Goal: Transaction & Acquisition: Purchase product/service

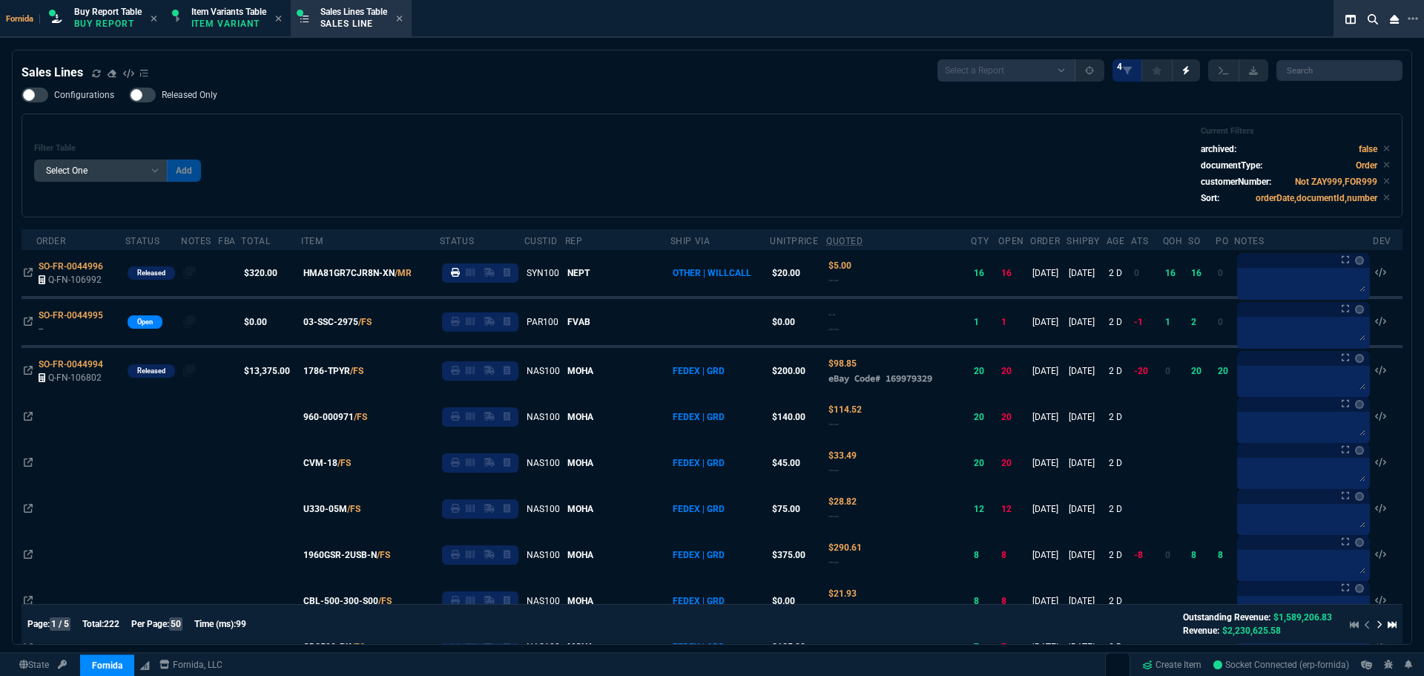
select select "1: BROV"
select select
click at [435, 143] on div "Filter Table Select One Add Filter () Age () ATS () Cond (itemVariantCode) Cust…" at bounding box center [712, 165] width 1356 height 79
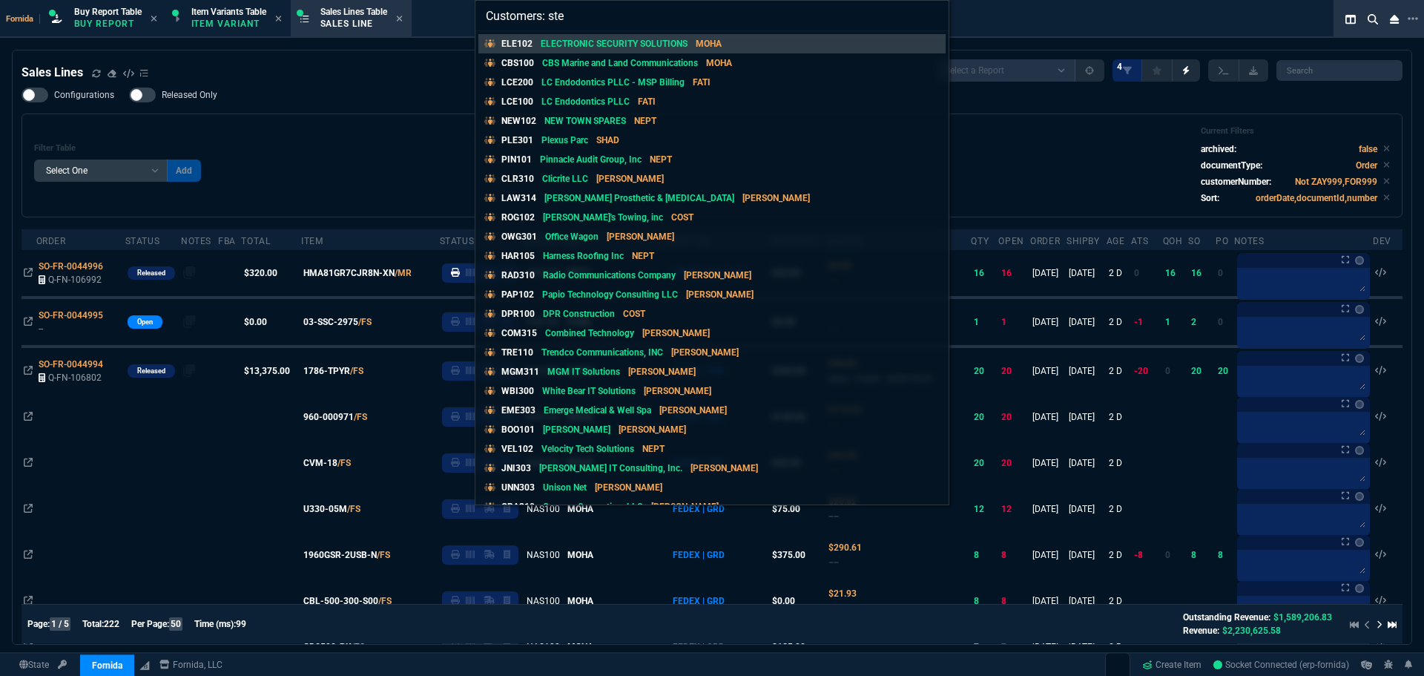
click at [588, 16] on input "Customers: ste" at bounding box center [711, 16] width 473 height 30
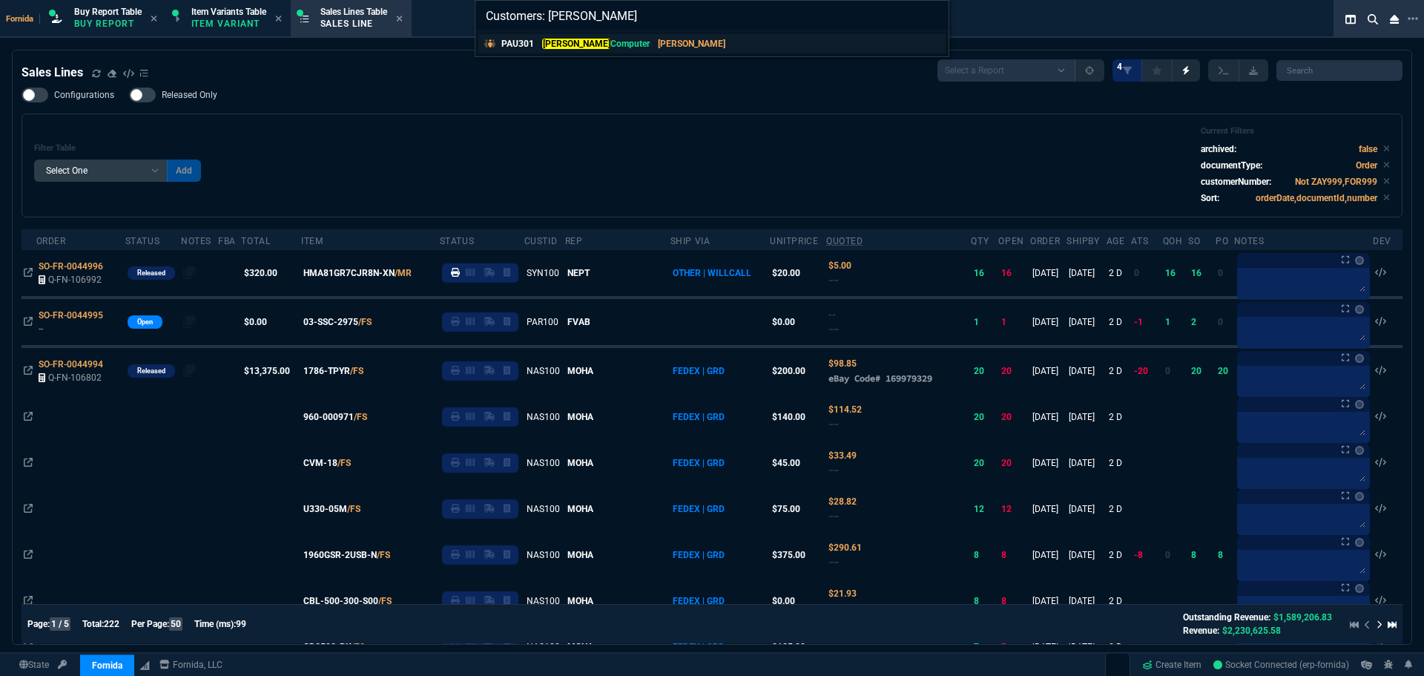
type input "Customers: paumen"
click at [599, 37] on p "Paumen Computer" at bounding box center [596, 43] width 108 height 13
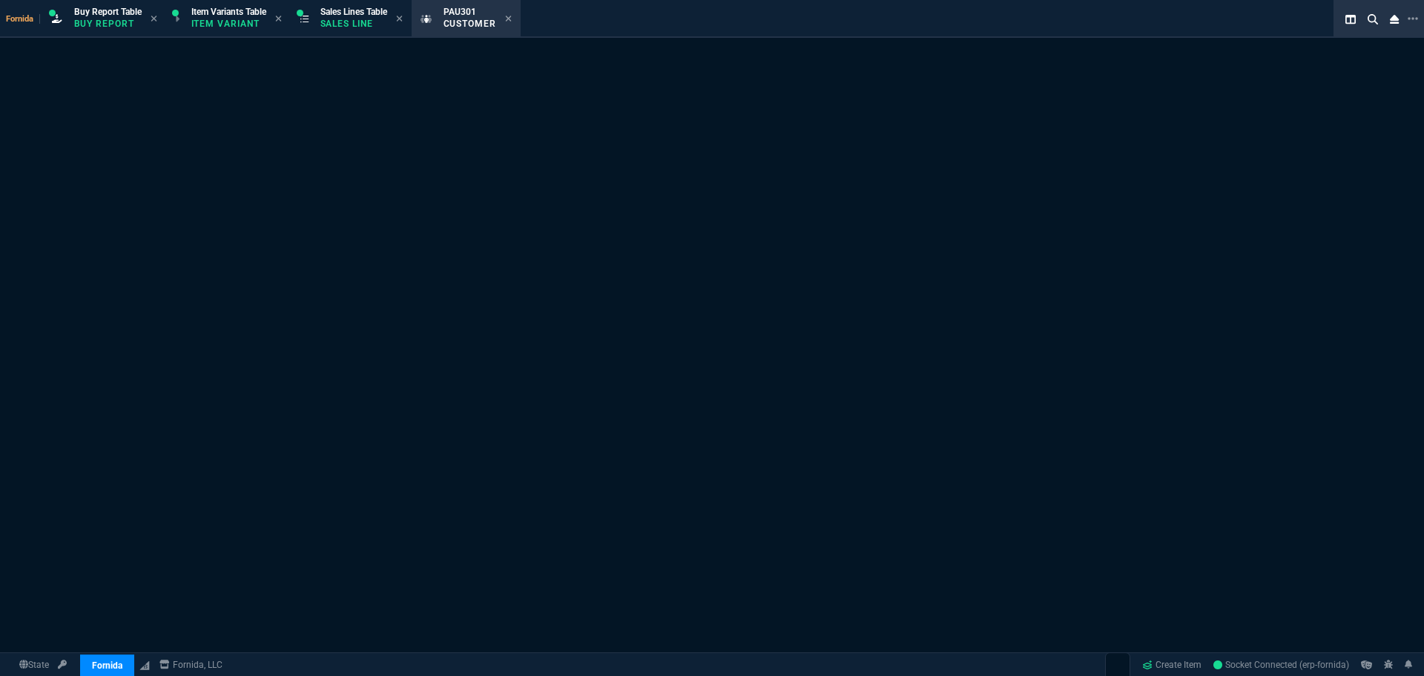
select select "1: quotes"
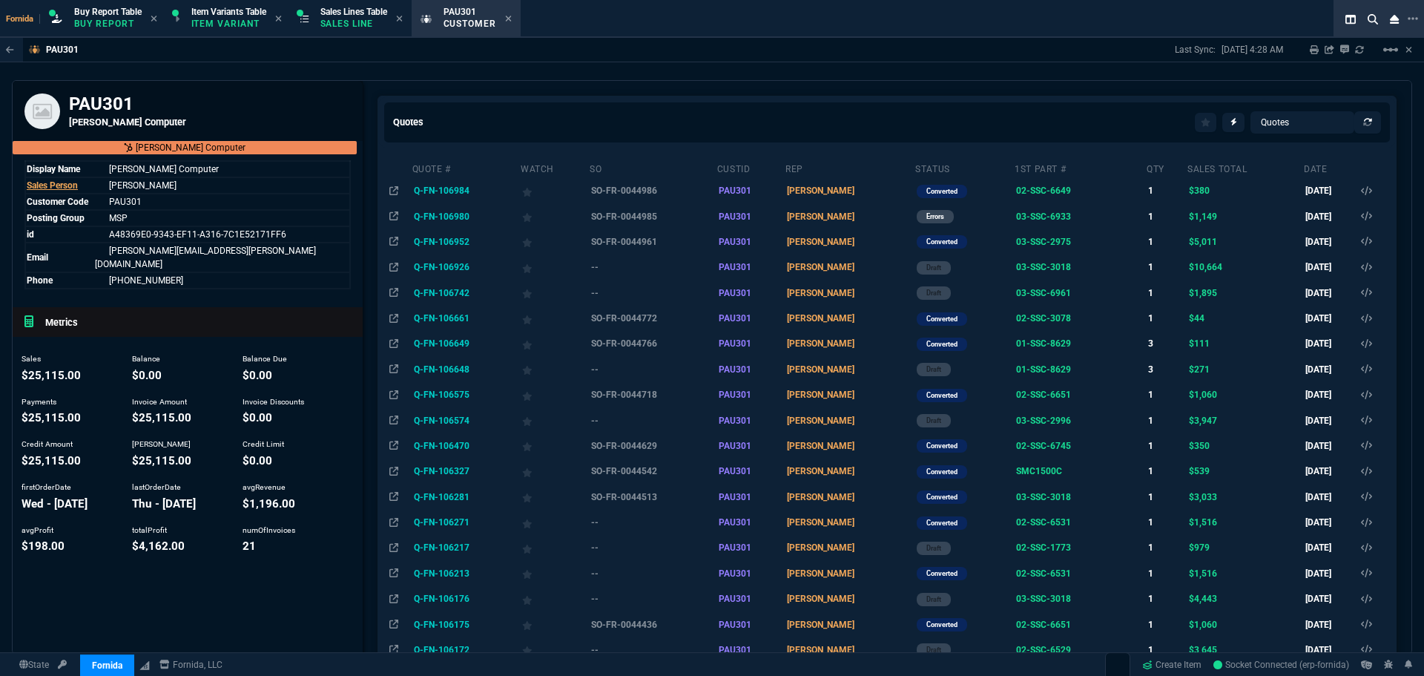
click at [755, 76] on div "PAU301 Last Sync: 9/18/25, 4:28 AM Sharing PAU301 Link Dev Link Share on Teams …" at bounding box center [712, 346] width 1424 height 616
click at [631, 185] on td "SO-FR-0044986" at bounding box center [653, 190] width 128 height 25
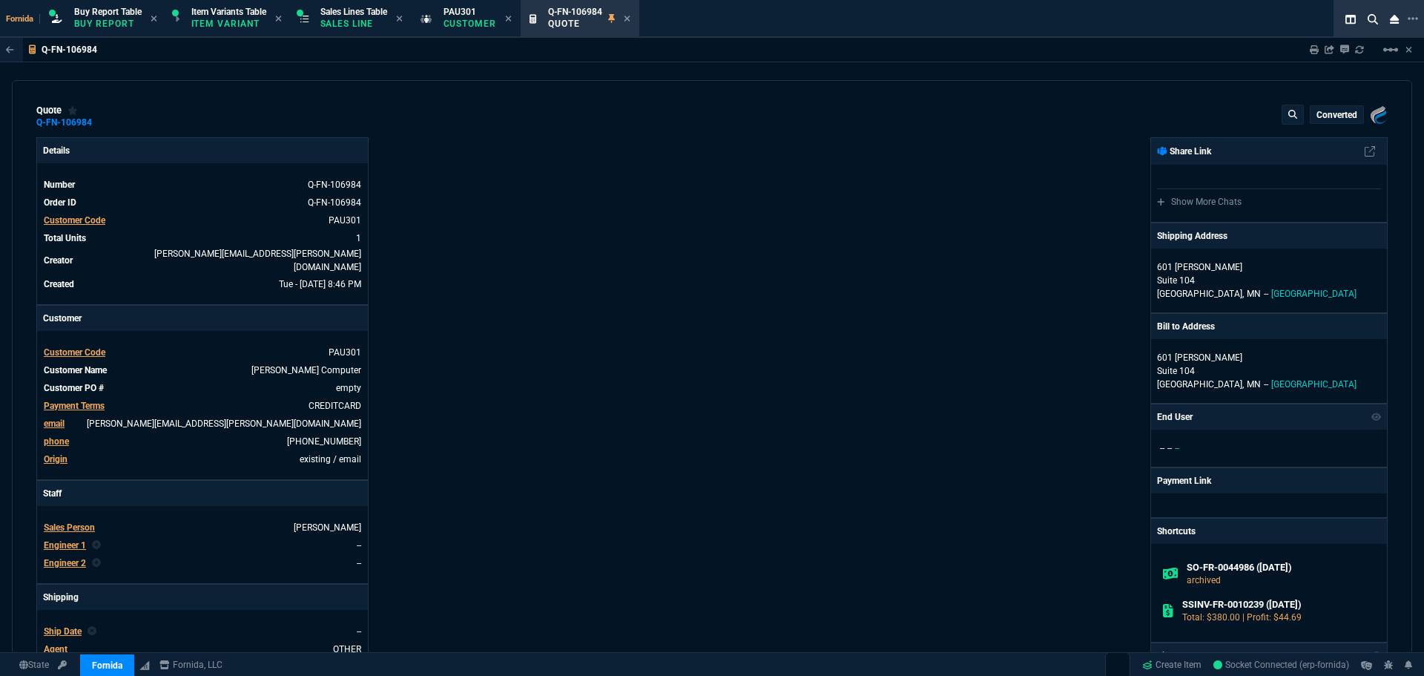
type input "19"
type input "73"
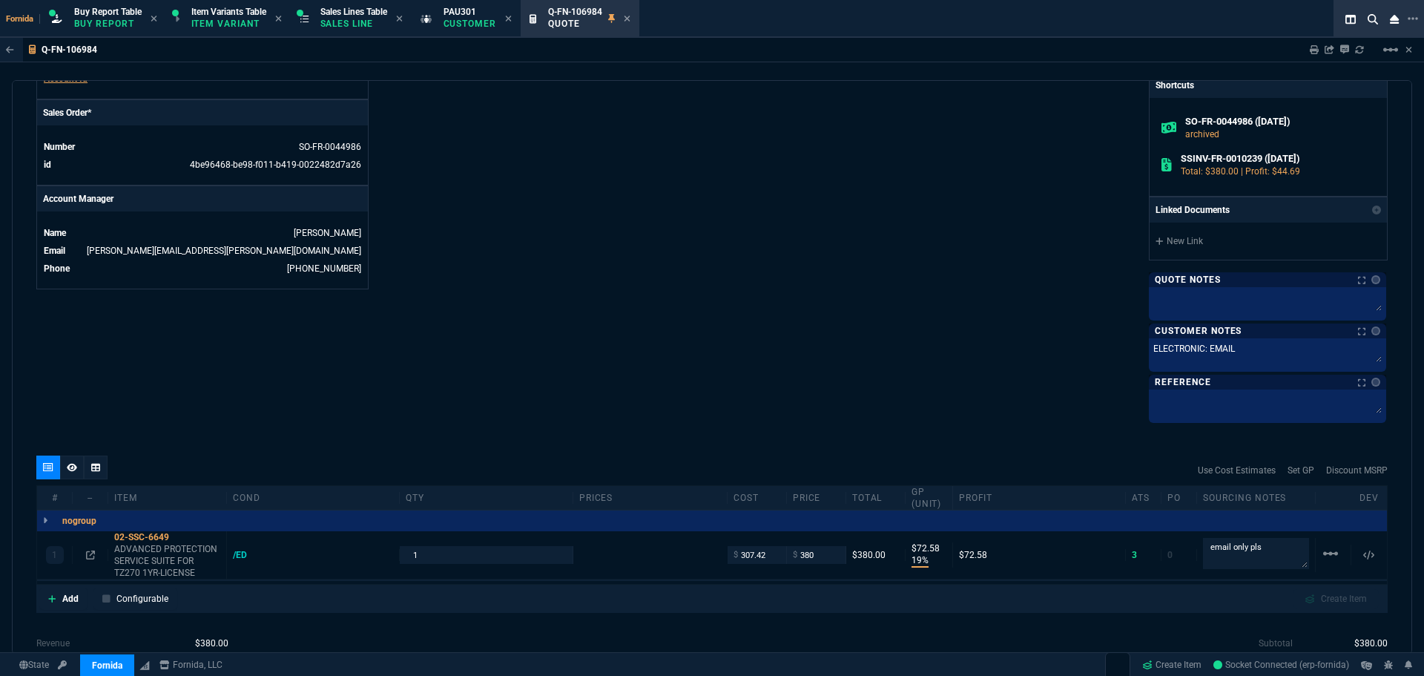
scroll to position [742, 0]
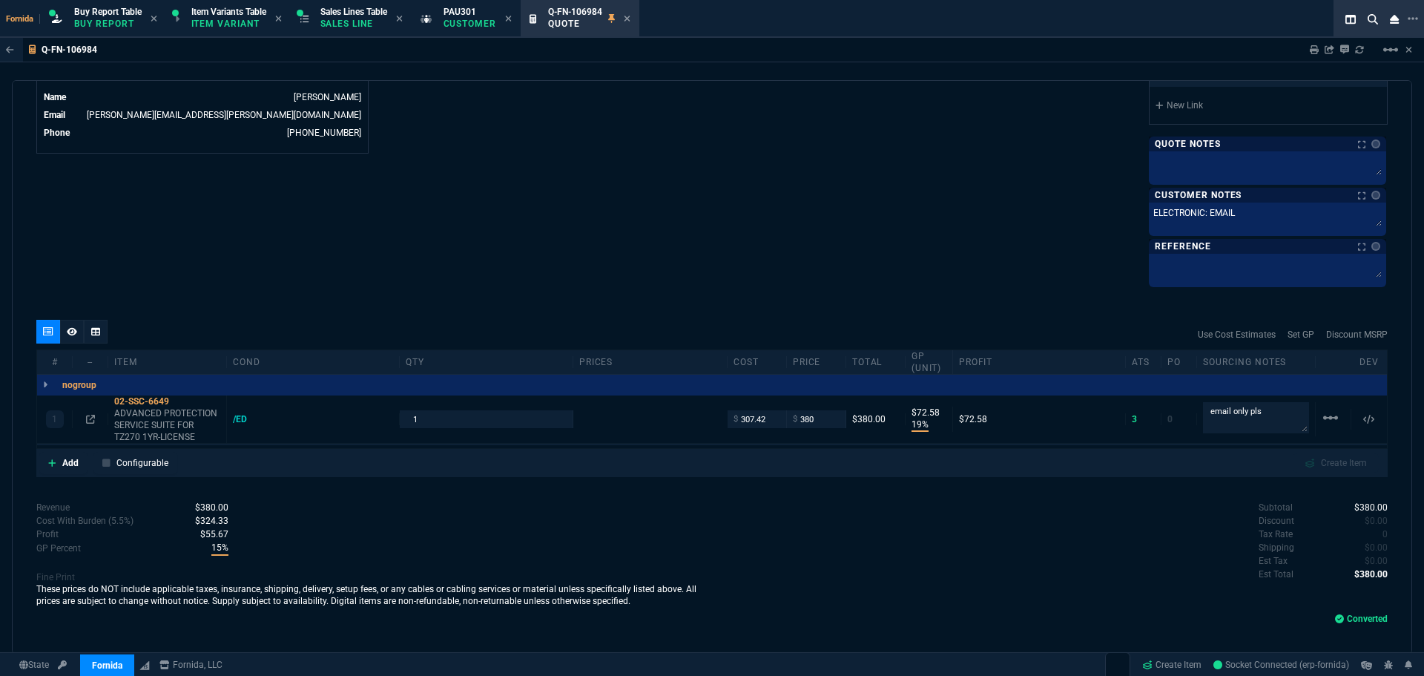
type input "525.24"
type input "28"
click at [630, 19] on icon at bounding box center [627, 18] width 7 height 9
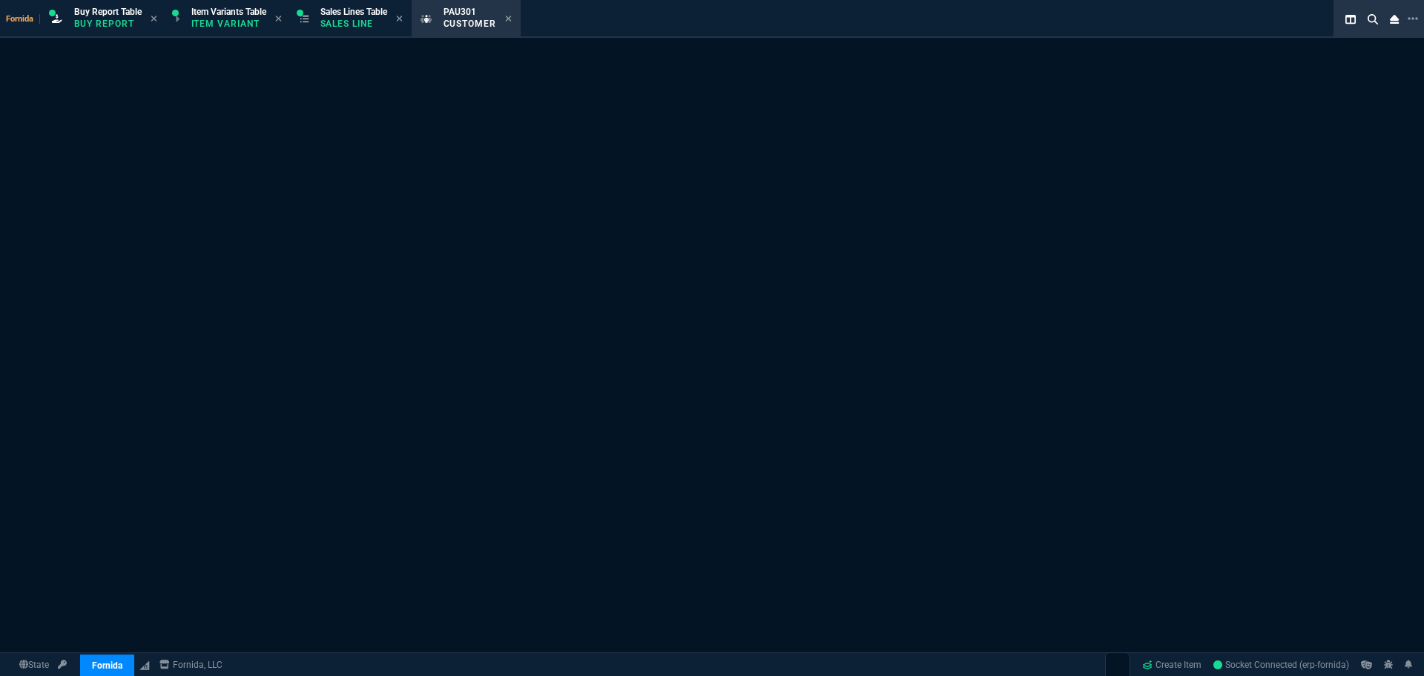
select select "1: quotes"
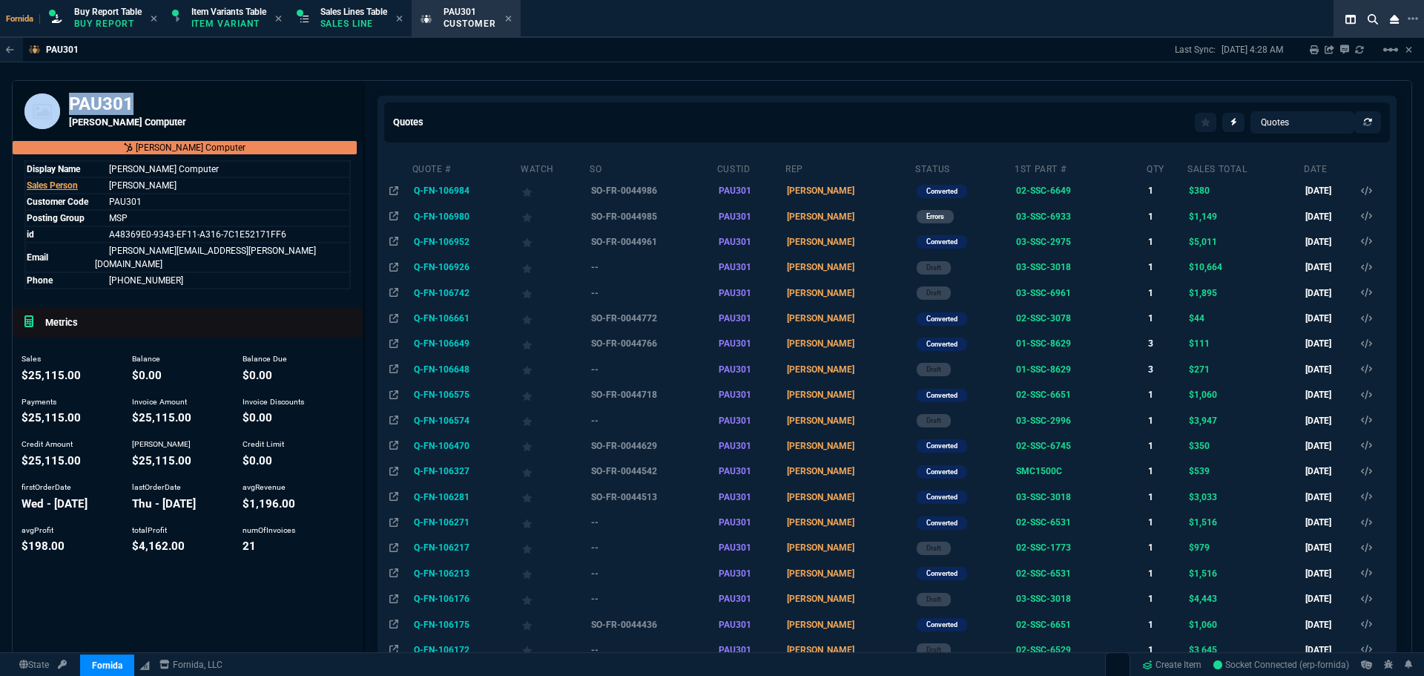
drag, startPoint x: 138, startPoint y: 102, endPoint x: 227, endPoint y: 76, distance: 92.7
click at [67, 102] on div "PAU301 Paumen Computer" at bounding box center [188, 111] width 350 height 60
copy div "PAU301"
click at [228, 76] on div "PAU301 Last Sync: 9/18/25, 4:28 AM Sharing PAU301 Link Dev Link Share on Teams …" at bounding box center [712, 346] width 1424 height 616
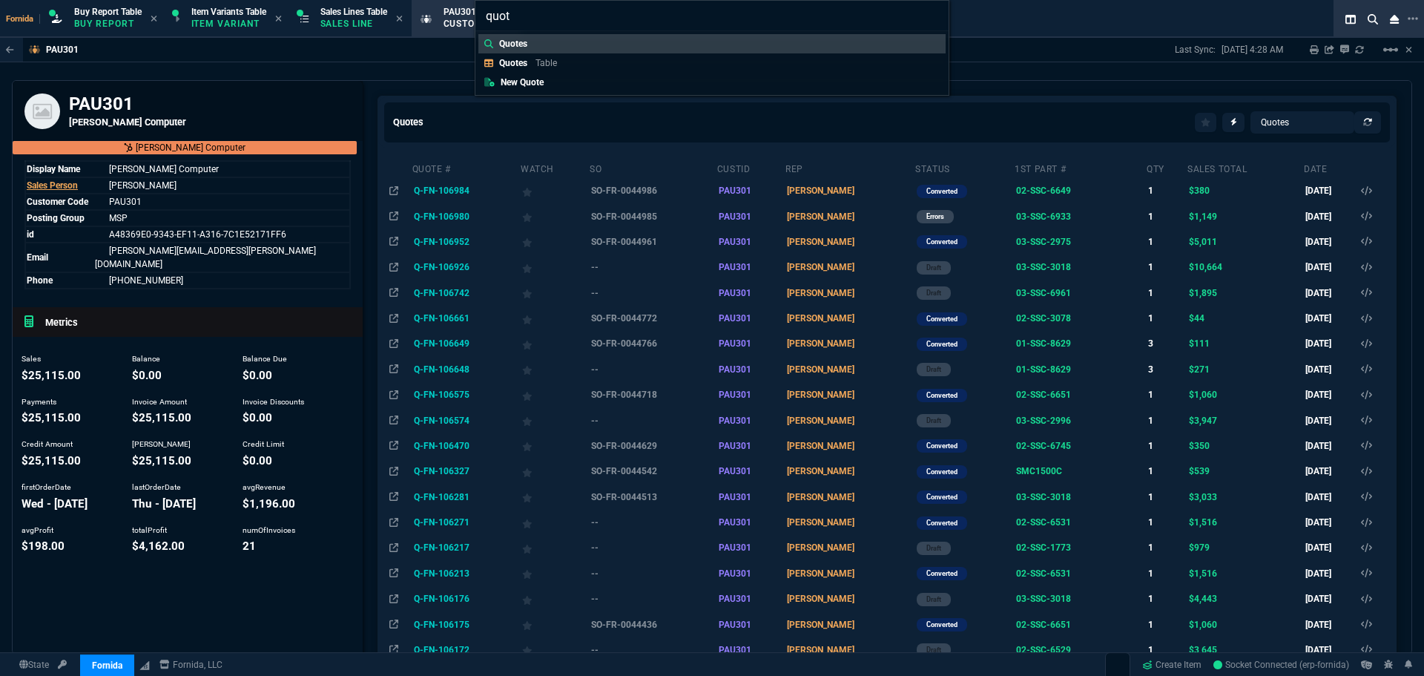
type input "quote"
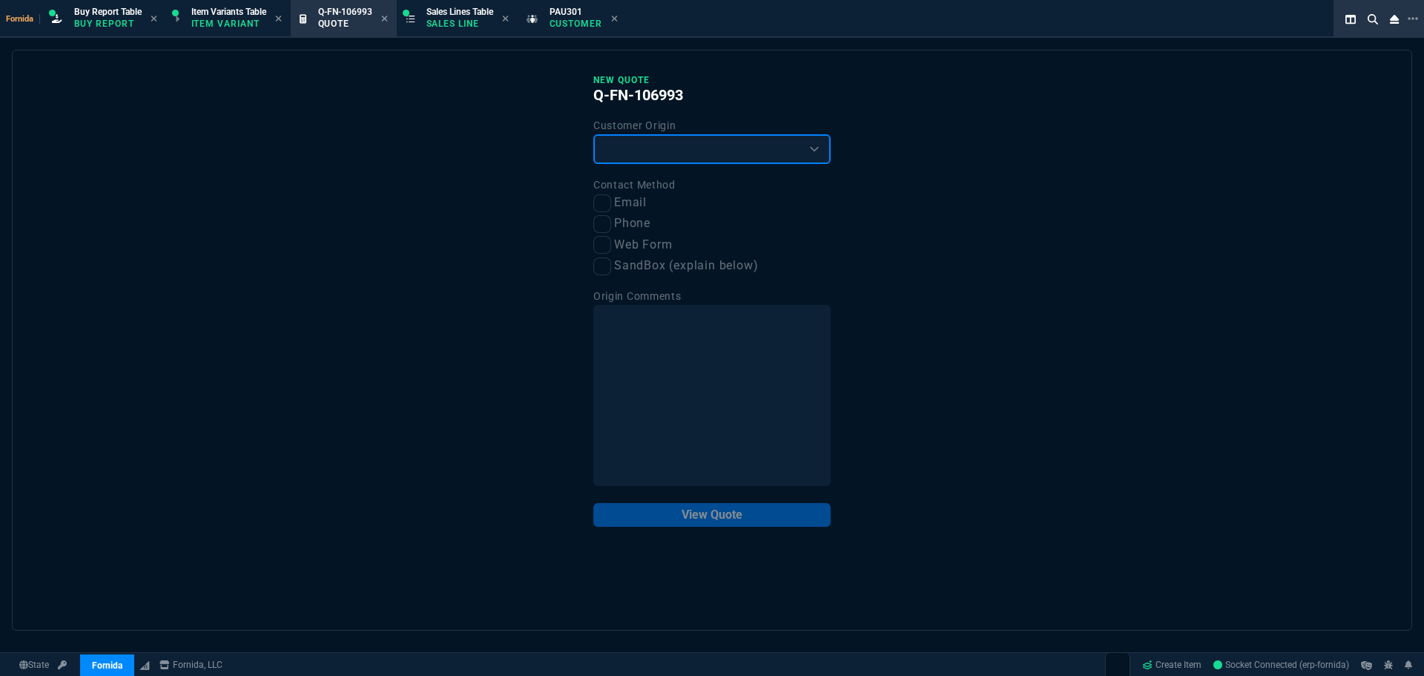
click at [633, 159] on select "Existing Customer Amazon Lead (first order) Website Lead (first order) Called (…" at bounding box center [711, 149] width 237 height 30
select select "existing"
click at [593, 135] on select "Existing Customer Amazon Lead (first order) Website Lead (first order) Called (…" at bounding box center [711, 149] width 237 height 30
click at [611, 198] on label "Email" at bounding box center [711, 203] width 237 height 19
click at [611, 198] on input "Email" at bounding box center [602, 203] width 18 height 18
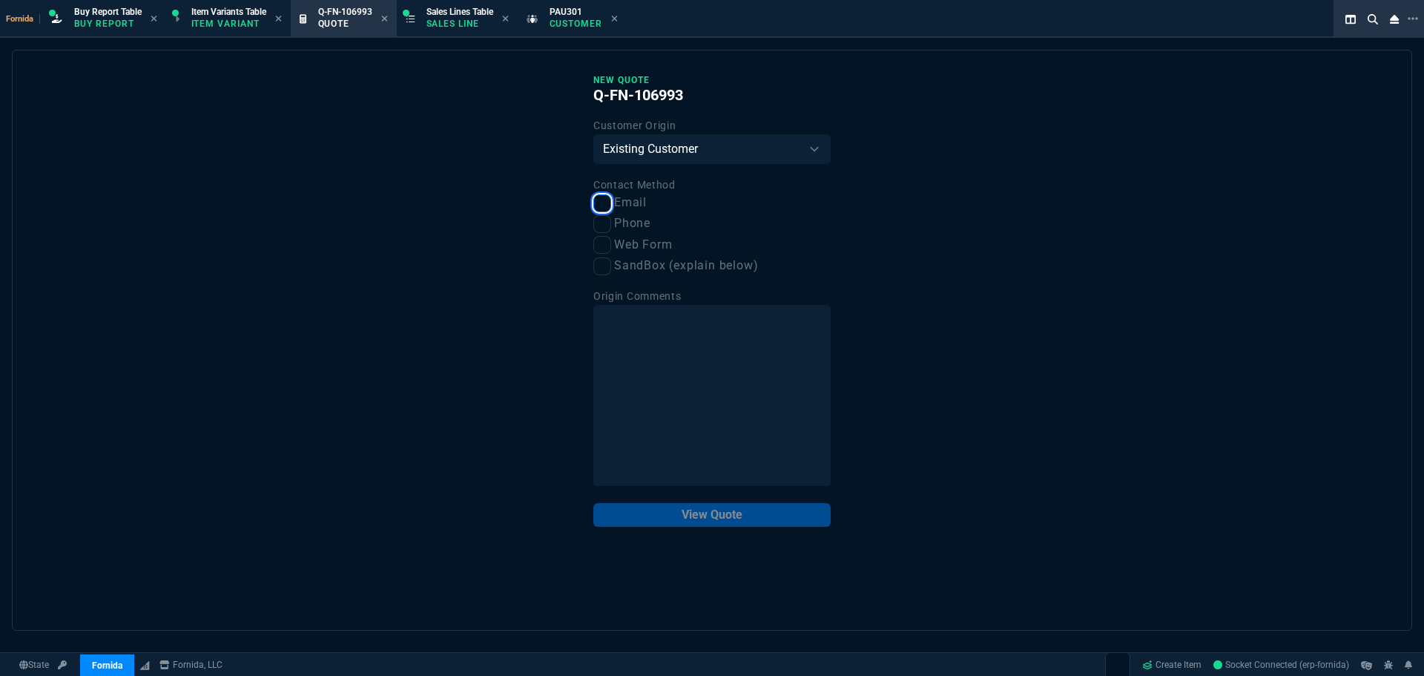
checkbox input "true"
click at [728, 507] on button "View Quote" at bounding box center [711, 515] width 237 height 24
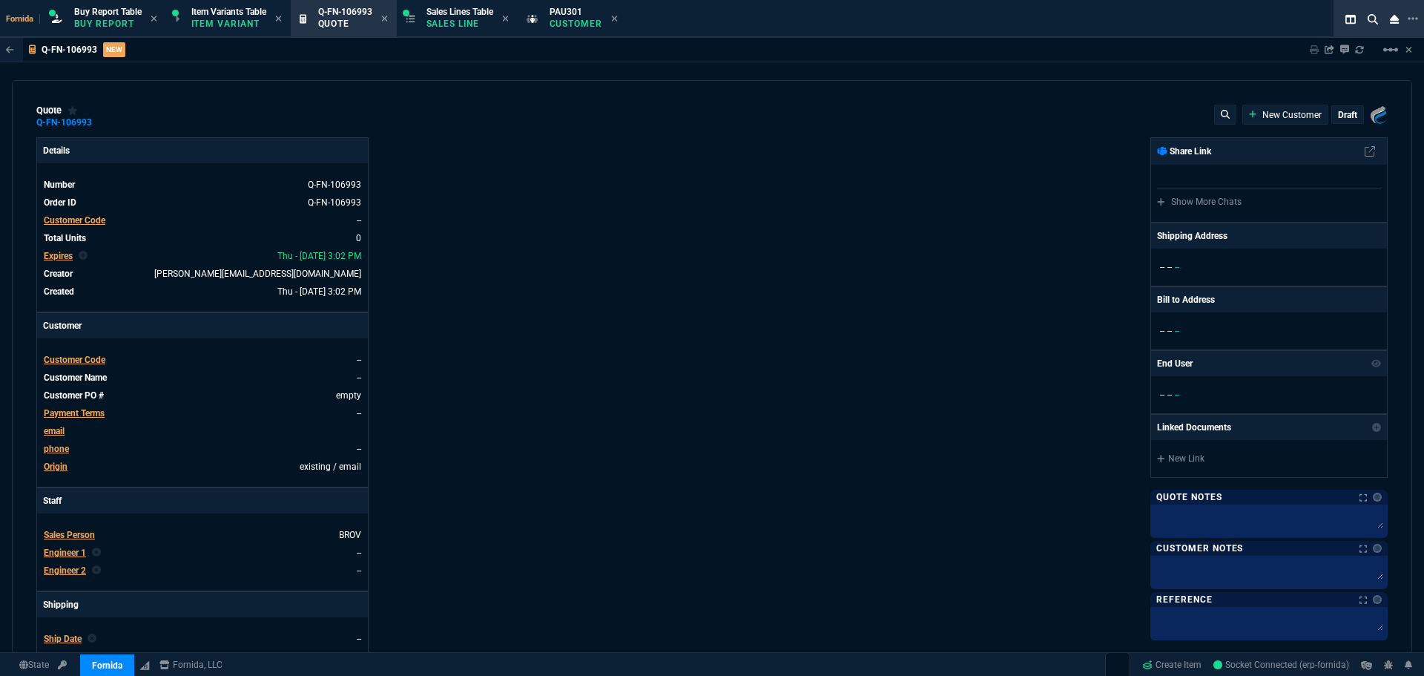
click at [91, 218] on span "Customer Code" at bounding box center [75, 220] width 62 height 10
click at [123, 277] on input "PAU301" at bounding box center [152, 272] width 214 height 30
click at [62, 272] on input "PAU301" at bounding box center [152, 272] width 214 height 30
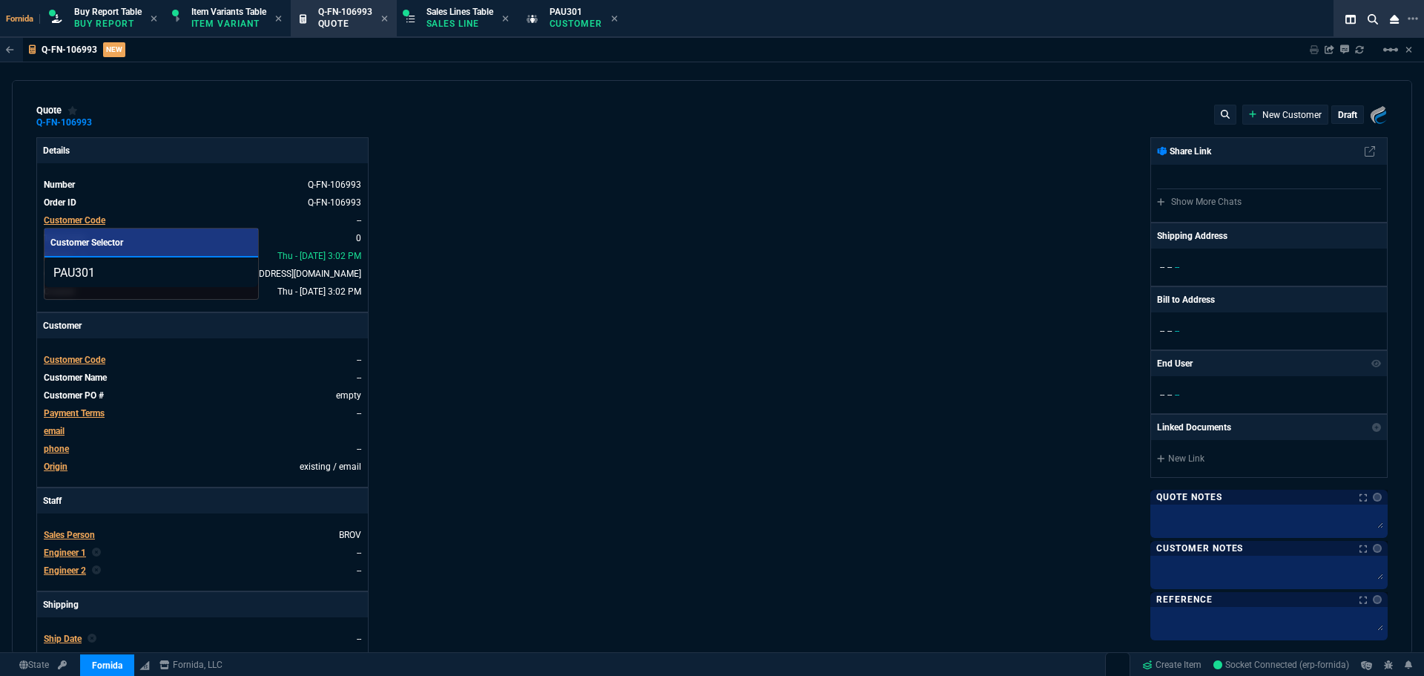
drag, startPoint x: 58, startPoint y: 273, endPoint x: 59, endPoint y: 290, distance: 17.1
click at [58, 273] on input "PAU301" at bounding box center [152, 272] width 214 height 30
type input "PAU301"
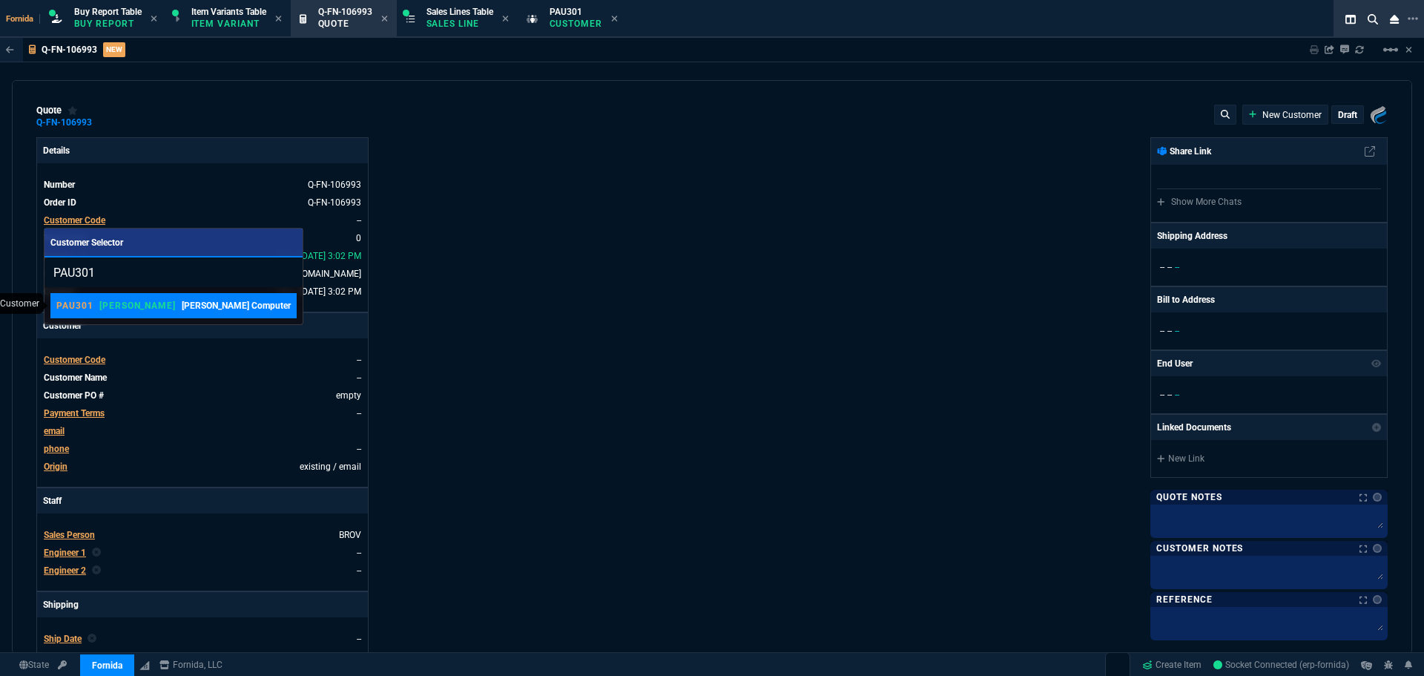
click at [106, 314] on link "PAU301 ROSS Paumen Computer" at bounding box center [173, 305] width 246 height 25
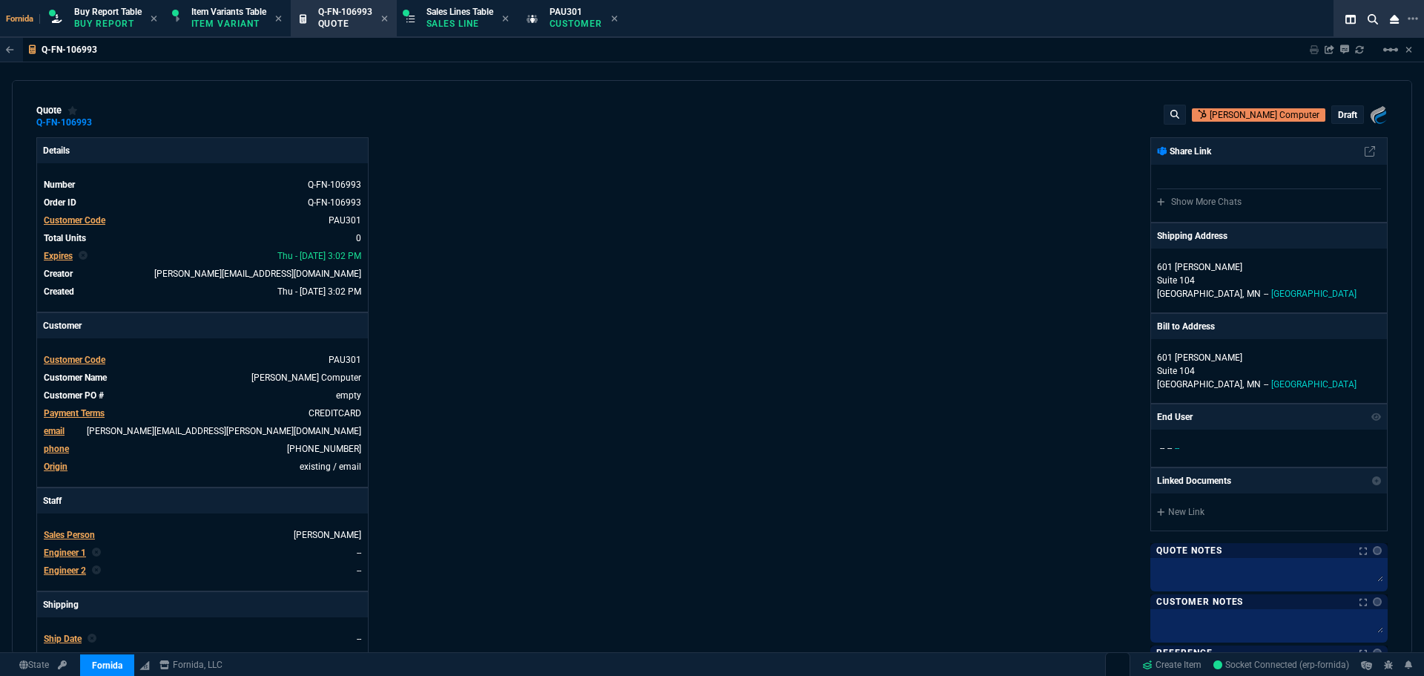
scroll to position [223, 0]
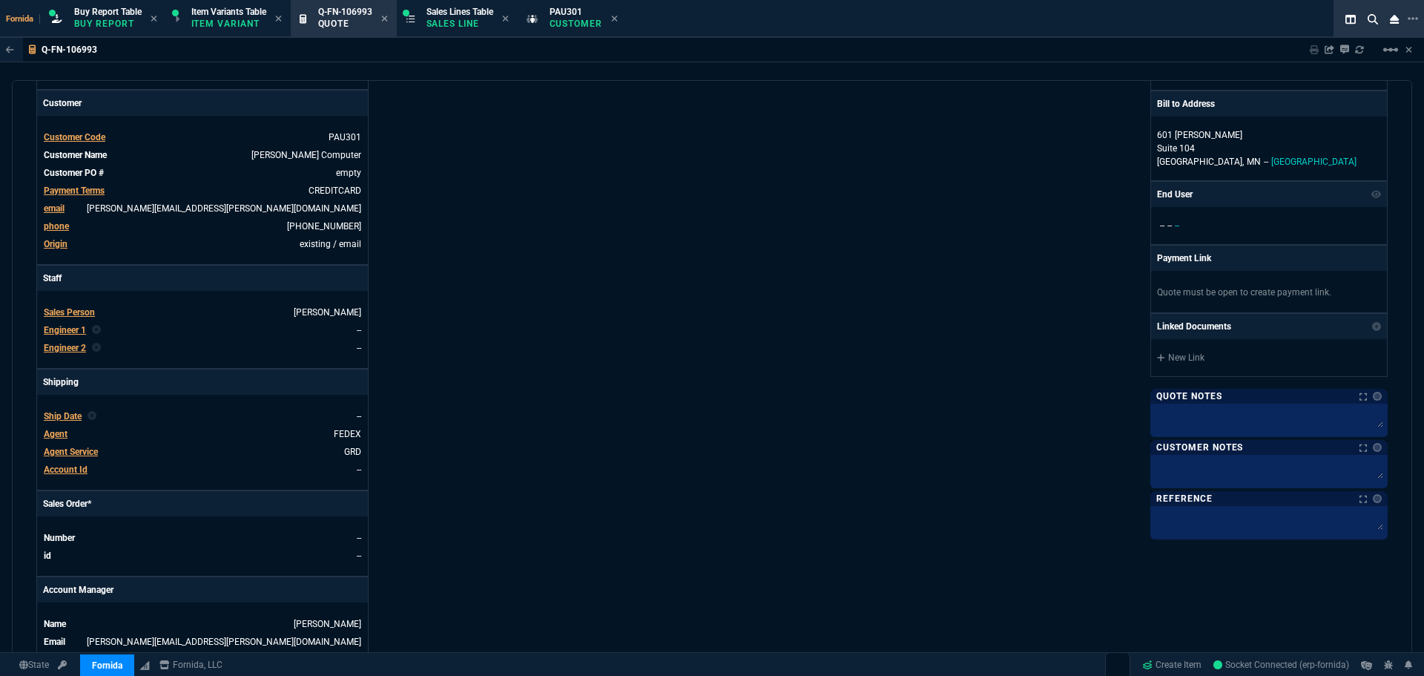
click at [60, 329] on span "Engineer 1" at bounding box center [65, 330] width 42 height 10
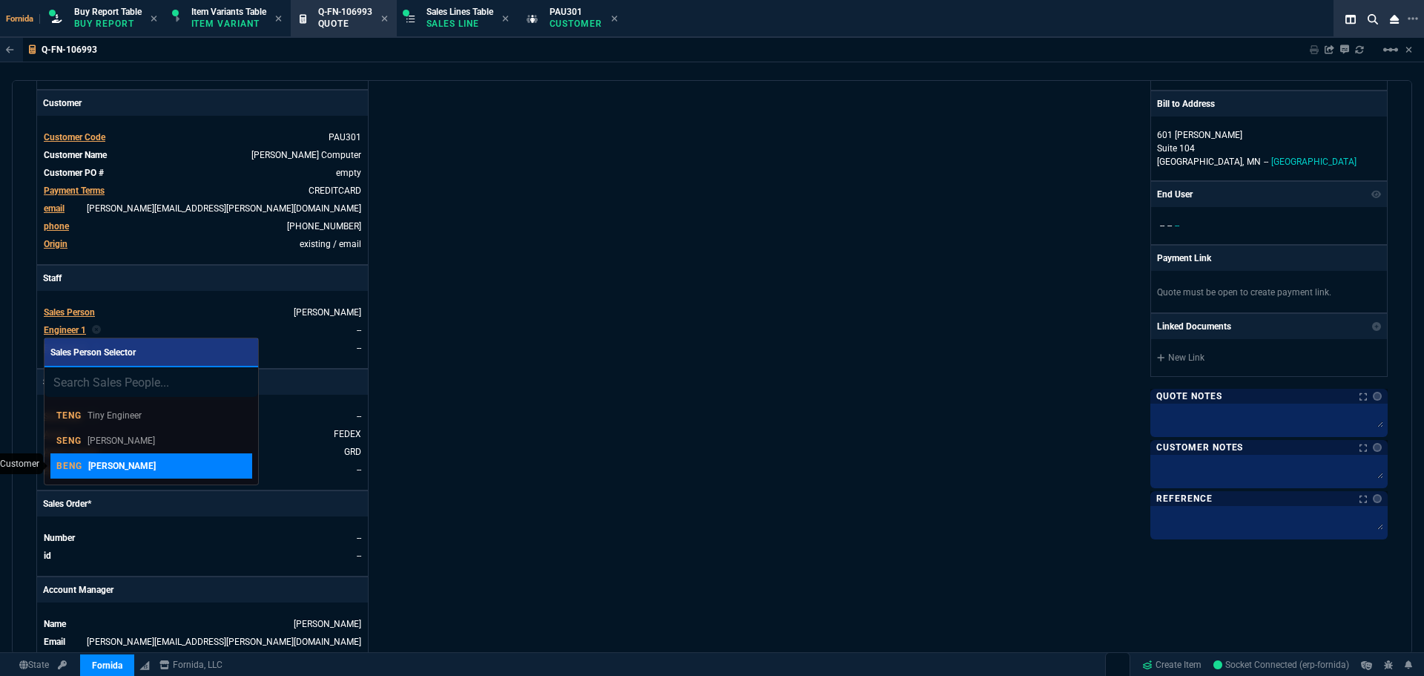
click at [130, 470] on p "[PERSON_NAME]" at bounding box center [121, 465] width 67 height 13
click at [504, 365] on div "Details Number Q-FN-106993 Order ID Q-FN-106993 Customer Code PAU301 Total Unit…" at bounding box center [374, 297] width 676 height 765
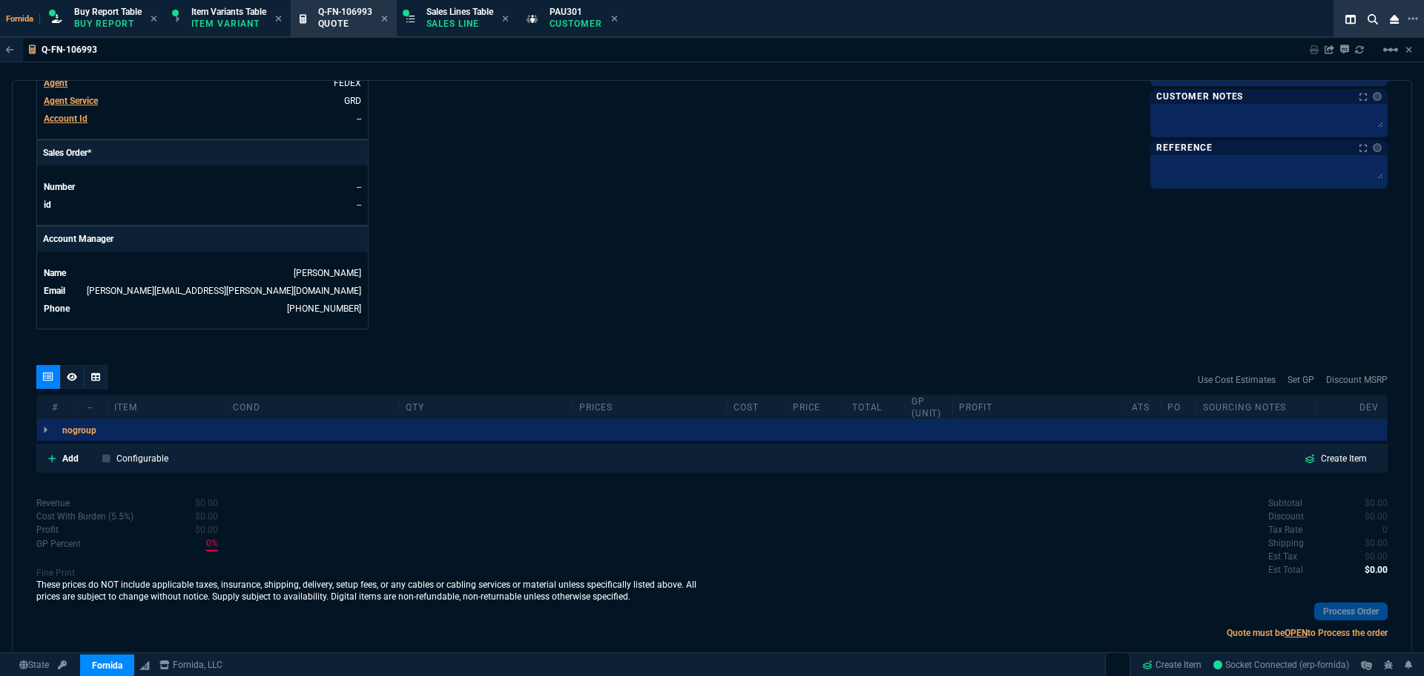
scroll to position [598, 0]
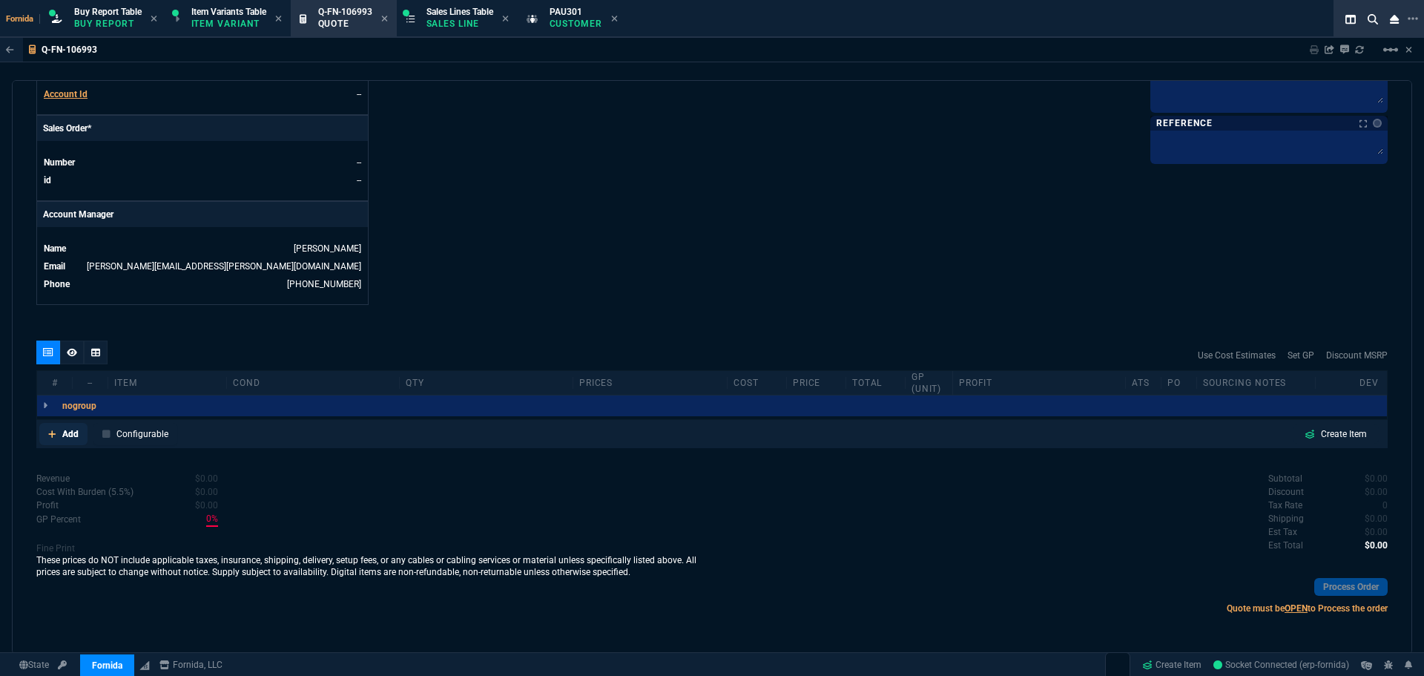
click at [70, 430] on p "Add" at bounding box center [70, 433] width 16 height 13
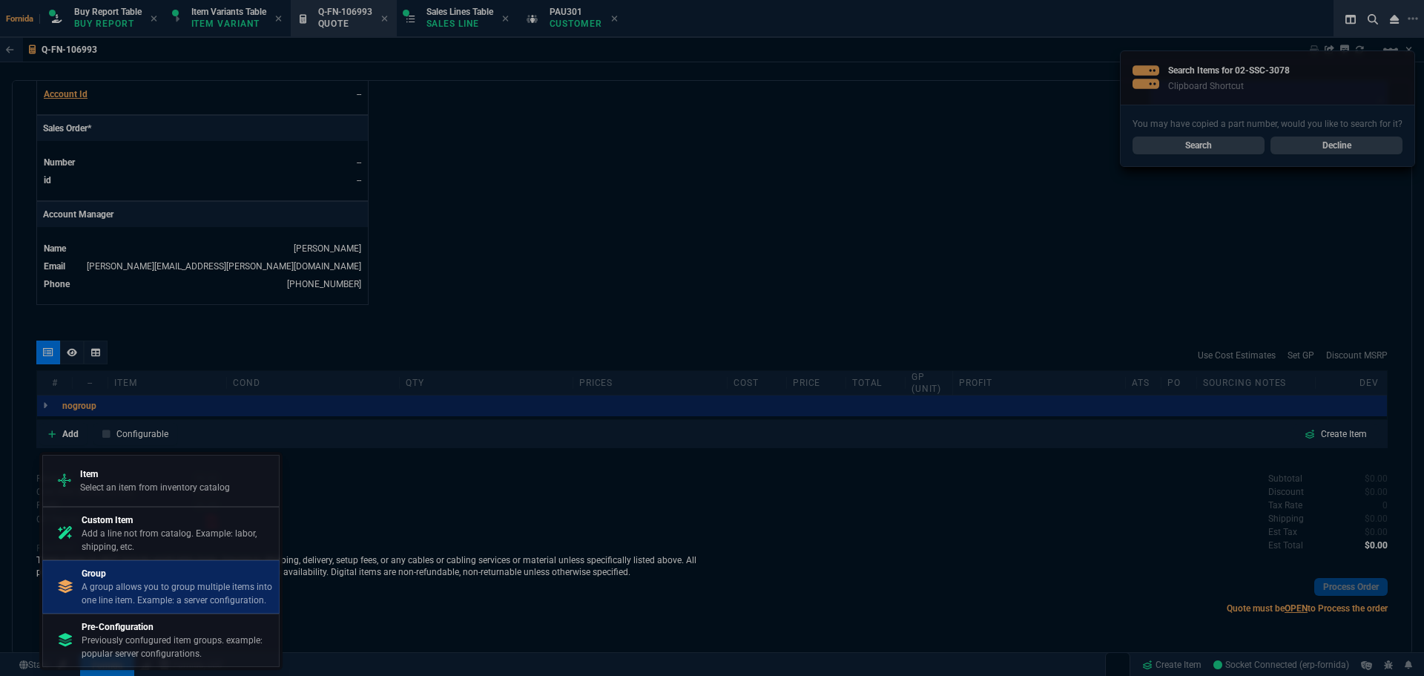
click at [189, 589] on p "A group allows you to group multiple items into one line item. Example: a serve…" at bounding box center [177, 593] width 191 height 27
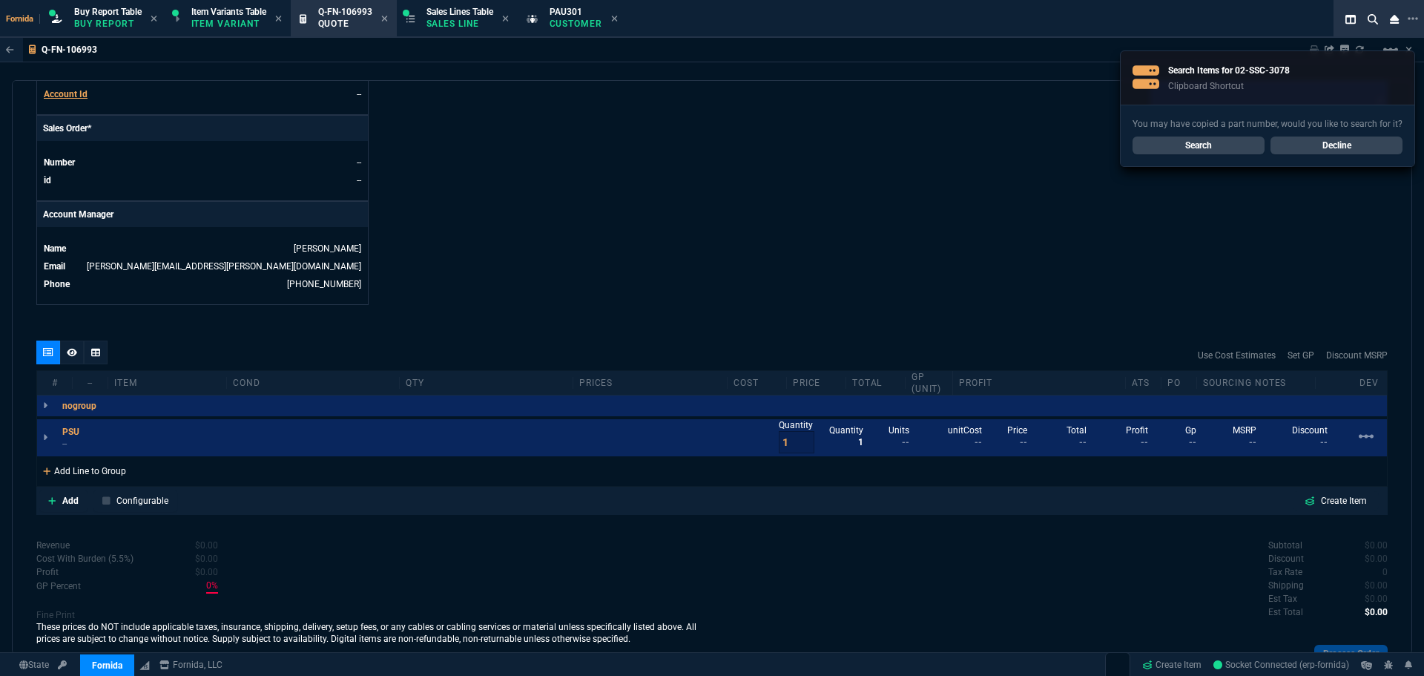
click at [90, 472] on div "Add Line to Group" at bounding box center [84, 469] width 95 height 27
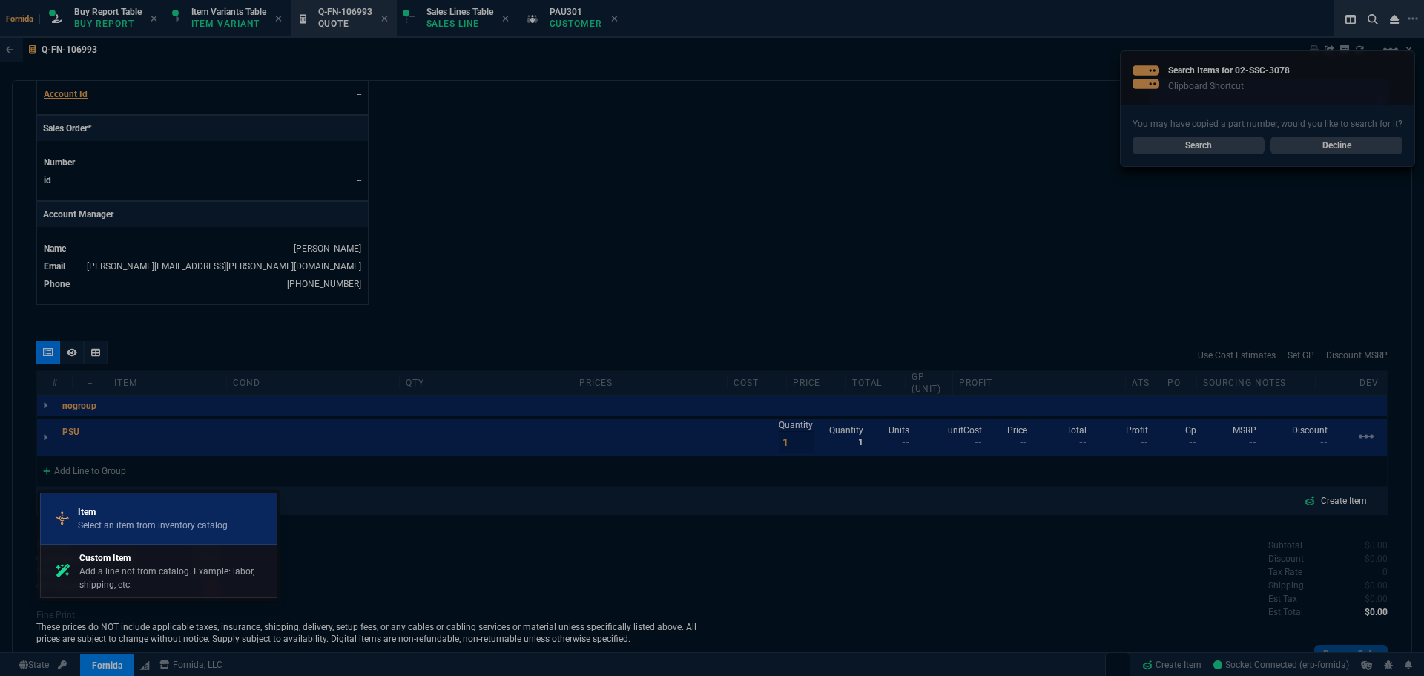
click at [122, 505] on div "Item Select an item from inventory catalog" at bounding box center [159, 518] width 224 height 39
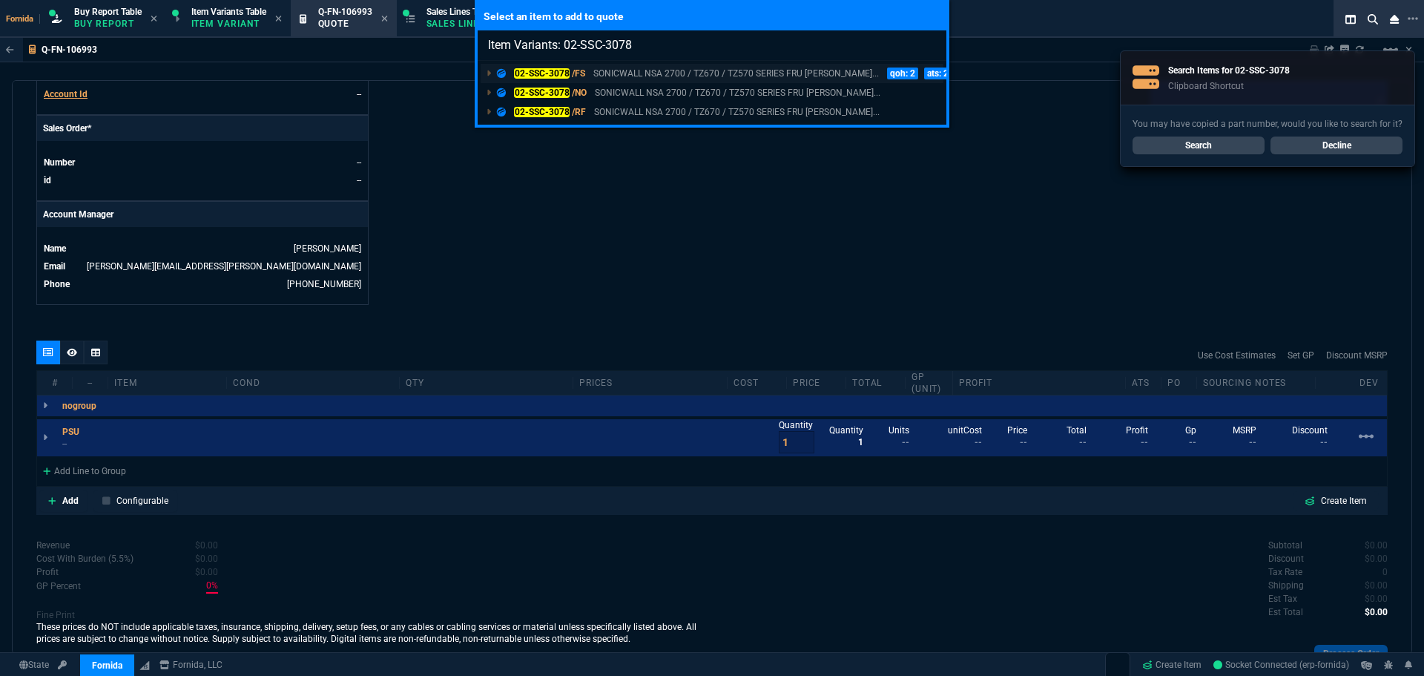
type input "Item Variants: 02-SSC-3078"
click at [593, 70] on div "02-SSC-3078 /FS SONICWALL NSA 2700 / TZ670 / TZ570 SERIES FRU POWE... qoh: 2 at…" at bounding box center [763, 73] width 533 height 13
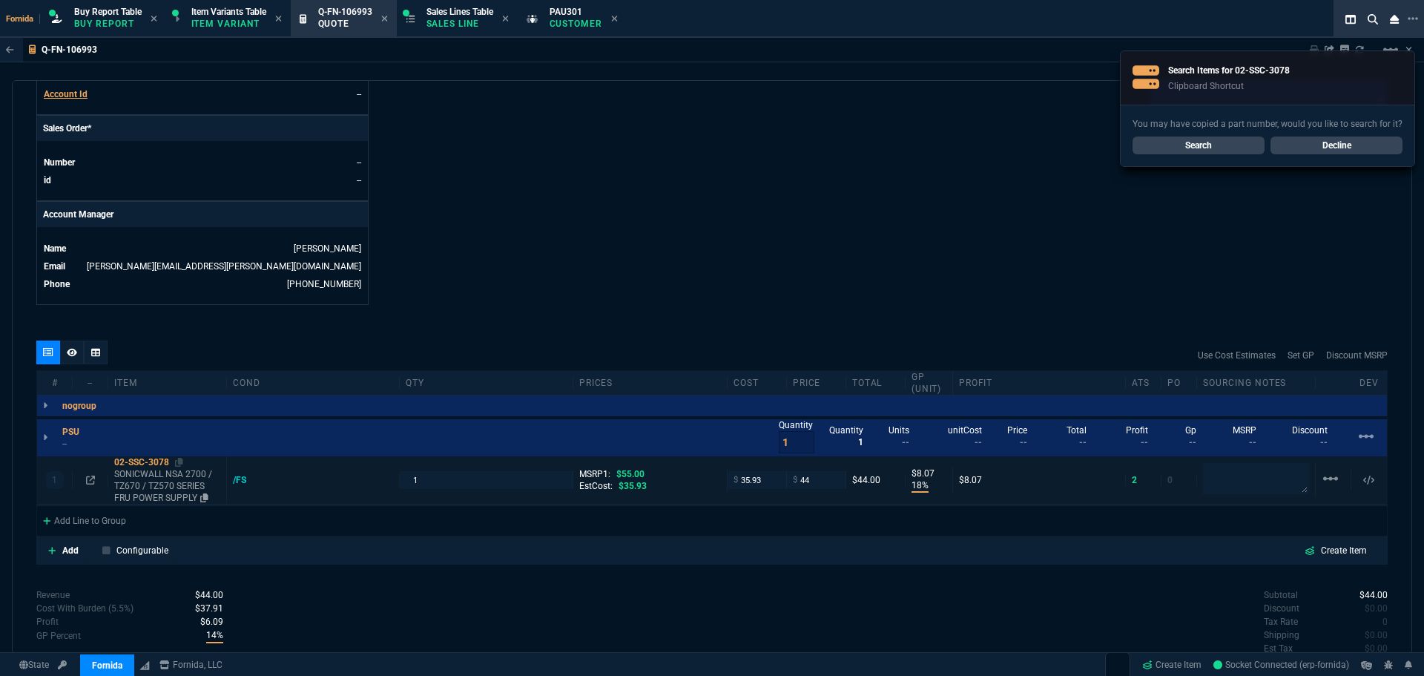
type input "18"
type input "8"
type input "20"
click at [161, 495] on p "SONICWALL NSA 2700 / TZ670 / TZ570 SERIES FRU POWER SUPPLY" at bounding box center [167, 486] width 106 height 36
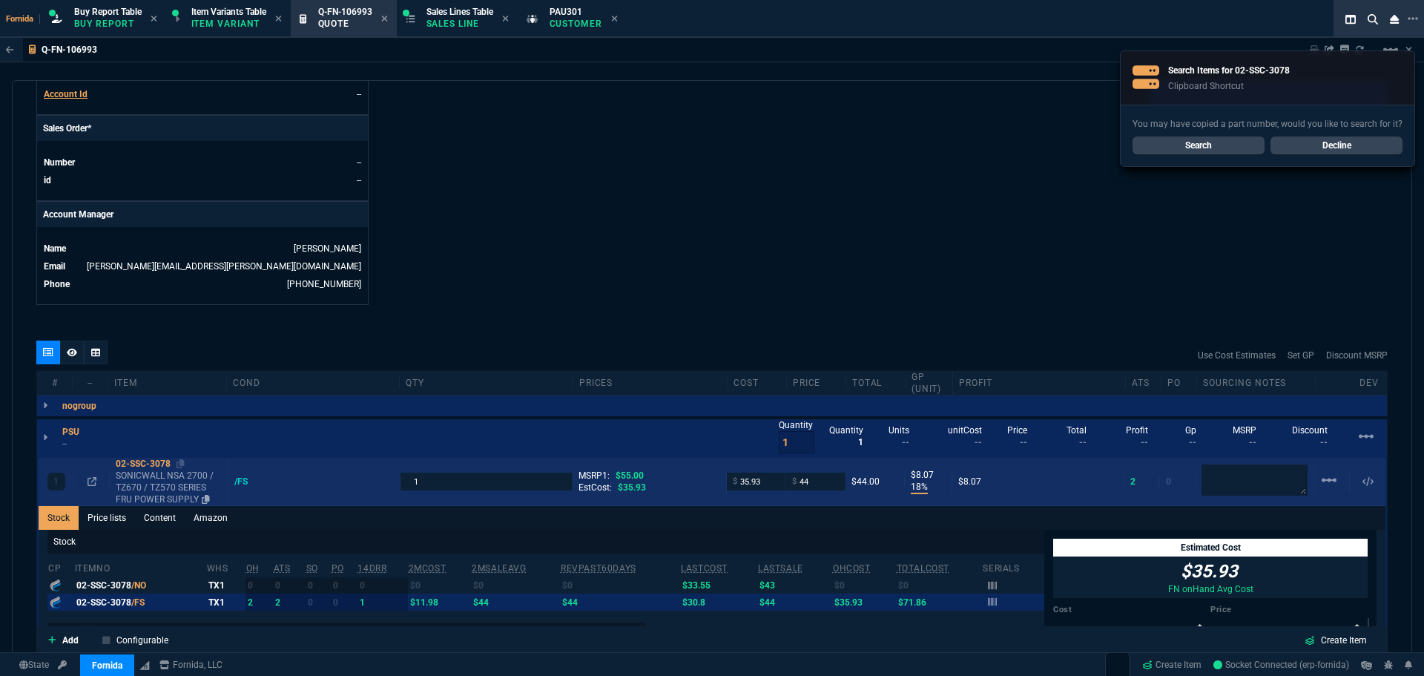
click at [170, 477] on p "SONICWALL NSA 2700 / TZ670 / TZ570 SERIES FRU POWER SUPPLY" at bounding box center [169, 488] width 106 height 36
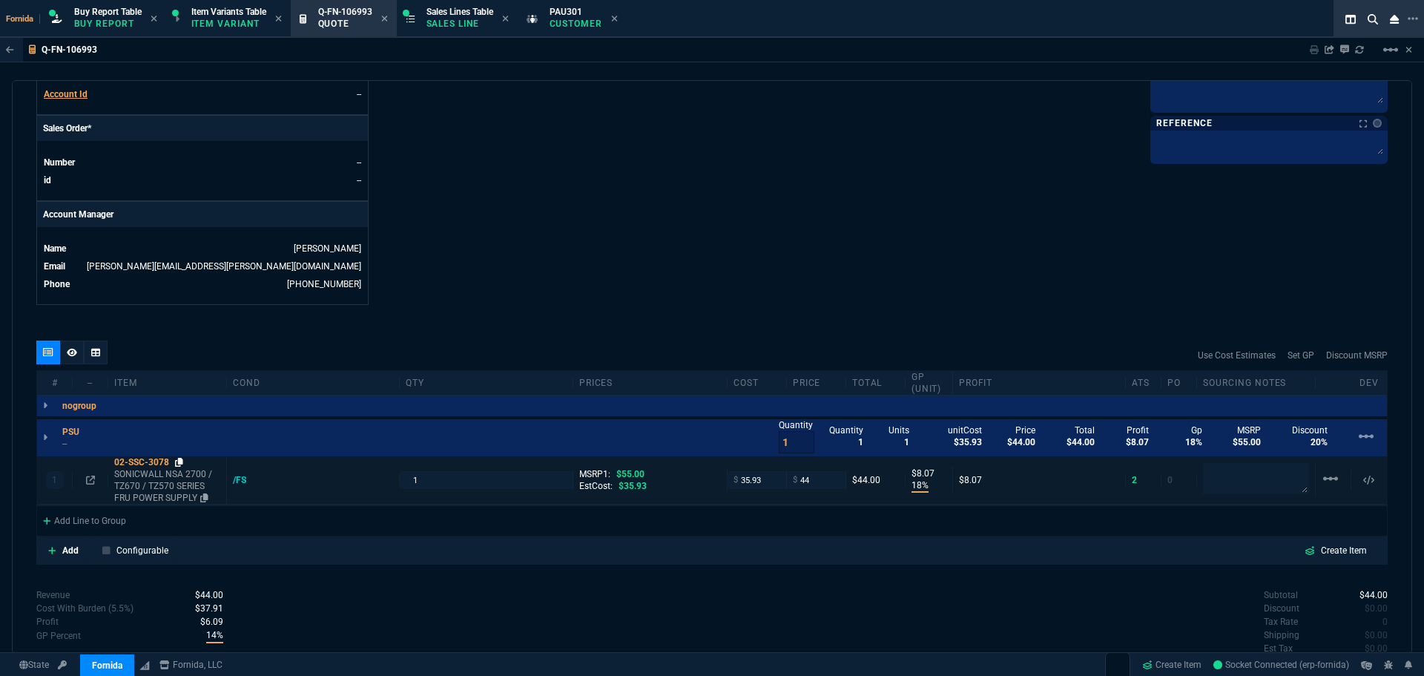
click at [182, 467] on icon at bounding box center [179, 462] width 8 height 9
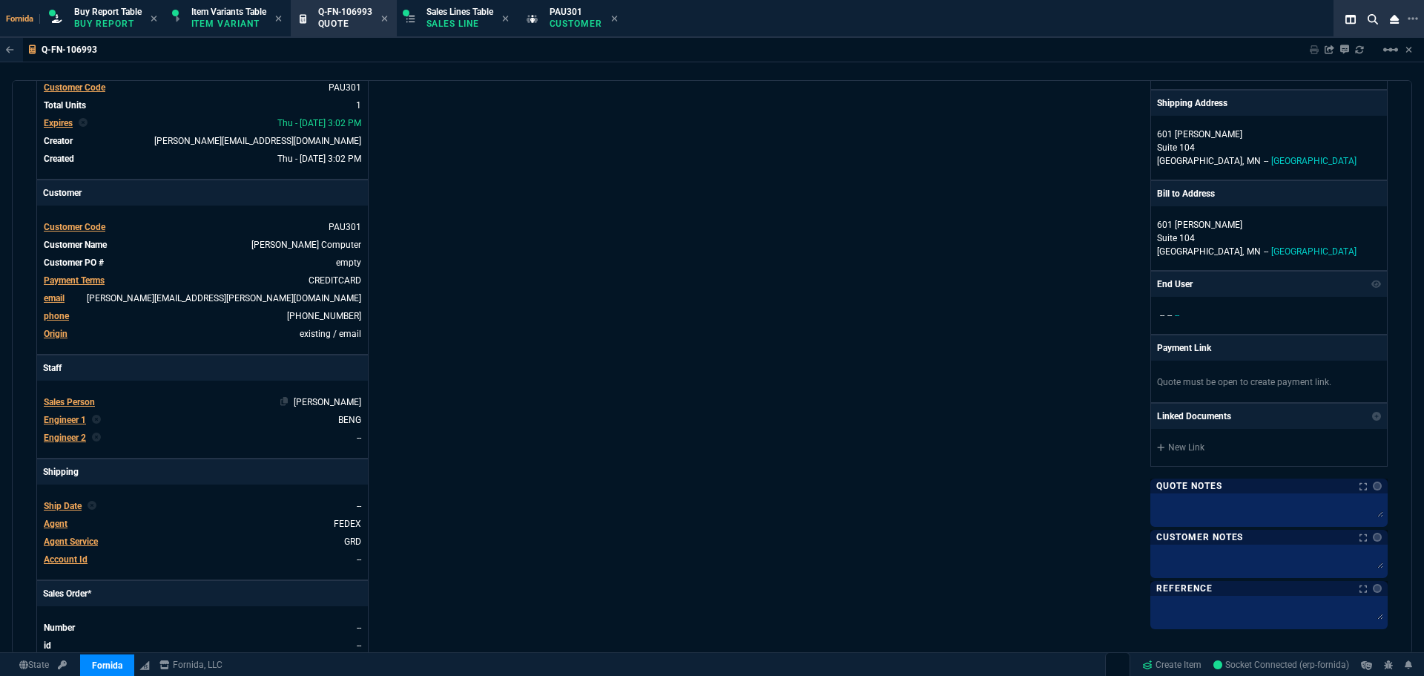
scroll to position [79, 0]
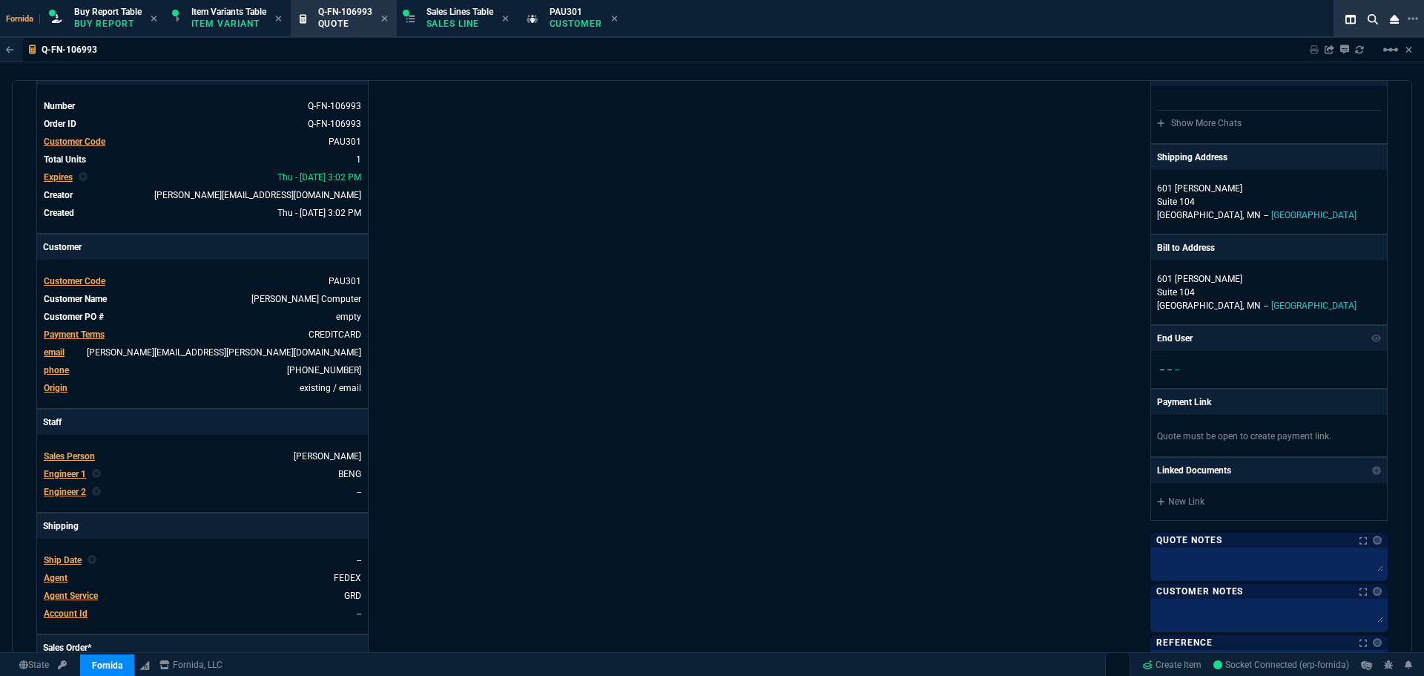
click at [81, 596] on span "Agent Service" at bounding box center [71, 595] width 54 height 10
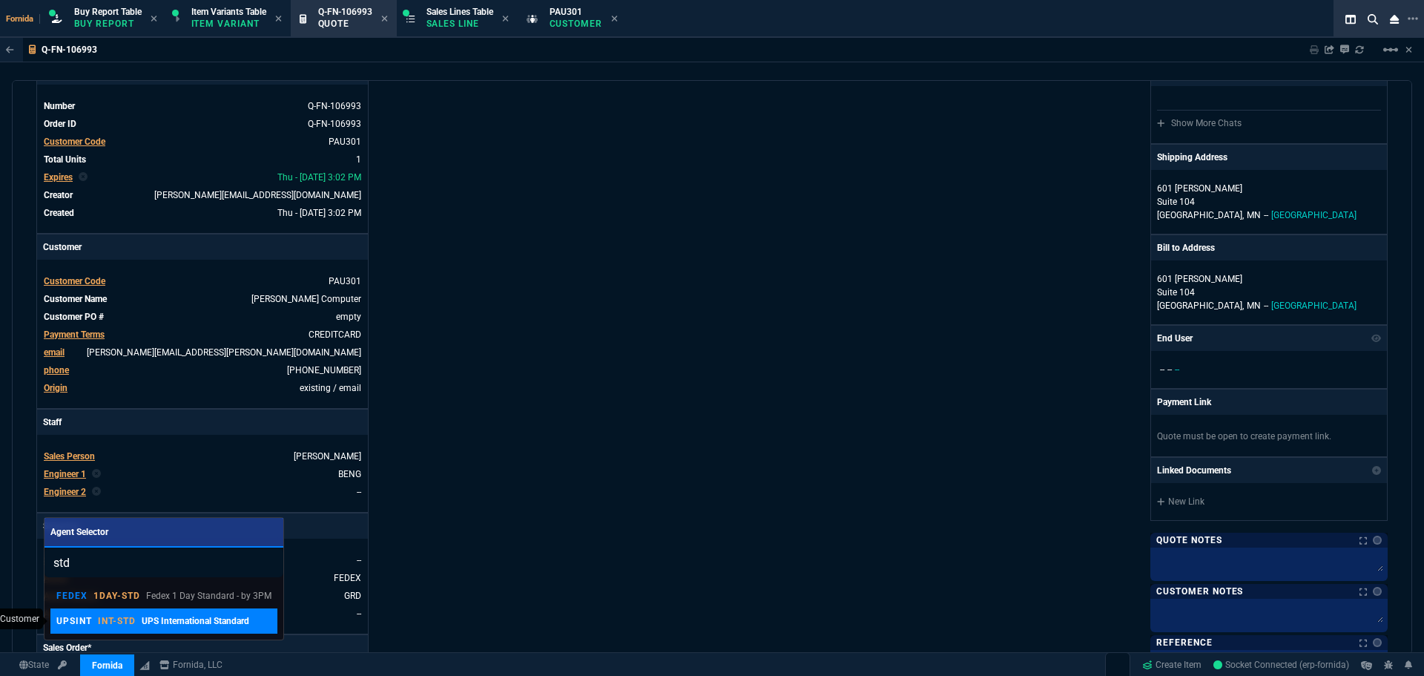
type input "std"
drag, startPoint x: 193, startPoint y: 628, endPoint x: 753, endPoint y: 407, distance: 602.1
click at [194, 628] on link "UPSINT INT-STD UPS International Standard" at bounding box center [163, 620] width 227 height 25
drag, startPoint x: 753, startPoint y: 407, endPoint x: 743, endPoint y: 401, distance: 11.3
click at [754, 406] on nx-fornida-erp-document "Q-FN-106993 Sharing Q-FN-106993 Link Dev Link Share on Teams linear_scale quote…" at bounding box center [712, 382] width 1424 height 688
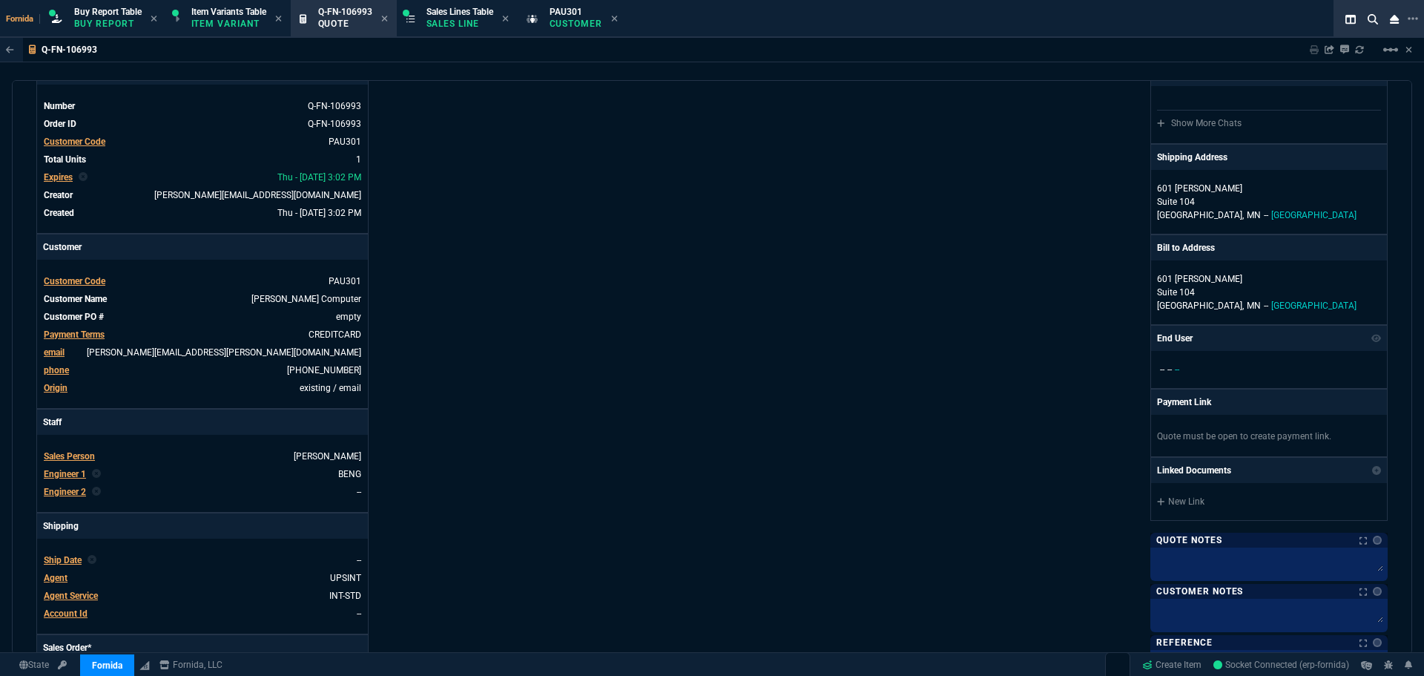
scroll to position [449, 0]
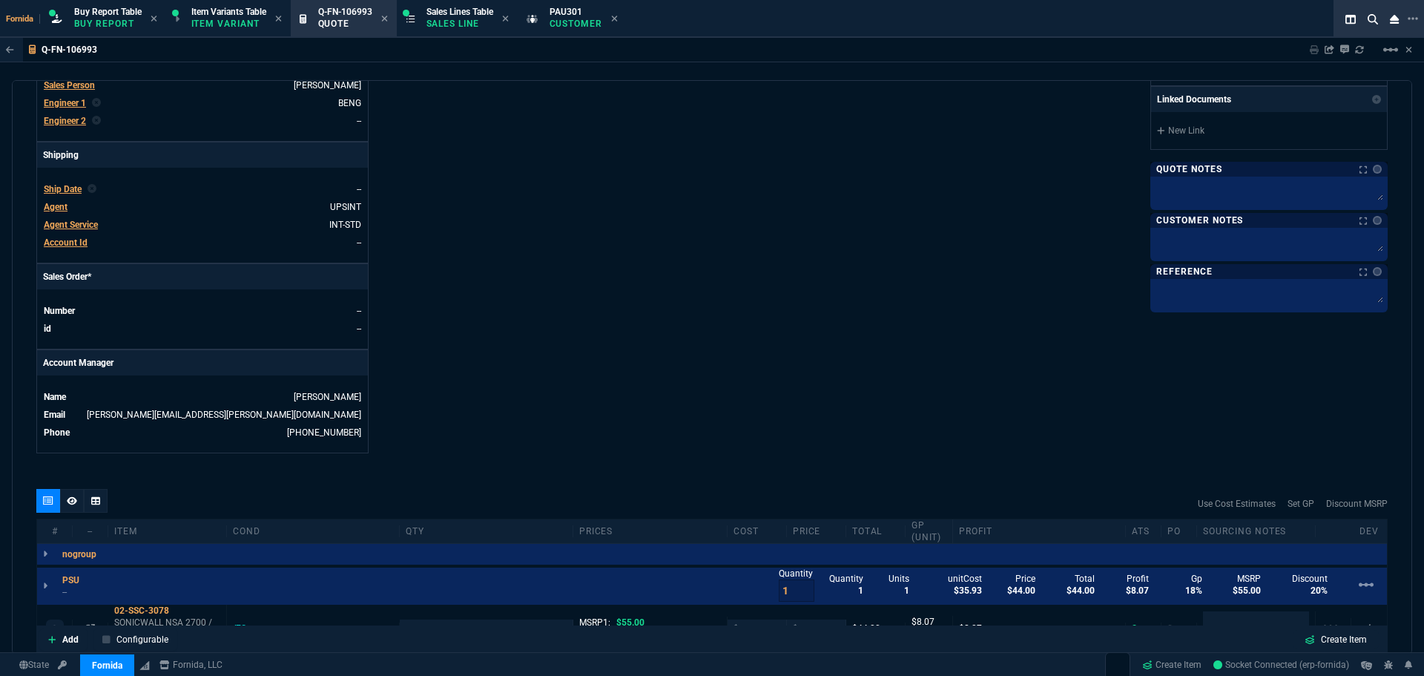
click at [73, 228] on span "Agent Service" at bounding box center [71, 225] width 54 height 10
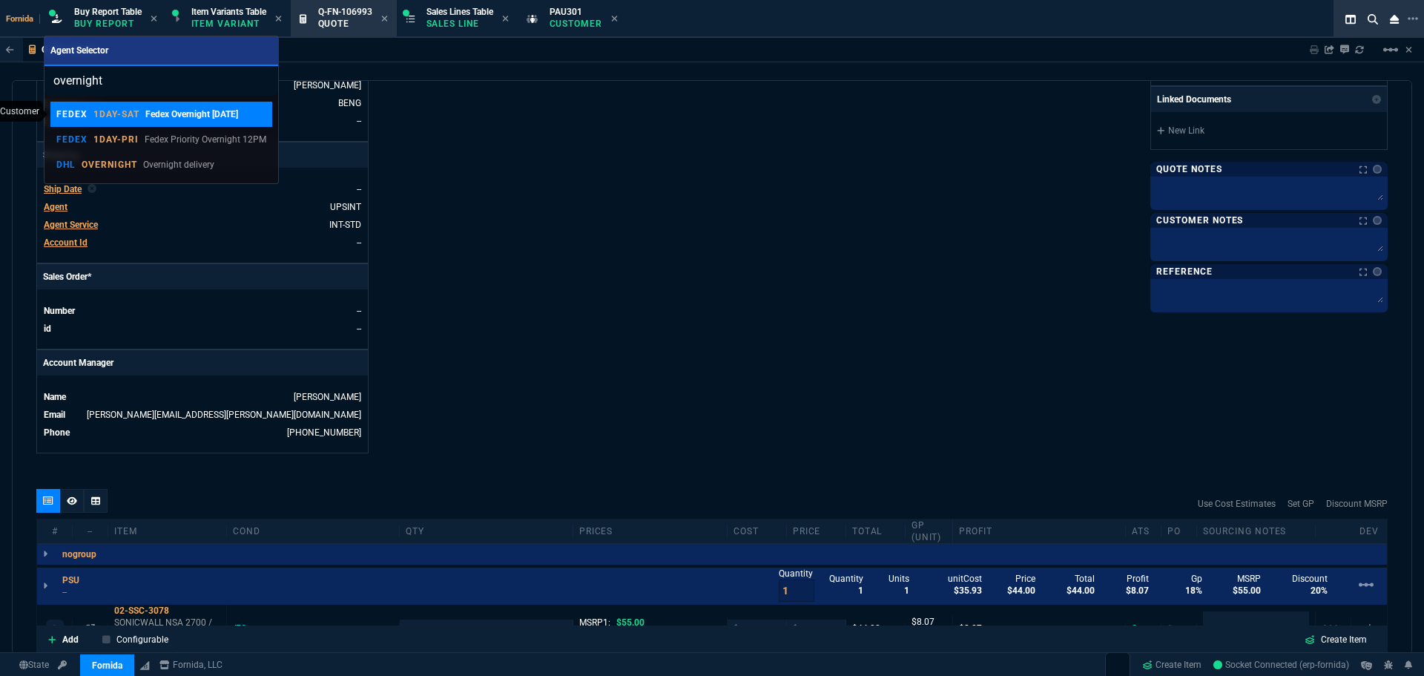
type input "overnight"
click at [150, 116] on p "Fedex Overnight Saturday" at bounding box center [191, 114] width 93 height 13
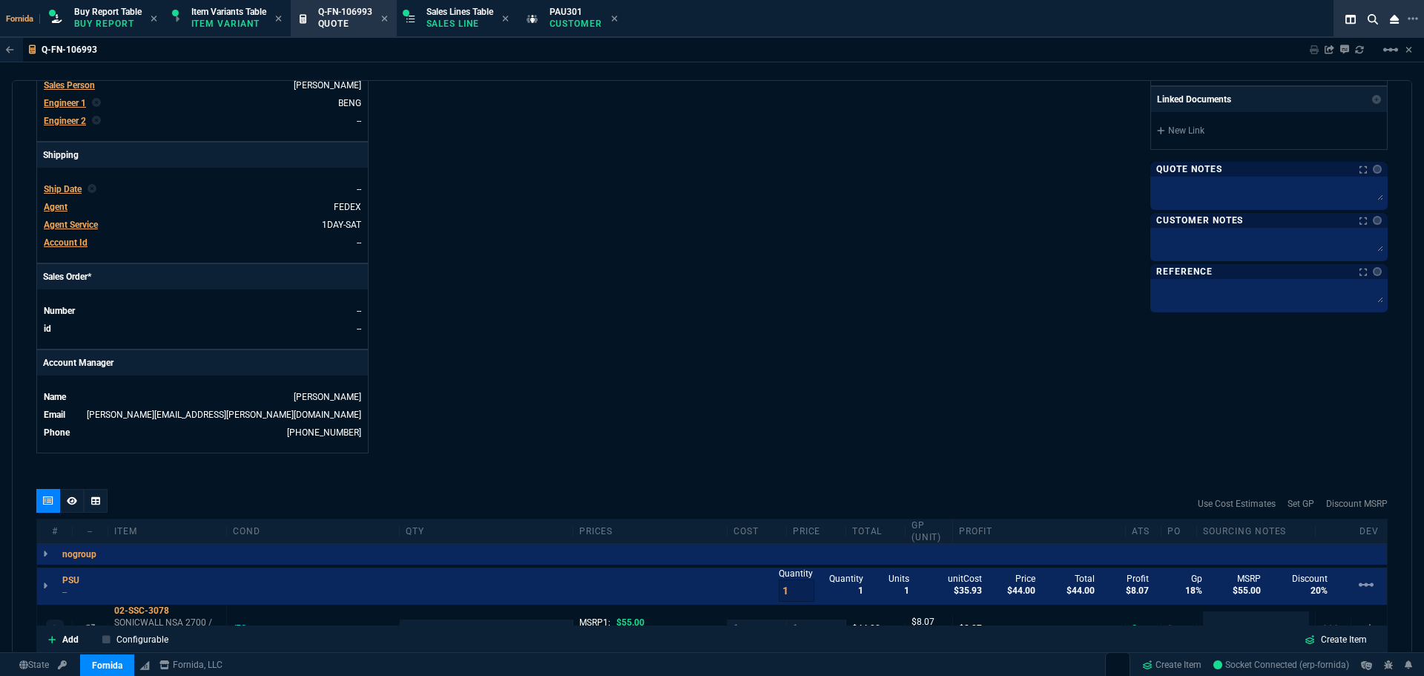
scroll to position [396, 0]
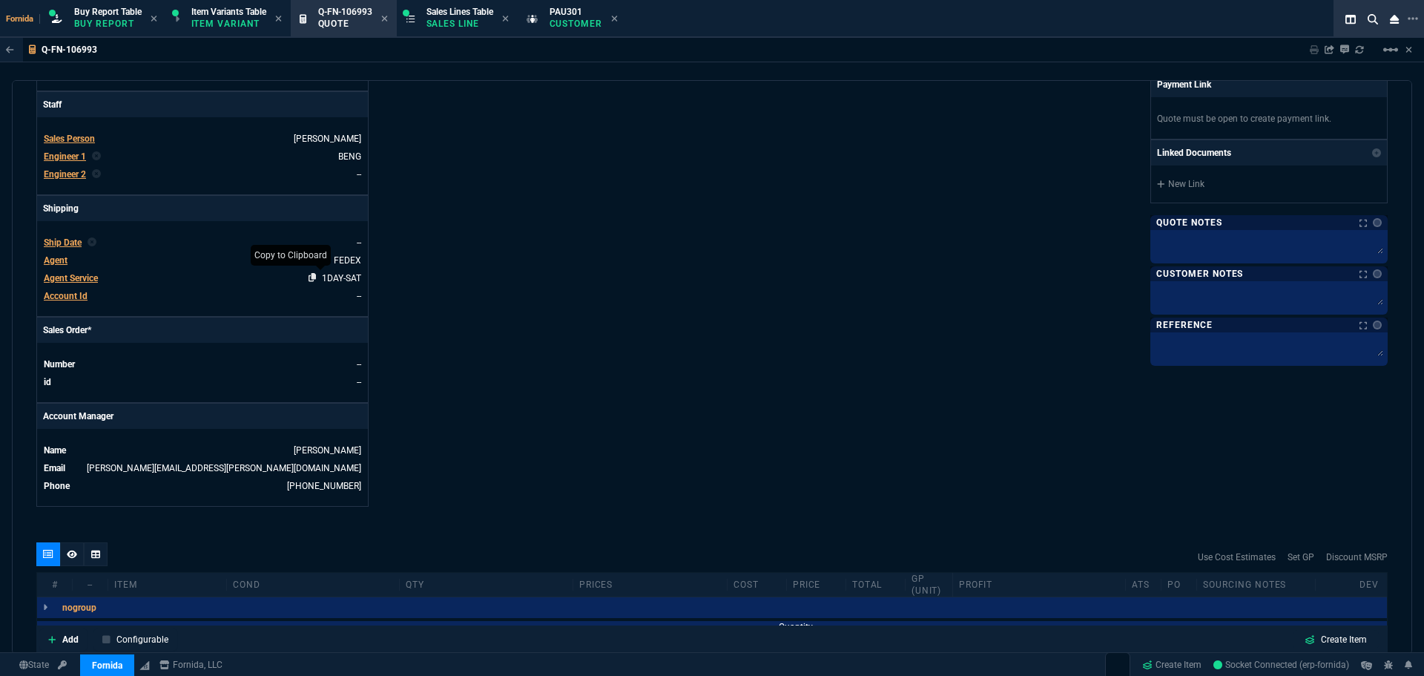
click at [319, 275] on nx-icon at bounding box center [316, 278] width 14 height 10
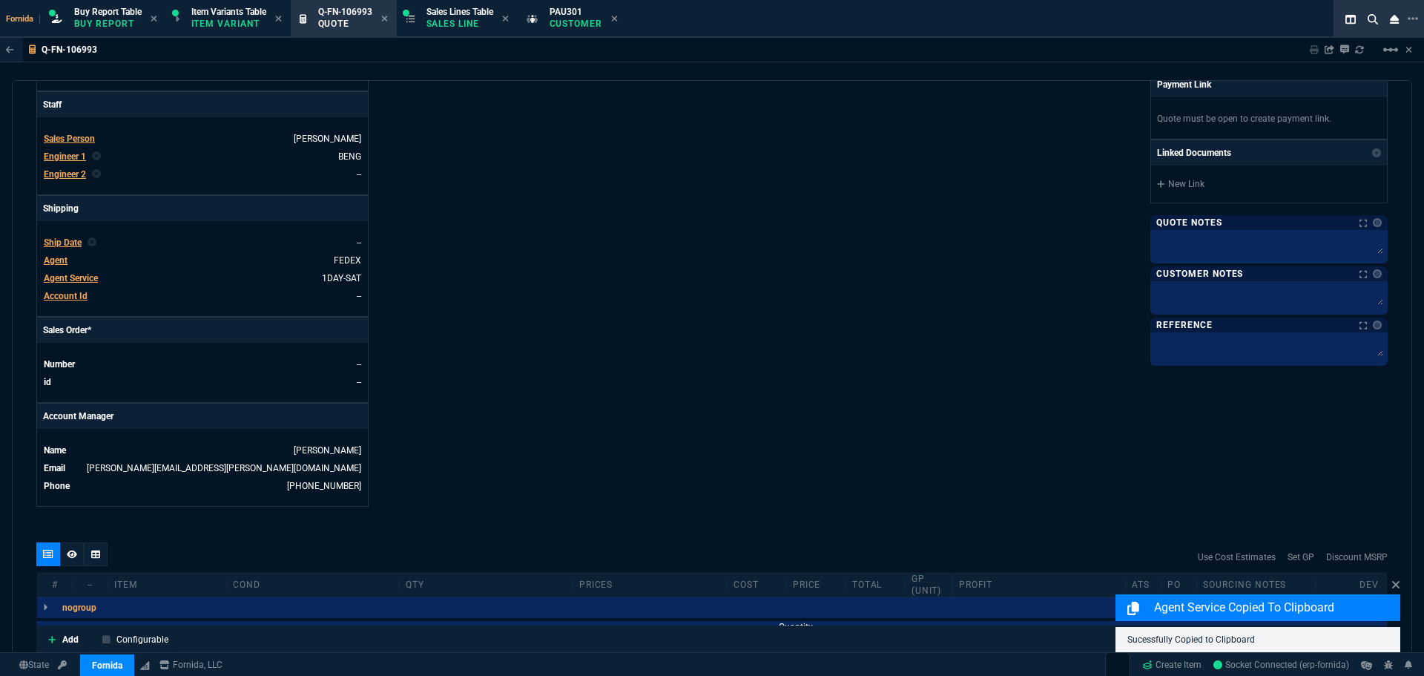
click at [65, 274] on span "Agent Service" at bounding box center [71, 278] width 54 height 10
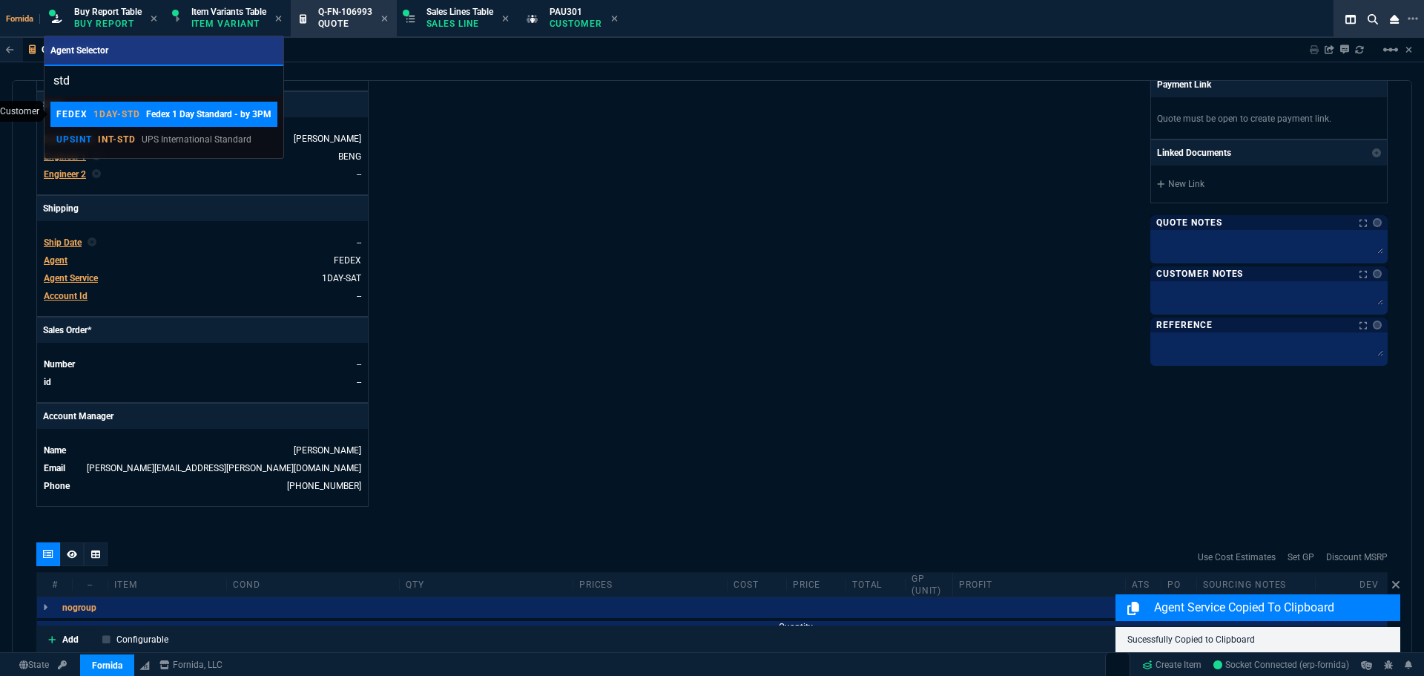
type input "std"
click at [151, 118] on p "Fedex 1 Day Standard - by 3PM" at bounding box center [208, 114] width 125 height 13
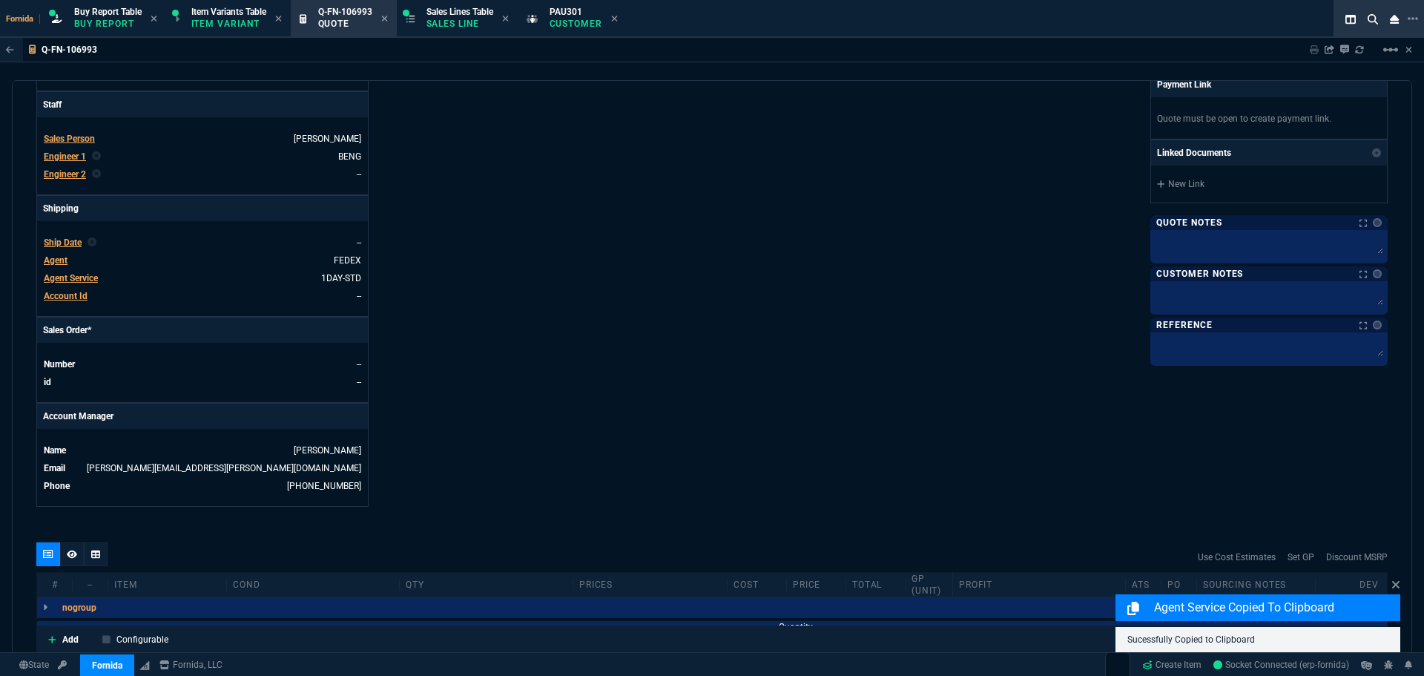
click at [626, 303] on div "Details Number Q-FN-106993 Order ID Q-FN-106993 Customer Code PAU301 Total Unit…" at bounding box center [374, 123] width 676 height 765
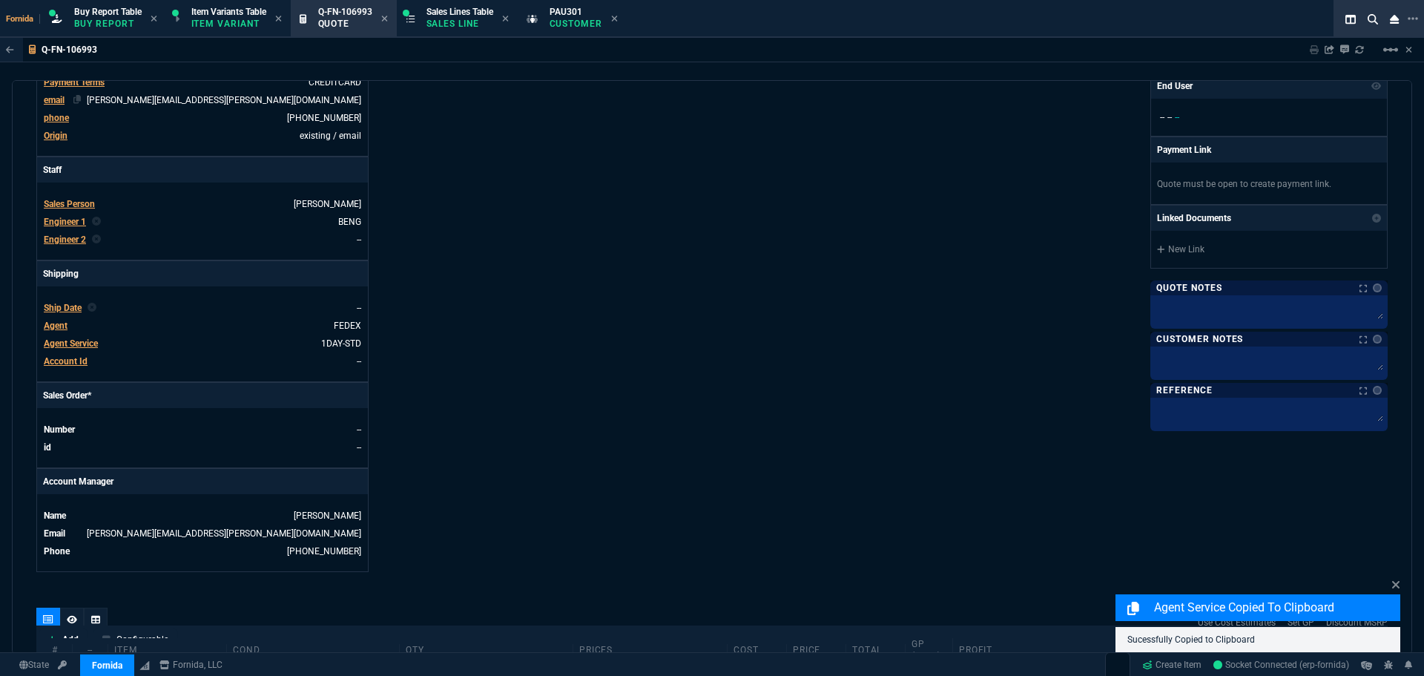
scroll to position [148, 0]
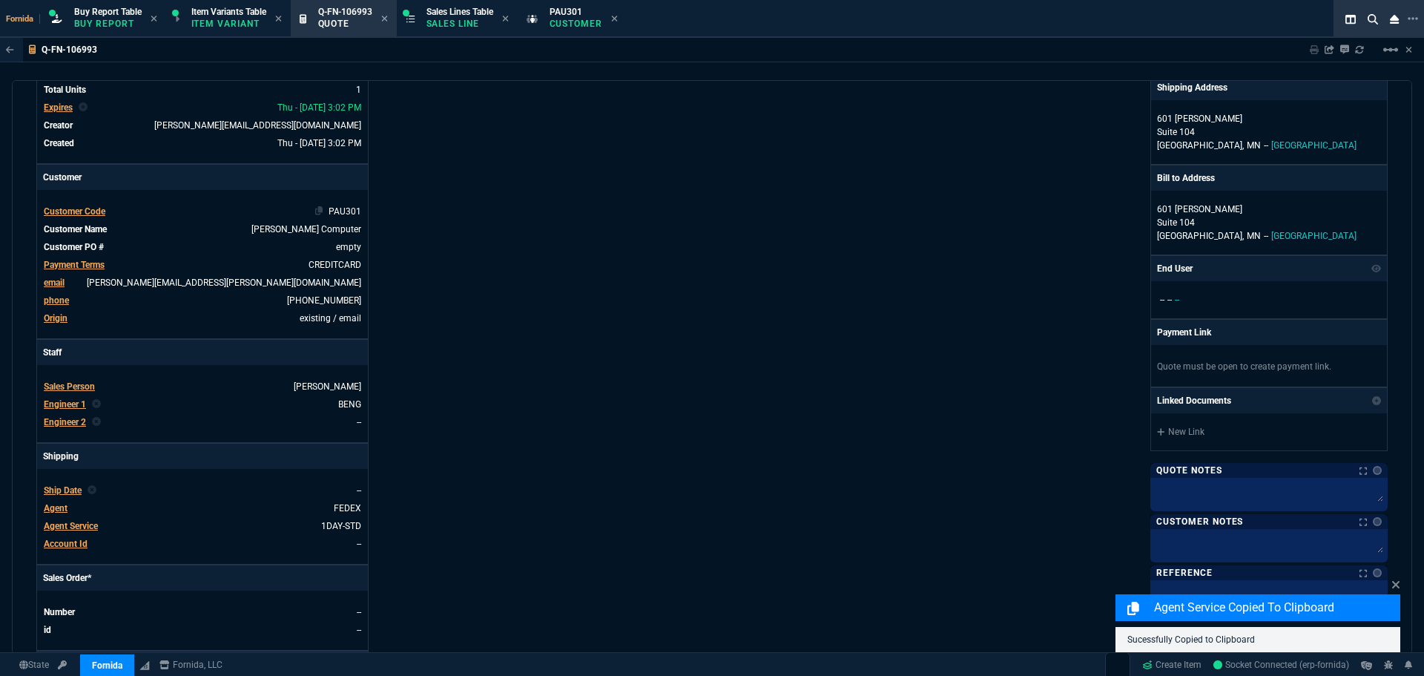
click at [346, 209] on span "PAU301" at bounding box center [345, 211] width 33 height 10
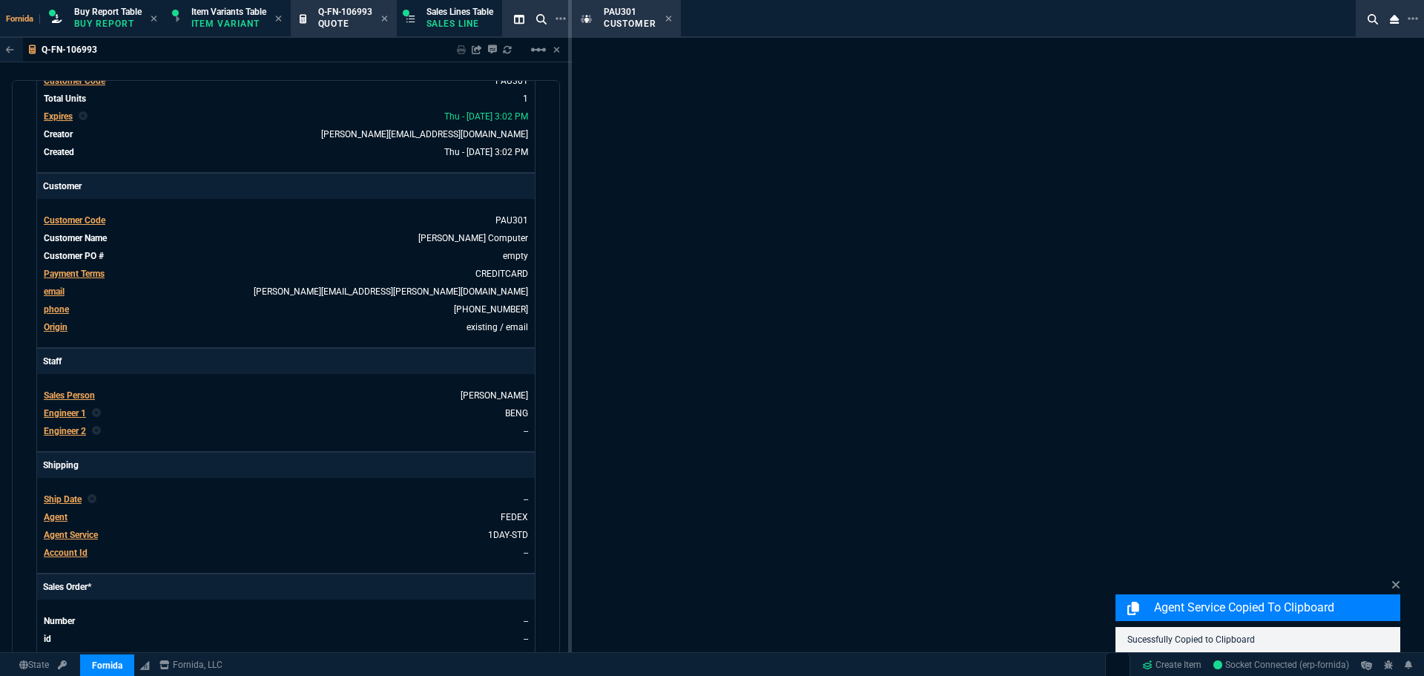
select select "1: quotes"
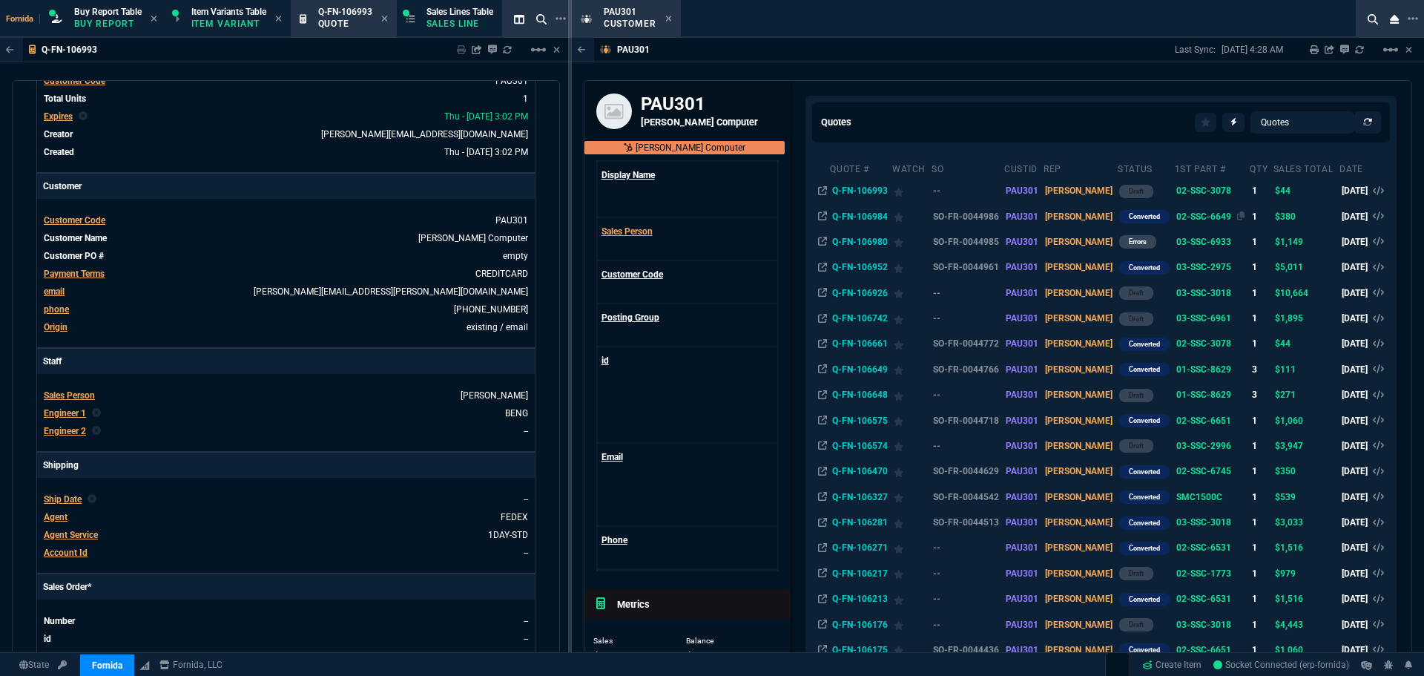
click at [1176, 221] on span "02-SSC-6649" at bounding box center [1203, 216] width 55 height 10
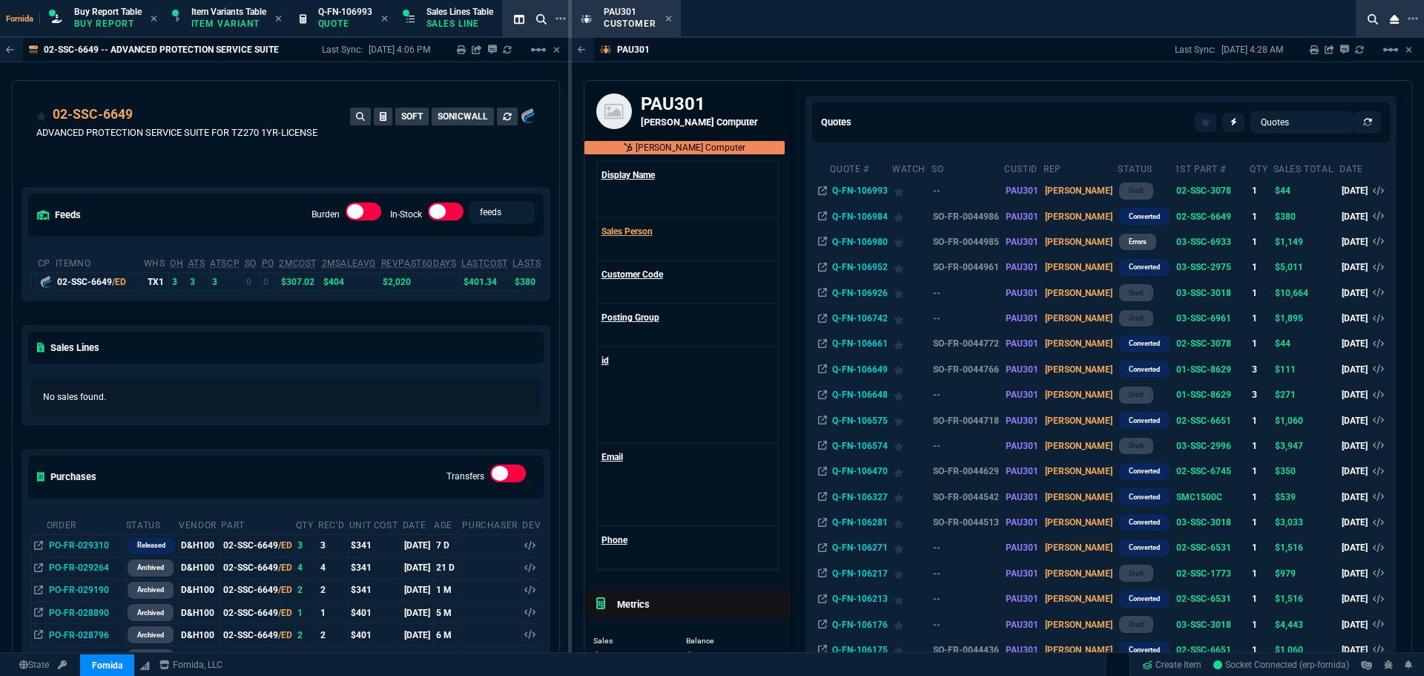
drag, startPoint x: 668, startPoint y: 19, endPoint x: 616, endPoint y: 34, distance: 54.2
click at [668, 18] on icon at bounding box center [669, 19] width 6 height 6
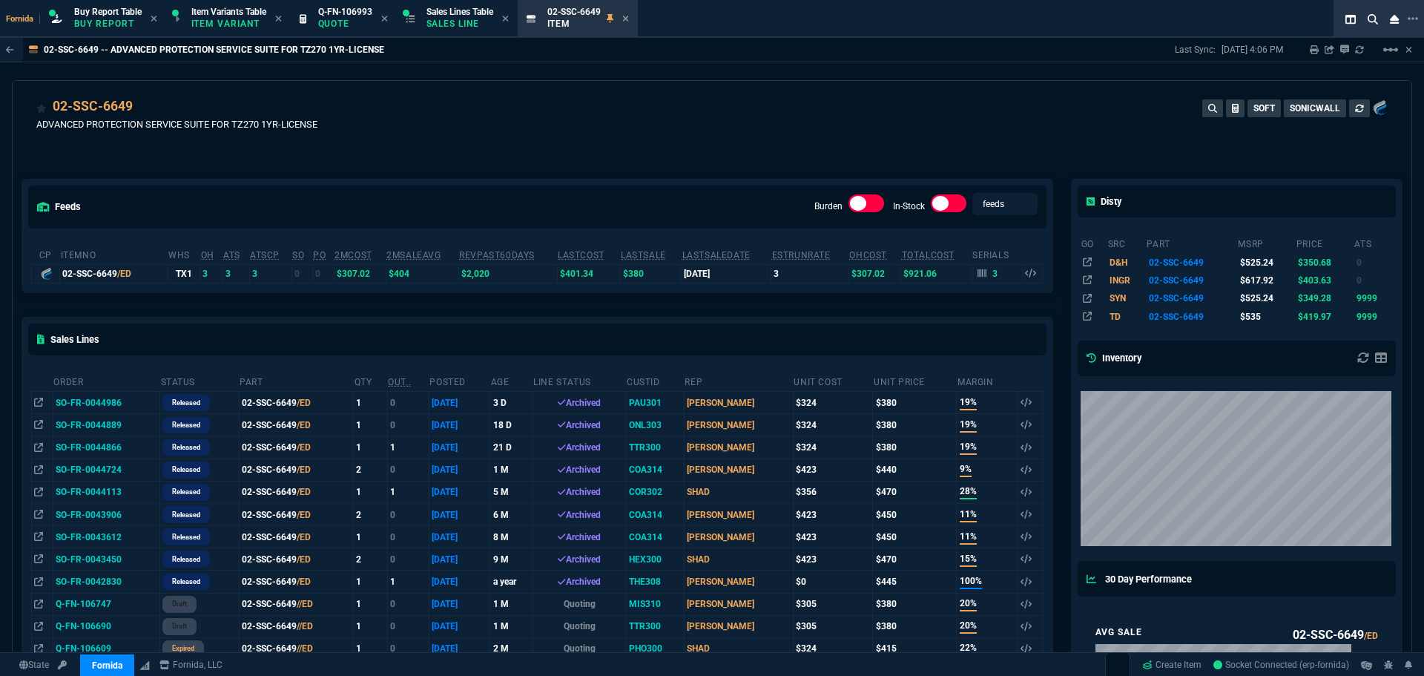
scroll to position [0, 0]
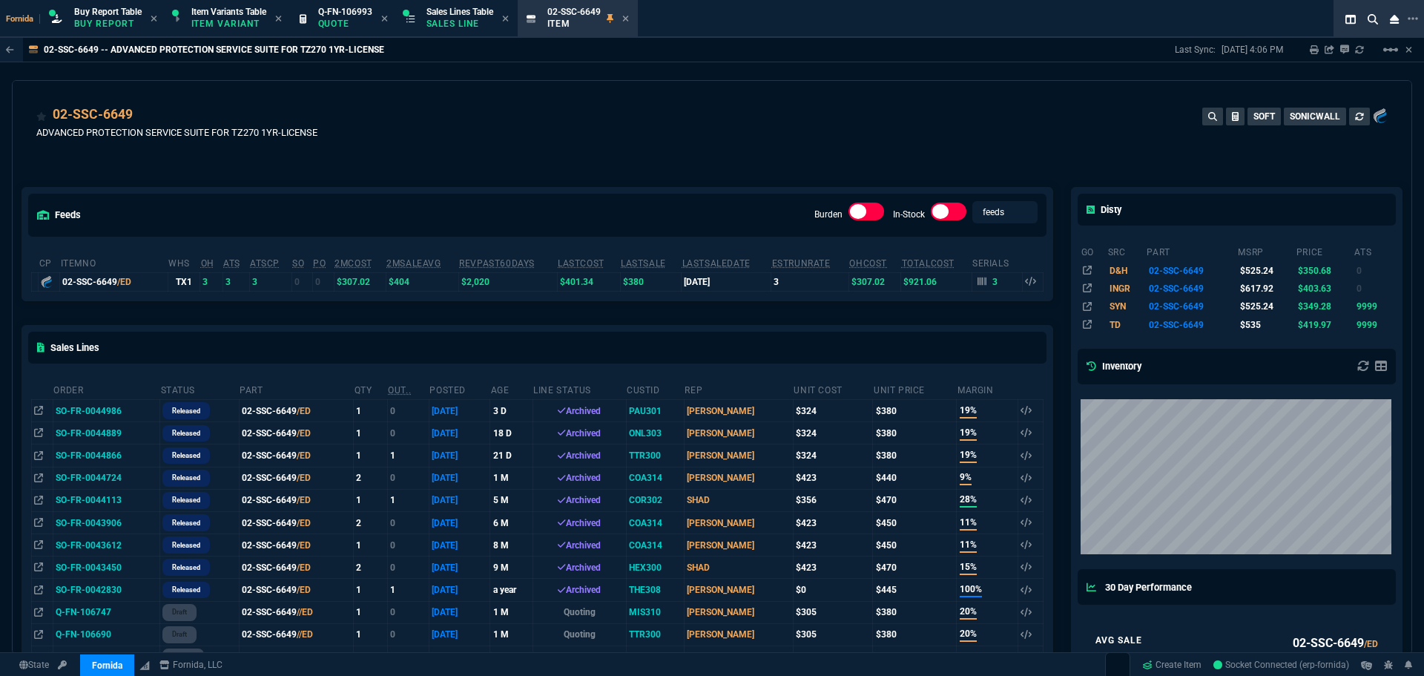
click at [269, 418] on td "02-SSC-6649 /ED" at bounding box center [296, 411] width 115 height 22
click at [88, 416] on td "SO-FR-0044986" at bounding box center [106, 411] width 107 height 22
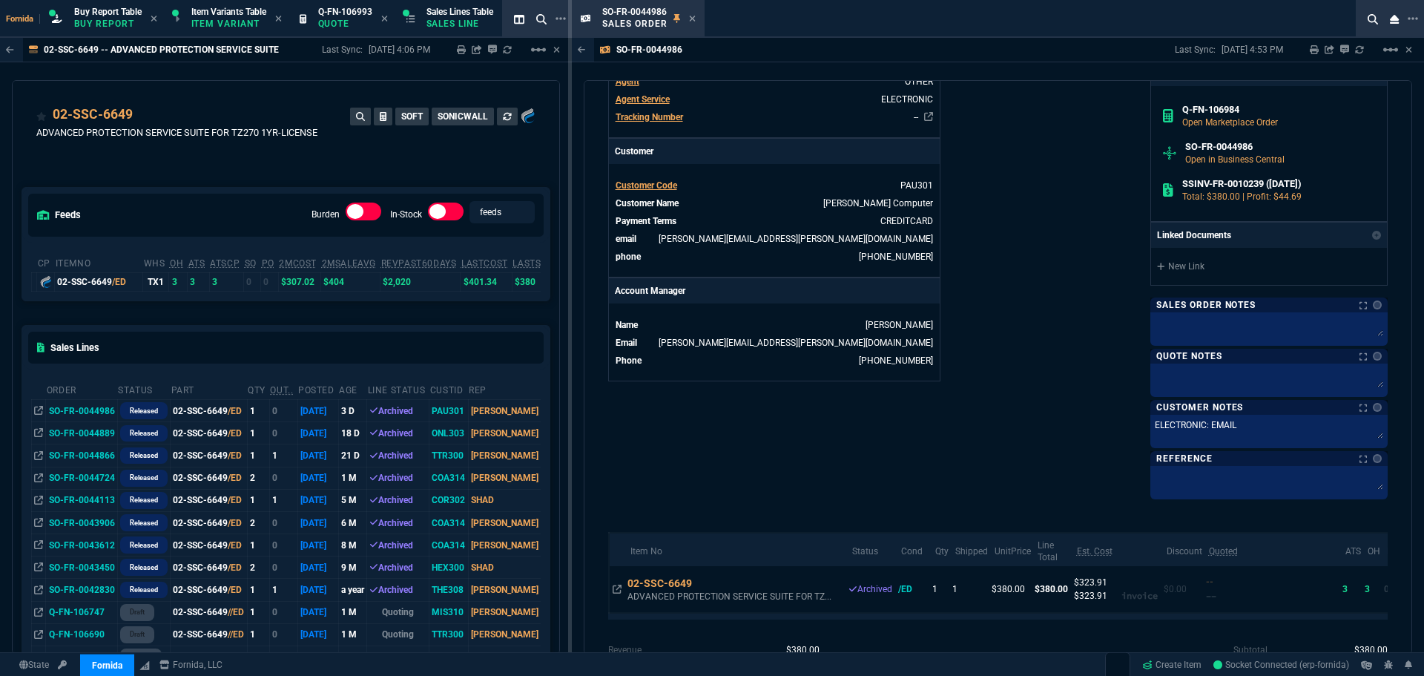
scroll to position [630, 0]
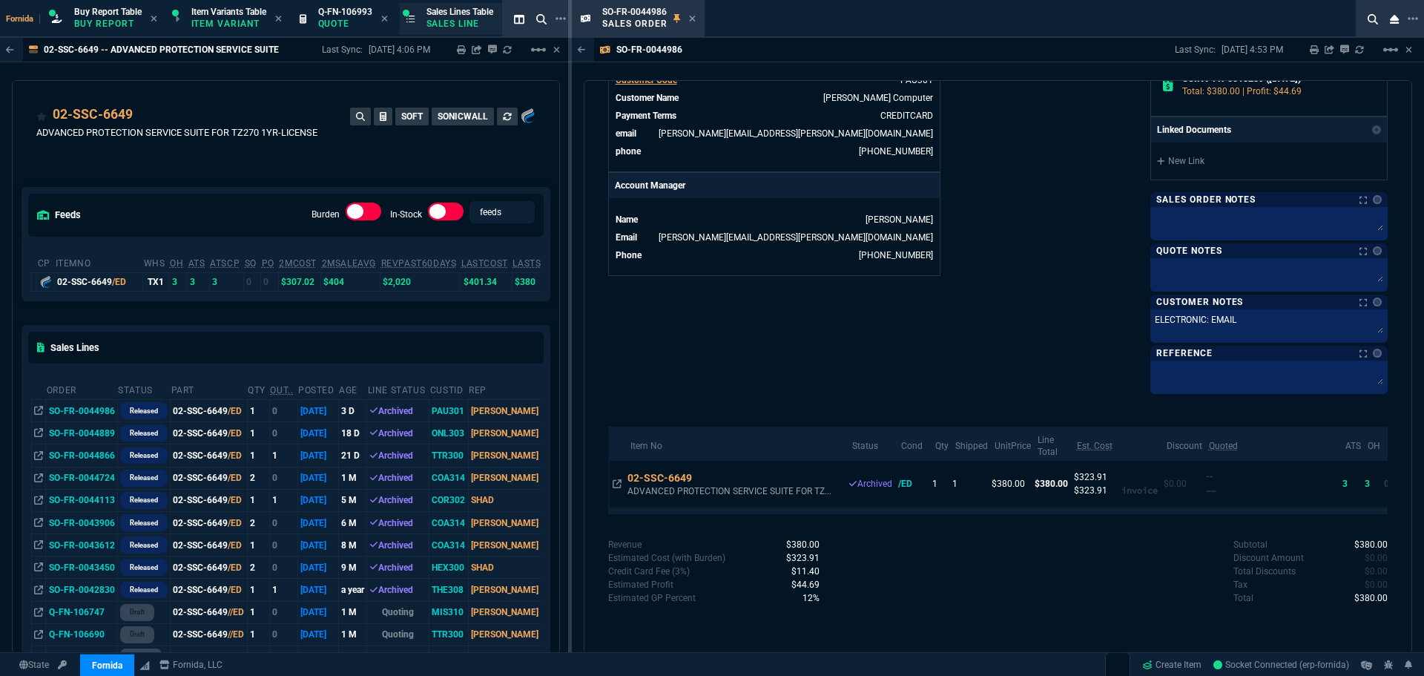
click at [363, 10] on span "Q-FN-106993" at bounding box center [345, 12] width 54 height 10
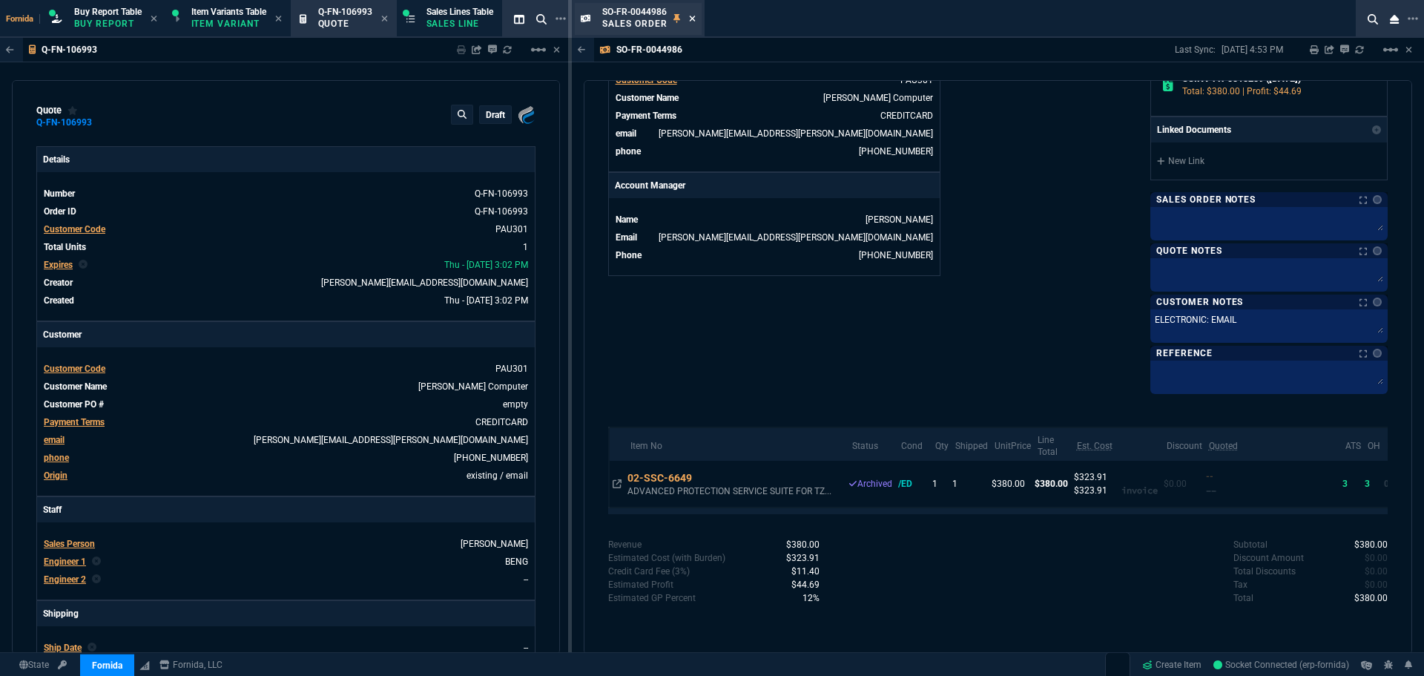
type input "18"
type input "8"
click at [690, 22] on icon at bounding box center [692, 18] width 7 height 9
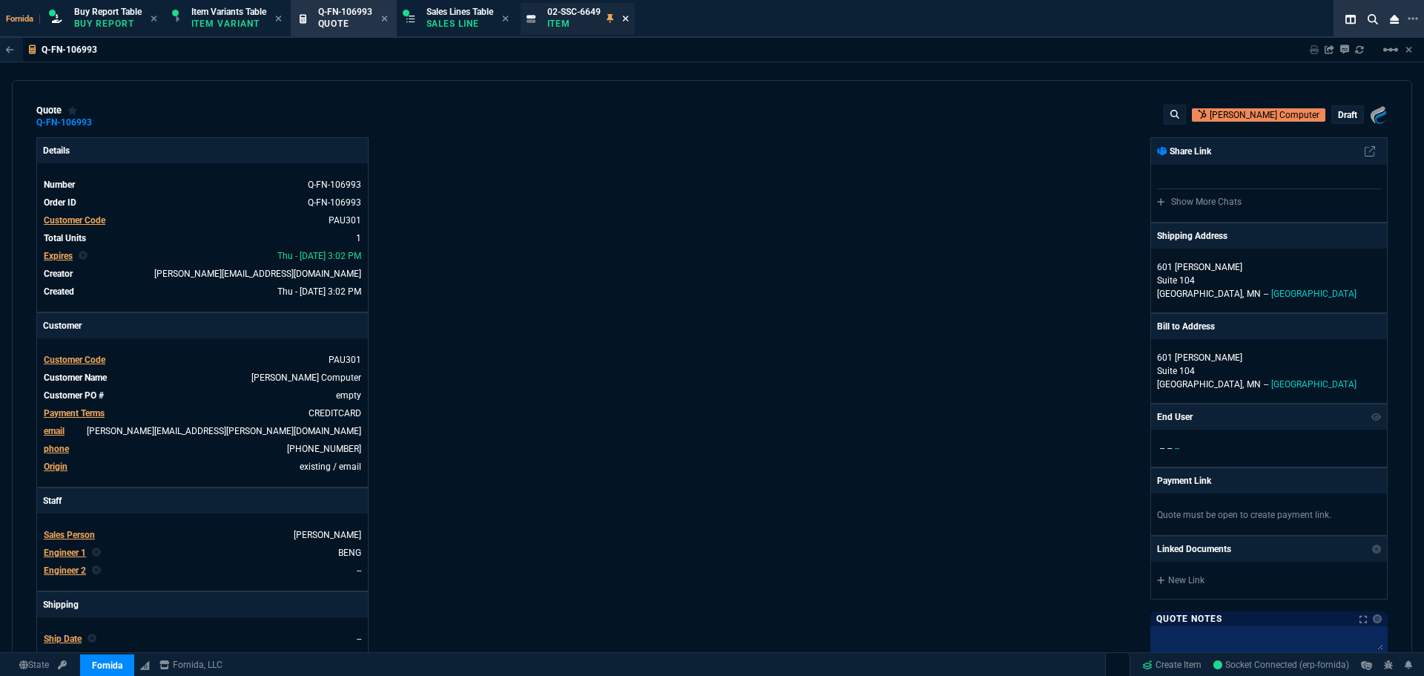
type input "55"
click at [629, 19] on icon at bounding box center [625, 18] width 7 height 9
type input "20"
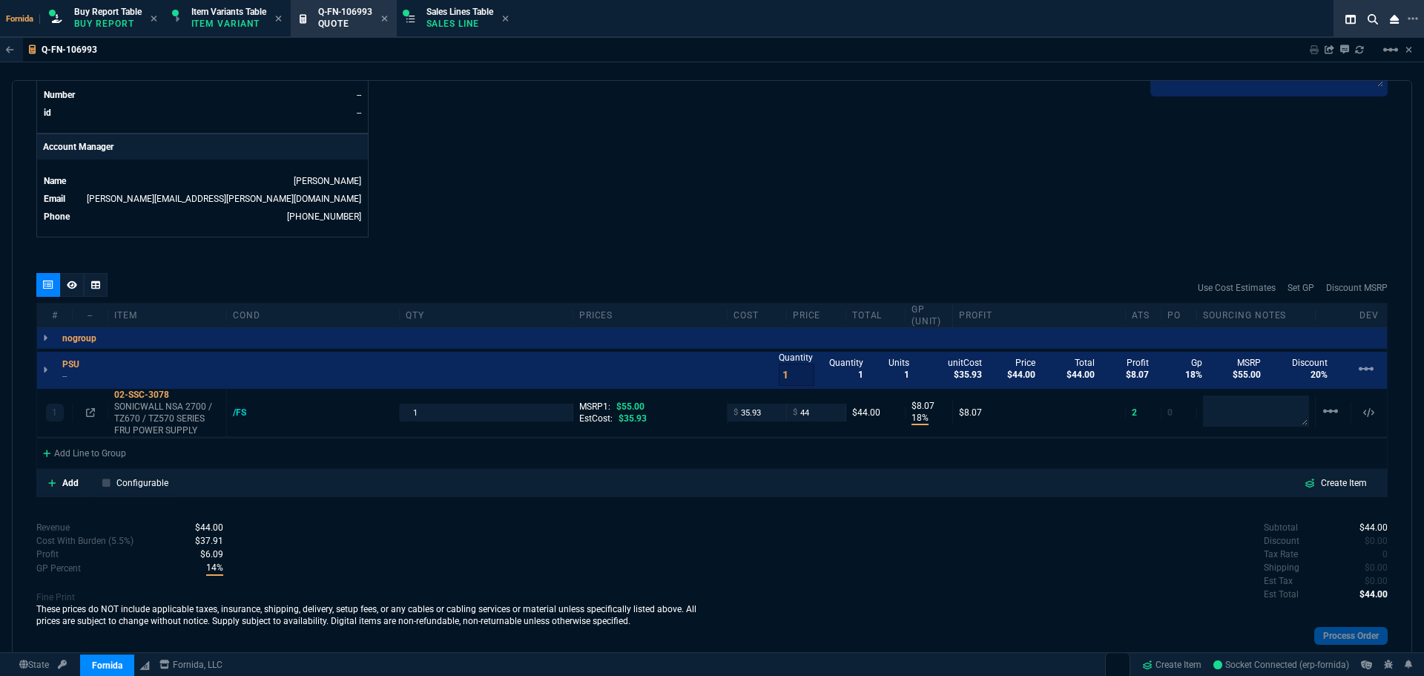
scroll to position [714, 0]
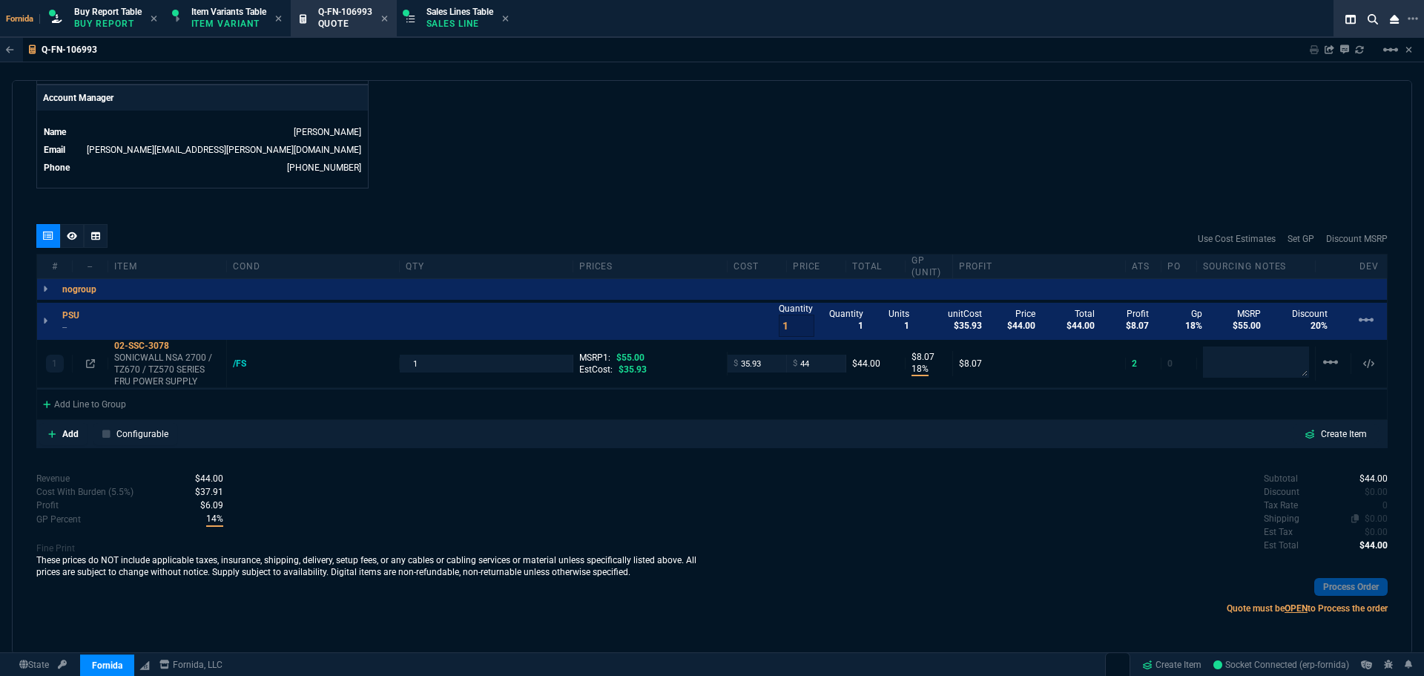
click at [1374, 519] on span "$0.00" at bounding box center [1376, 518] width 23 height 10
click at [737, 556] on div "Subtotal $44.00 Discount $0.00 Tax Rate 0 Shipping $40.00 Est Tax $0.00 Est Tot…" at bounding box center [1050, 548] width 676 height 152
click at [162, 369] on p "SONICWALL NSA 2700 / TZ670 / TZ570 SERIES FRU POWER SUPPLY" at bounding box center [167, 370] width 106 height 36
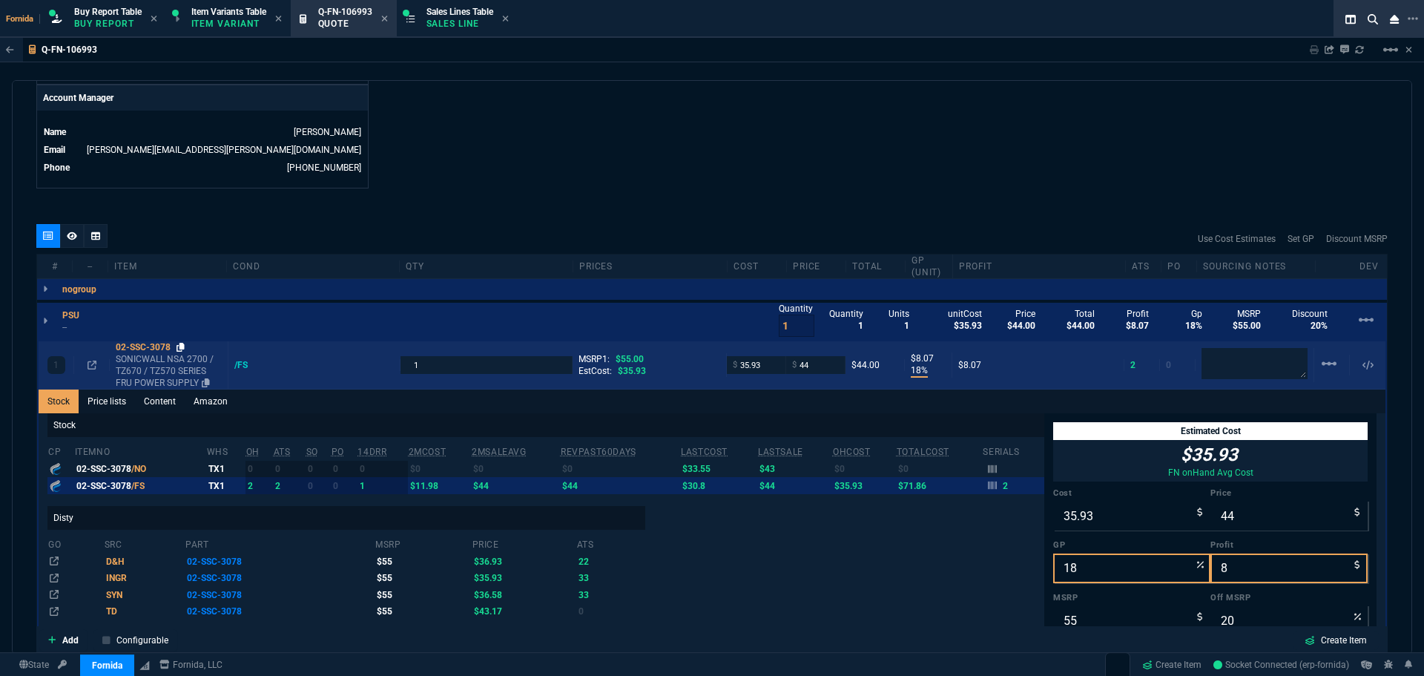
click at [182, 348] on icon at bounding box center [181, 347] width 8 height 9
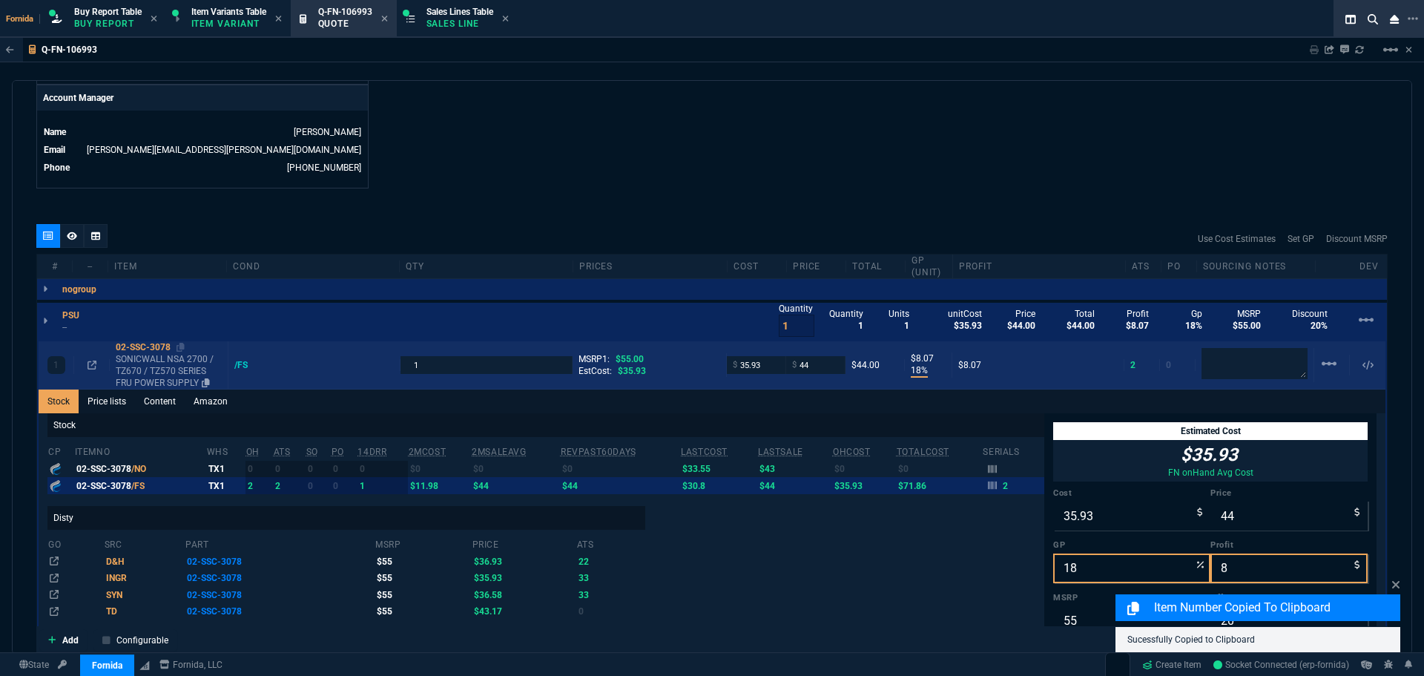
click at [128, 382] on p "SONICWALL NSA 2700 / TZ670 / TZ570 SERIES FRU POWER SUPPLY" at bounding box center [169, 371] width 106 height 36
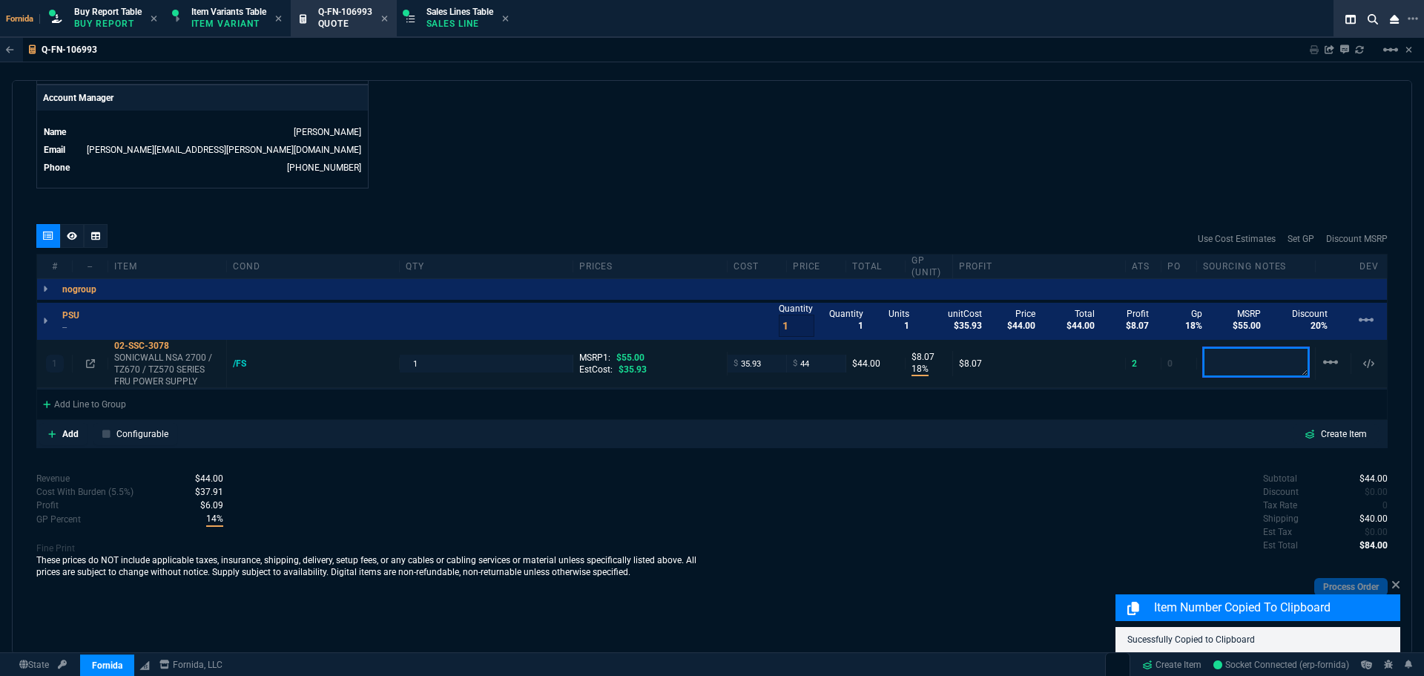
click at [1236, 374] on textarea at bounding box center [1256, 362] width 106 height 30
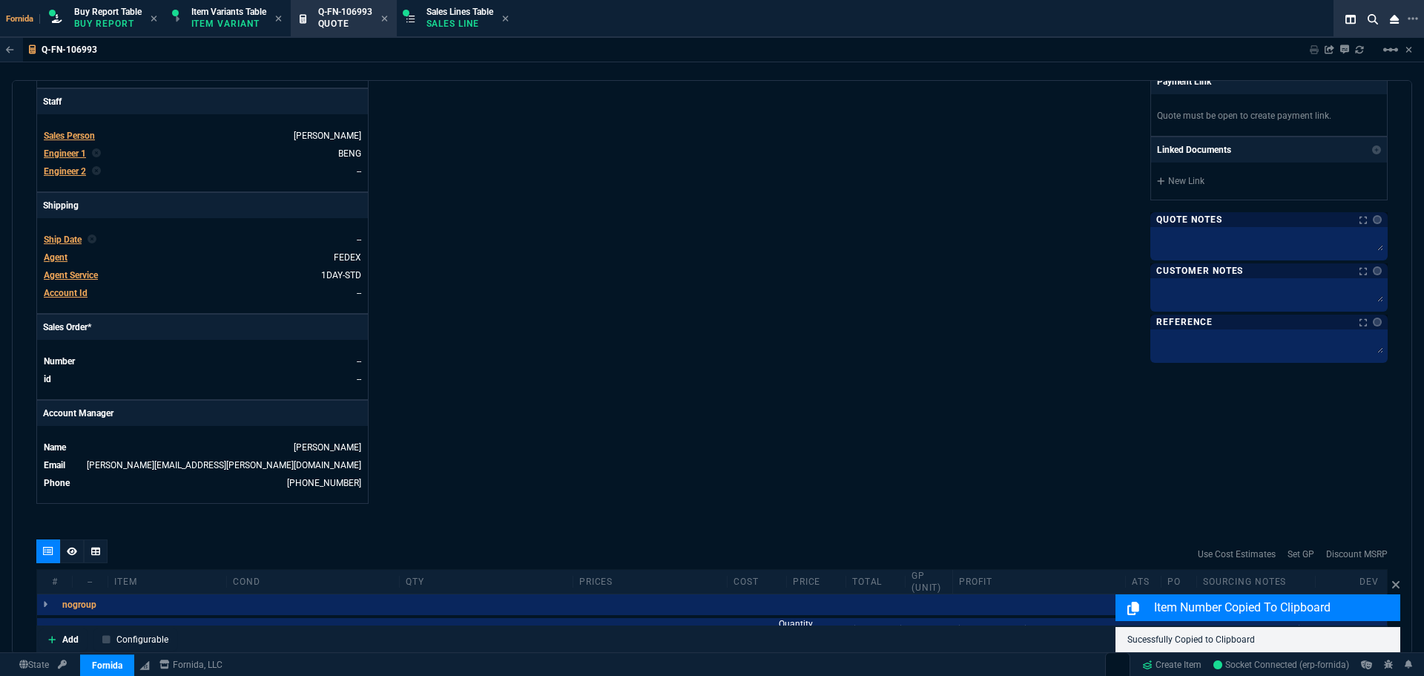
scroll to position [566, 0]
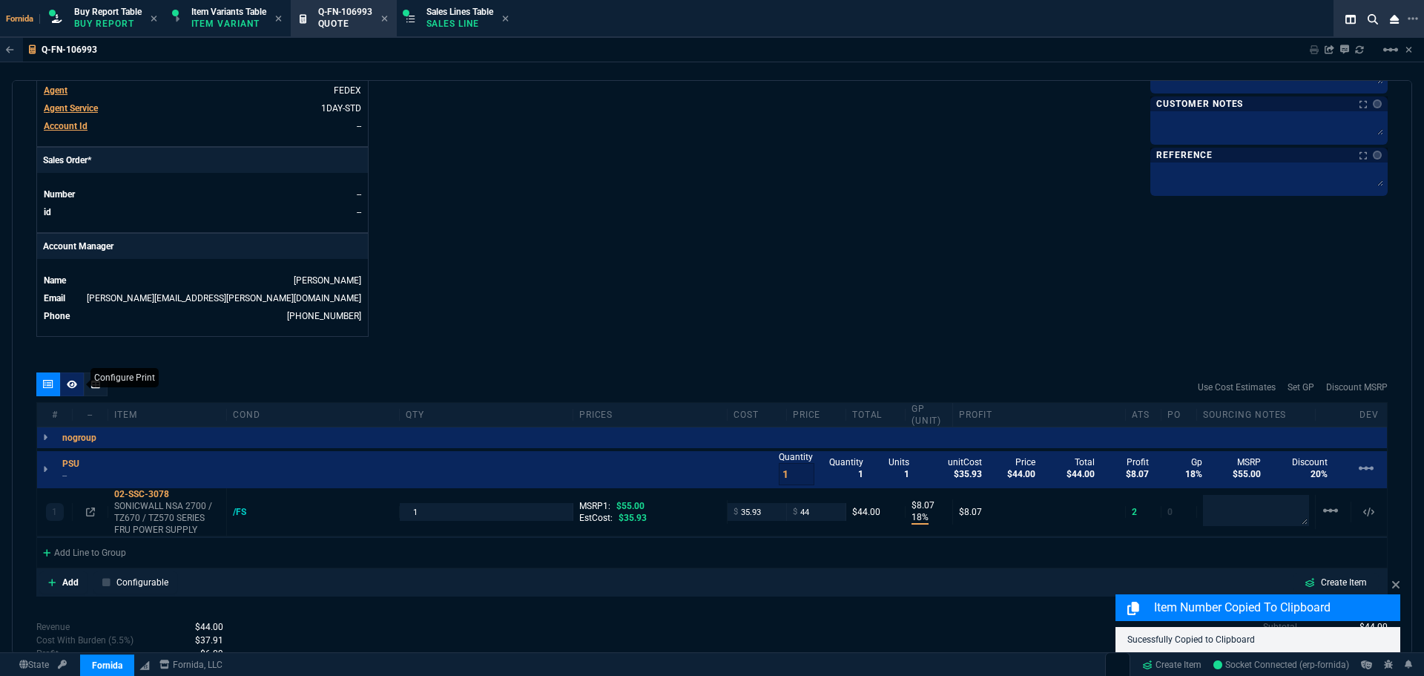
click at [81, 384] on div at bounding box center [72, 384] width 24 height 24
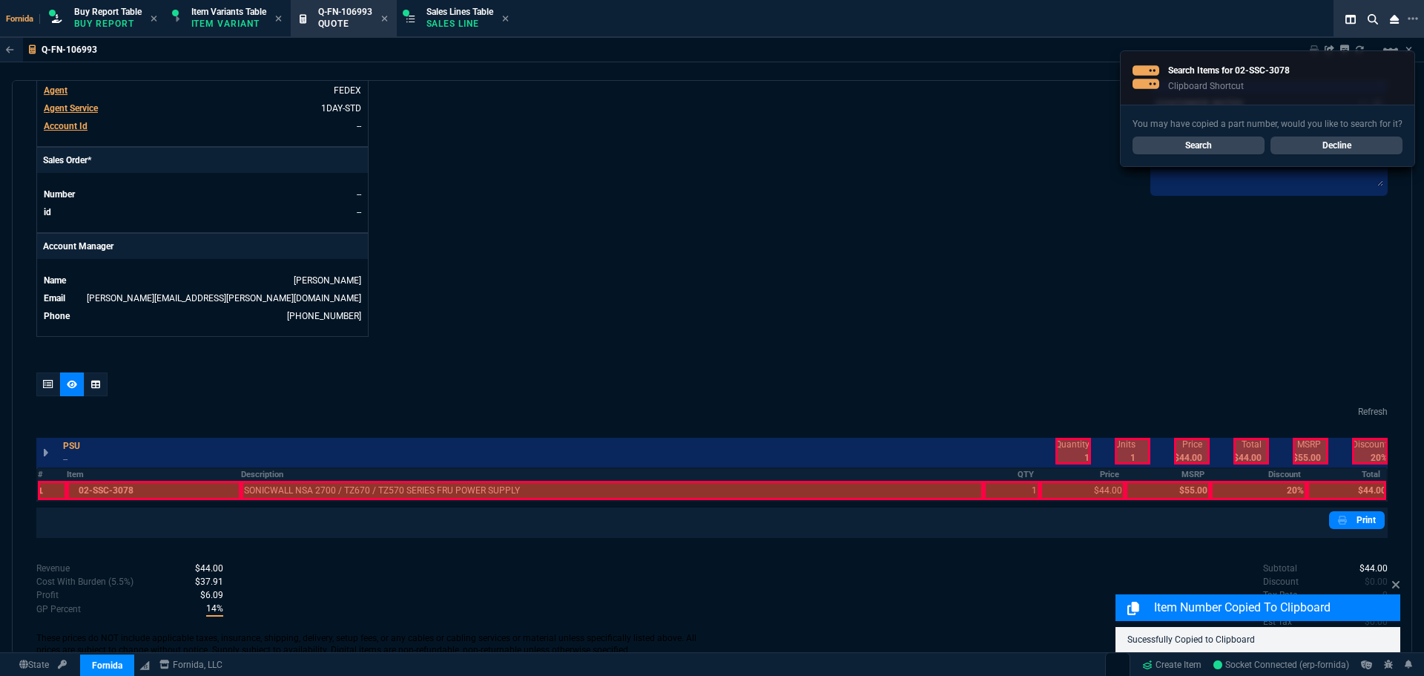
click at [54, 490] on div at bounding box center [52, 490] width 29 height 19
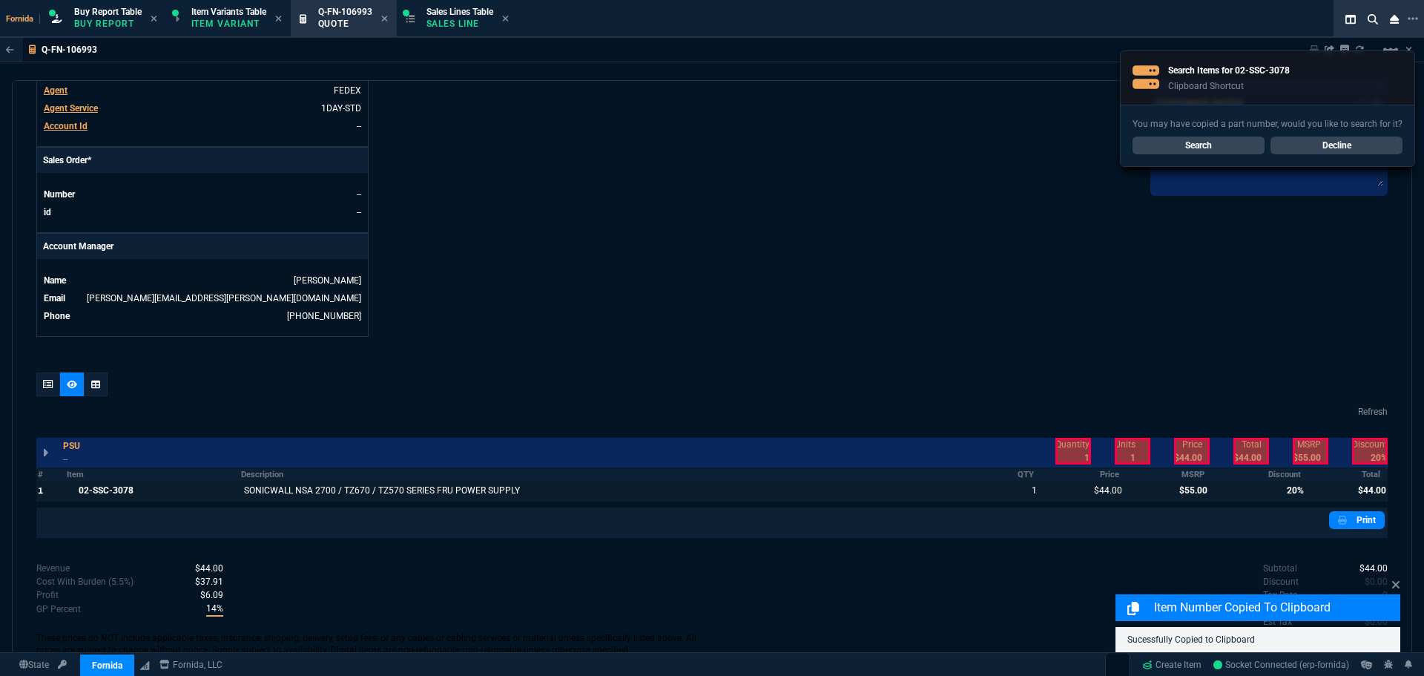
click at [1170, 495] on div at bounding box center [1167, 490] width 85 height 19
click at [1259, 491] on div at bounding box center [1259, 490] width 96 height 19
click at [1061, 450] on div at bounding box center [1073, 451] width 36 height 27
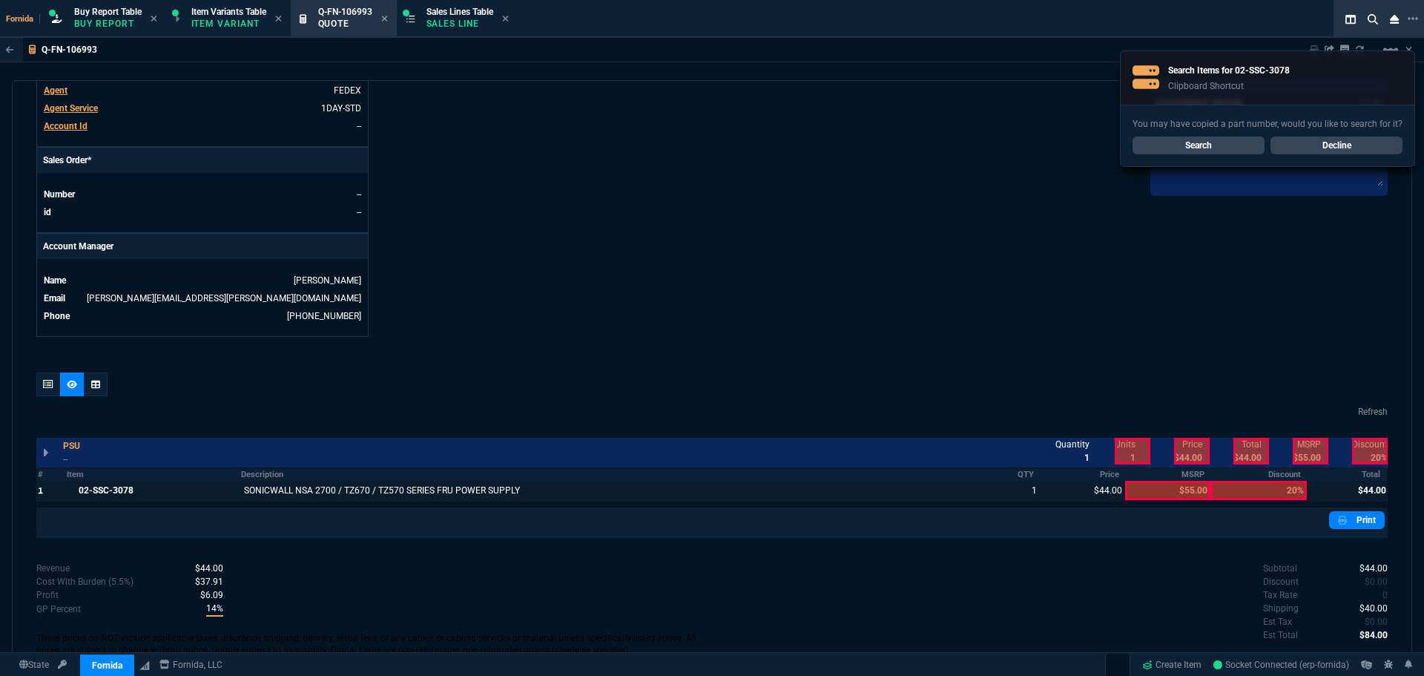
click at [1170, 449] on div "Quantity 1 Units 1 unitCost $35.93 Price $44.00 Total $44.00 Profit $8.07 Gp 18…" at bounding box center [1214, 451] width 347 height 33
click at [1188, 447] on div at bounding box center [1192, 451] width 36 height 27
click at [1250, 449] on div at bounding box center [1252, 451] width 36 height 27
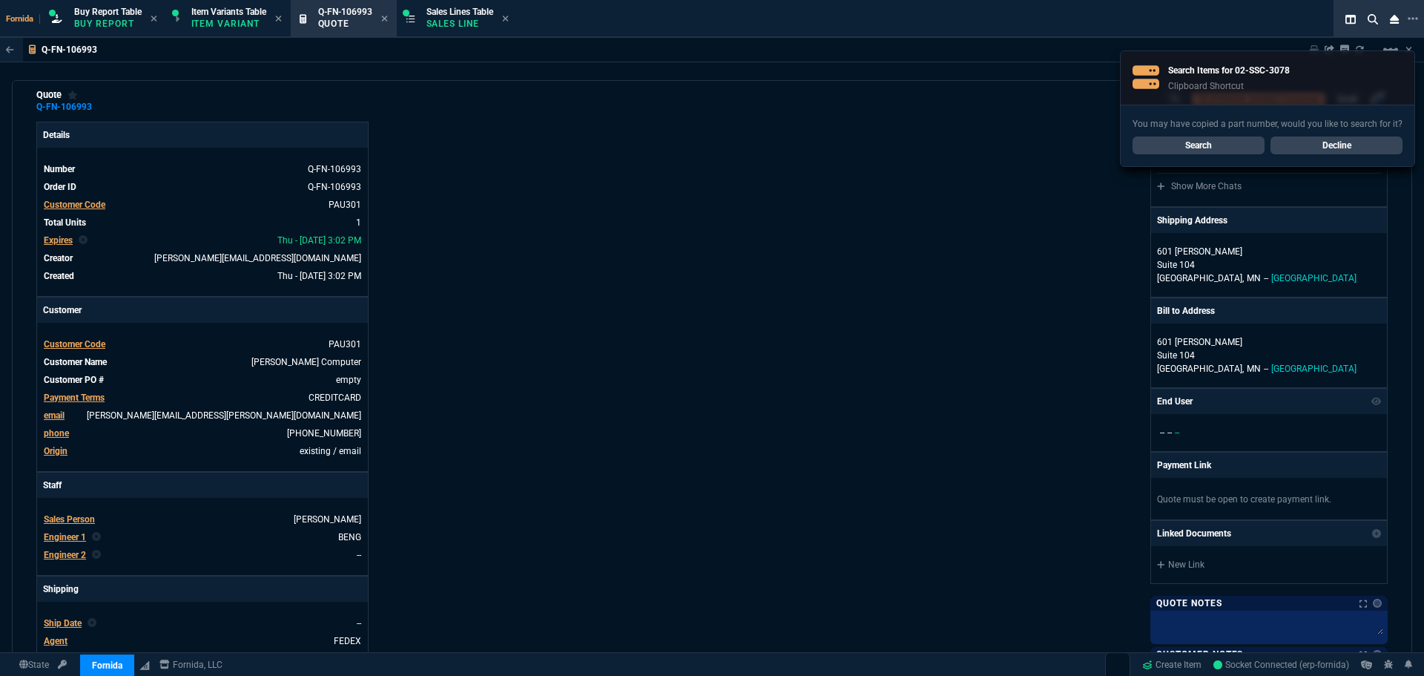
scroll to position [0, 0]
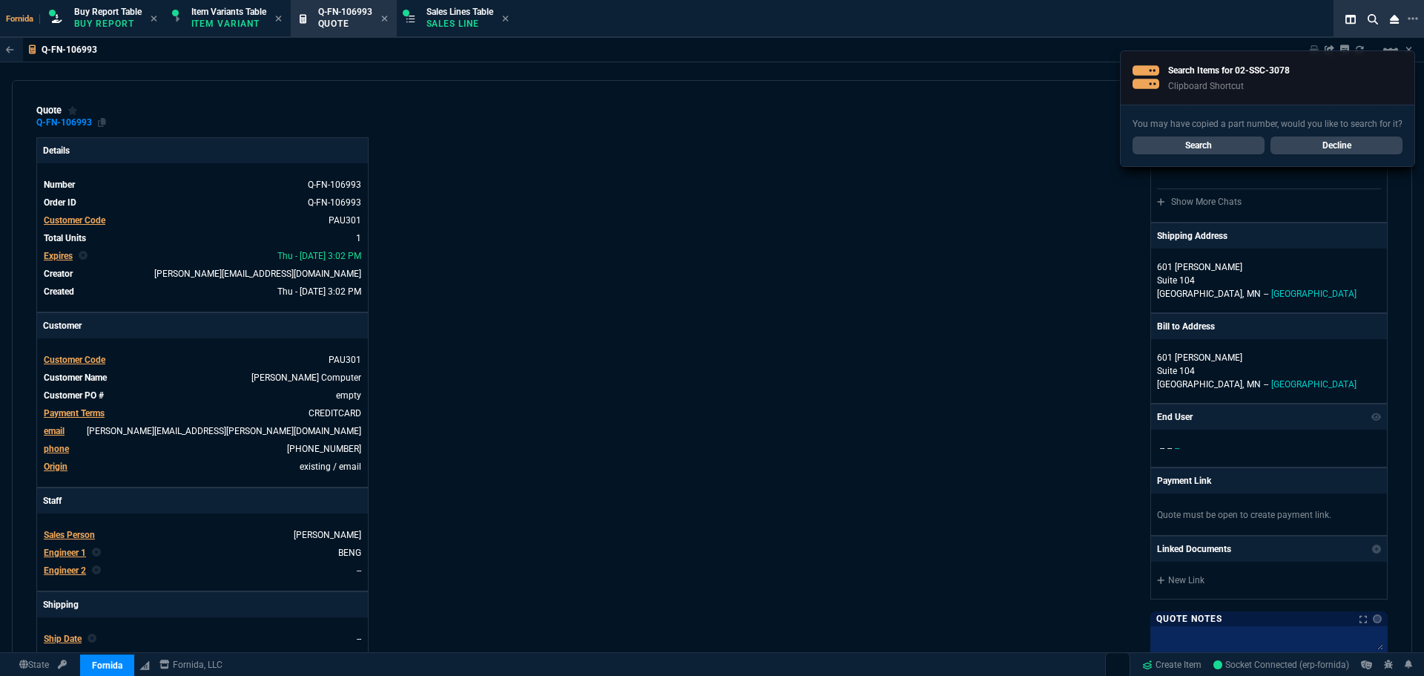
click at [96, 122] on div "Q-FN-106993" at bounding box center [71, 122] width 70 height 12
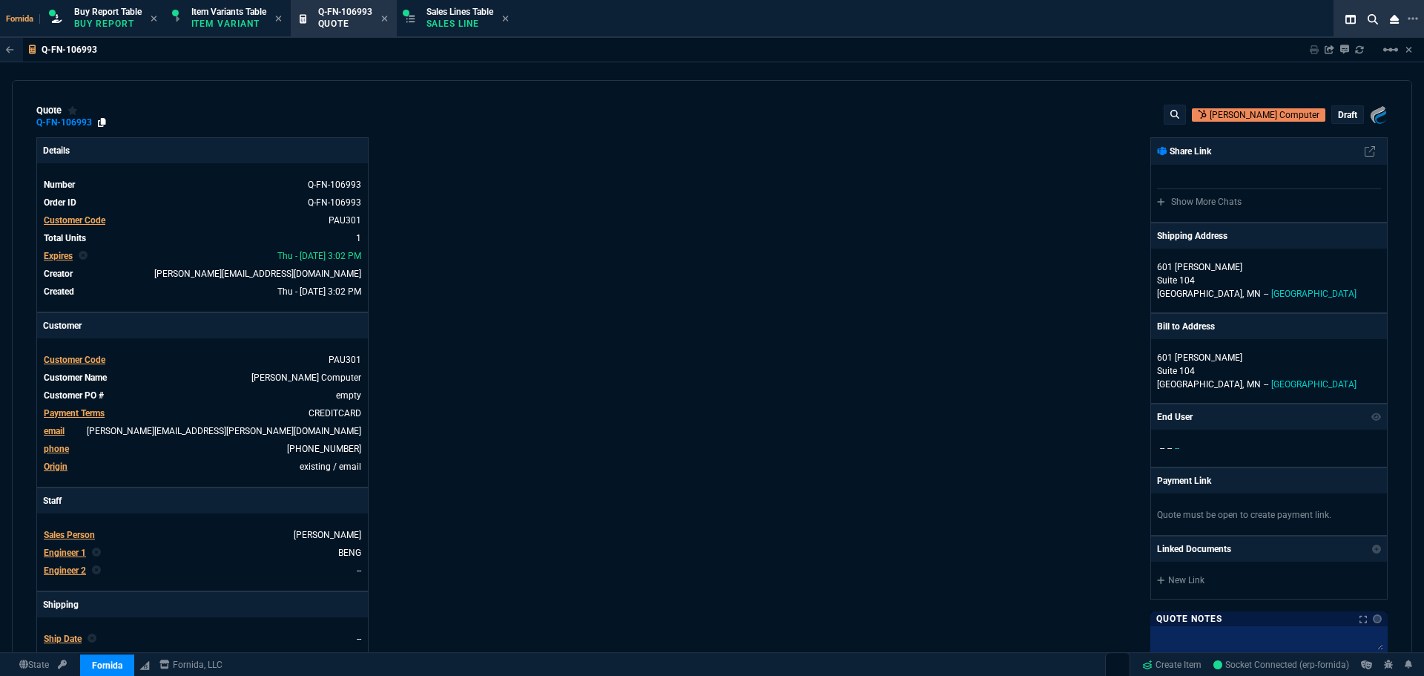
click at [98, 122] on icon at bounding box center [102, 122] width 8 height 9
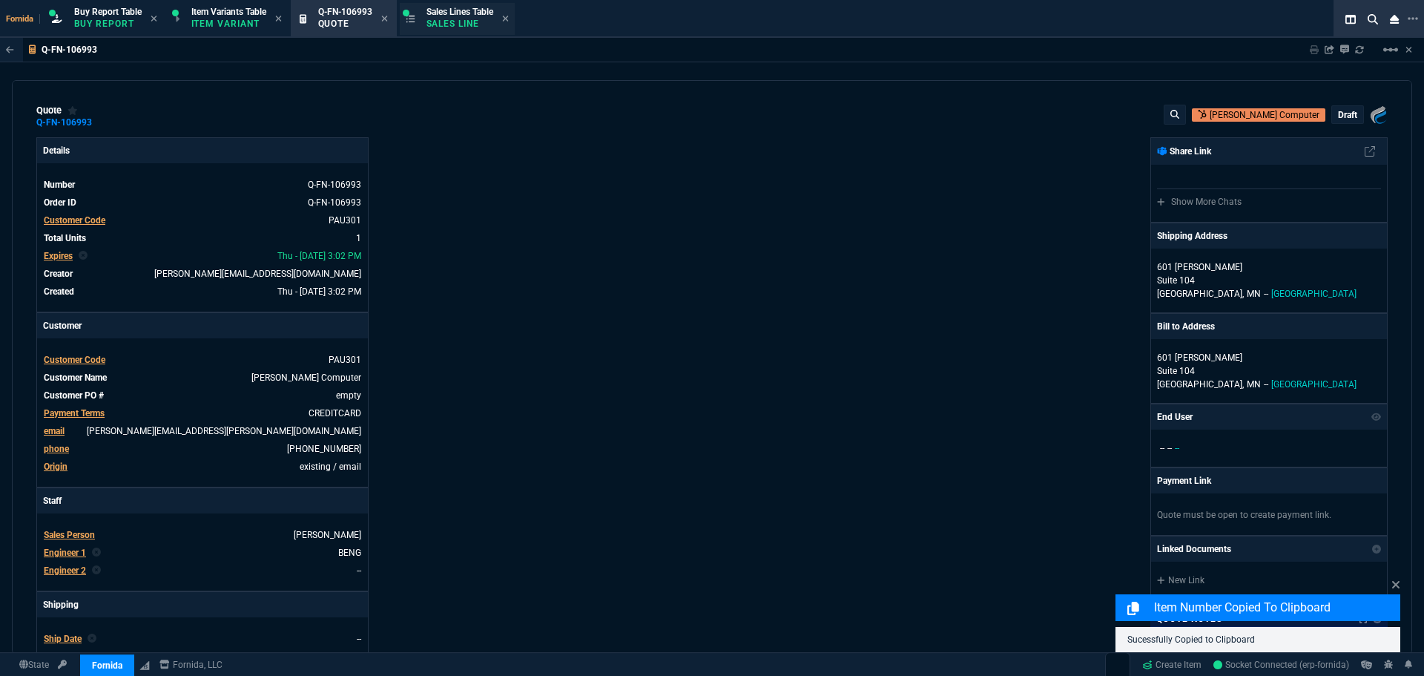
click at [451, 19] on p "Sales Line" at bounding box center [459, 24] width 67 height 12
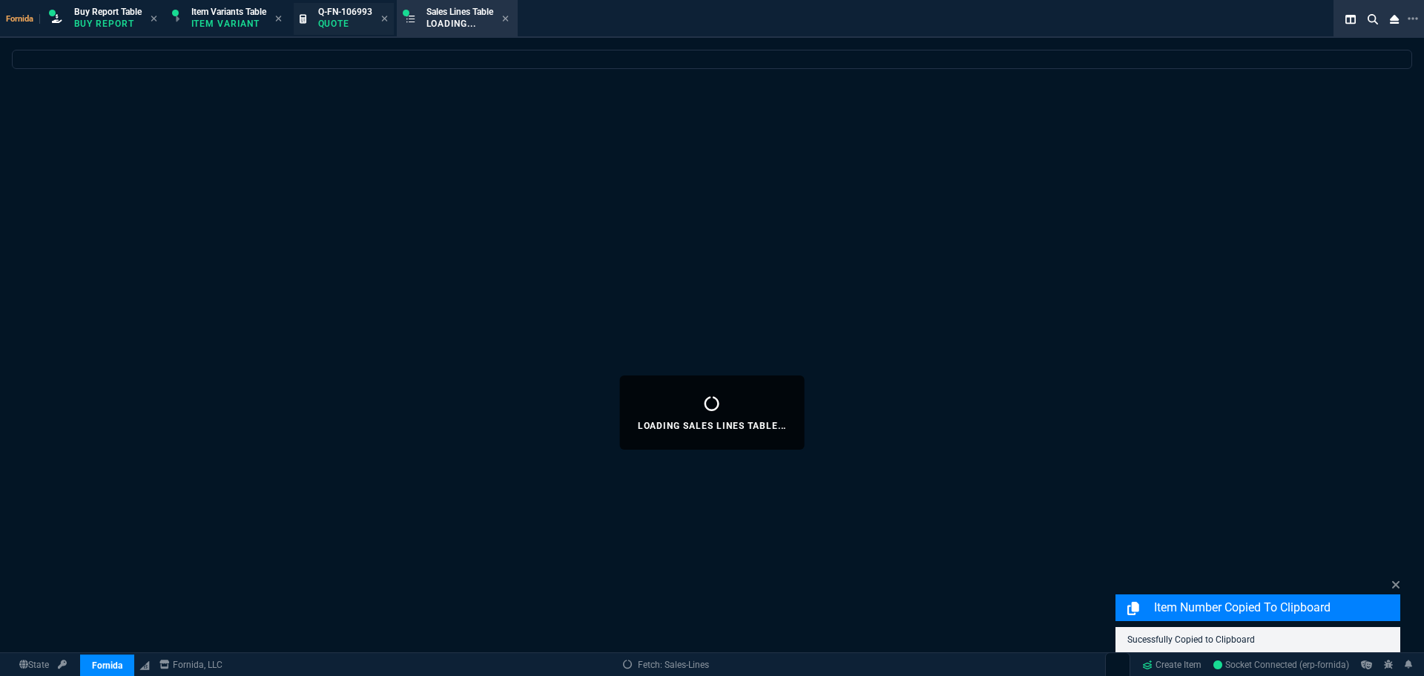
select select
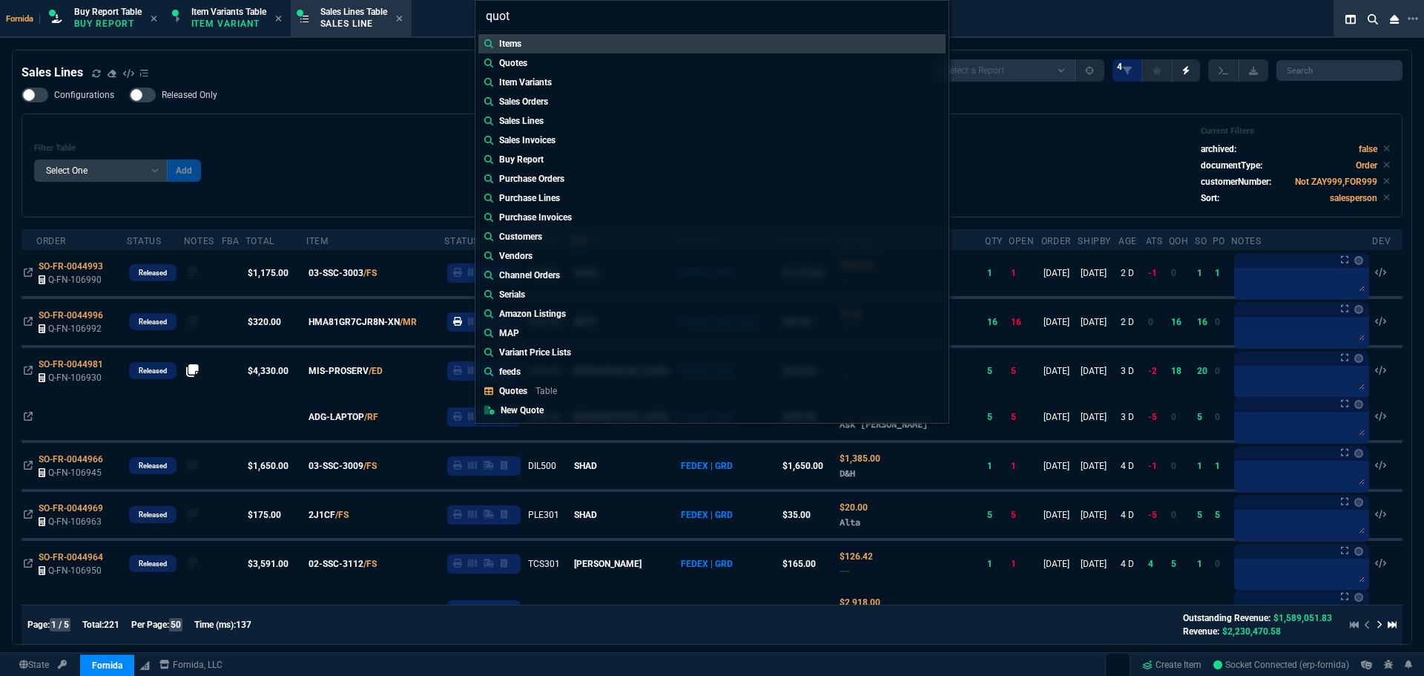
type input "quote"
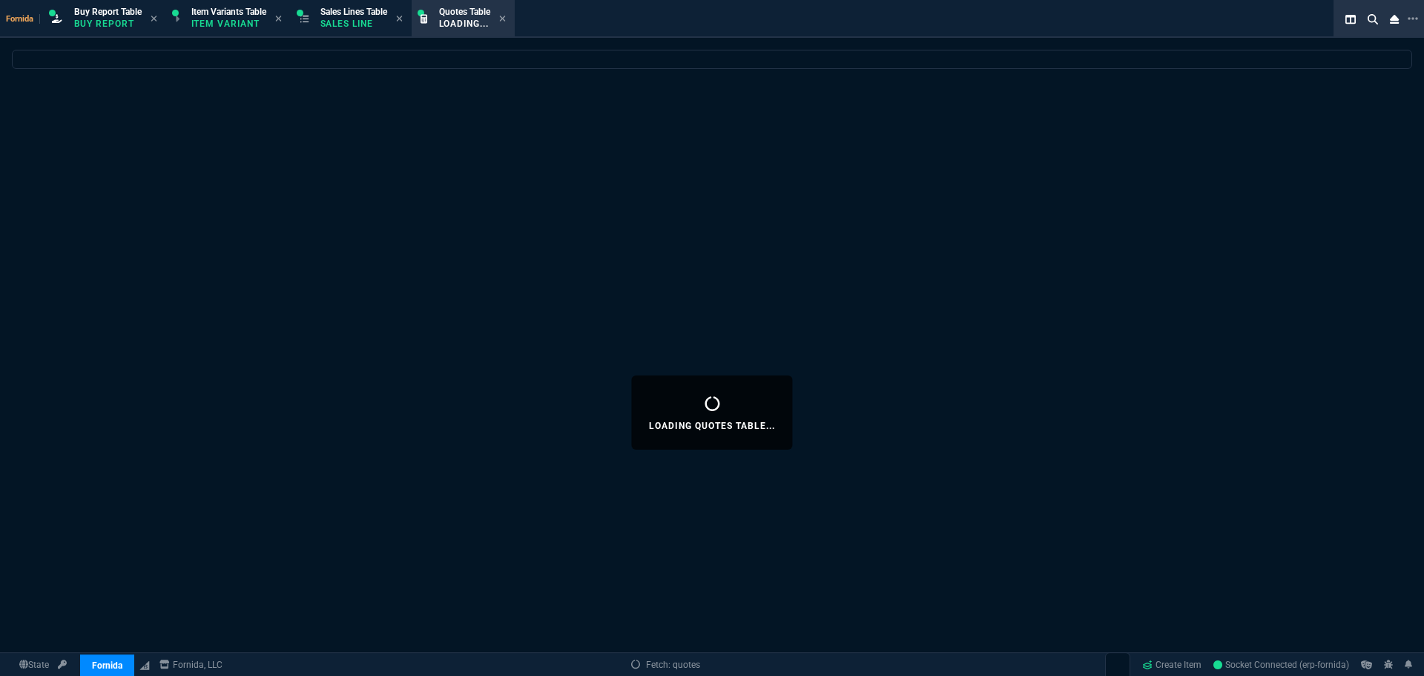
select select
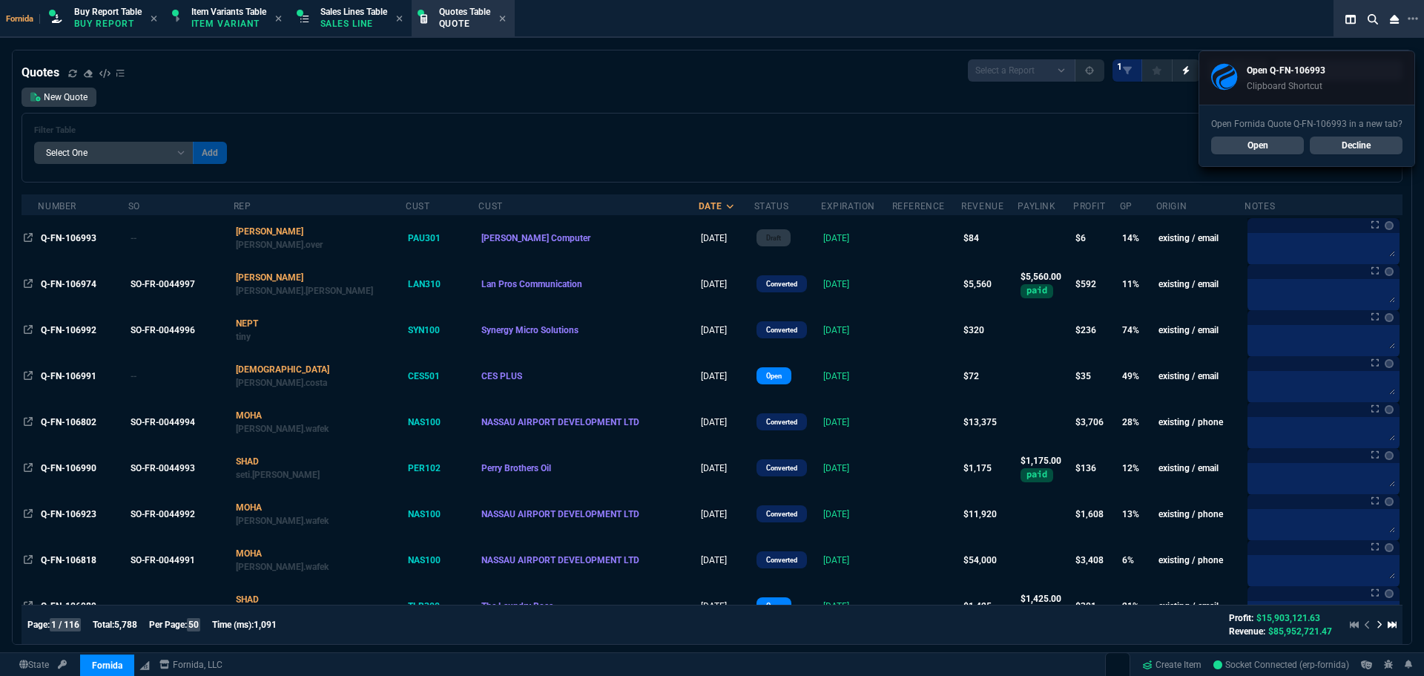
click at [492, 62] on div "Quotes Select a Report Fruit (MTD) APPROVED Quotes 1" at bounding box center [712, 70] width 1381 height 22
click at [76, 245] on div "Q-FN-106993" at bounding box center [83, 237] width 85 height 13
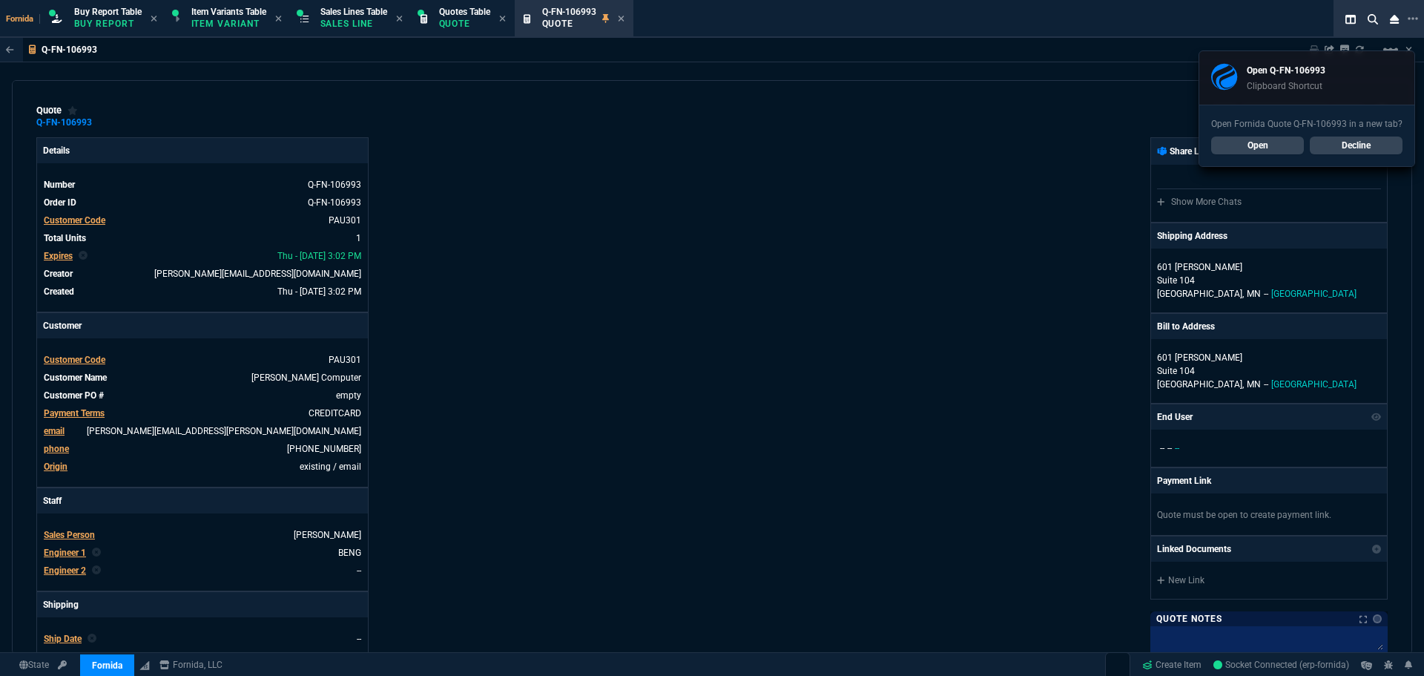
type input "55"
type input "18"
type input "8"
type input "20"
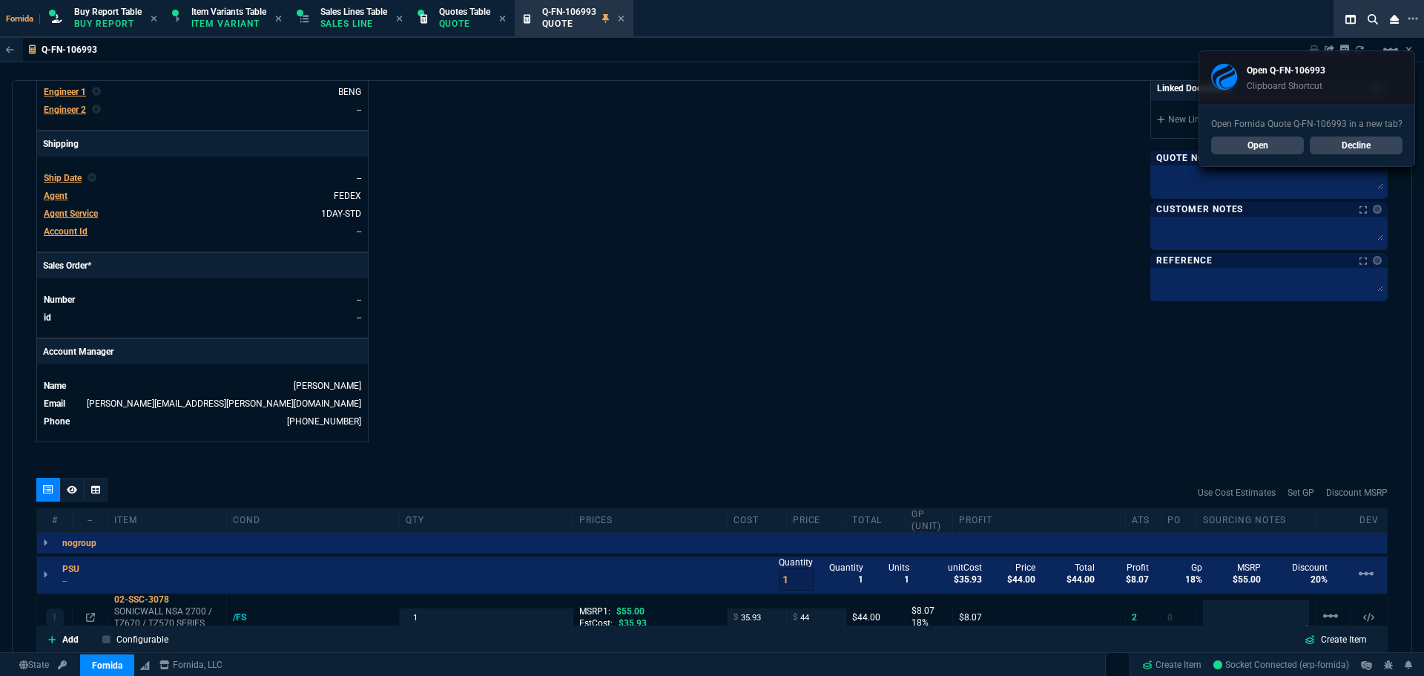
scroll to position [371, 0]
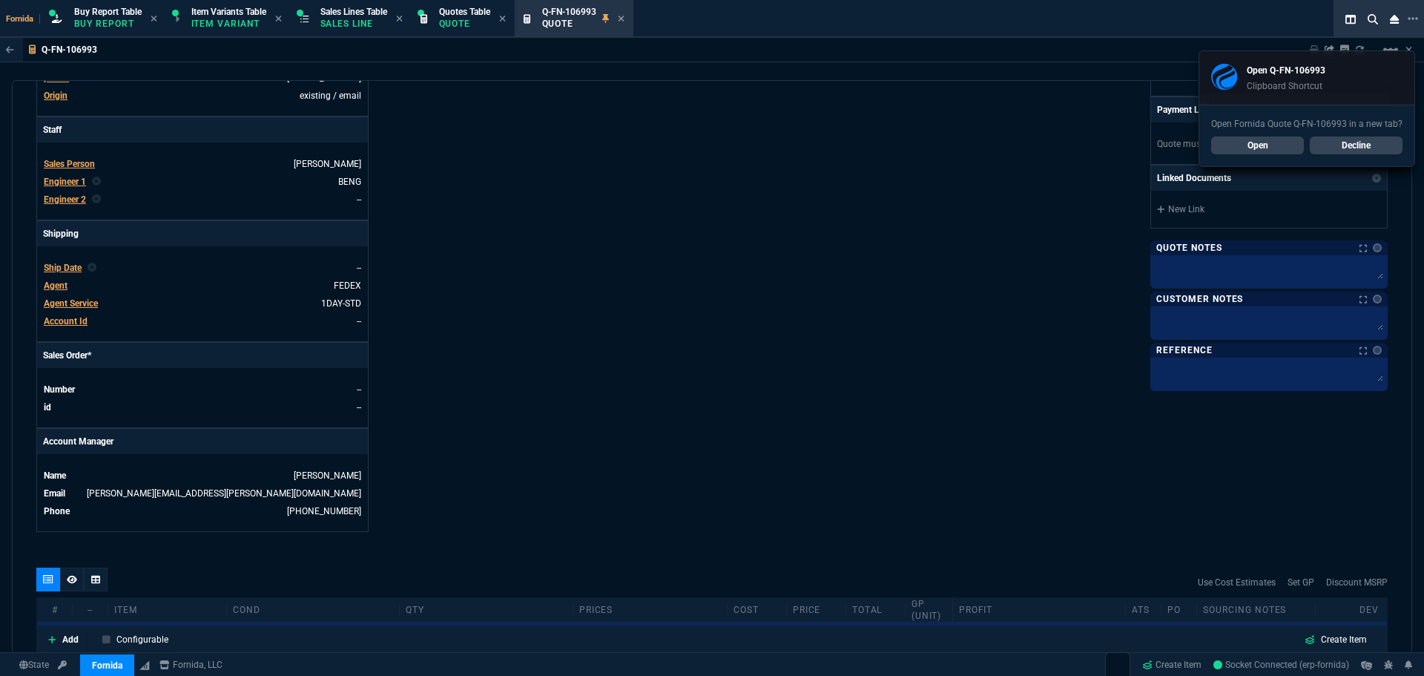
click at [1190, 283] on div at bounding box center [1268, 271] width 237 height 33
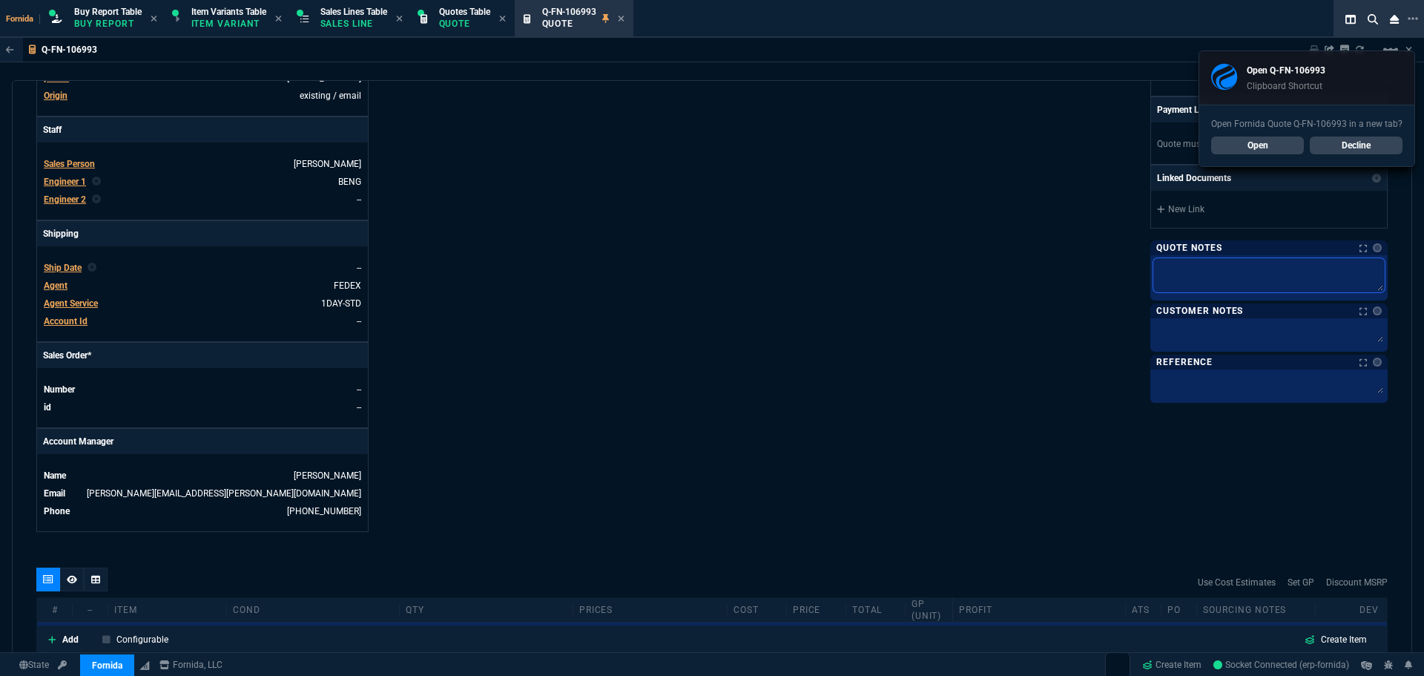
click at [1189, 266] on textarea at bounding box center [1268, 275] width 231 height 34
type textarea "D"
type textarea "Dr"
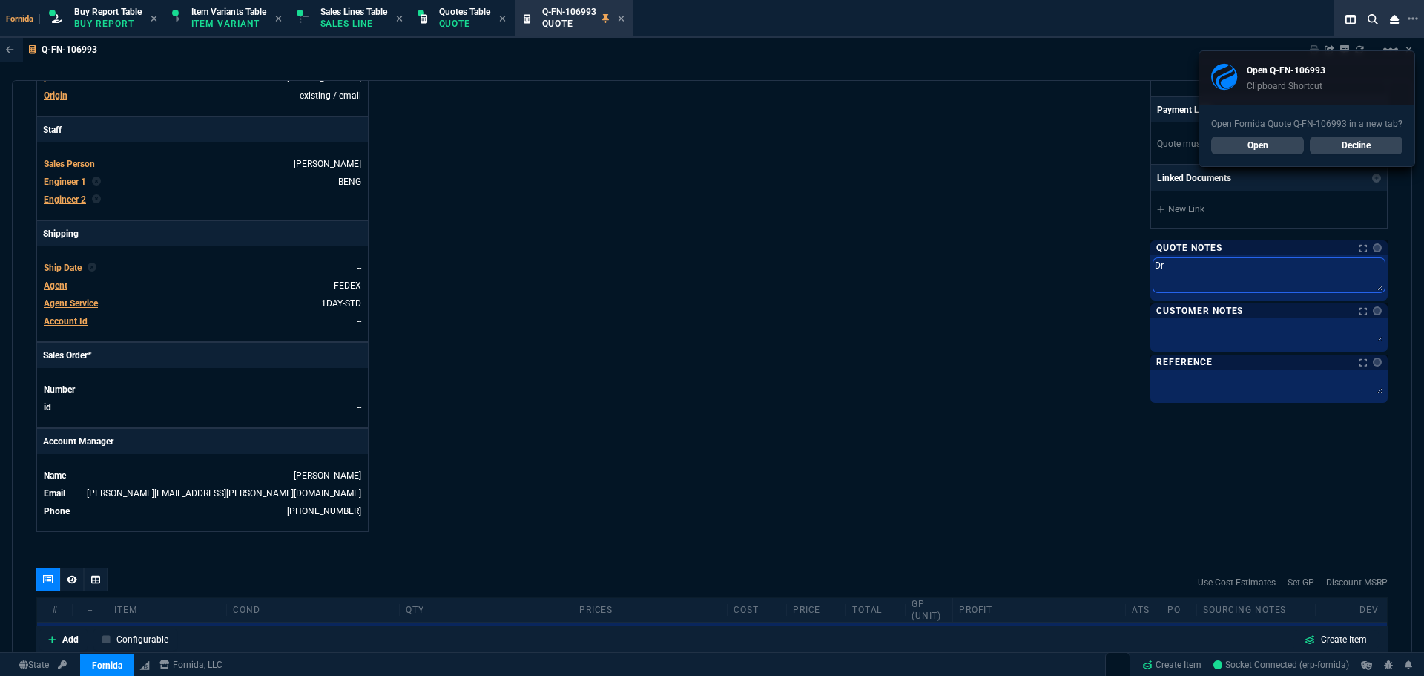
type textarea "Dro"
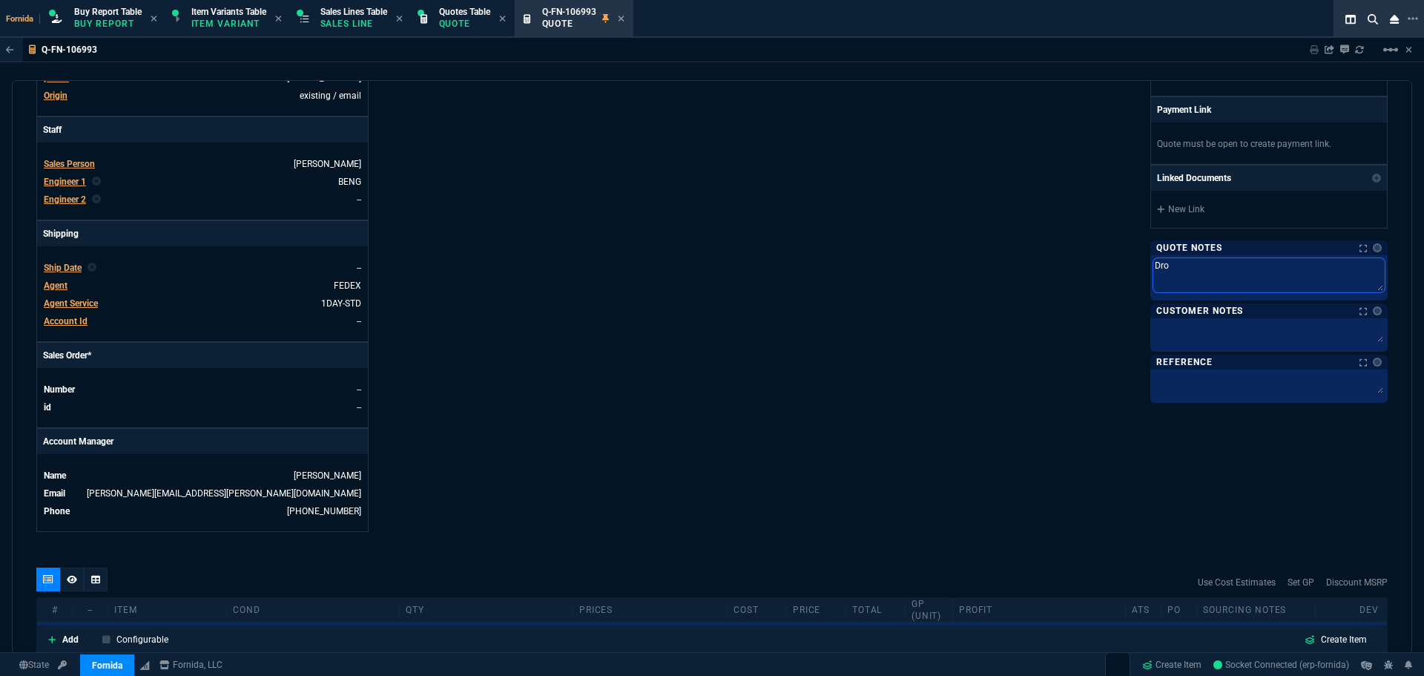
type textarea "Drop"
type textarea "Drops"
type textarea "Dropsh"
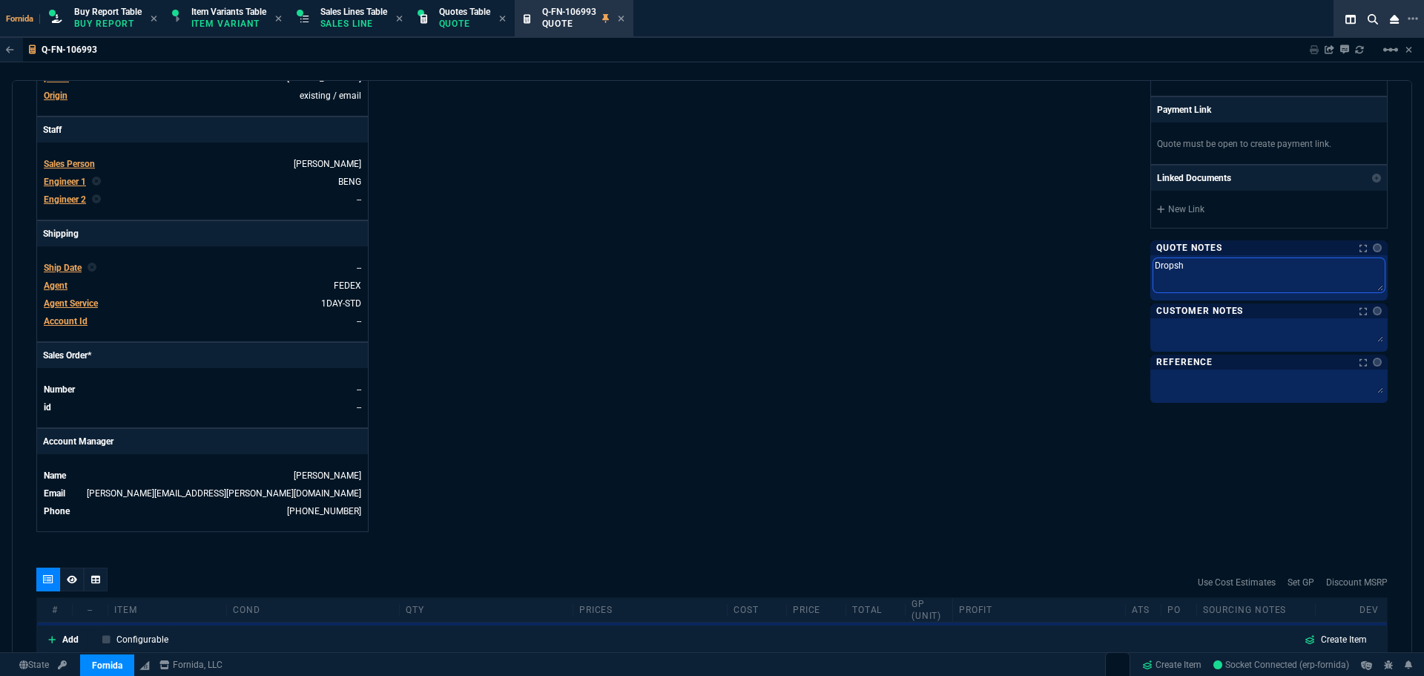
type textarea "Dropshi"
type textarea "Dropship"
click at [1038, 277] on div "Fornida, LLC 2609 Technology Dr Suite 300 Plano, TX 75074 Share Link Show More …" at bounding box center [1050, 148] width 676 height 765
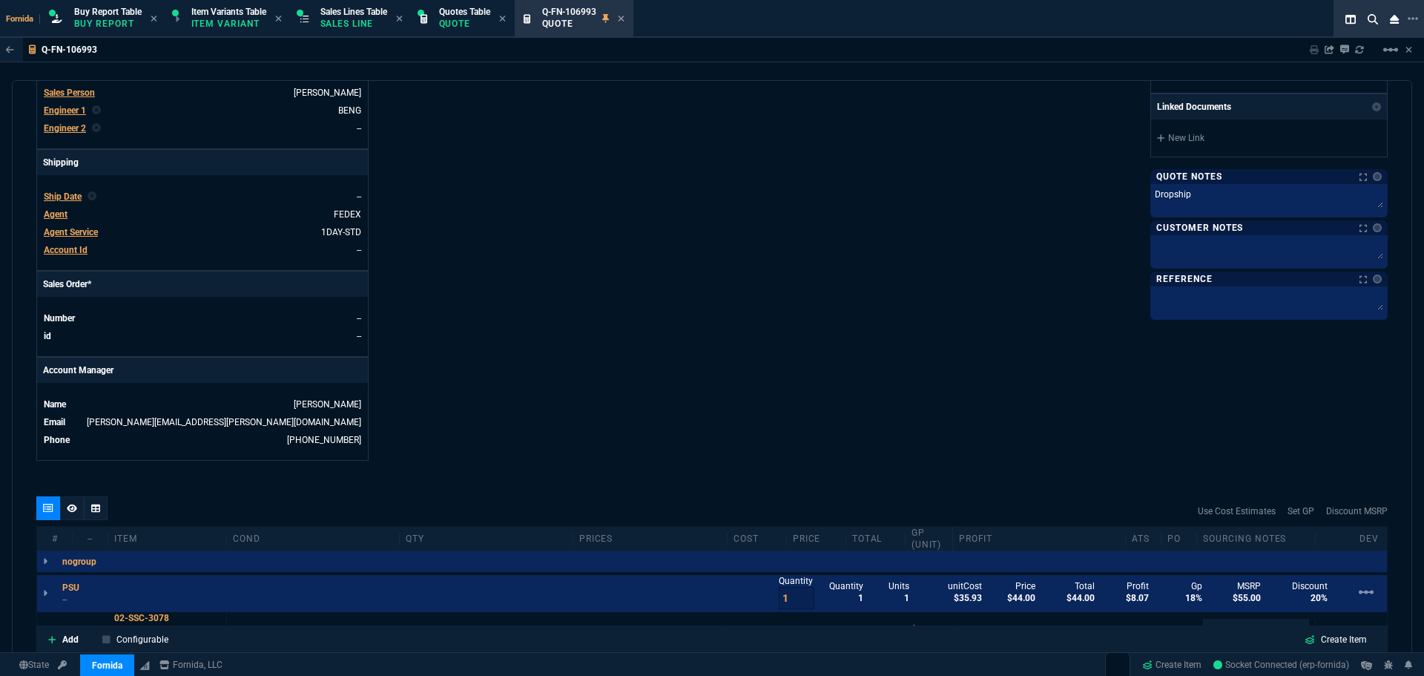
scroll to position [519, 0]
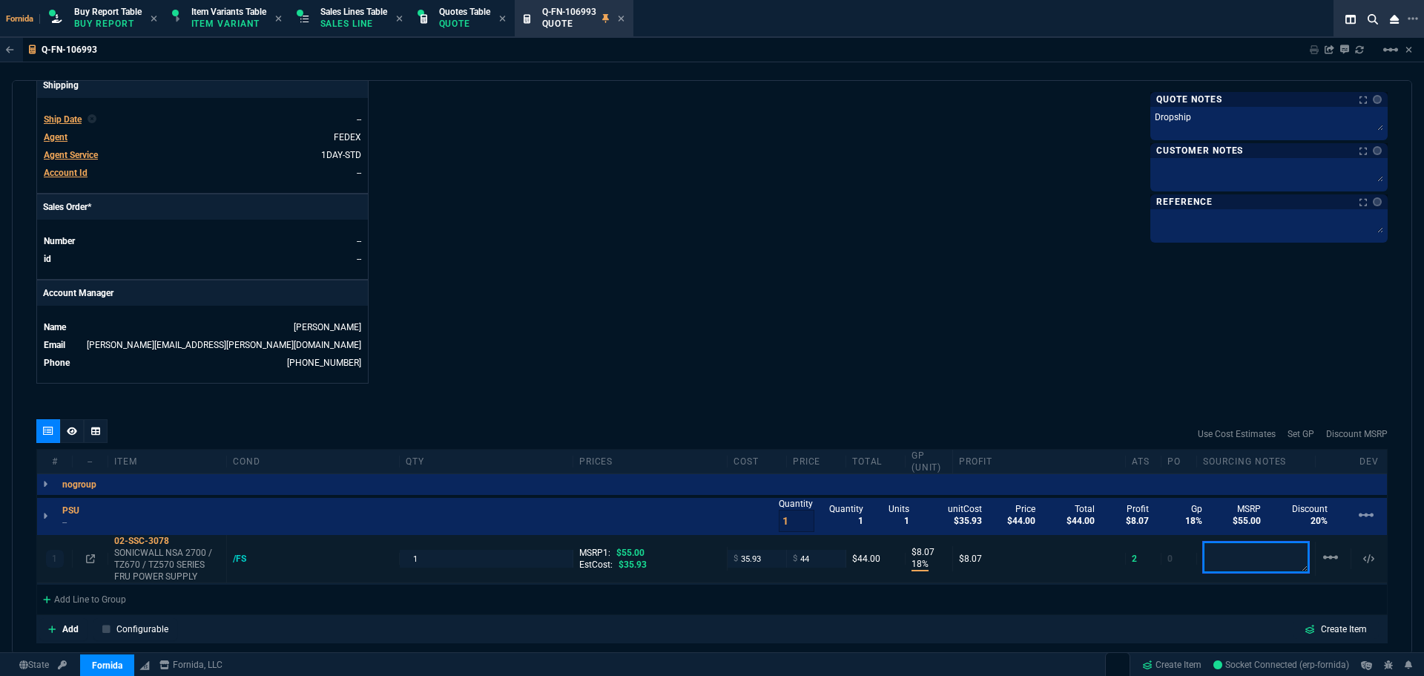
click at [1245, 542] on div "1 02-SSC-3078 SONICWALL NSA 2700 / TZ670 / TZ570 SERIES FRU POWER SUPPLY /FS 1 …" at bounding box center [712, 559] width 1350 height 48
paste textarea "Dropship"
type textarea "Dropship"
drag, startPoint x: 1004, startPoint y: 249, endPoint x: 1001, endPoint y: 236, distance: 13.7
click at [1004, 245] on div "Fornida, LLC 2609 Technology Dr Suite 300 Plano, TX 75074 Share Link Show More …" at bounding box center [1050, 0] width 676 height 765
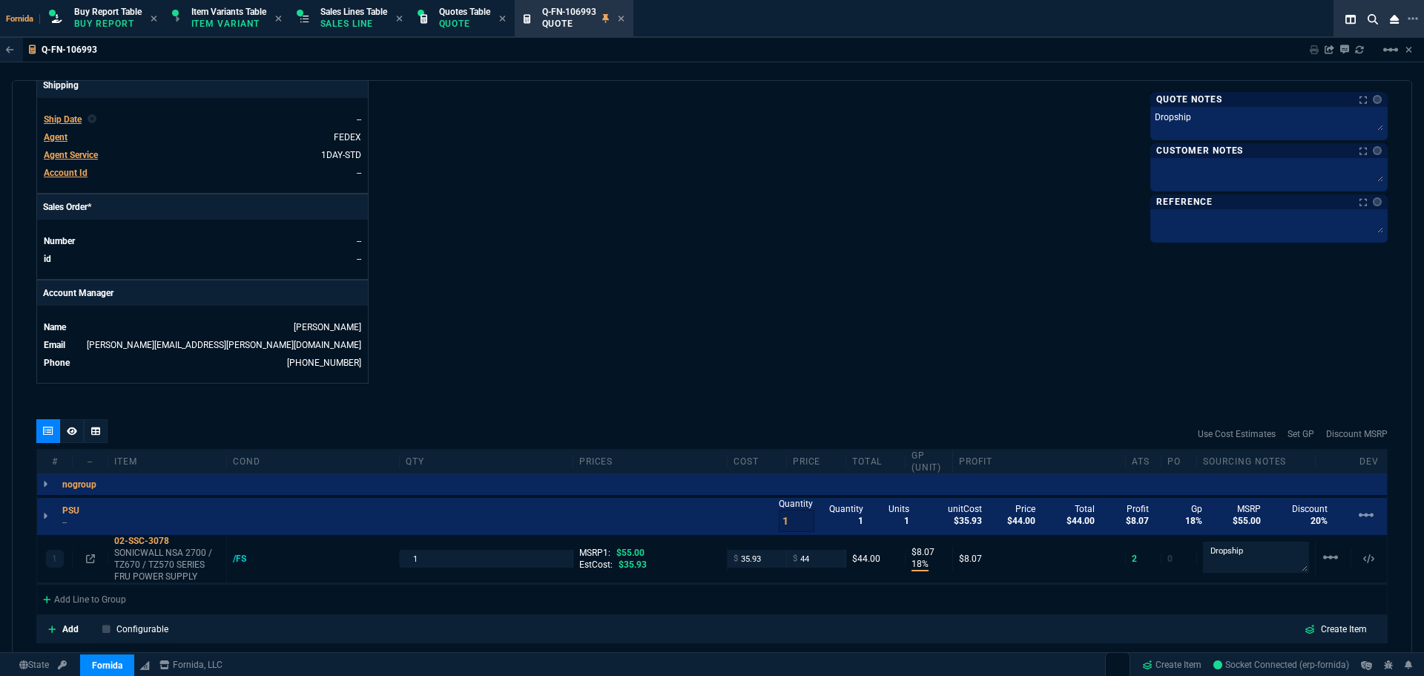
scroll to position [445, 0]
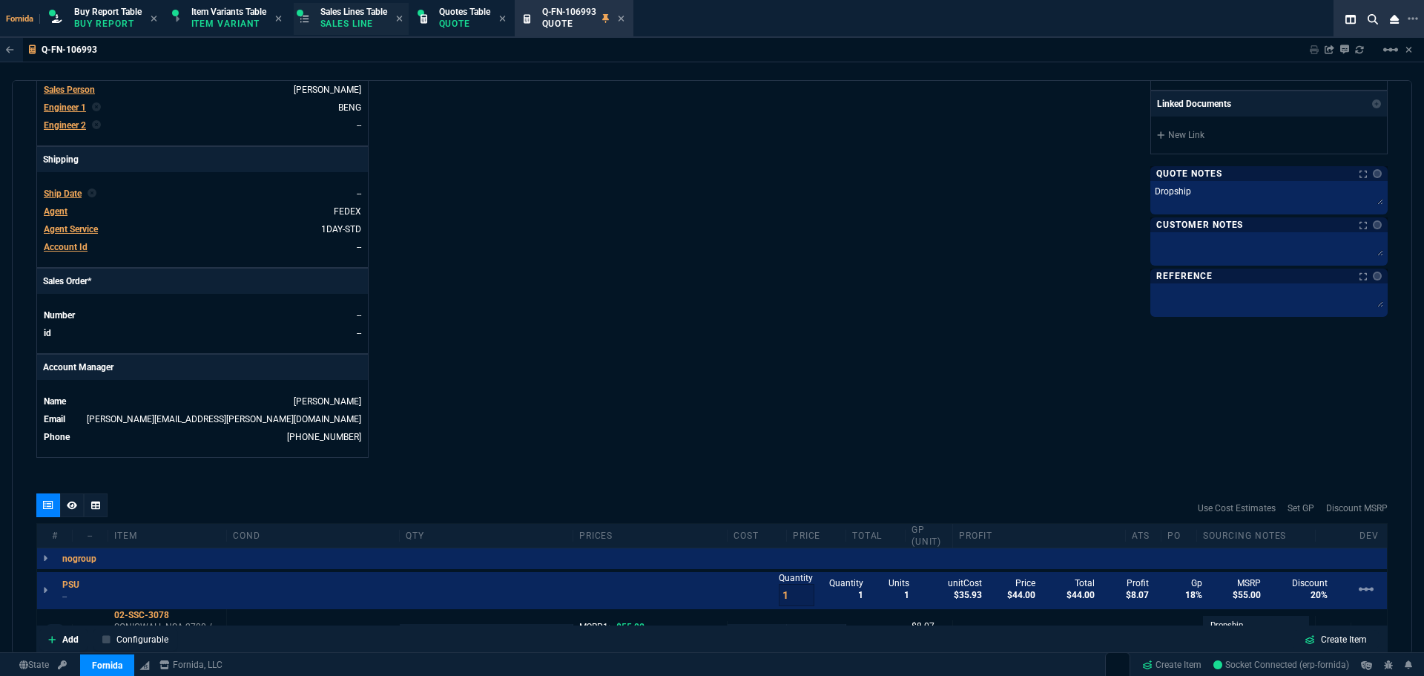
click at [368, 32] on div "Sales Lines Table Sales Line" at bounding box center [351, 19] width 115 height 32
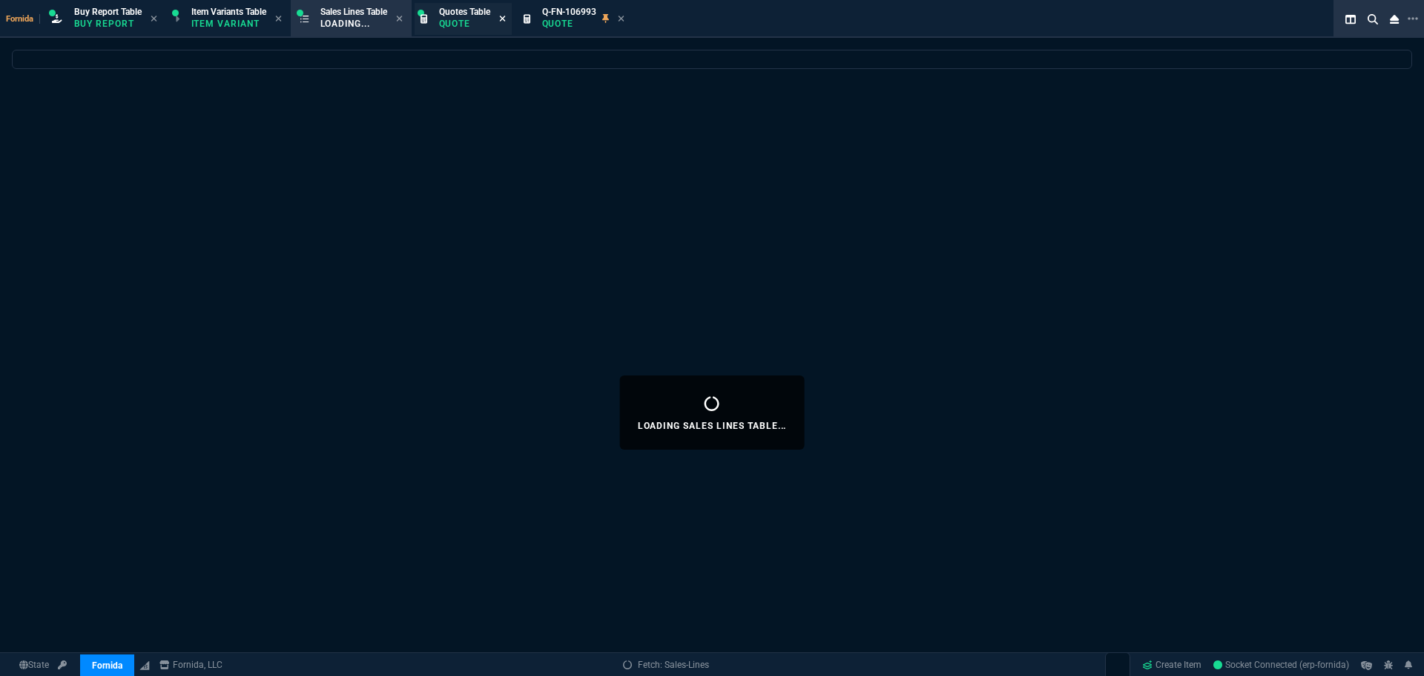
click at [625, 16] on icon at bounding box center [621, 18] width 7 height 9
select select
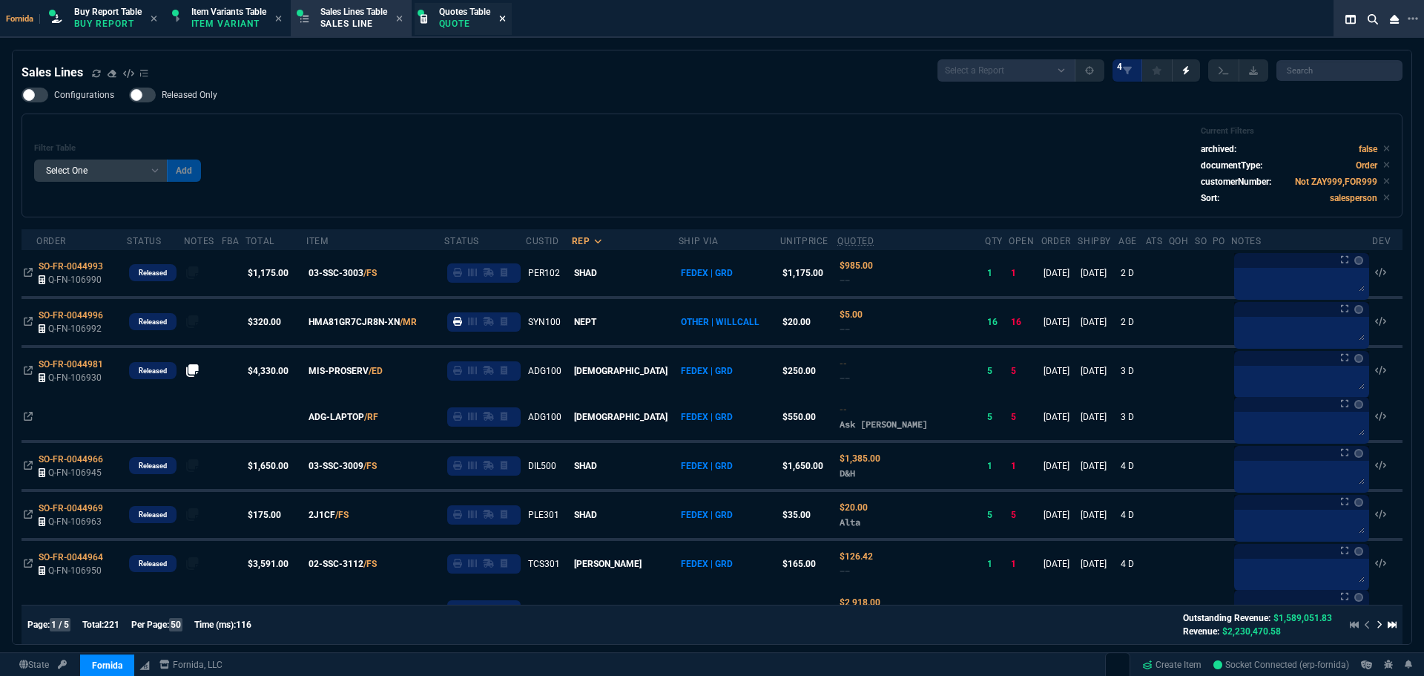
click at [506, 19] on icon at bounding box center [502, 18] width 7 height 9
click at [585, 117] on div "Filter Table Select One Add Filter () Age () ATS () Cond (itemVariantCode) Cust…" at bounding box center [712, 165] width 1381 height 104
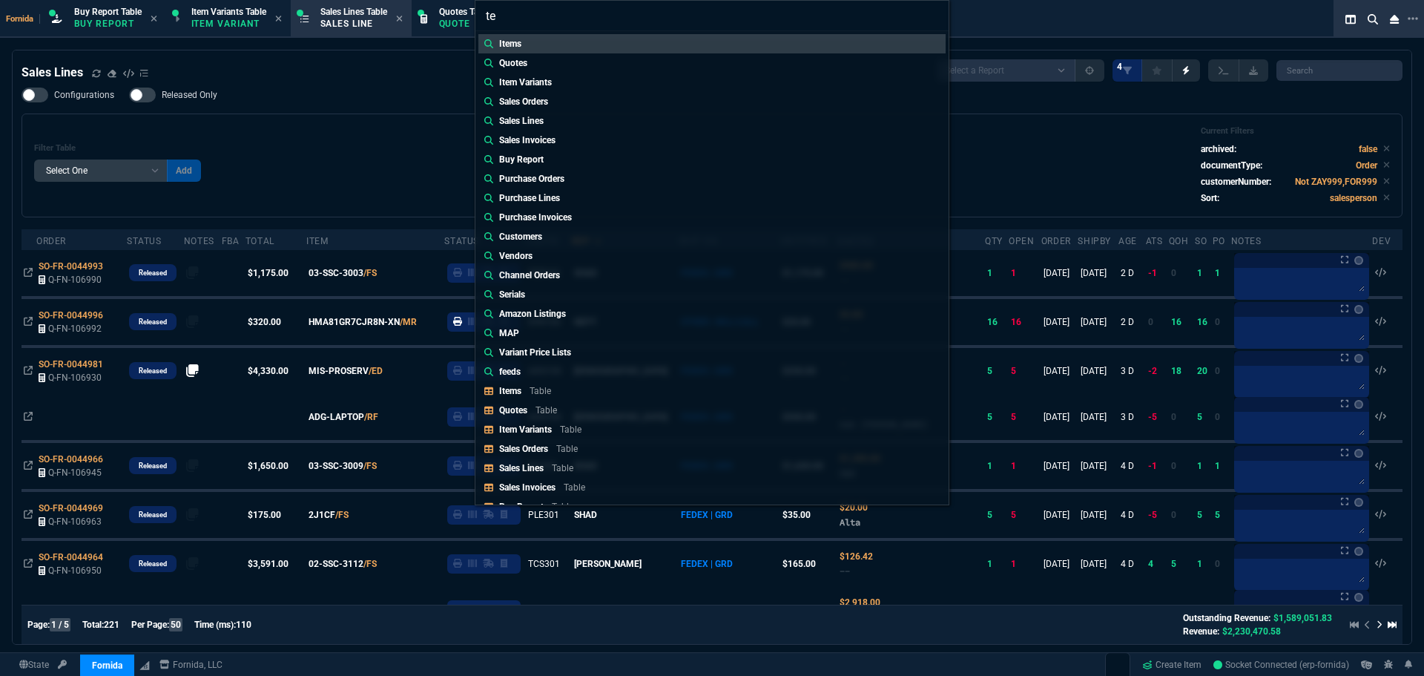
type input "t"
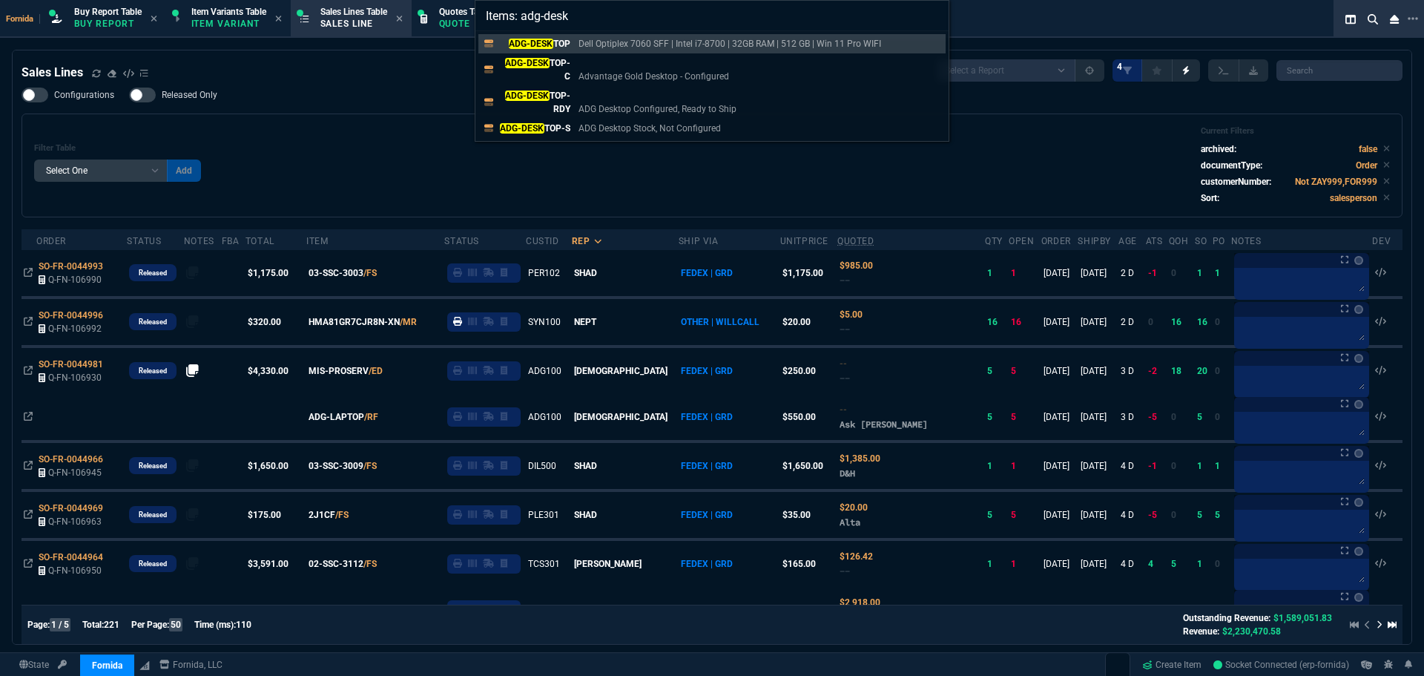
type input "Items: adg-desk"
click at [366, 125] on div "Items: adg-desk ADG-DESK TOP Dell Optiplex 7060 SFF | Intel i7-8700 | 32GB RAM …" at bounding box center [712, 338] width 1424 height 676
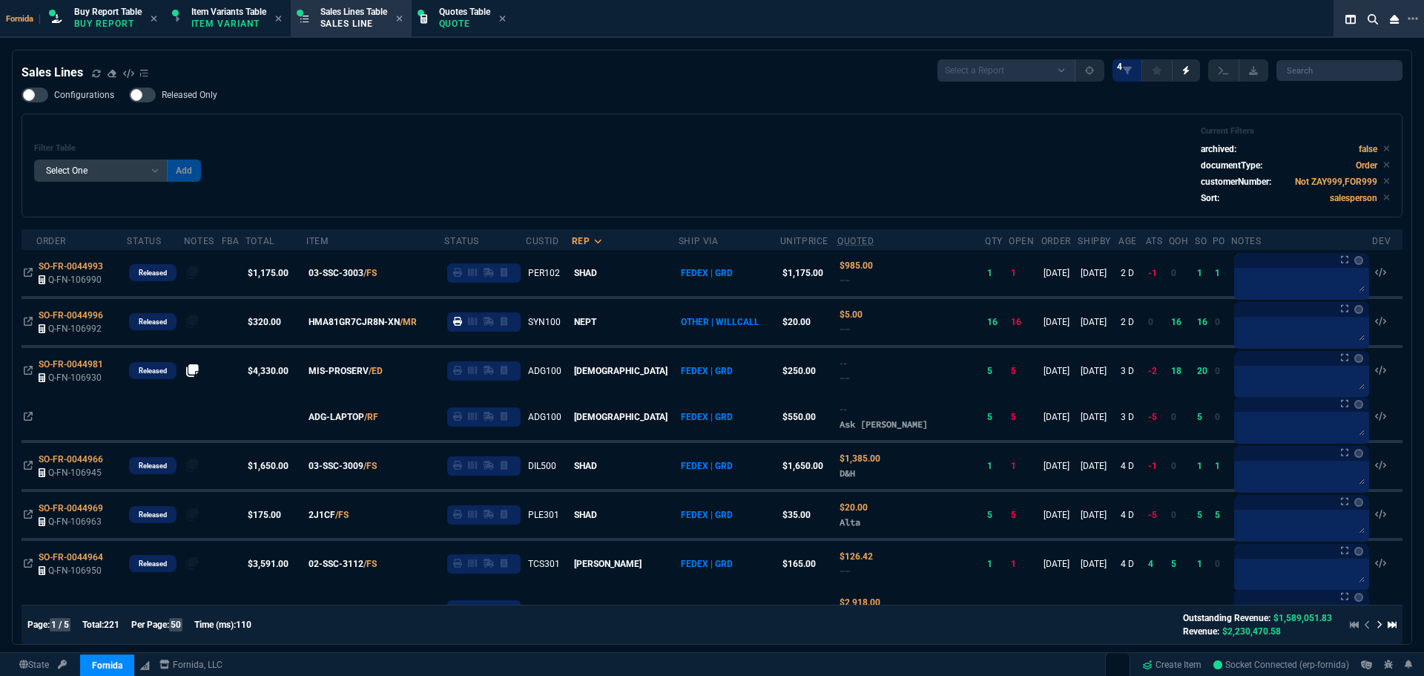
click at [433, 142] on div "Filter Table Select One Add Filter () Age () ATS () Cond (itemVariantCode) Cust…" at bounding box center [712, 165] width 1356 height 79
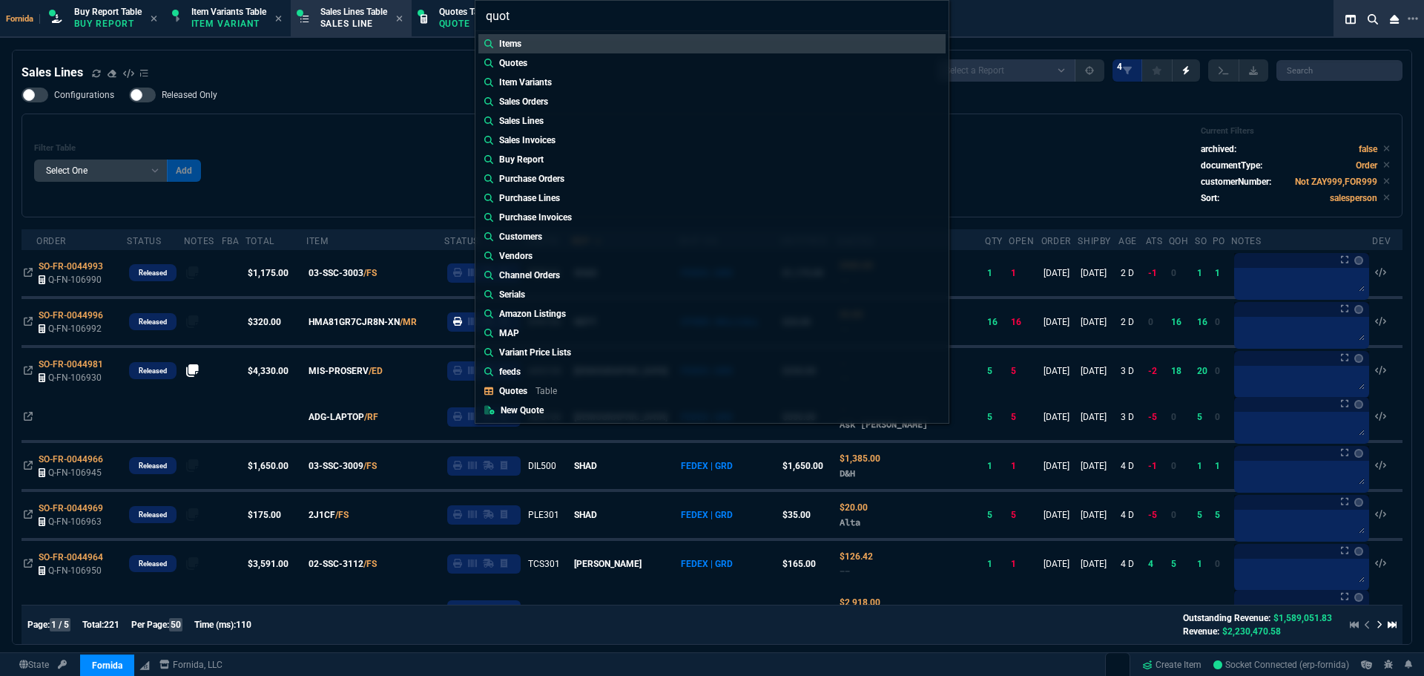
type input "quote"
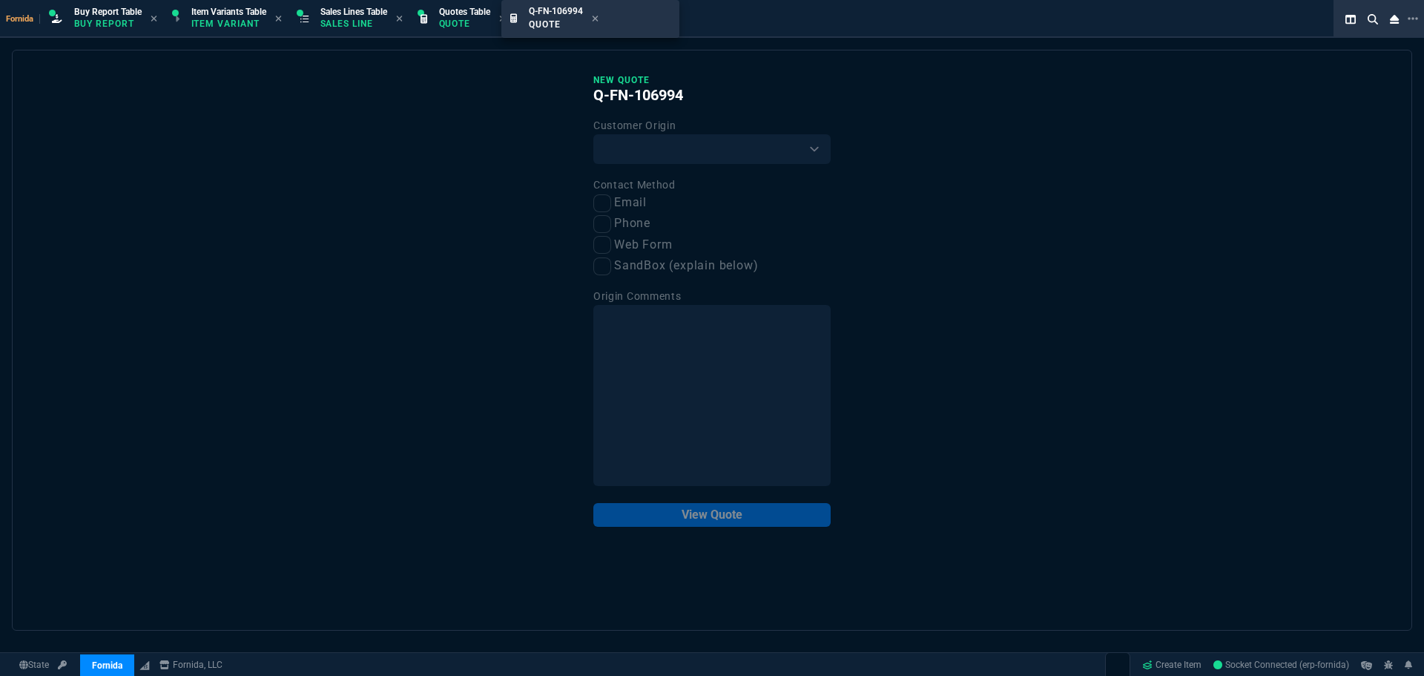
drag, startPoint x: 561, startPoint y: 10, endPoint x: 627, endPoint y: 9, distance: 66.0
click at [656, 162] on select "Existing Customer Amazon Lead (first order) Website Lead (first order) Called (…" at bounding box center [711, 149] width 237 height 30
click at [593, 135] on select "Existing Customer Amazon Lead (first order) Website Lead (first order) Called (…" at bounding box center [711, 149] width 237 height 30
click at [637, 158] on select "Existing Customer Amazon Lead (first order) Website Lead (first order) Called (…" at bounding box center [711, 149] width 237 height 30
select select "existing"
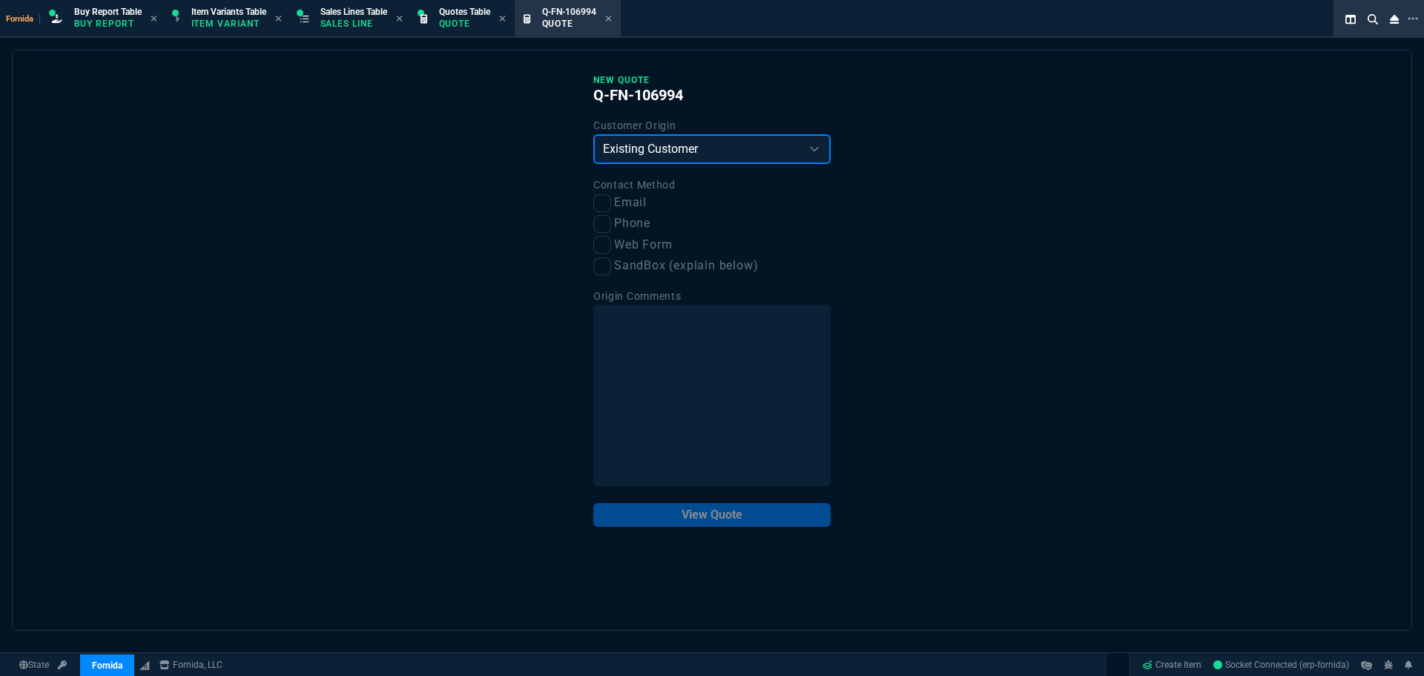
click at [593, 135] on select "Existing Customer Amazon Lead (first order) Website Lead (first order) Called (…" at bounding box center [711, 149] width 237 height 30
click at [610, 200] on input "Email" at bounding box center [602, 203] width 18 height 18
checkbox input "true"
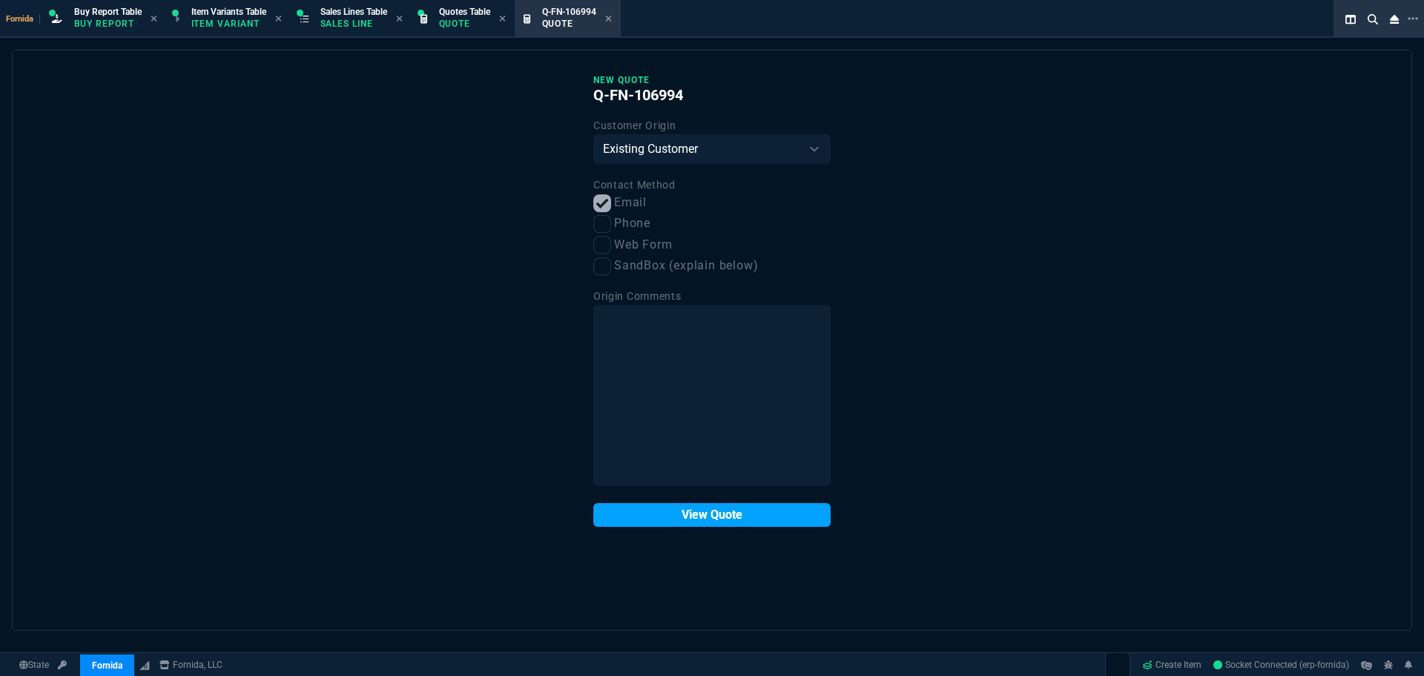
click at [726, 503] on button "View Quote" at bounding box center [711, 515] width 237 height 24
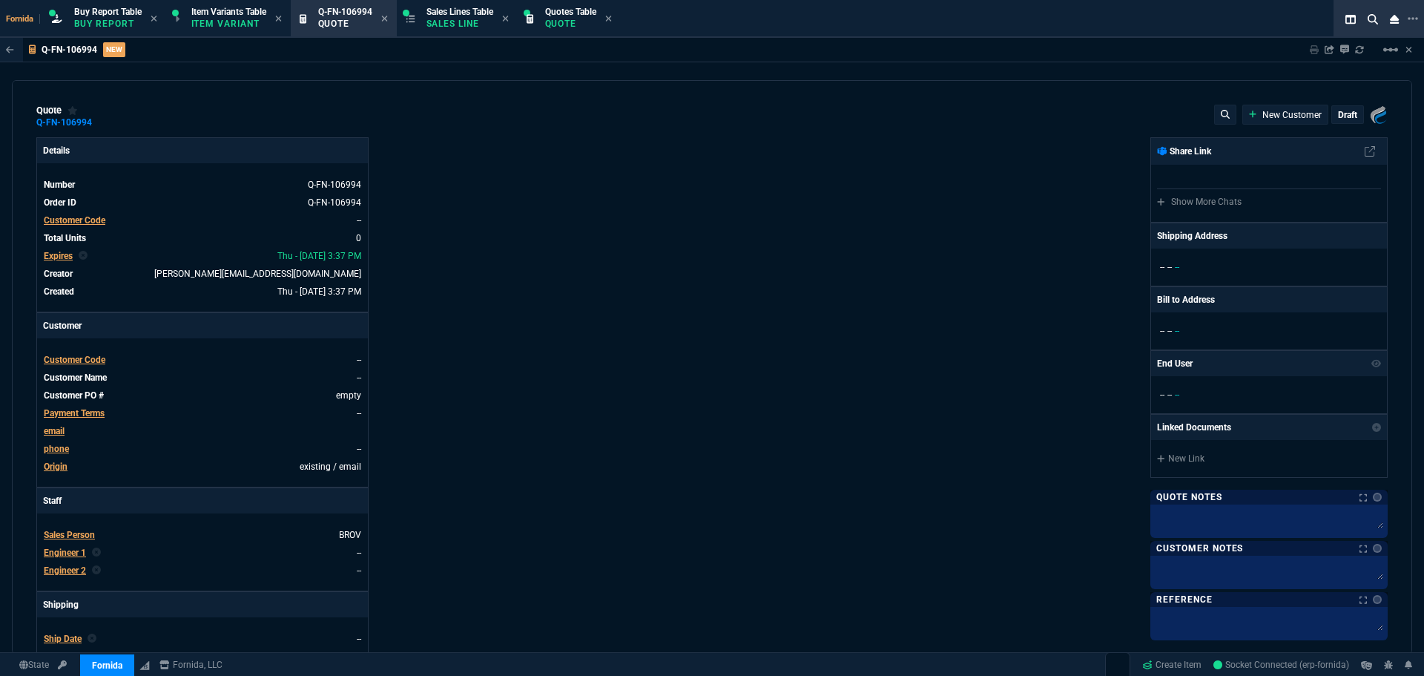
click at [70, 228] on td "Customer Code" at bounding box center [77, 220] width 68 height 15
click at [103, 224] on span "Customer Code" at bounding box center [75, 220] width 62 height 10
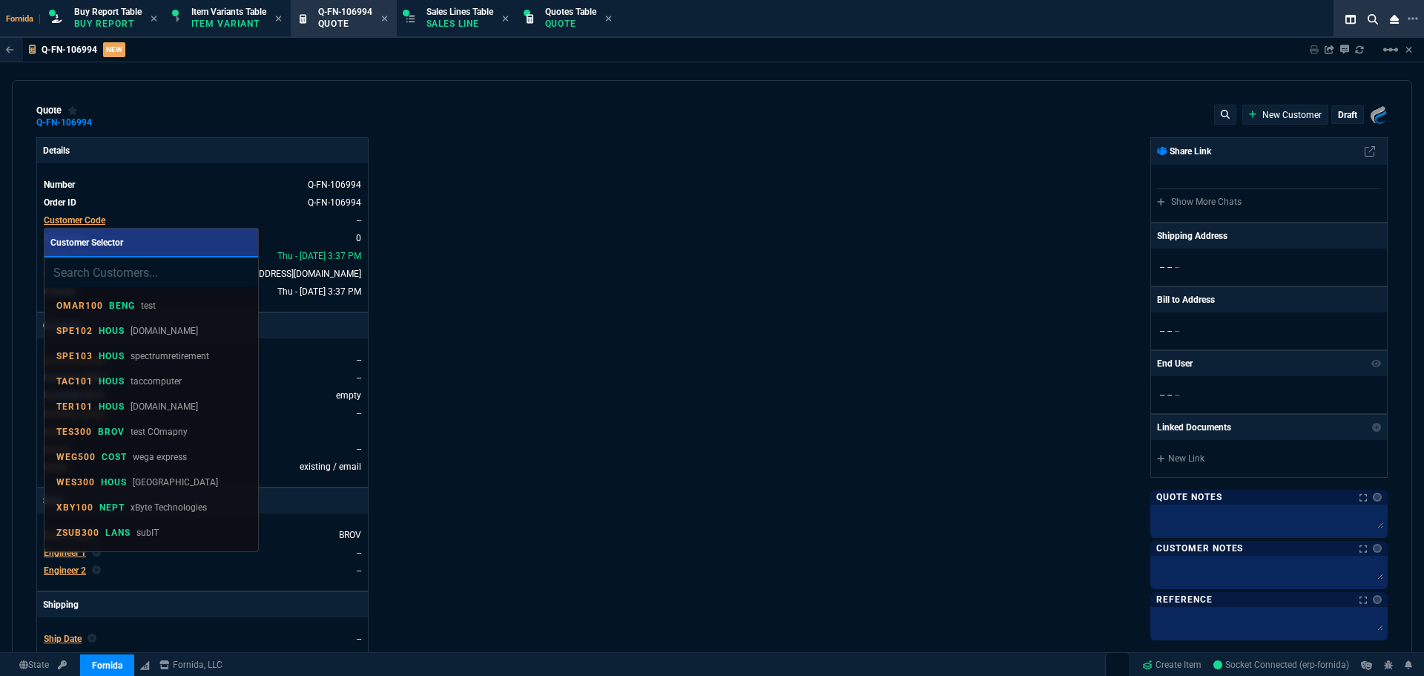
click at [102, 223] on div at bounding box center [712, 338] width 1424 height 676
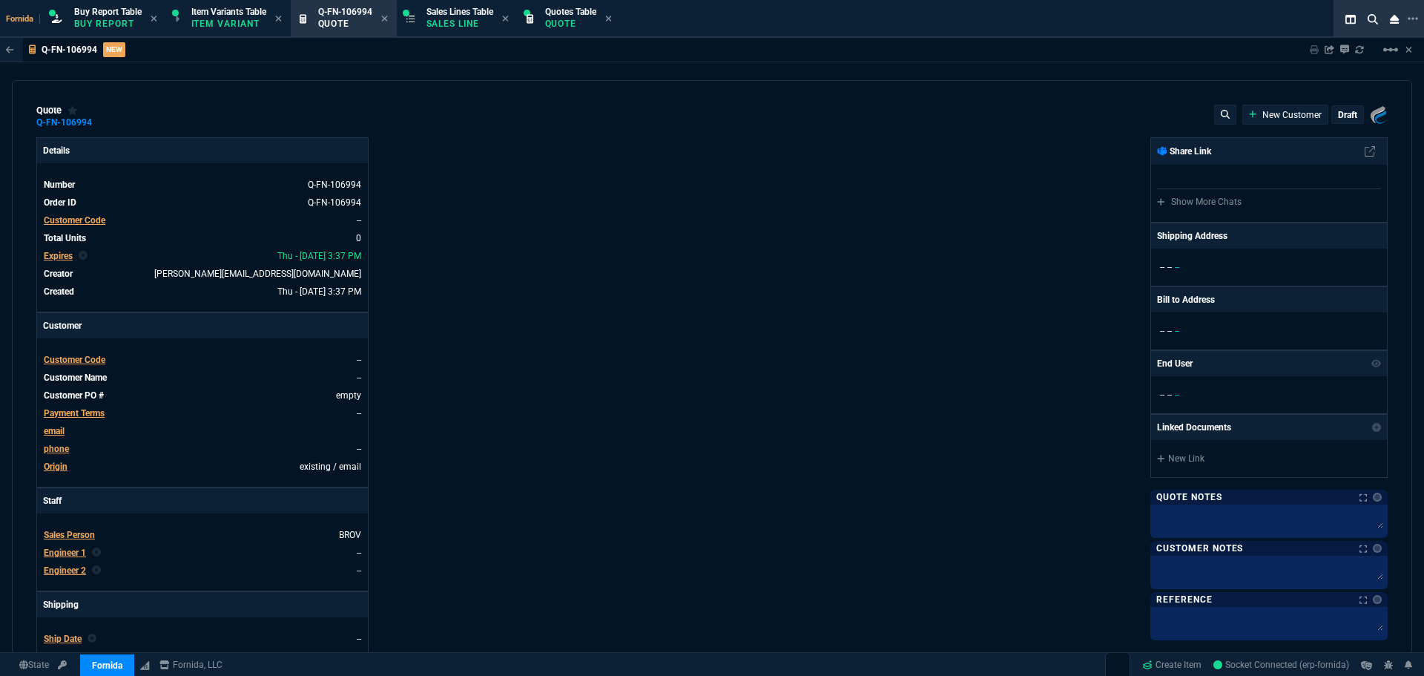
click at [104, 225] on span "Customer Code" at bounding box center [75, 220] width 62 height 10
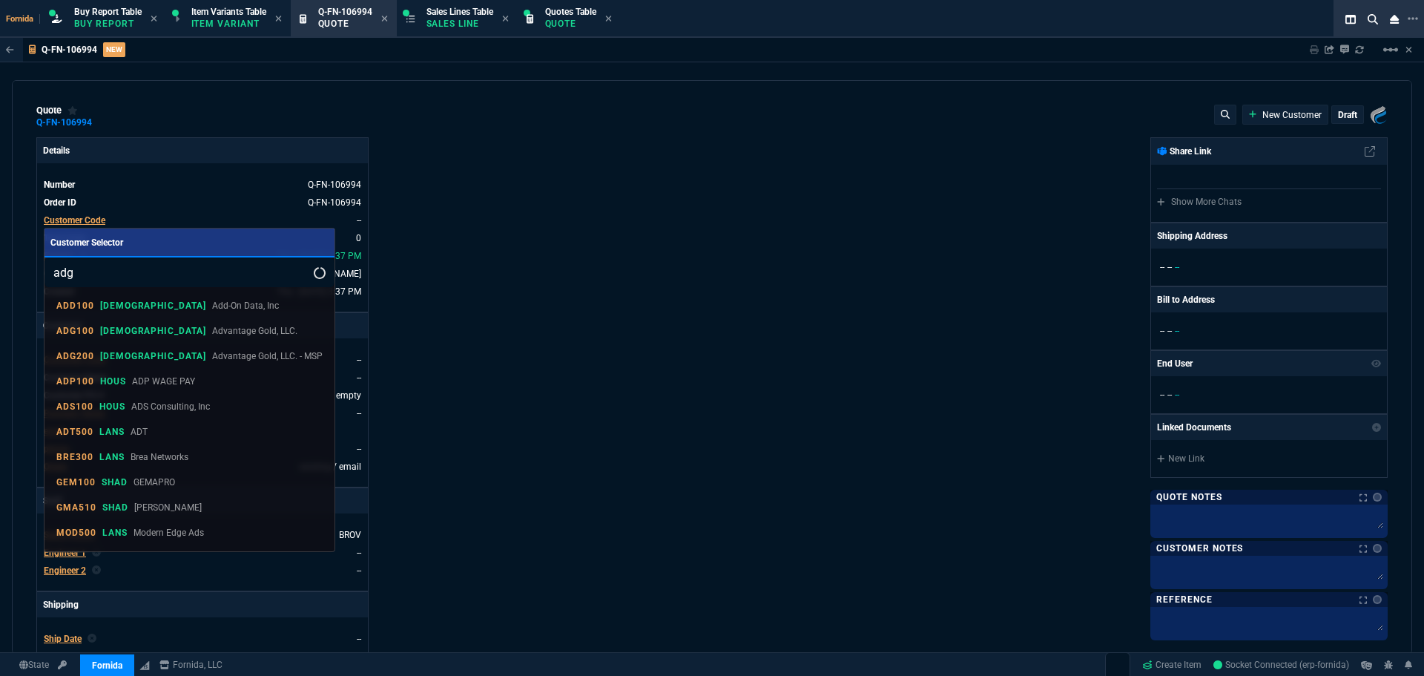
type input "adg"
click at [212, 333] on p "Advantage Gold, LLC." at bounding box center [254, 330] width 85 height 13
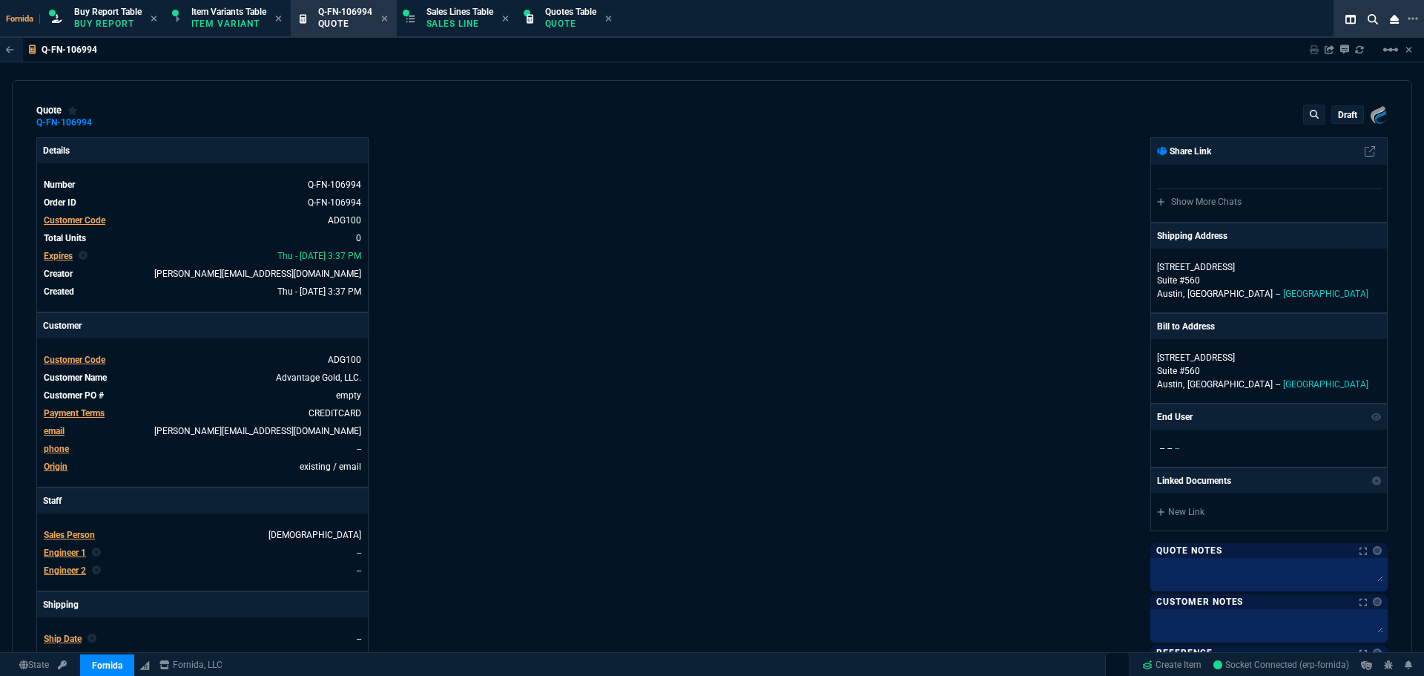
click at [545, 377] on div "Details Number Q-FN-106994 Order ID Q-FN-106994 Customer Code ADG100 Total Unit…" at bounding box center [374, 519] width 676 height 765
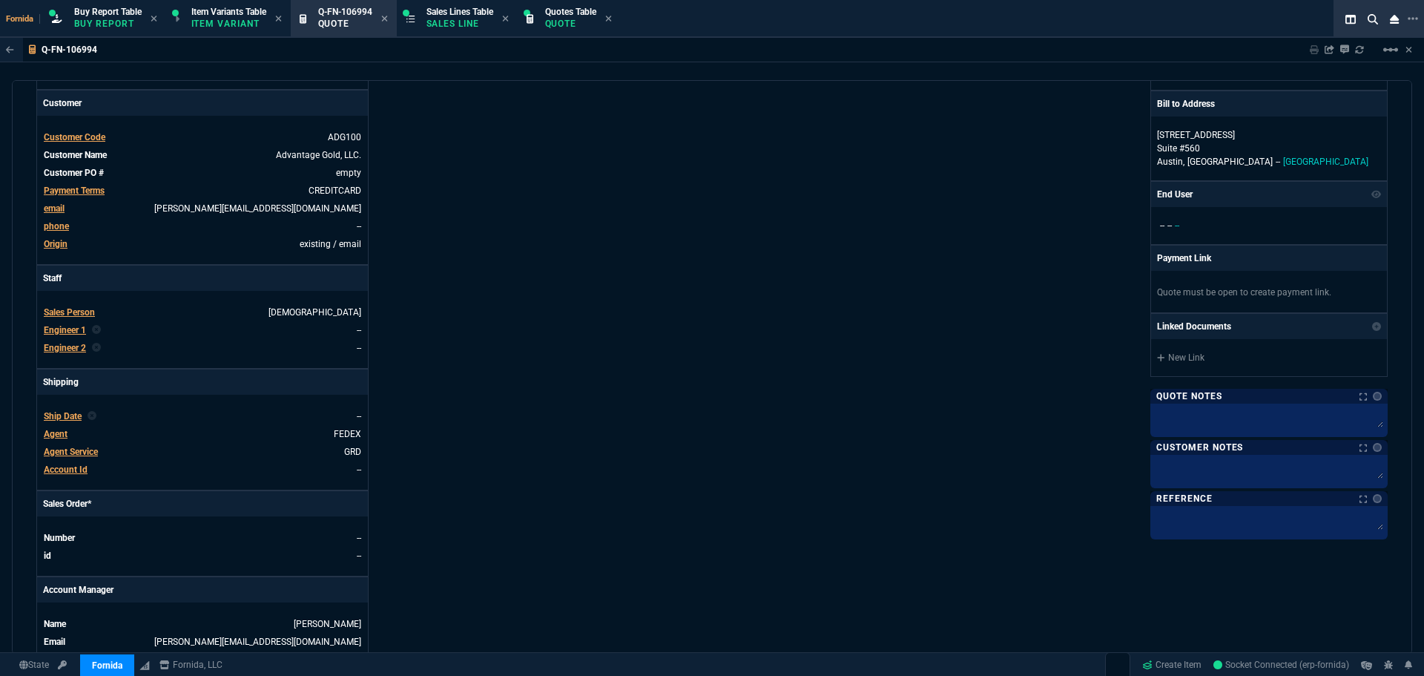
click at [53, 319] on div "Sales Person" at bounding box center [69, 312] width 51 height 13
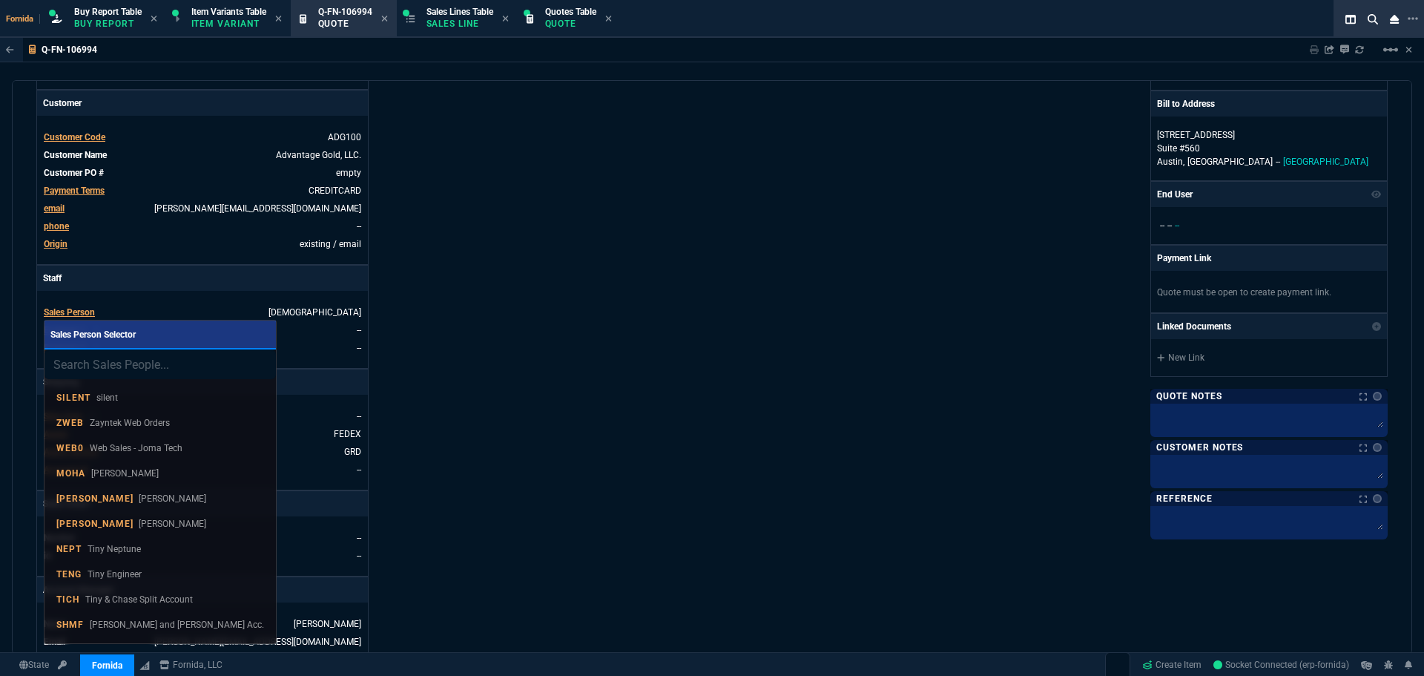
click at [54, 329] on span "Sales Person Selector" at bounding box center [92, 334] width 85 height 10
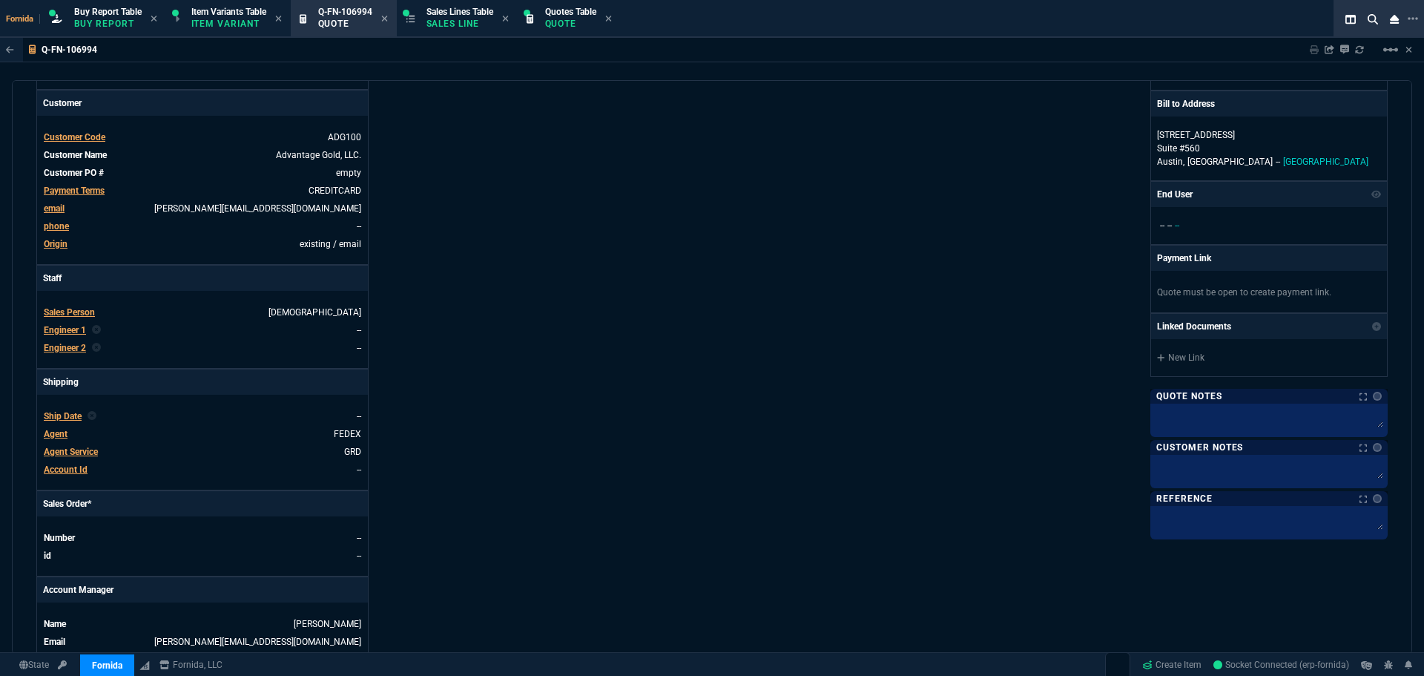
click at [75, 326] on span "Engineer 1" at bounding box center [65, 330] width 42 height 10
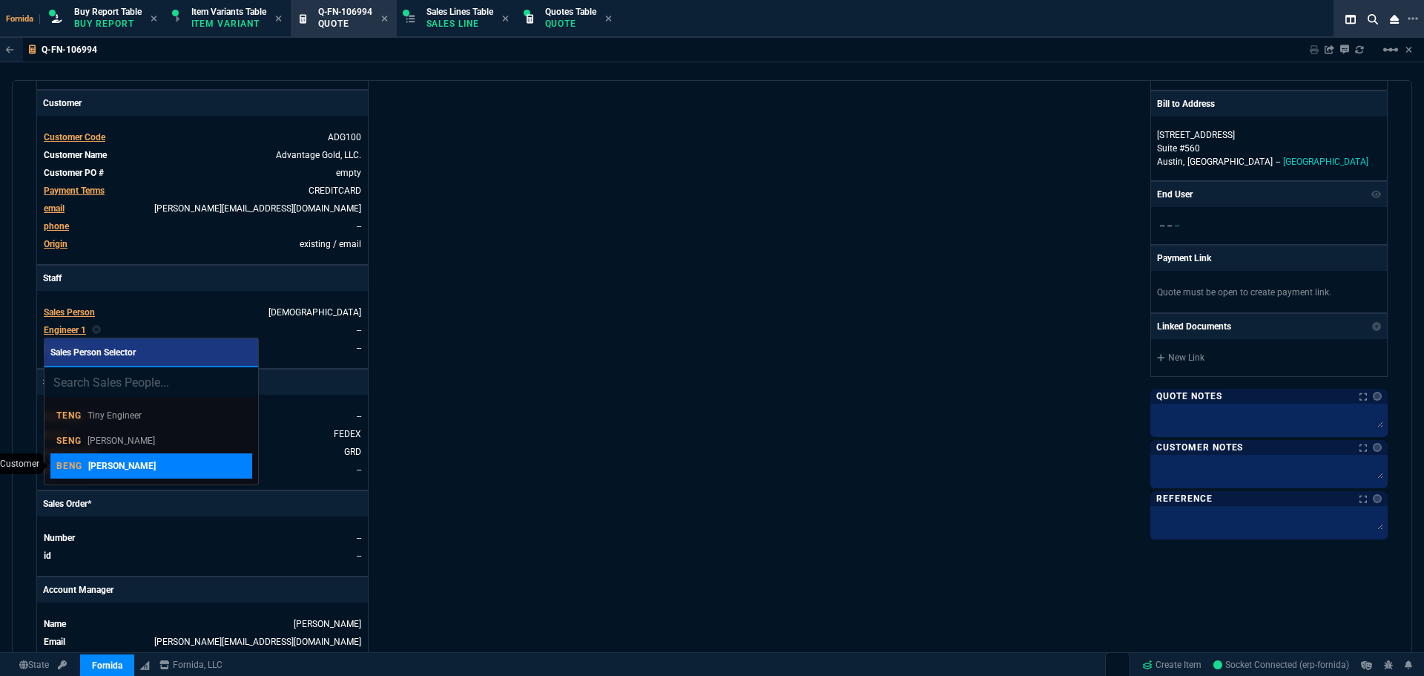
click at [171, 458] on link "BENG [PERSON_NAME]" at bounding box center [151, 465] width 202 height 25
click at [611, 416] on div "Details Number Q-FN-106994 Order ID Q-FN-106994 Customer Code ADG100 Total Unit…" at bounding box center [374, 297] width 676 height 765
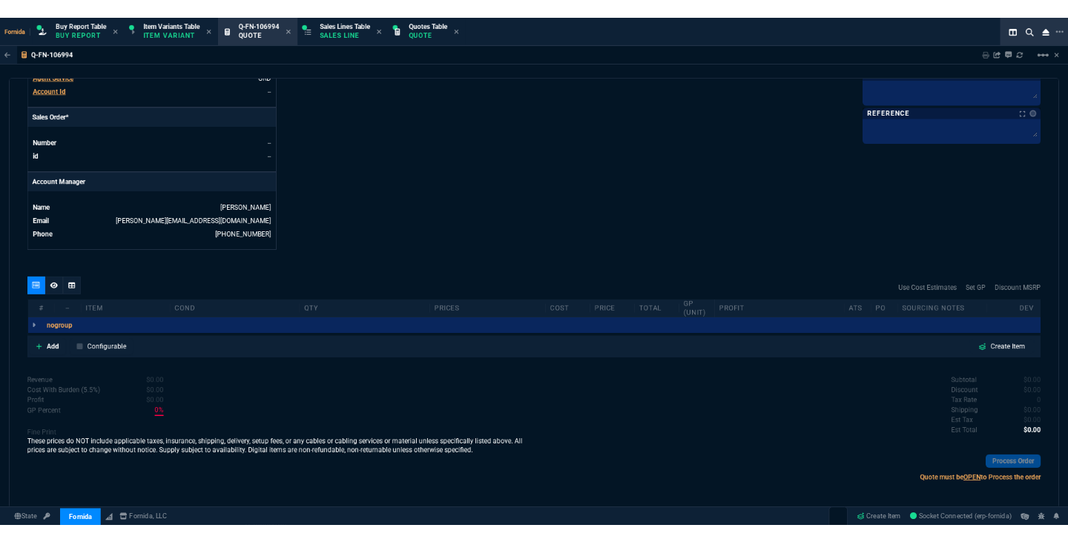
scroll to position [598, 0]
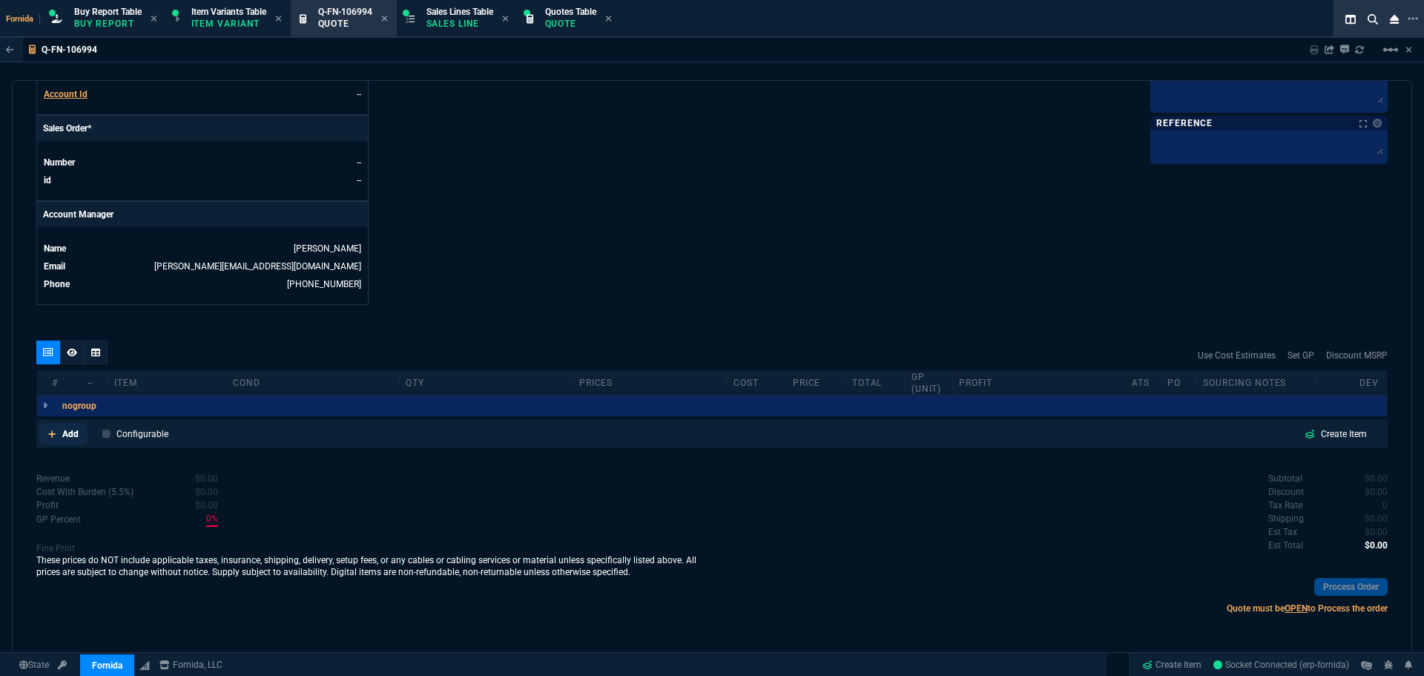
click at [81, 431] on link "Add" at bounding box center [63, 434] width 48 height 22
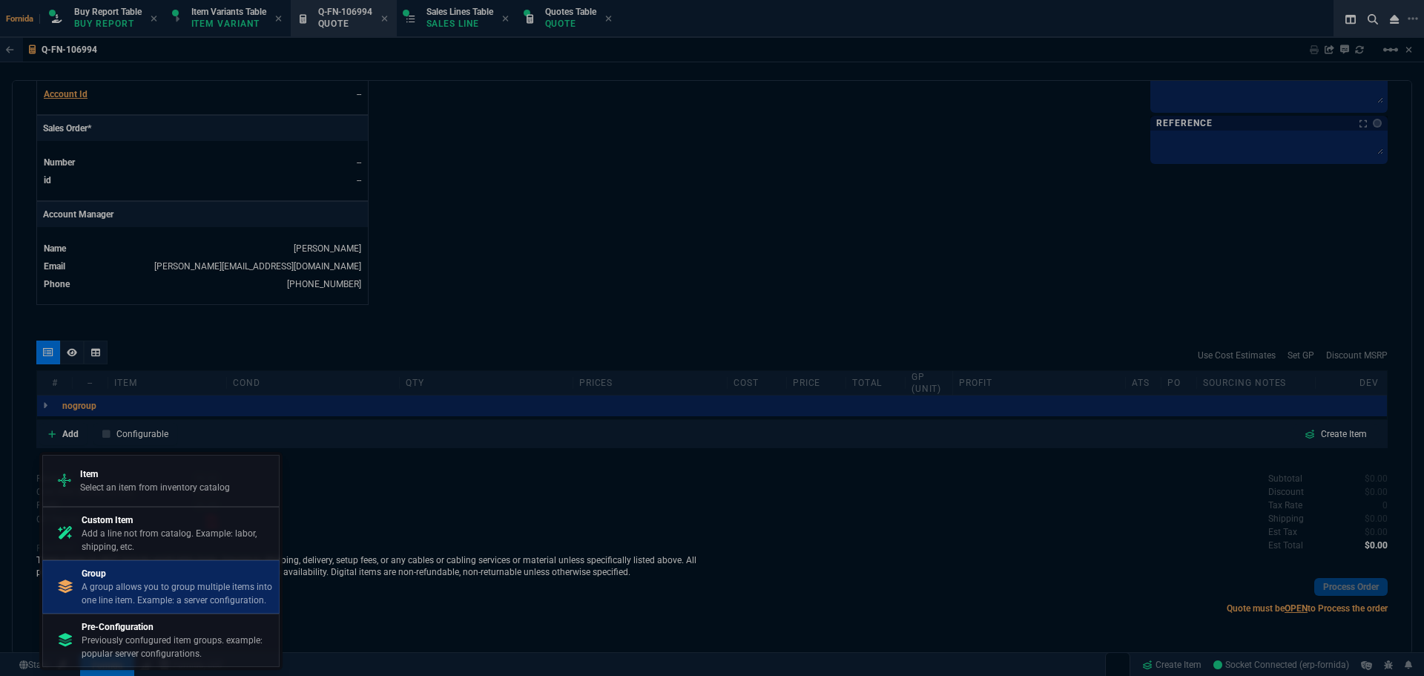
click at [168, 582] on p "A group allows you to group multiple items into one line item. Example: a serve…" at bounding box center [177, 593] width 191 height 27
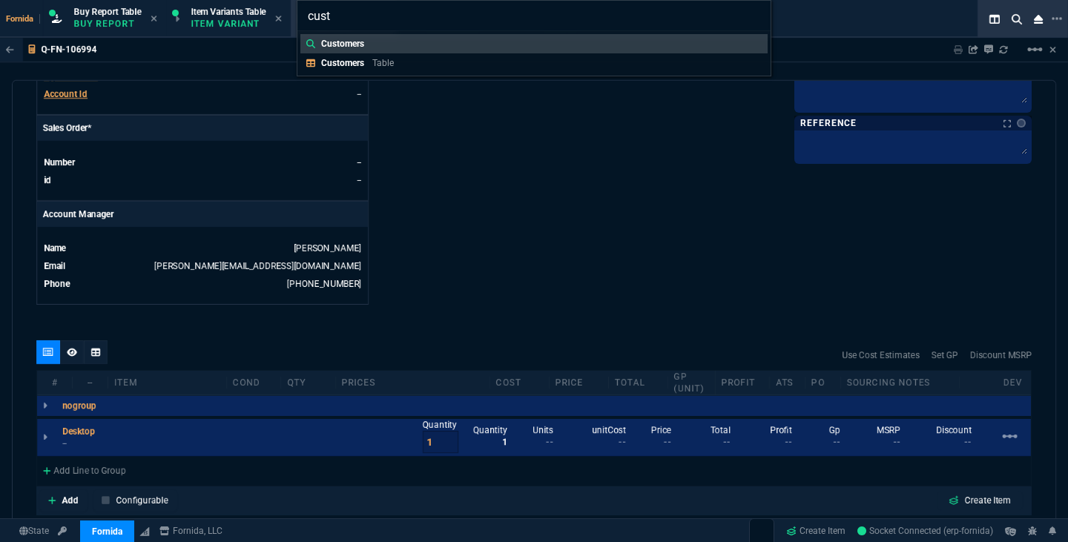
type input "cust"
click at [390, 166] on div "cust Customers Customers Table" at bounding box center [534, 271] width 1068 height 542
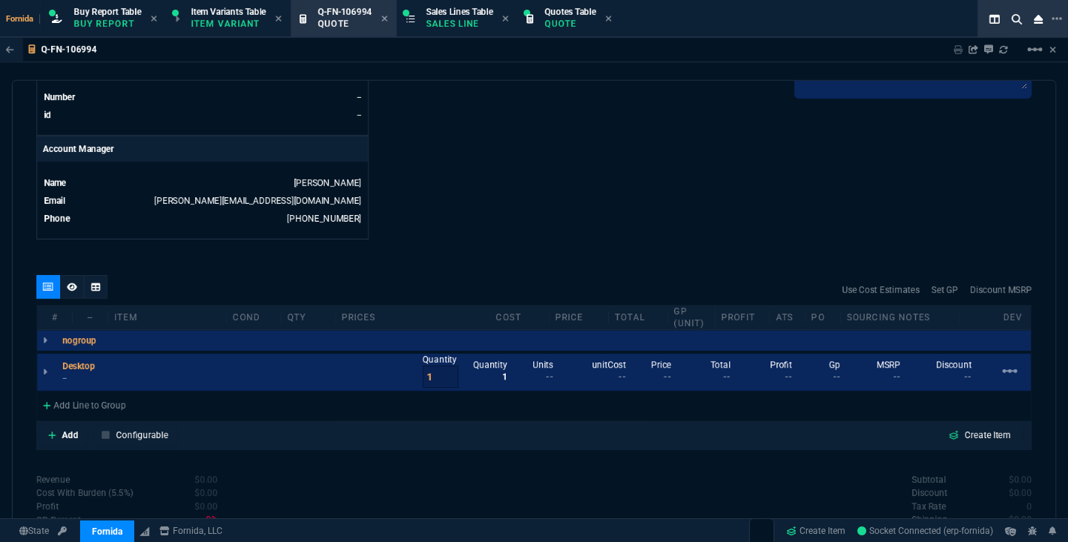
scroll to position [778, 0]
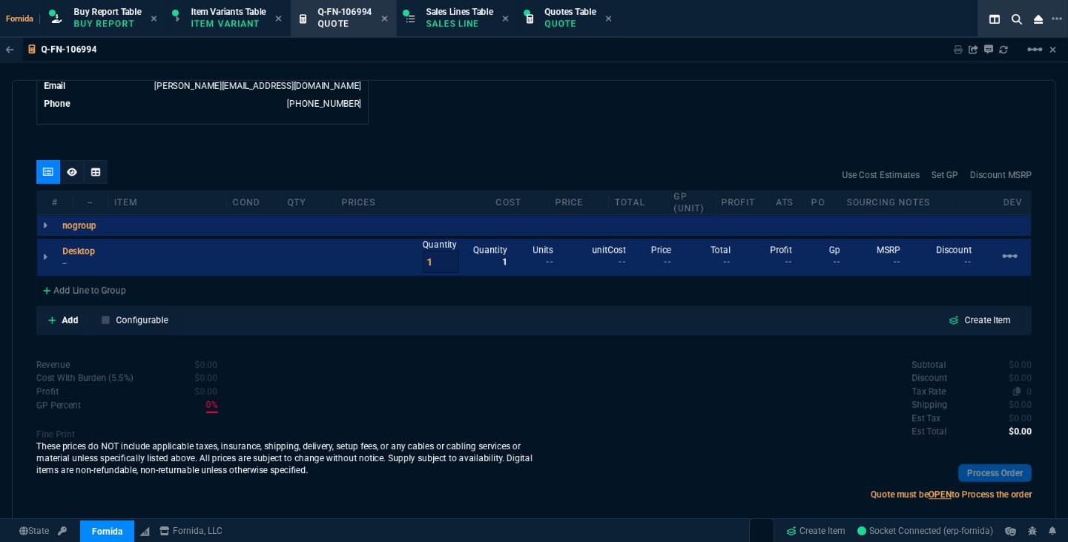
click at [1027, 389] on span "0" at bounding box center [1029, 391] width 5 height 10
click at [128, 282] on div "Add Line to Group" at bounding box center [84, 289] width 95 height 27
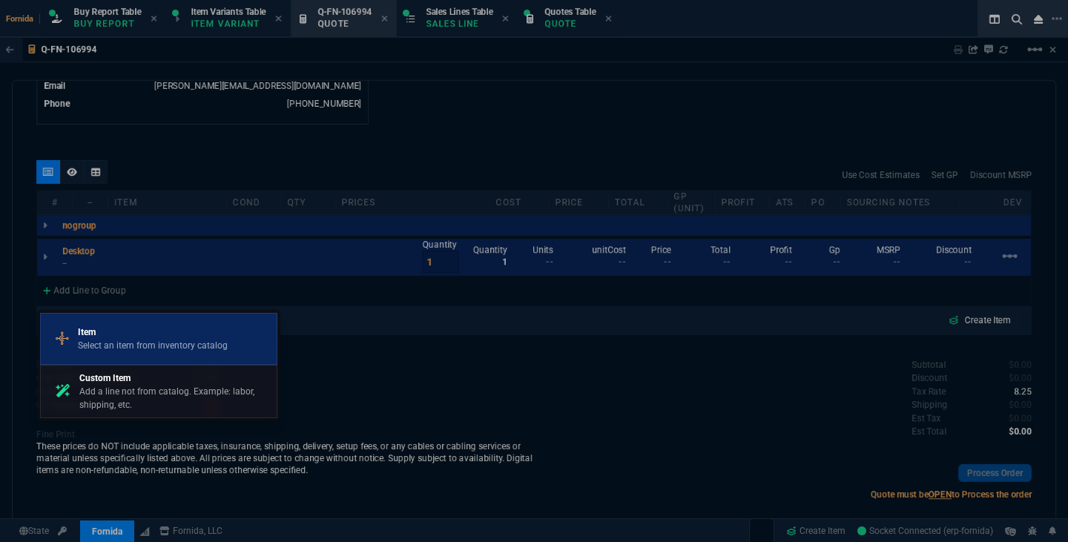
click at [154, 328] on p "Item" at bounding box center [153, 332] width 150 height 13
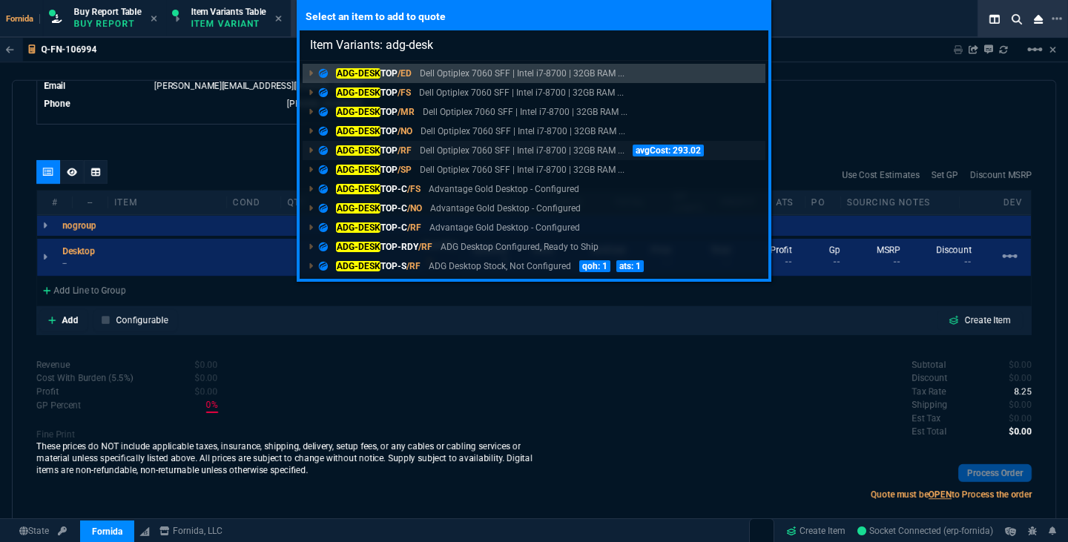
type input "Item Variants: adg-desk"
click at [441, 148] on p "Dell Optiplex 7060 SFF | Intel i7-8700 | 32GB RAM ..." at bounding box center [522, 150] width 205 height 13
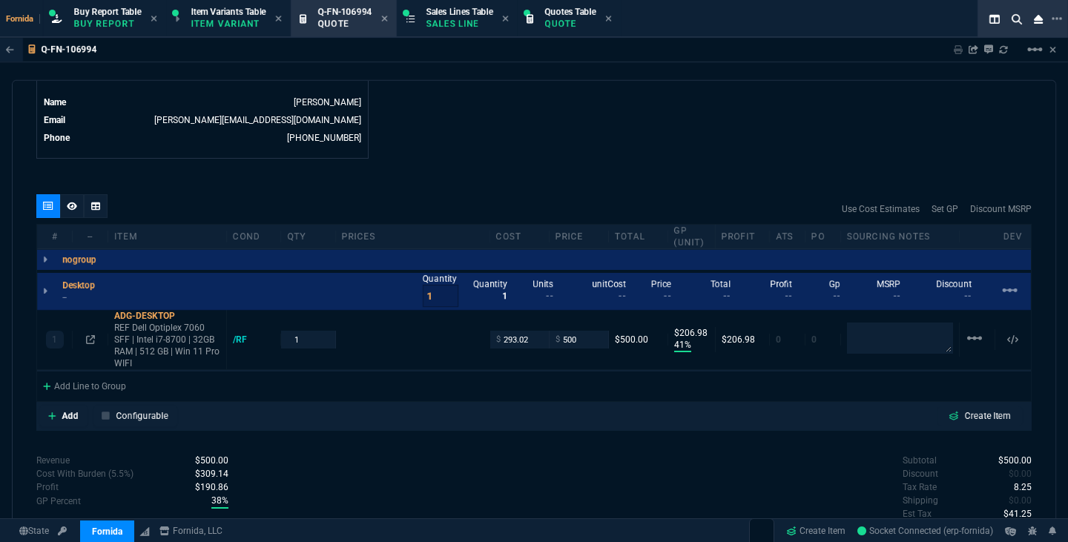
type input "41"
type input "207"
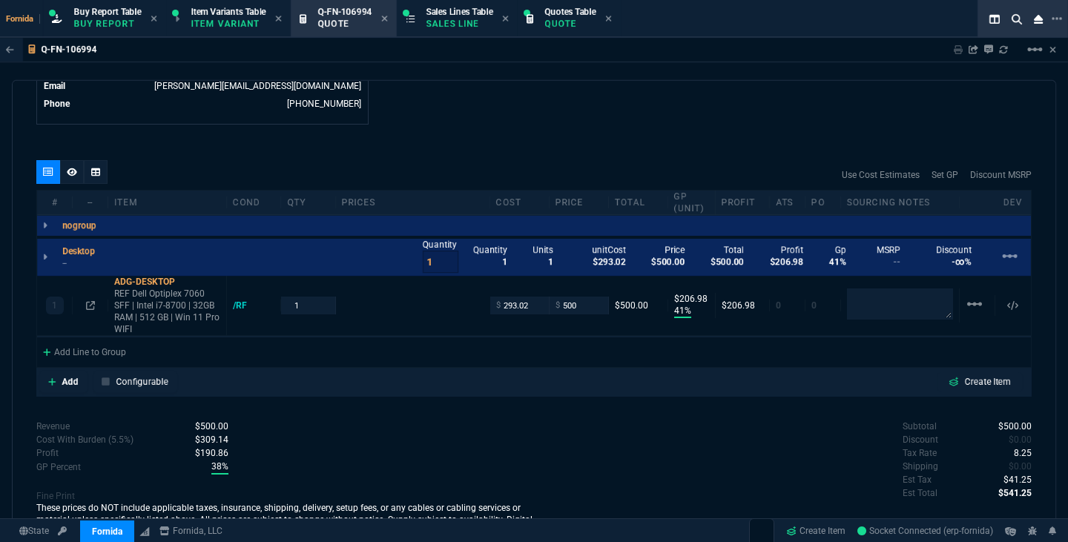
click at [147, 318] on nx-fornida-erp-document "Q-FN-106994 Sharing Q-FN-106994 Link Dev Link Share on Teams linear_scale quote…" at bounding box center [534, 325] width 1068 height 574
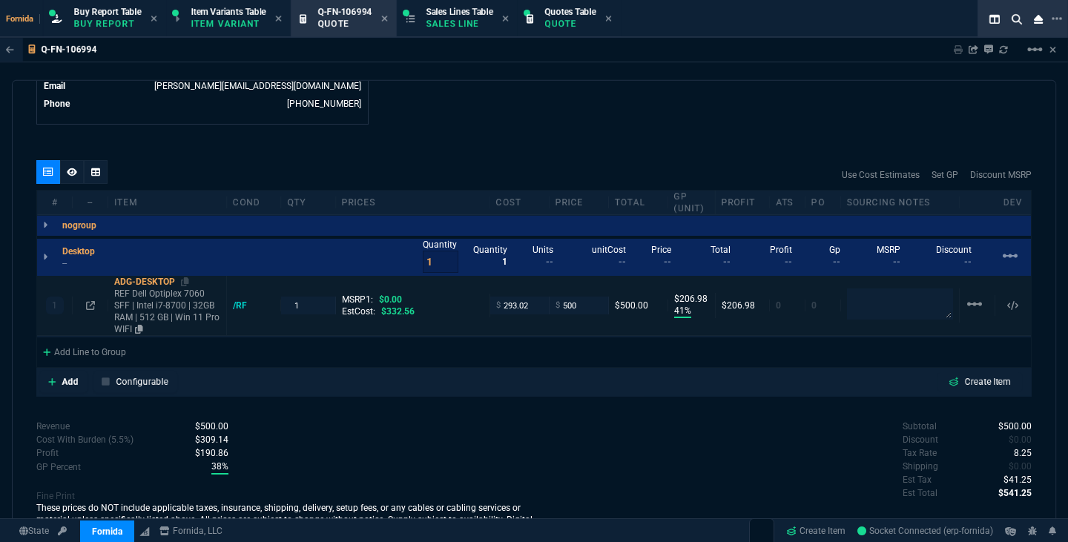
type input "41"
type input "207"
click at [162, 312] on p "REF Dell Optiplex 7060 SFF | Intel i7-8700 | 32GB RAM | 512 GB | Win 11 Pro WIFI" at bounding box center [167, 311] width 106 height 47
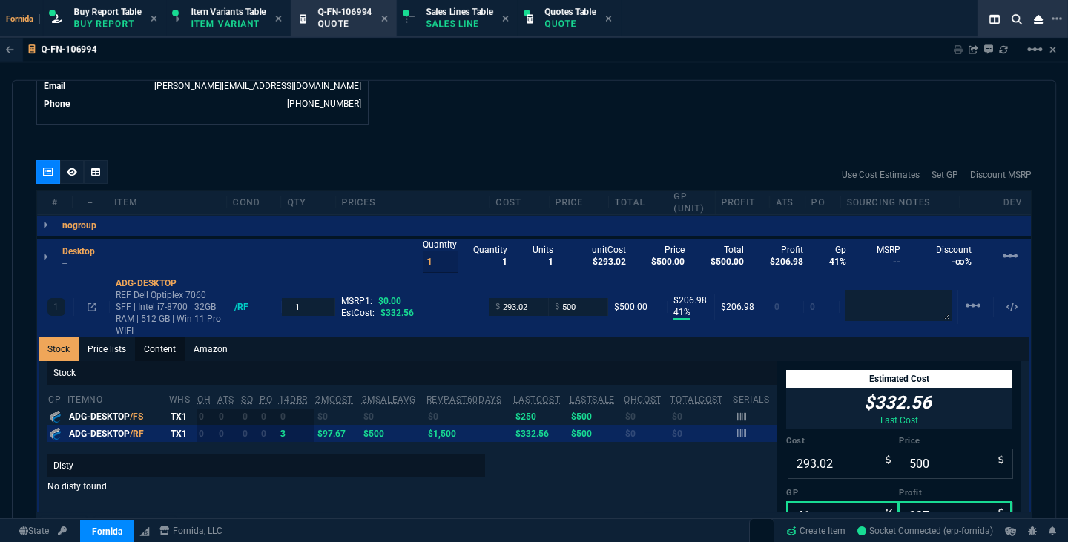
click at [164, 351] on link "Content" at bounding box center [160, 349] width 50 height 24
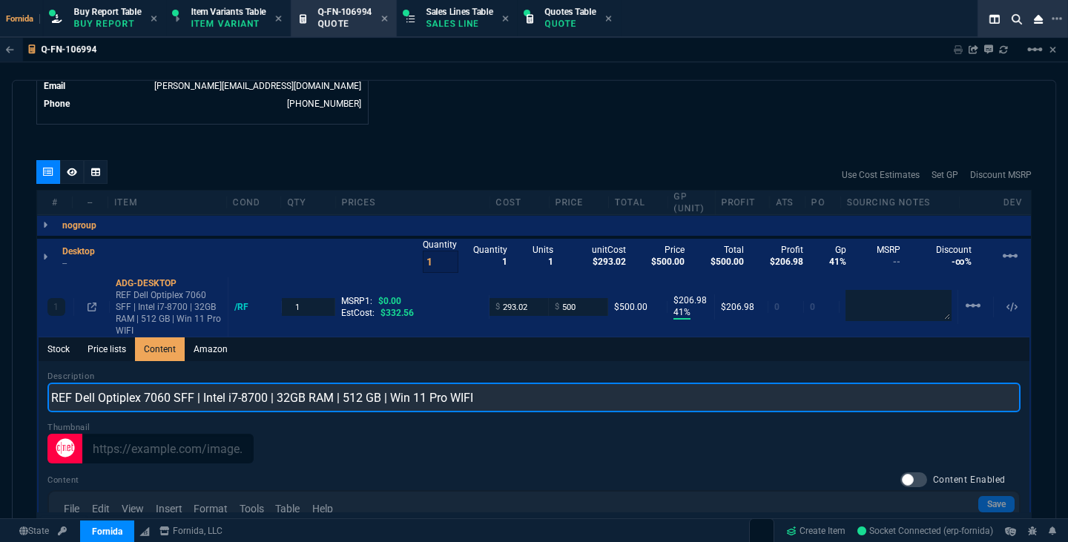
drag, startPoint x: 97, startPoint y: 401, endPoint x: 25, endPoint y: 400, distance: 72.0
click at [25, 400] on div "quote Q-FN-106994 Advantage Gold, LLC. draft Fornida, LLC 2609 Technology Dr Su…" at bounding box center [534, 310] width 1044 height 461
click at [64, 400] on input "Optiplex 7060 SFF | Intel i7-8700 | 32GB RAM | 512 GB | Win 11 Pro WIFI" at bounding box center [533, 398] width 973 height 30
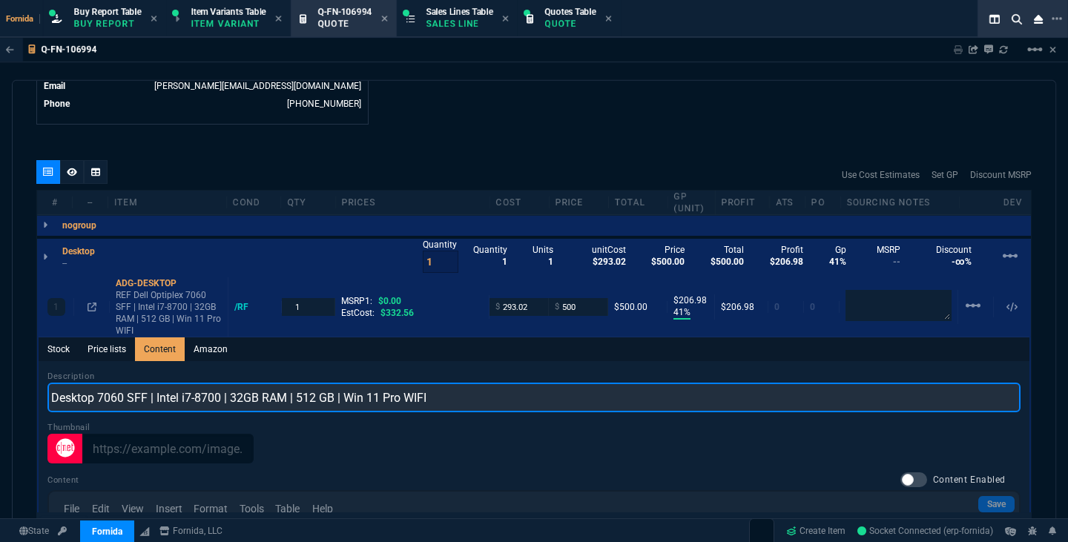
click at [113, 403] on input "Desktop 7060 SFF | Intel i7-8700 | 32GB RAM | 512 GB | Win 11 Pro WIFI" at bounding box center [533, 398] width 973 height 30
drag, startPoint x: 123, startPoint y: 404, endPoint x: 150, endPoint y: 401, distance: 26.9
click at [150, 401] on input "Desktop SFF | Intel i7-8700 | 32GB RAM | 512 GB | Win 11 Pro WIFI" at bounding box center [533, 398] width 973 height 30
click at [162, 402] on input "Desktop SFF i7-8700 | 32GB RAM | 512 GB | Win 11 Pro WIFI" at bounding box center [533, 398] width 973 height 30
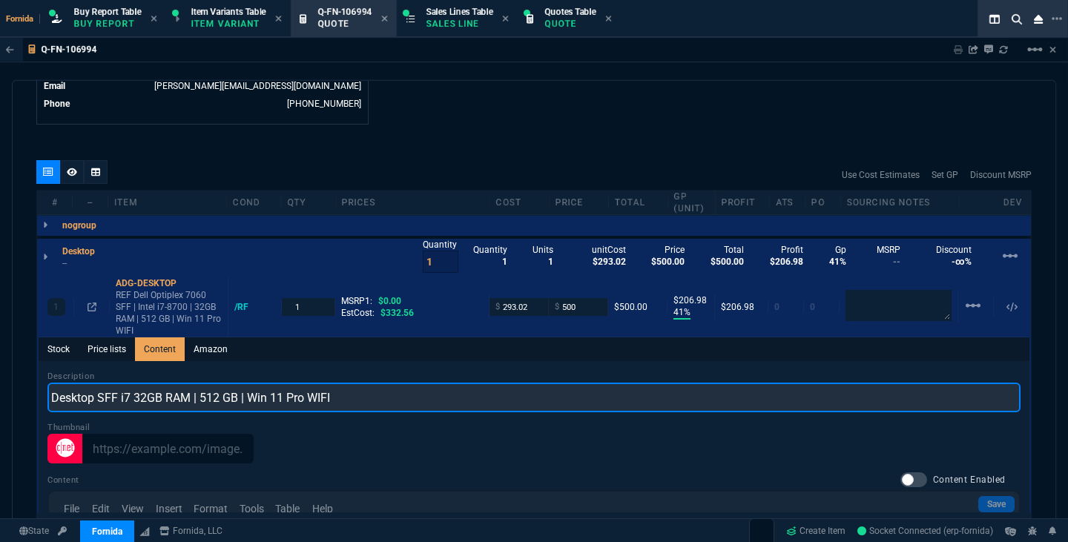
click at [175, 403] on input "Desktop SFF i7 32GB RAM | 512 GB | Win 11 Pro WIFI" at bounding box center [533, 398] width 973 height 30
click at [192, 402] on input "Desktop SFF i7 32GB RAM | 512 GB | Win 11 Pro WIFI" at bounding box center [533, 398] width 973 height 30
click at [195, 403] on input "Desktop SFF i7 32GB RAM | 512 GB | Win 11 Pro WIFI" at bounding box center [533, 398] width 973 height 30
click at [238, 407] on input "Desktop SFF i7 32GB RAM 512 GB | Win 11 Pro WIFI" at bounding box center [533, 398] width 973 height 30
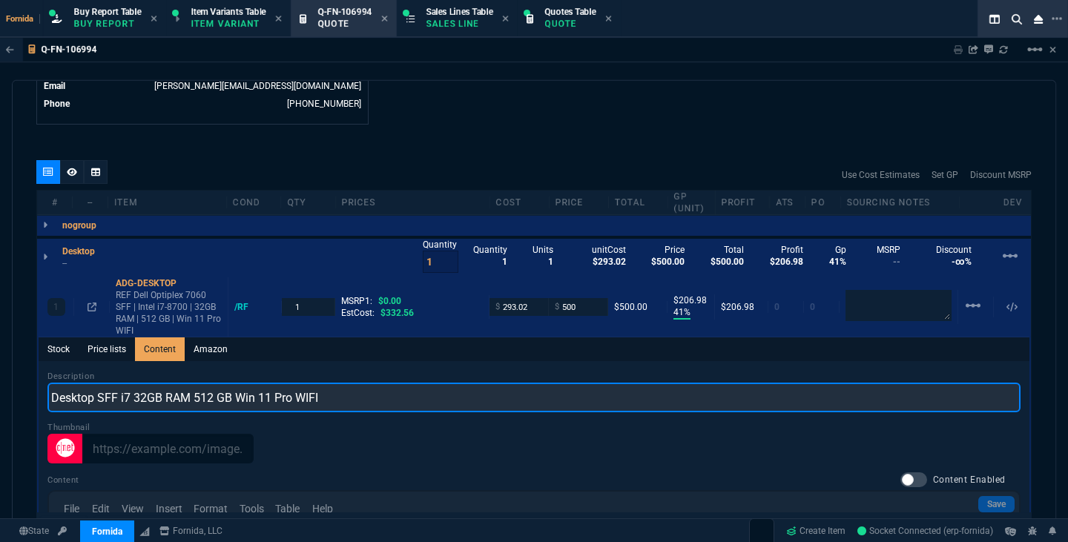
click at [258, 406] on input "Desktop SFF i7 32GB RAM 512 GB Win 11 Pro WIFI" at bounding box center [533, 398] width 973 height 30
click at [281, 396] on input "Desktop SFF i7 32GB RAM 512 GB Win11 Pro WIFI" at bounding box center [533, 398] width 973 height 30
click at [257, 400] on input "Desktop SFF i7 32GB RAM 512 GB Win11 Pro WIFI" at bounding box center [533, 398] width 973 height 30
click at [264, 402] on input "Desktop SFF i7 32GB RAM 512 GB W11 Pro WIFI" at bounding box center [533, 398] width 973 height 30
click at [276, 401] on input "Desktop SFF i7 32GB RAM 512 GB W11Pro WIFI" at bounding box center [533, 398] width 973 height 30
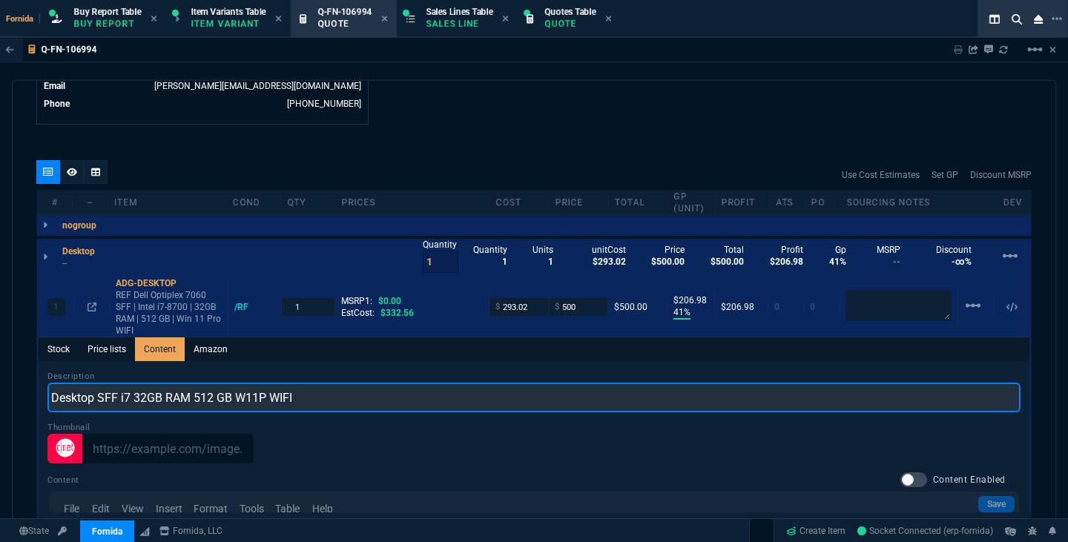
click at [278, 400] on input "Desktop SFF i7 32GB RAM 512 GB W11P WIFI" at bounding box center [533, 398] width 973 height 30
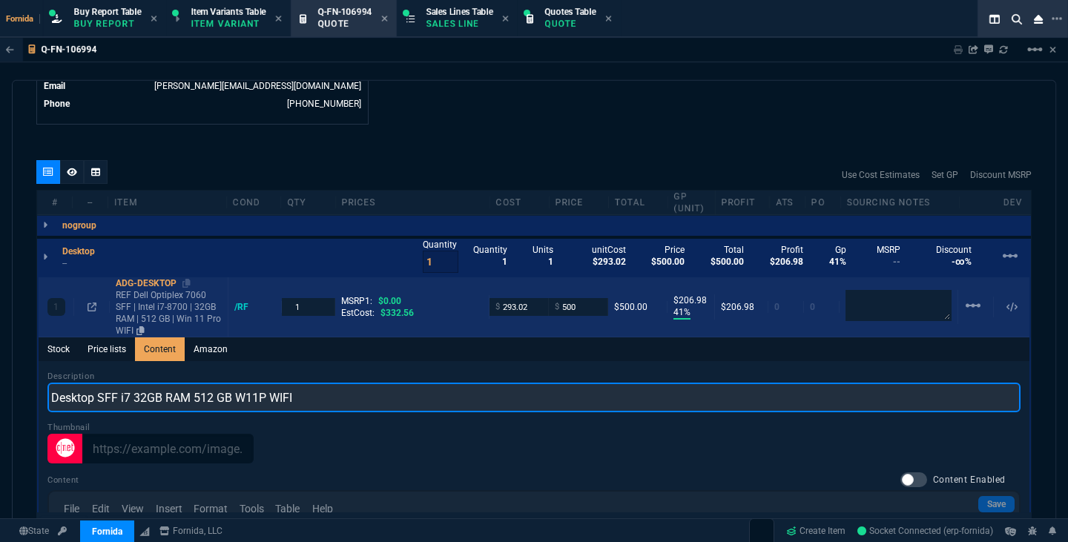
type input "Desktop SFF i7 32GB RAM 512 GB W11P WIFI"
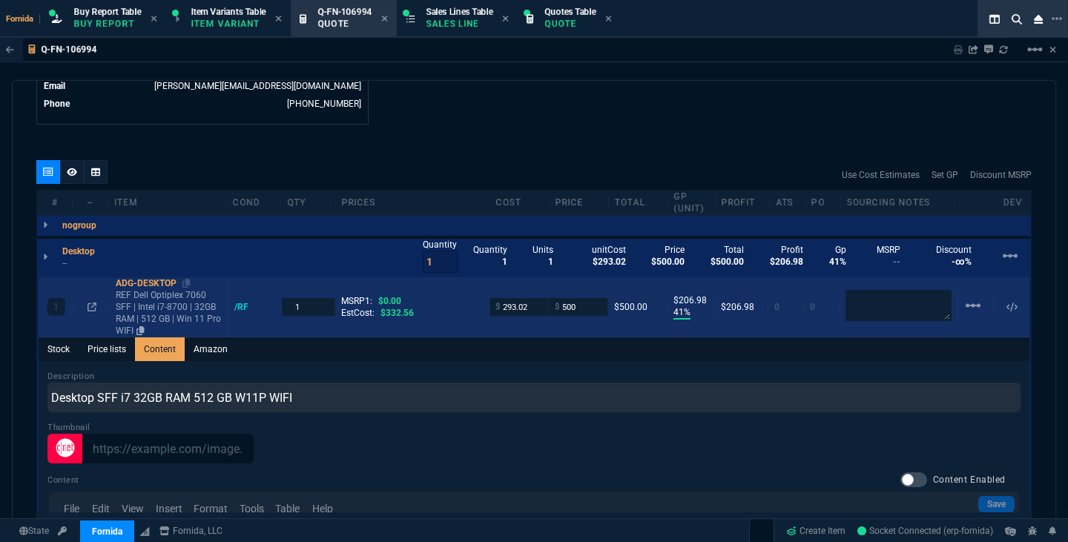
click at [162, 306] on p "REF Dell Optiplex 7060 SFF | Intel i7-8700 | 32GB RAM | 512 GB | Win 11 Pro WIFI" at bounding box center [169, 312] width 106 height 47
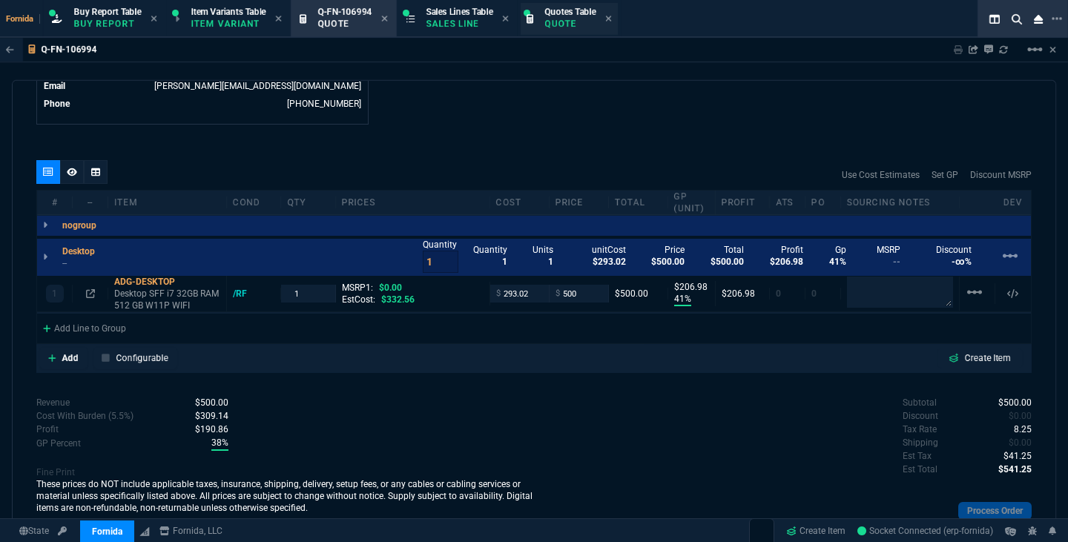
click at [570, 21] on p "Quote" at bounding box center [570, 24] width 51 height 12
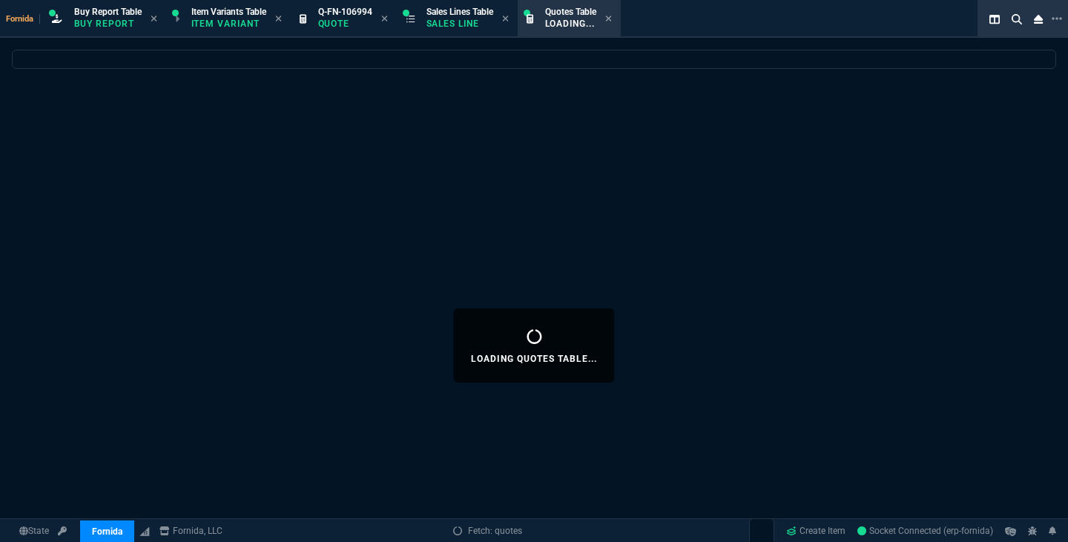
select select
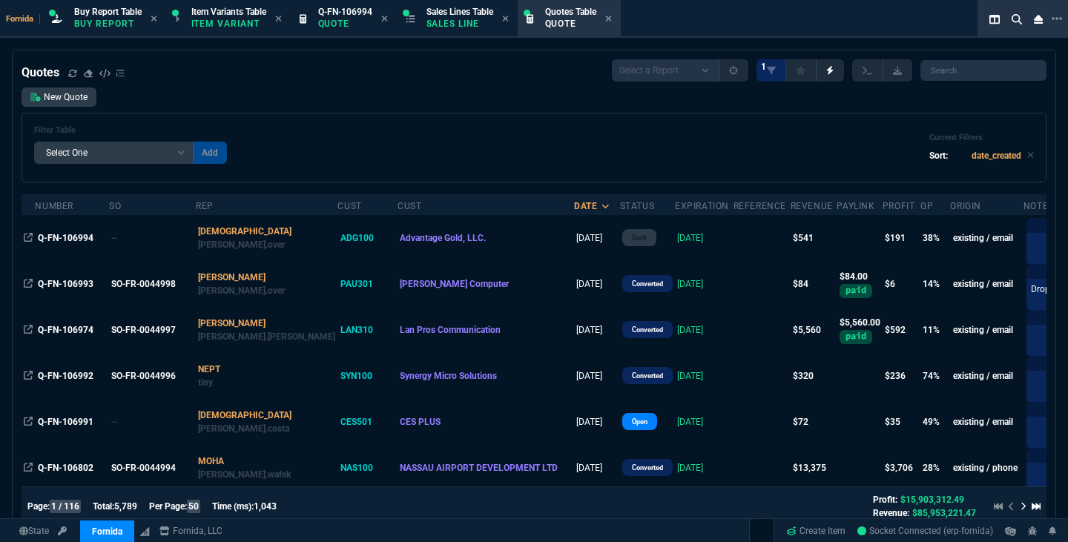
click at [455, 156] on div "Filter Table Select One Add Filter () creator (creator) Cust (headers.customerN…" at bounding box center [534, 147] width 1000 height 45
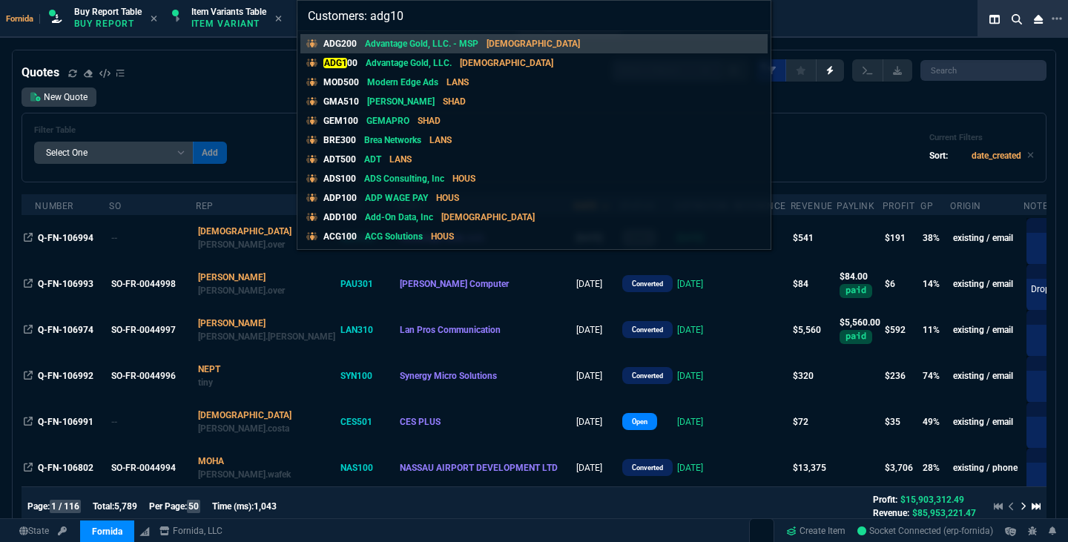
type input "Customers: adg100"
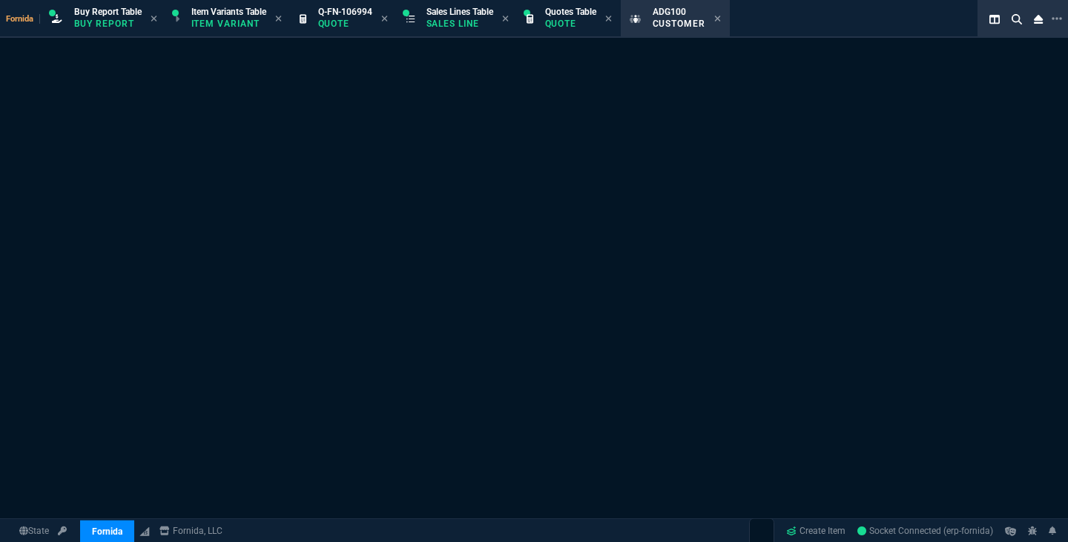
select select "1: quotes"
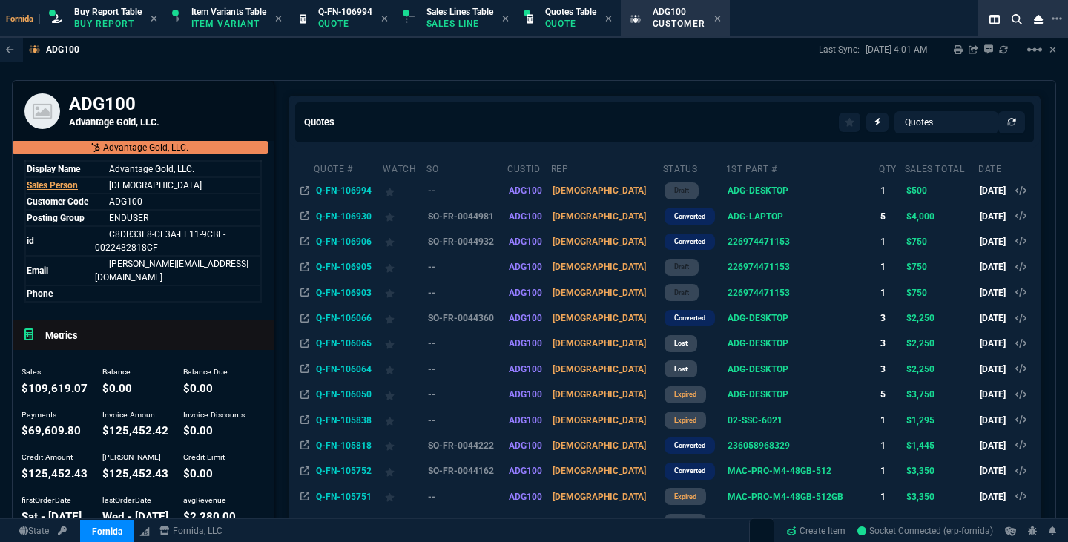
drag, startPoint x: 484, startPoint y: 218, endPoint x: 567, endPoint y: 254, distance: 90.4
click at [484, 218] on td "SO-FR-0044981" at bounding box center [466, 215] width 81 height 25
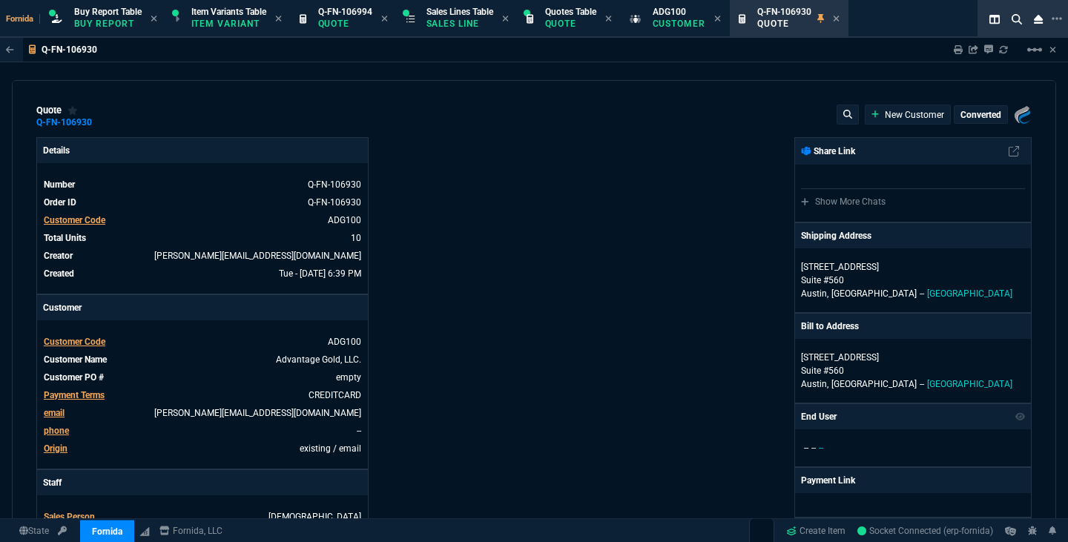
type input "100"
type input "550"
type input "100"
type input "250"
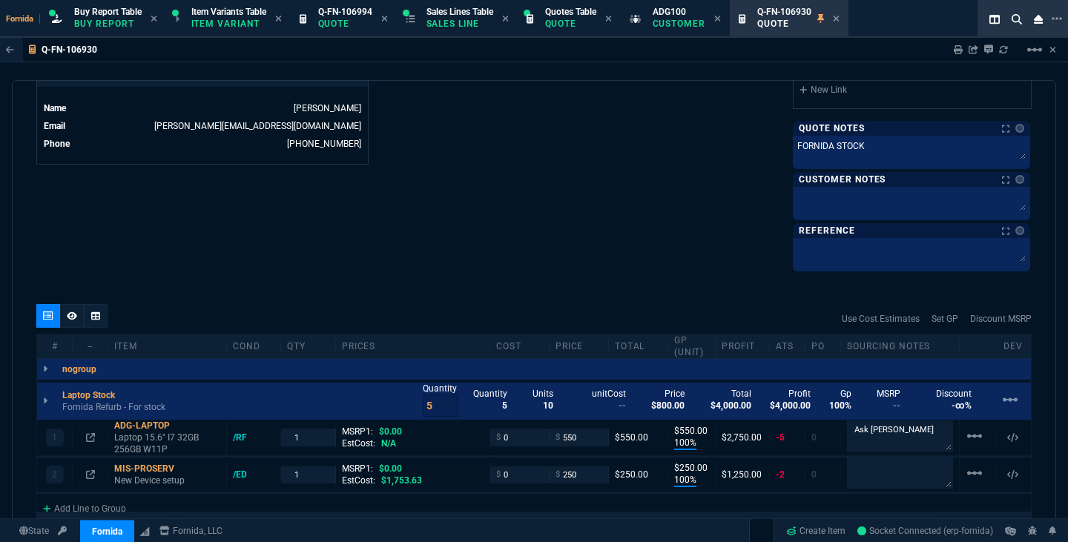
scroll to position [721, 0]
click at [351, 27] on p "Quote" at bounding box center [345, 24] width 54 height 12
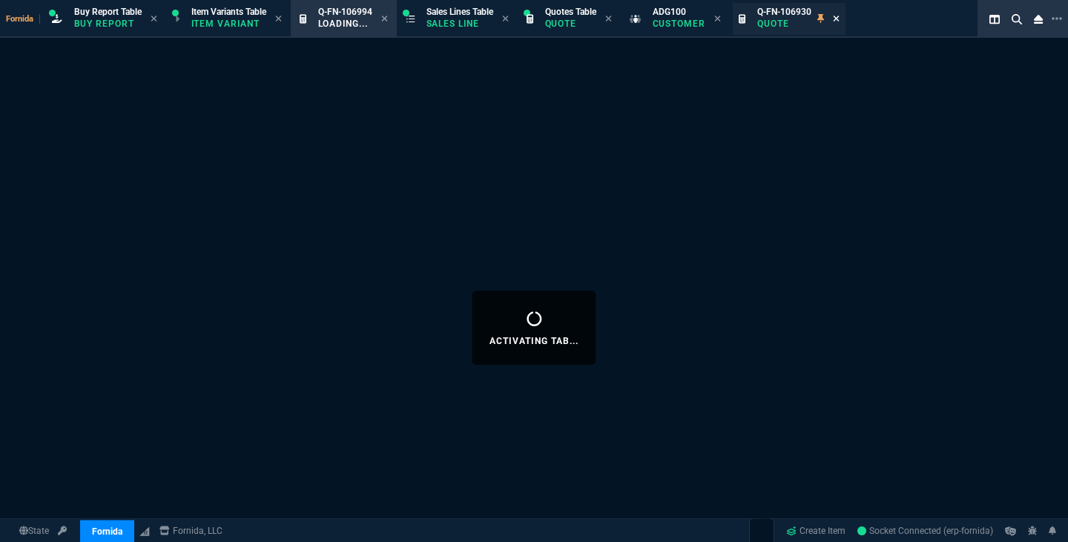
click at [840, 24] on nx-icon at bounding box center [836, 19] width 7 height 12
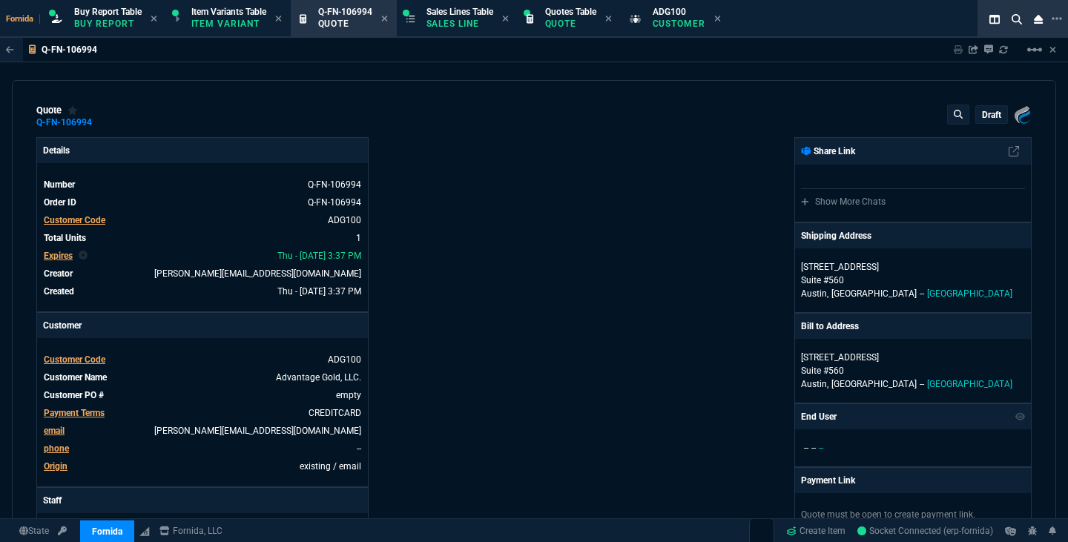
type input "41"
type input "207"
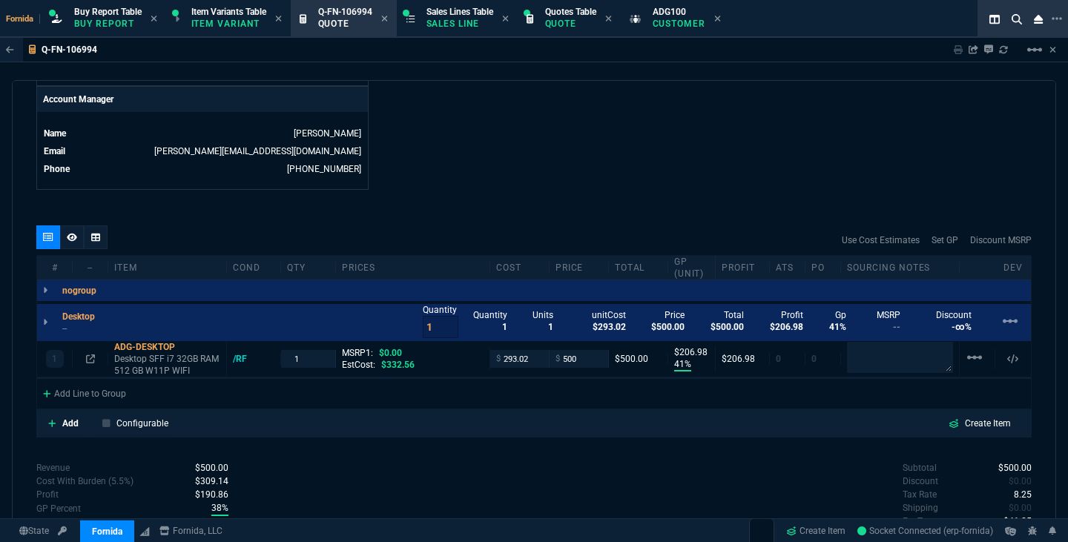
scroll to position [714, 0]
drag, startPoint x: 429, startPoint y: 324, endPoint x: 411, endPoint y: 328, distance: 18.9
click at [411, 328] on div "Desktop -- Quantity 1 Quantity 1 Units 1 unitCost $293.02 Price $500.00 Total $…" at bounding box center [534, 321] width 994 height 37
type input "15"
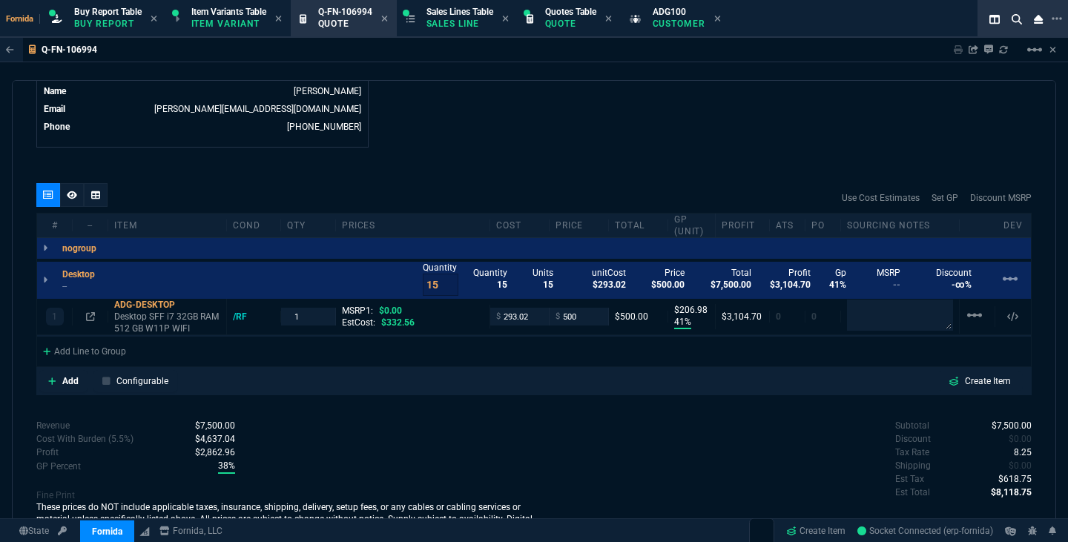
scroll to position [757, 0]
click at [116, 355] on div "Add Line to Group" at bounding box center [84, 348] width 95 height 27
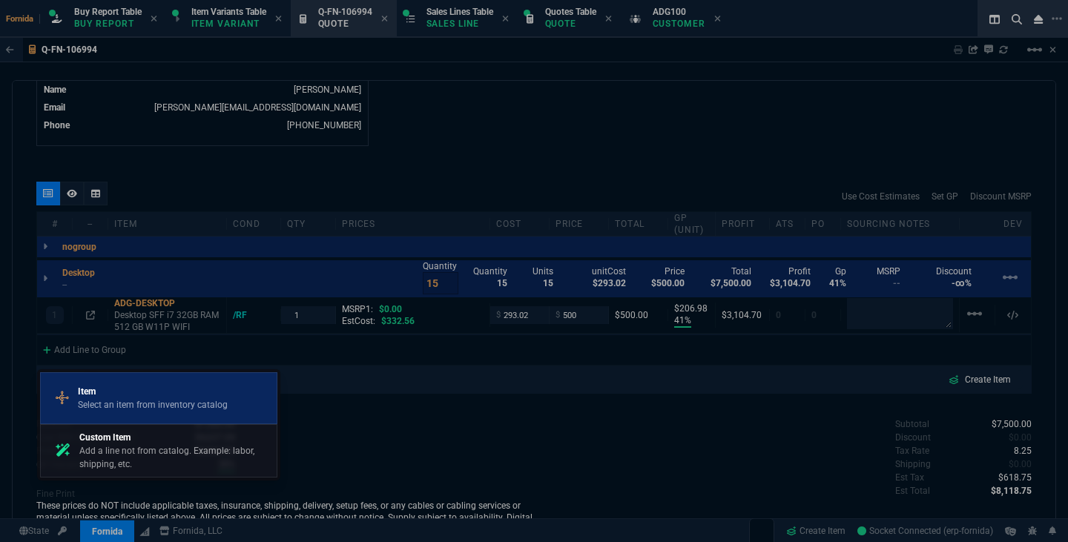
click at [154, 404] on p "Select an item from inventory catalog" at bounding box center [153, 404] width 150 height 13
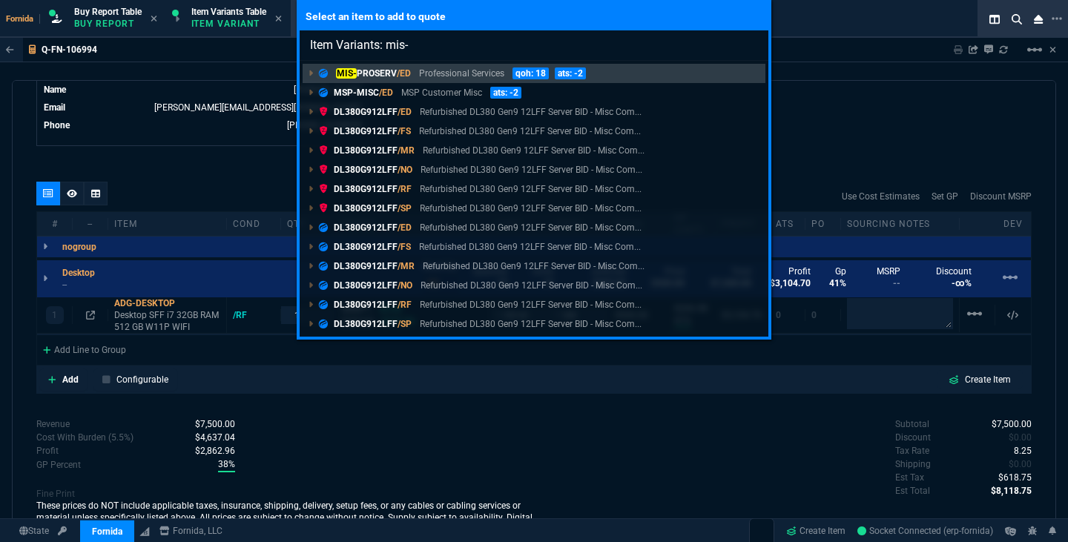
type input "Item Variants: mis-p"
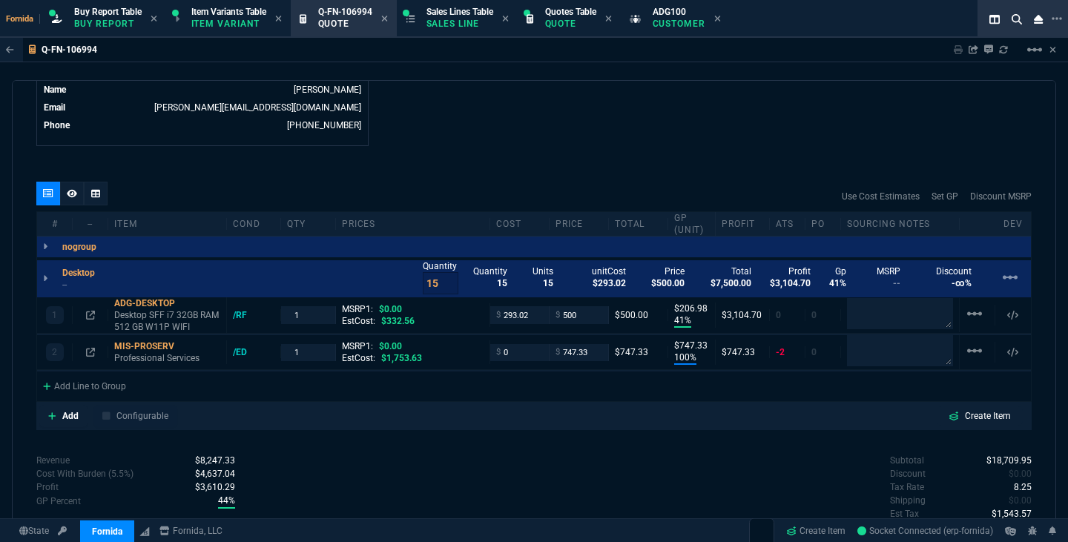
type input "100"
type input "747"
type input "41"
type input "207"
type input "100"
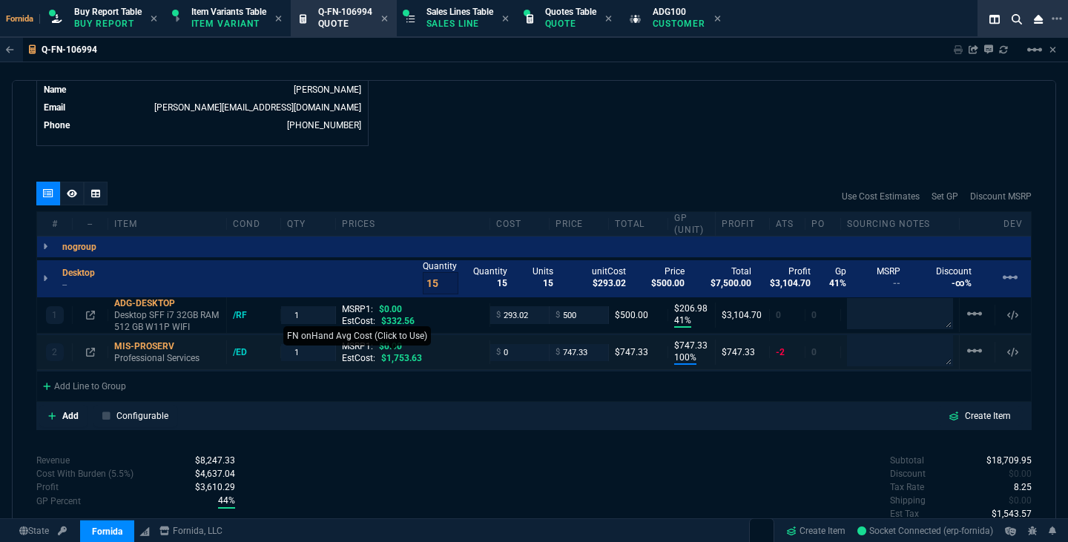
type input "747"
drag, startPoint x: 525, startPoint y: 354, endPoint x: 561, endPoint y: 343, distance: 37.1
click at [522, 355] on input "0" at bounding box center [519, 352] width 47 height 17
click at [585, 352] on input "747.33" at bounding box center [579, 352] width 47 height 17
type input "250"
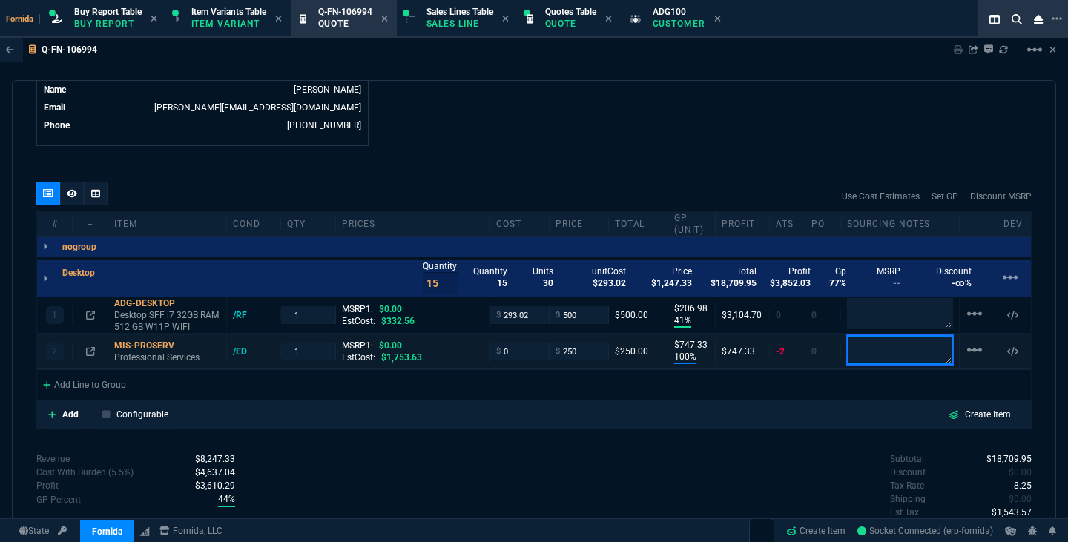
type input "250"
click at [596, 414] on div "Add Configurable Create Item" at bounding box center [533, 415] width 989 height 22
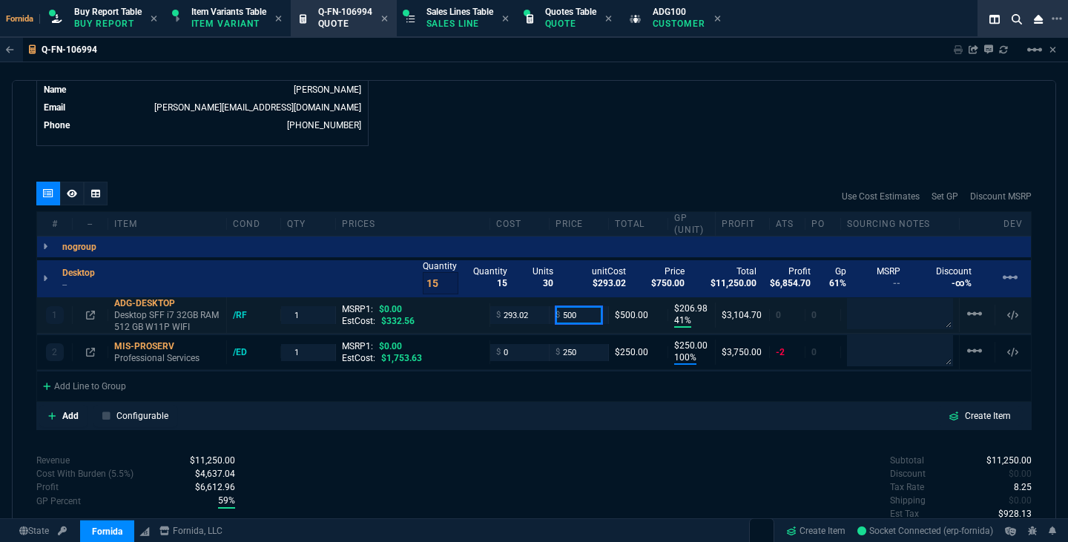
click at [581, 314] on input "500" at bounding box center [579, 314] width 47 height 17
type input "550"
type input "47"
type input "257"
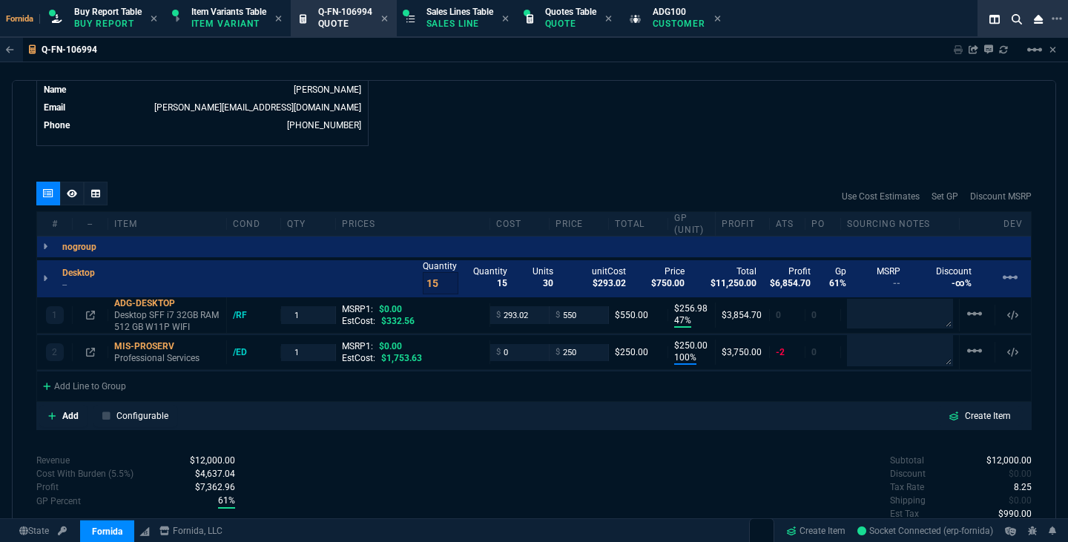
click at [608, 501] on div "Subtotal $12,000.00 Discount $0.00 Tax Rate 8.25 Shipping $0.00 Est Tax $990.00…" at bounding box center [783, 495] width 498 height 82
click at [856, 319] on textarea at bounding box center [900, 313] width 106 height 31
type textarea "ask [PERSON_NAME]"
click at [895, 352] on textarea at bounding box center [900, 350] width 106 height 31
paste textarea "ask [PERSON_NAME]"
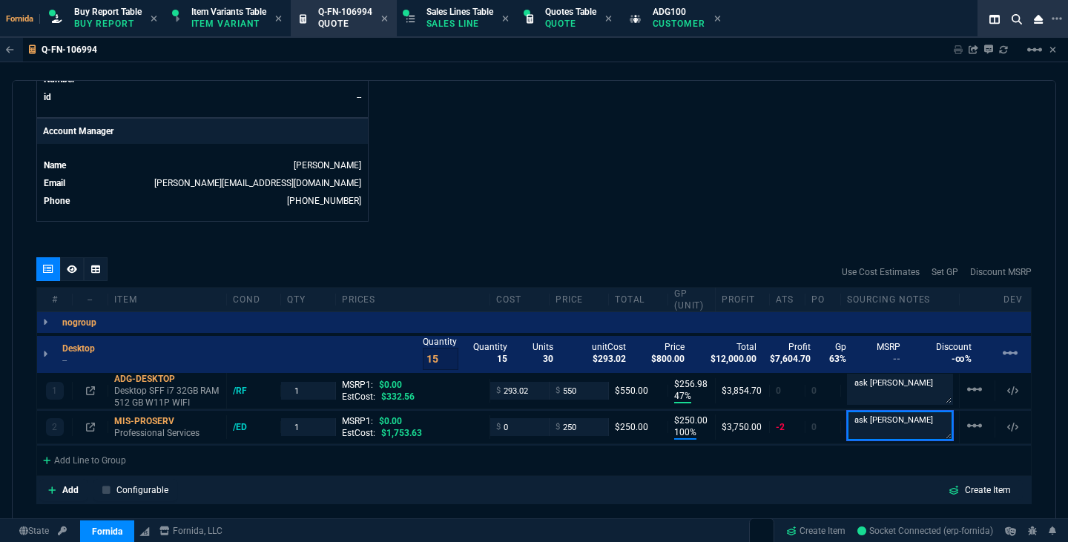
scroll to position [679, 0]
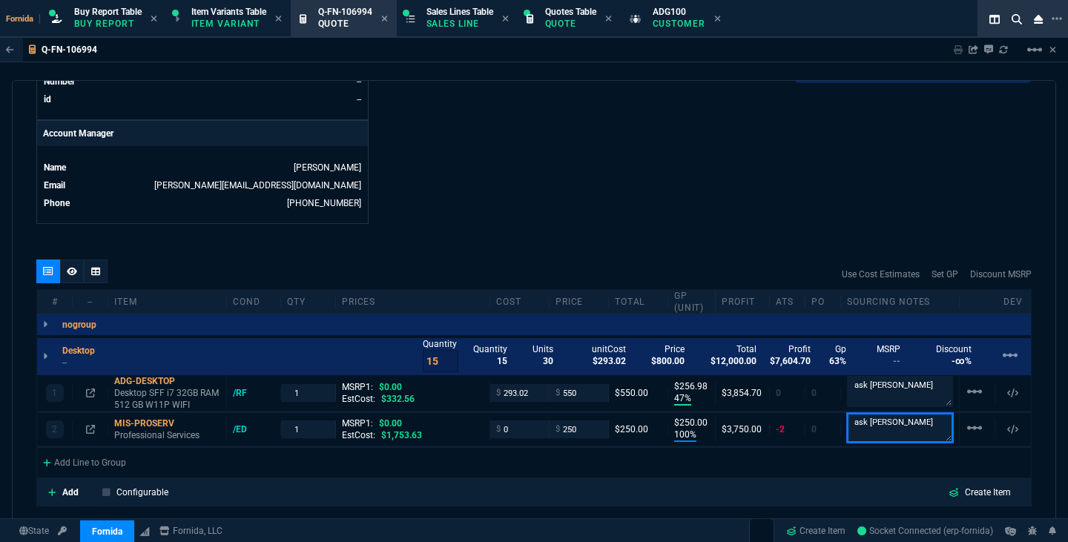
type textarea "ask [PERSON_NAME]"
click at [73, 362] on p "--" at bounding box center [83, 363] width 42 height 12
click at [67, 273] on icon at bounding box center [72, 271] width 10 height 9
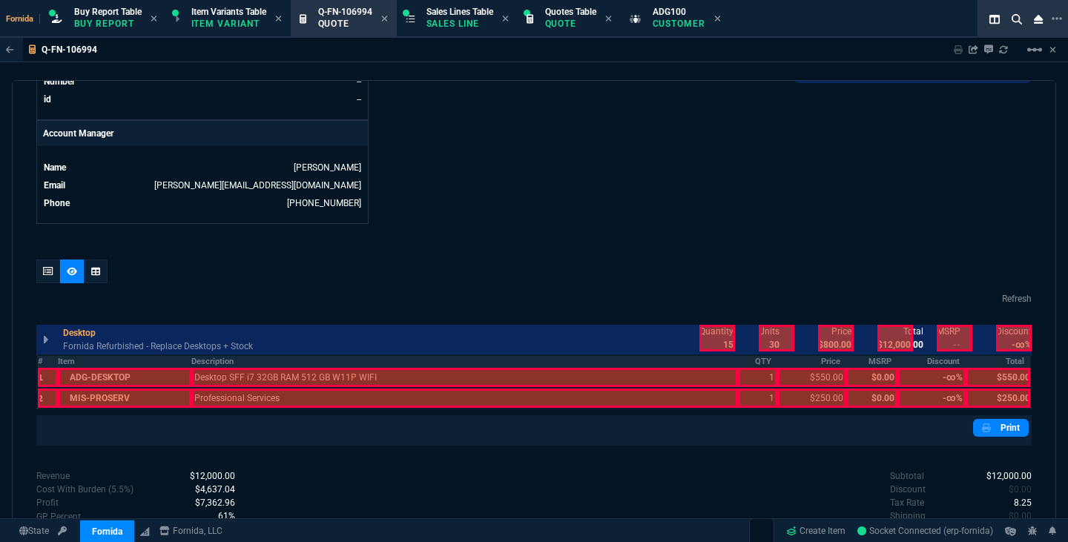
click at [335, 363] on th "Description" at bounding box center [464, 361] width 547 height 13
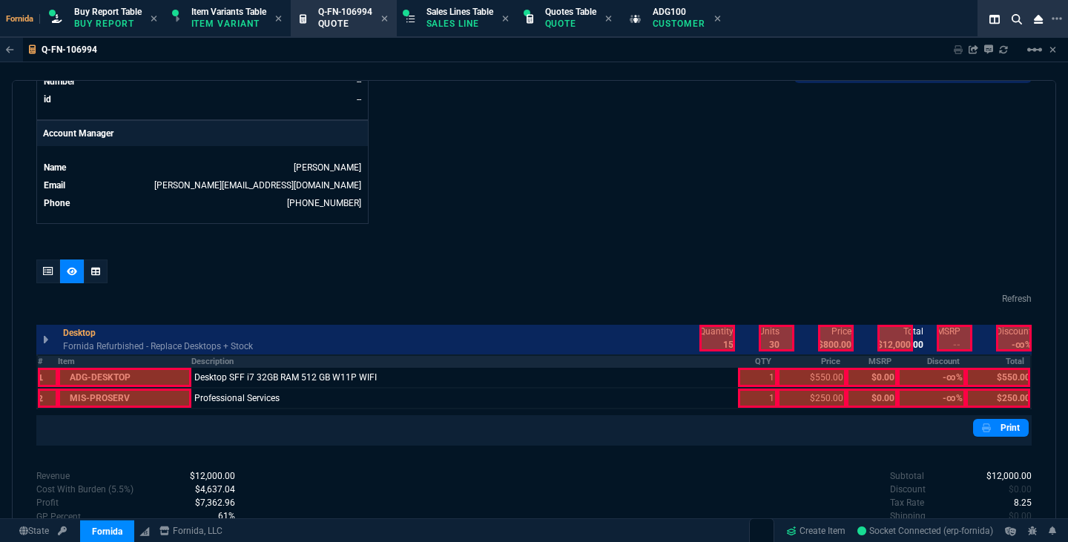
click at [751, 366] on th "QTY" at bounding box center [757, 361] width 39 height 13
click at [796, 363] on th "Price" at bounding box center [811, 361] width 69 height 13
click at [1006, 360] on th "Total" at bounding box center [998, 361] width 65 height 13
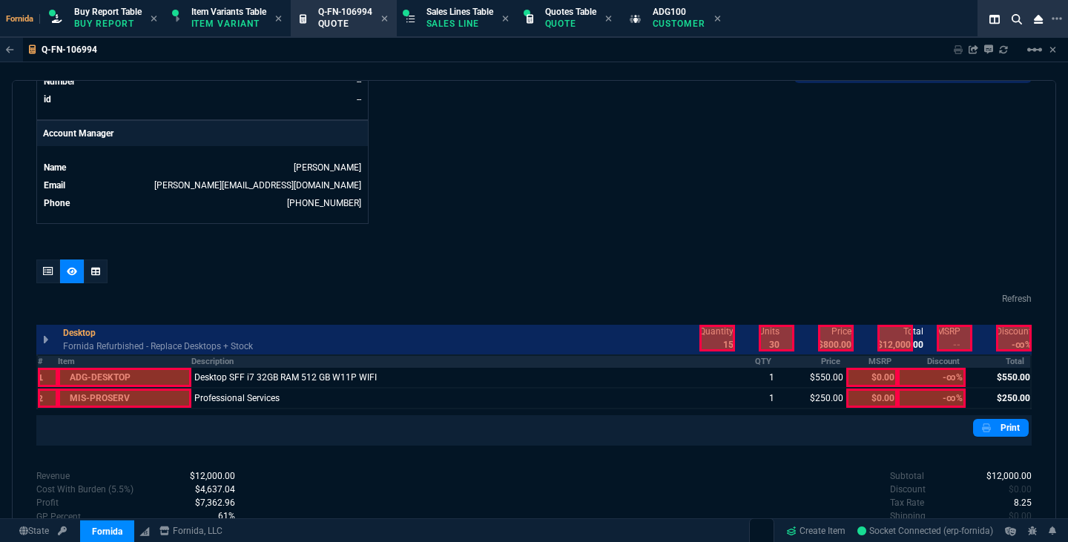
click at [897, 347] on div at bounding box center [895, 338] width 36 height 27
click at [715, 346] on div at bounding box center [717, 338] width 36 height 27
click at [830, 340] on div at bounding box center [836, 338] width 36 height 27
click at [830, 343] on div at bounding box center [836, 338] width 36 height 27
click at [820, 349] on div at bounding box center [836, 338] width 36 height 27
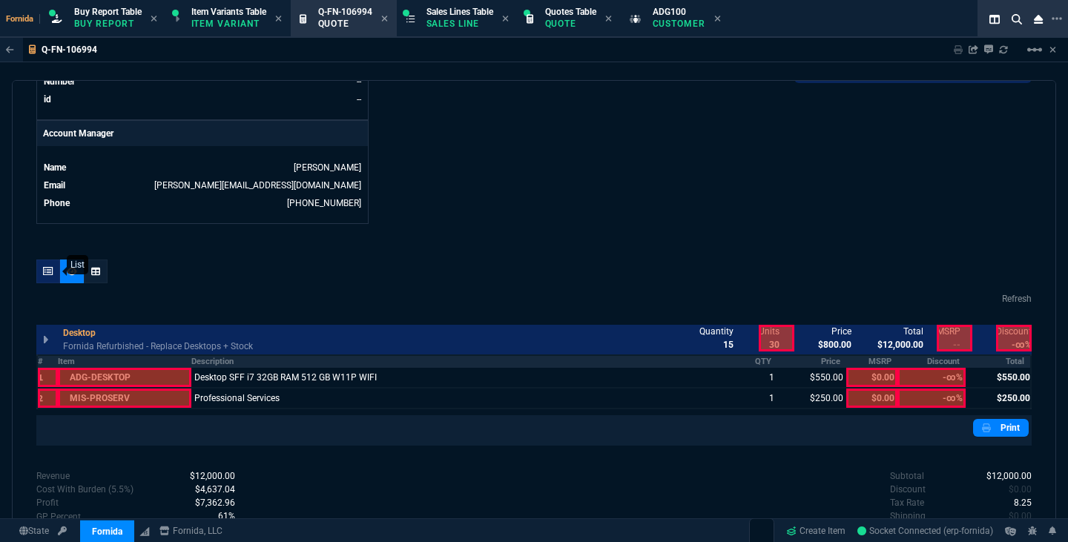
click at [46, 275] on icon at bounding box center [48, 271] width 10 height 9
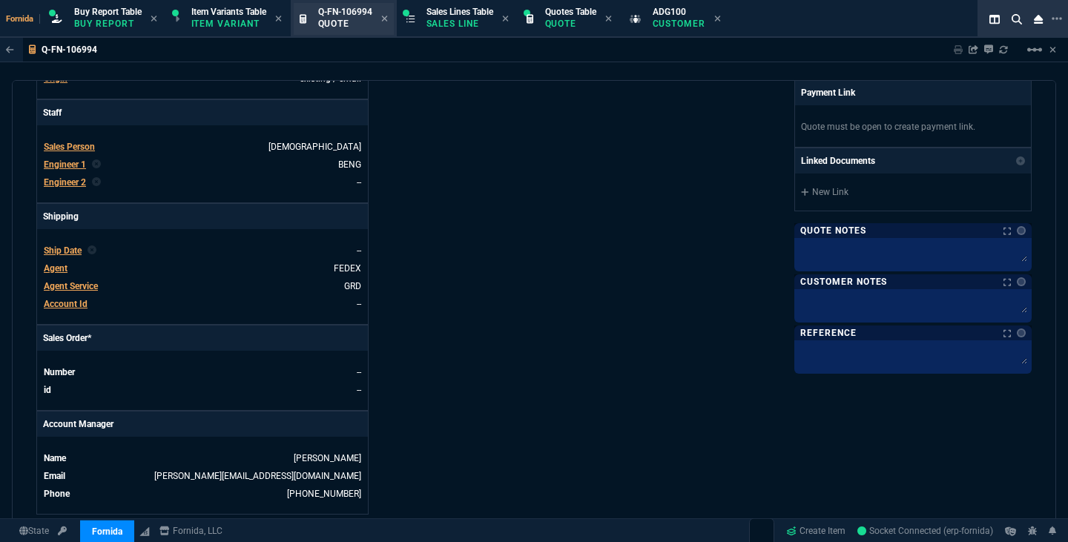
scroll to position [345, 0]
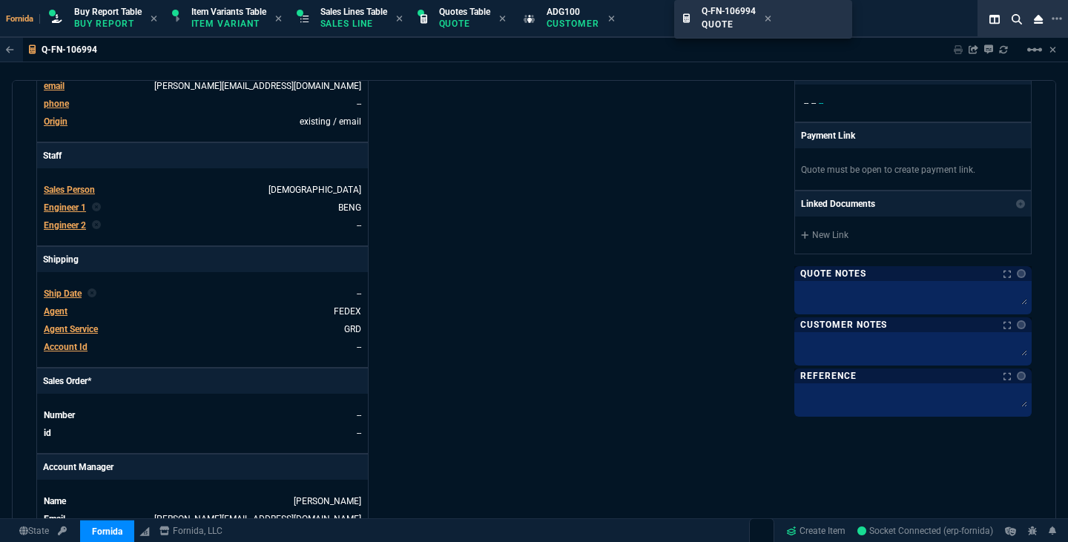
drag, startPoint x: 352, startPoint y: 7, endPoint x: 716, endPoint y: -16, distance: 364.2
click at [615, 20] on icon at bounding box center [611, 18] width 7 height 9
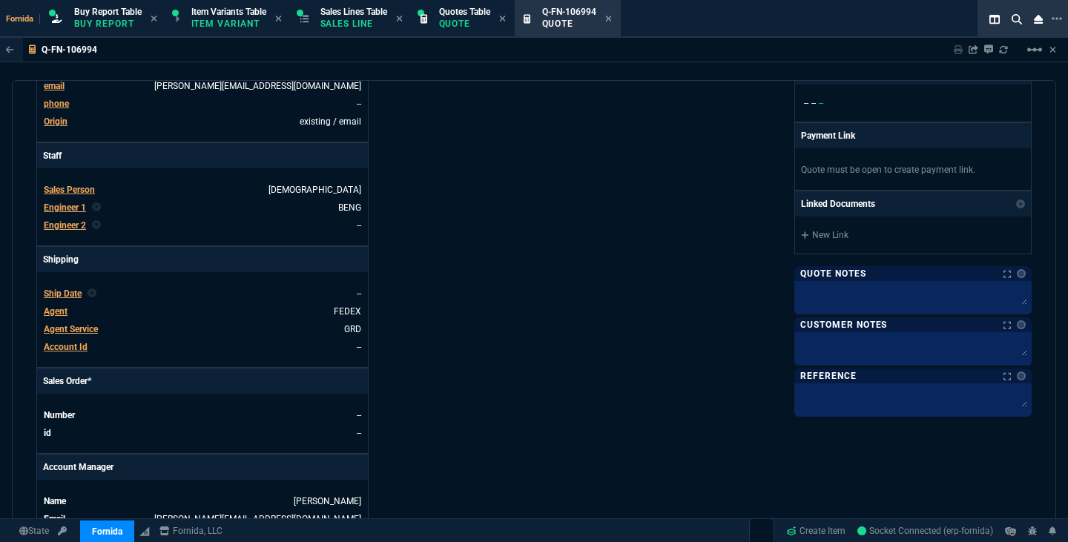
scroll to position [0, 0]
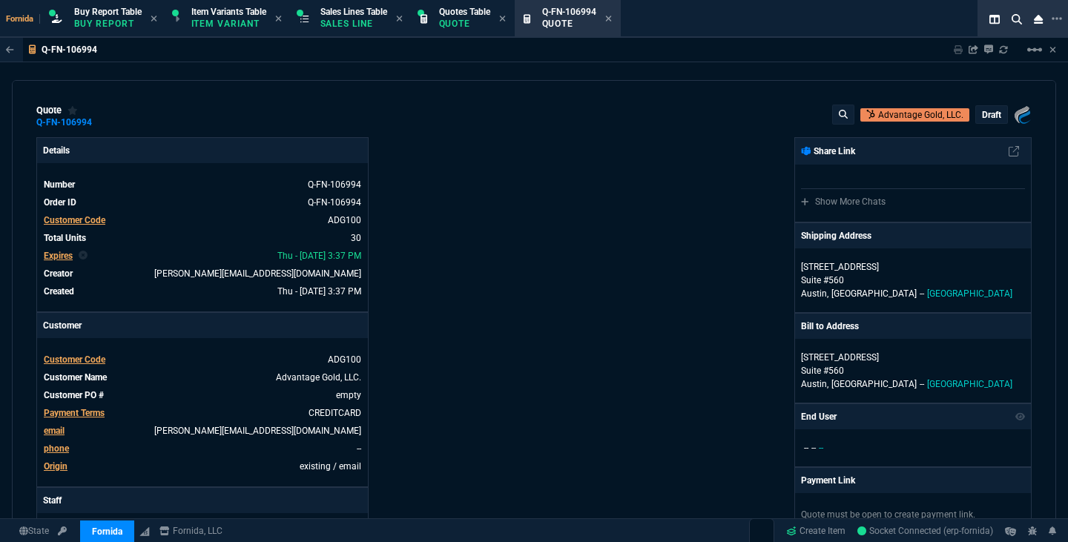
click at [111, 123] on div "quote Q-FN-106994 Advantage Gold, LLC. draft Fornida, LLC 2609 Technology Dr Su…" at bounding box center [533, 117] width 995 height 24
click at [101, 123] on icon at bounding box center [102, 122] width 8 height 9
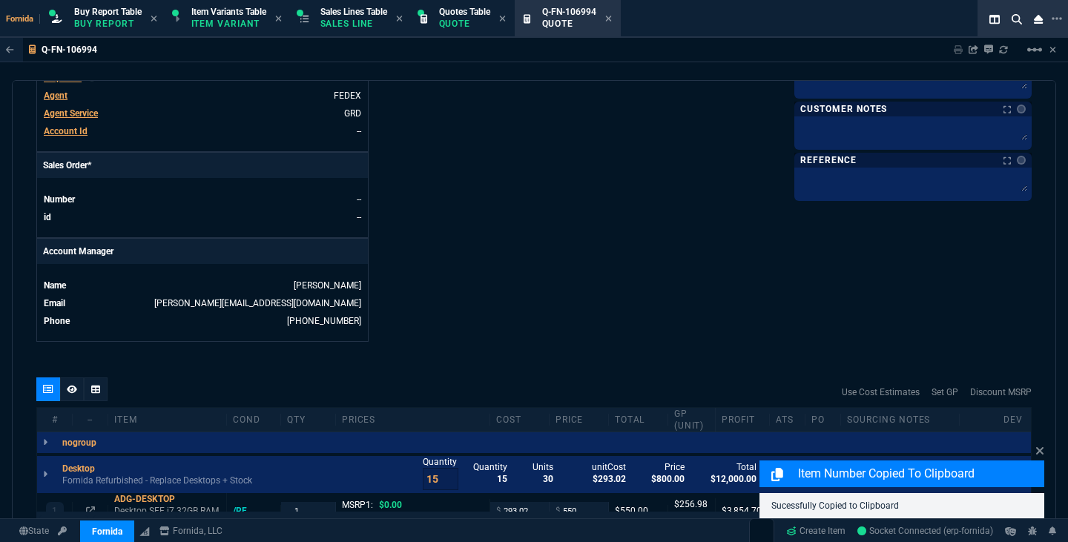
scroll to position [852, 0]
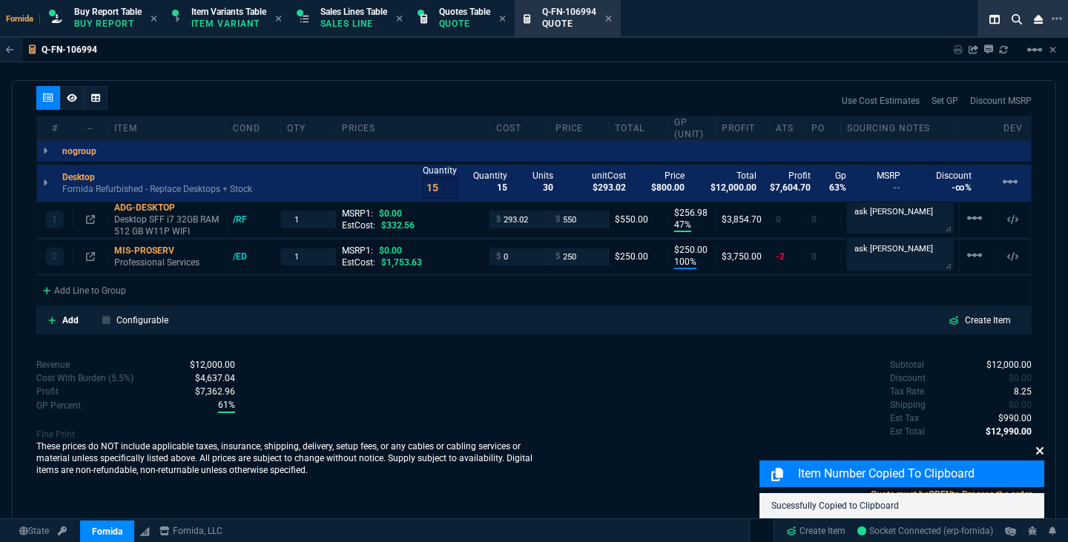
click at [1035, 447] on icon at bounding box center [1039, 451] width 9 height 12
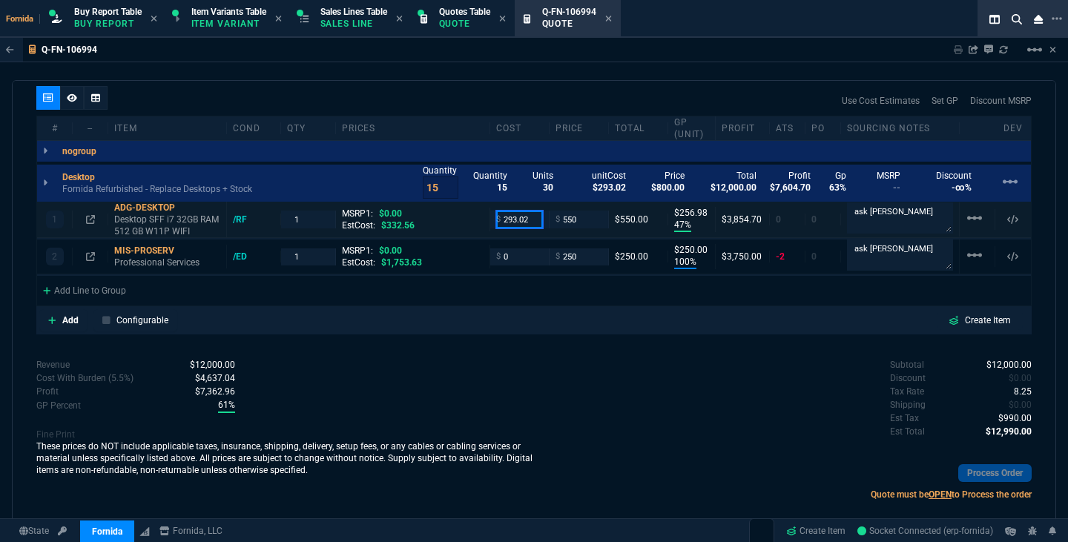
click at [518, 214] on input "293.02" at bounding box center [519, 219] width 47 height 17
type input "499"
click at [562, 364] on div "Subtotal $12,000.00 Discount $0.00 Tax Rate 8.25 Shipping $0.00 Est Tax $990.00…" at bounding box center [783, 399] width 498 height 82
type input "9"
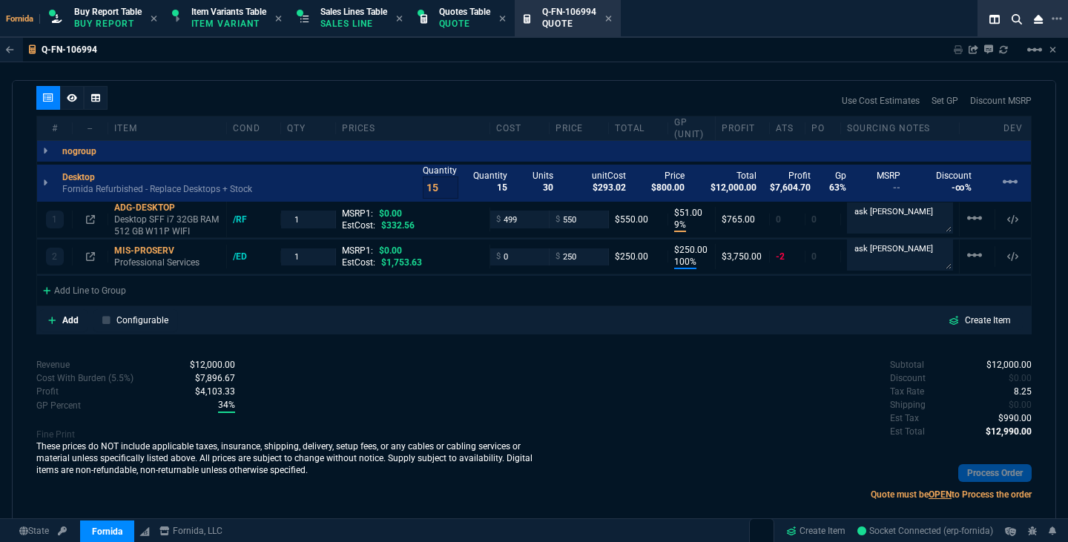
type input "51"
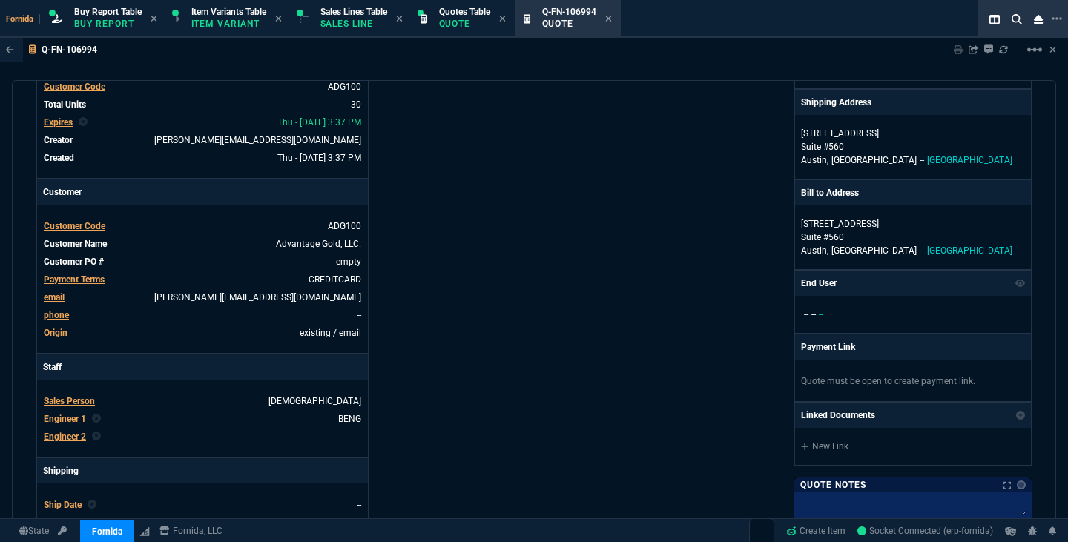
scroll to position [0, 0]
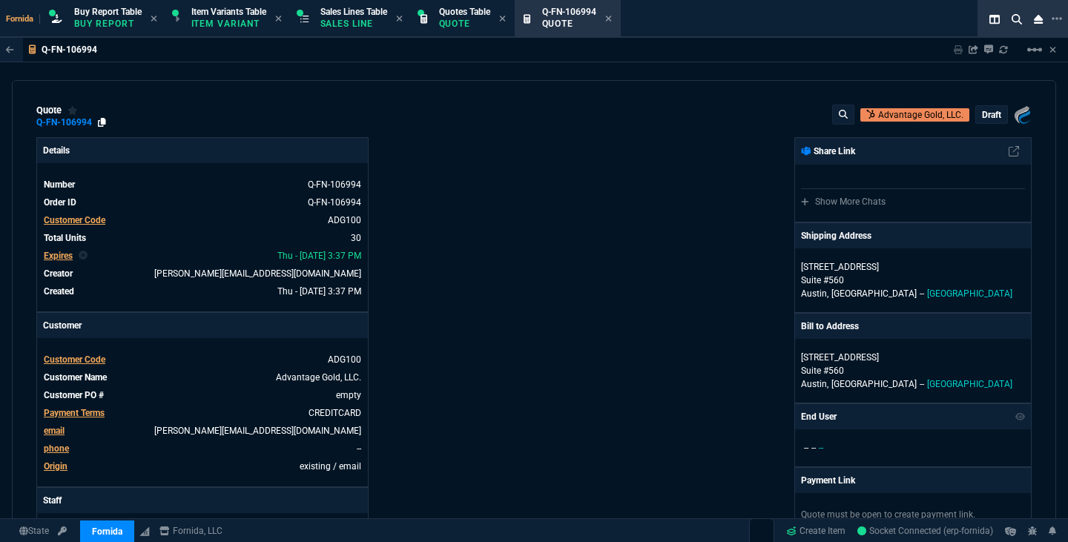
click at [100, 123] on icon at bounding box center [102, 122] width 8 height 9
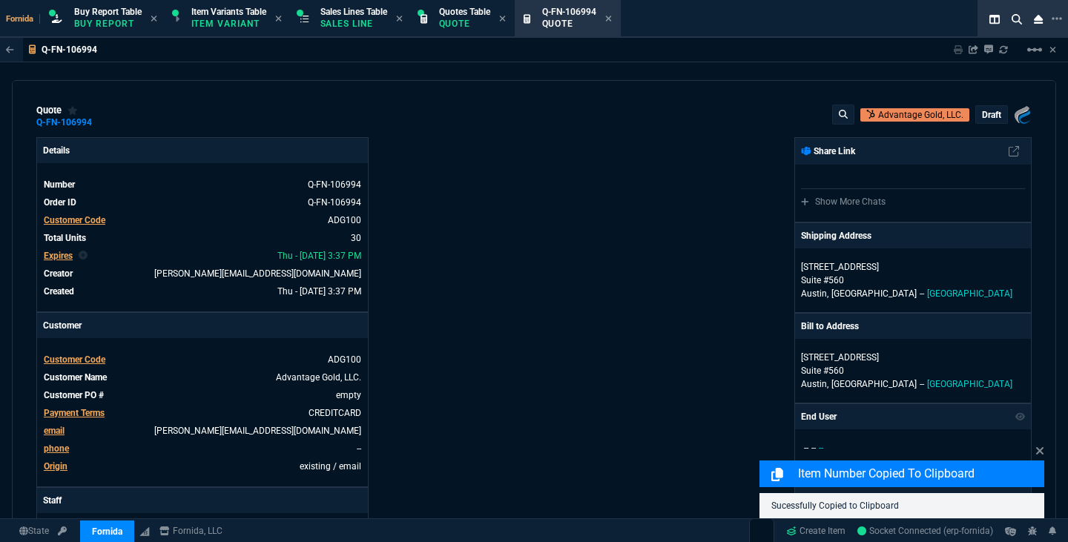
click at [991, 116] on p "draft" at bounding box center [991, 115] width 19 height 12
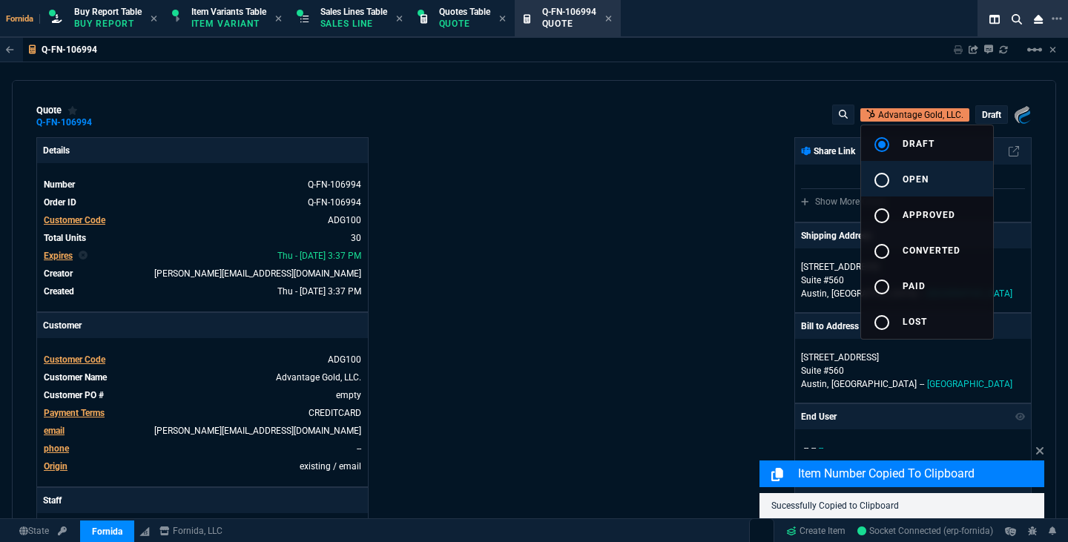
click at [920, 173] on button "radio_button_unchecked open" at bounding box center [927, 179] width 132 height 36
click at [547, 244] on div at bounding box center [534, 271] width 1068 height 542
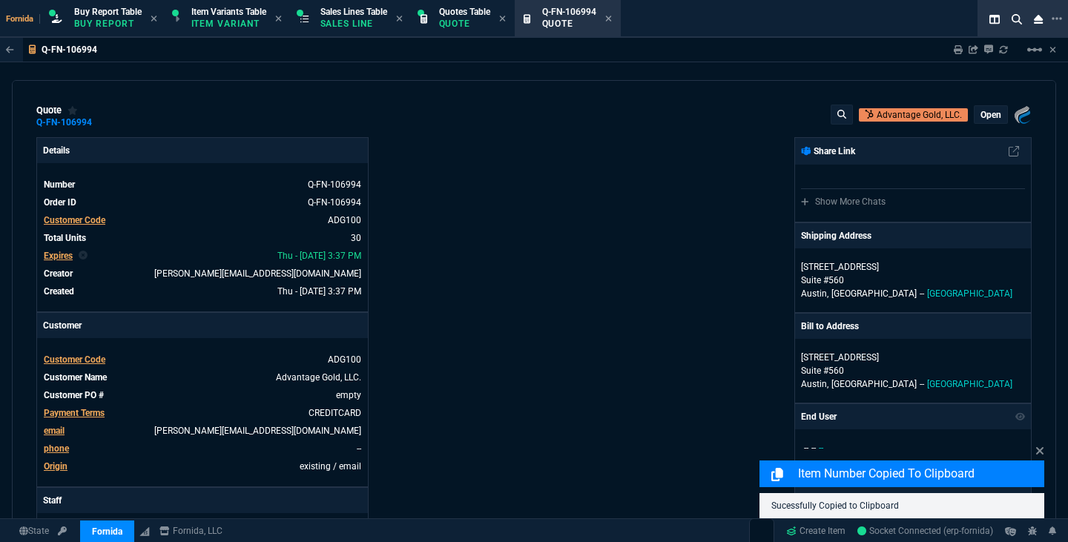
type input "9"
type input "51"
type input "100"
type input "250"
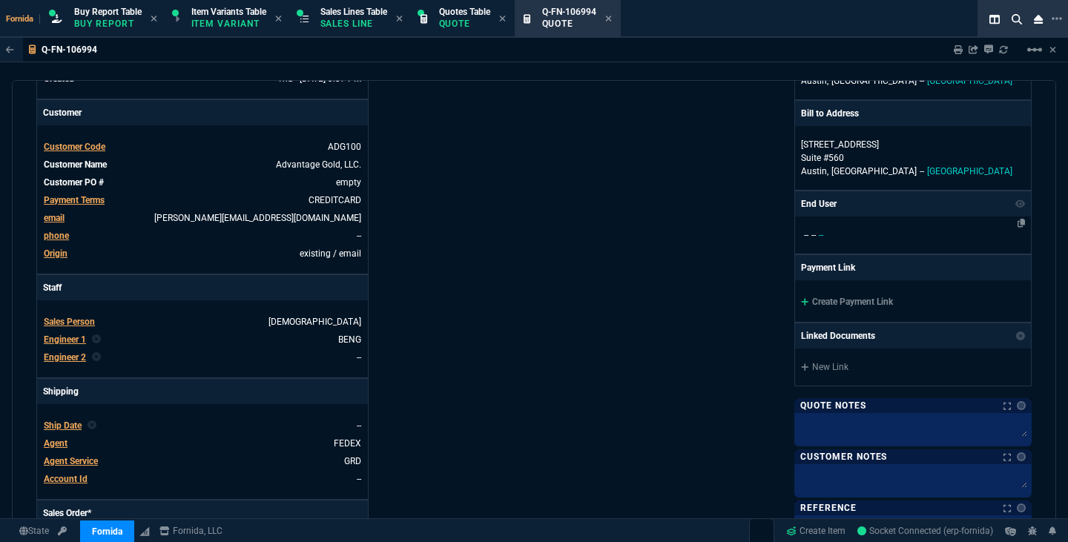
scroll to position [211, 0]
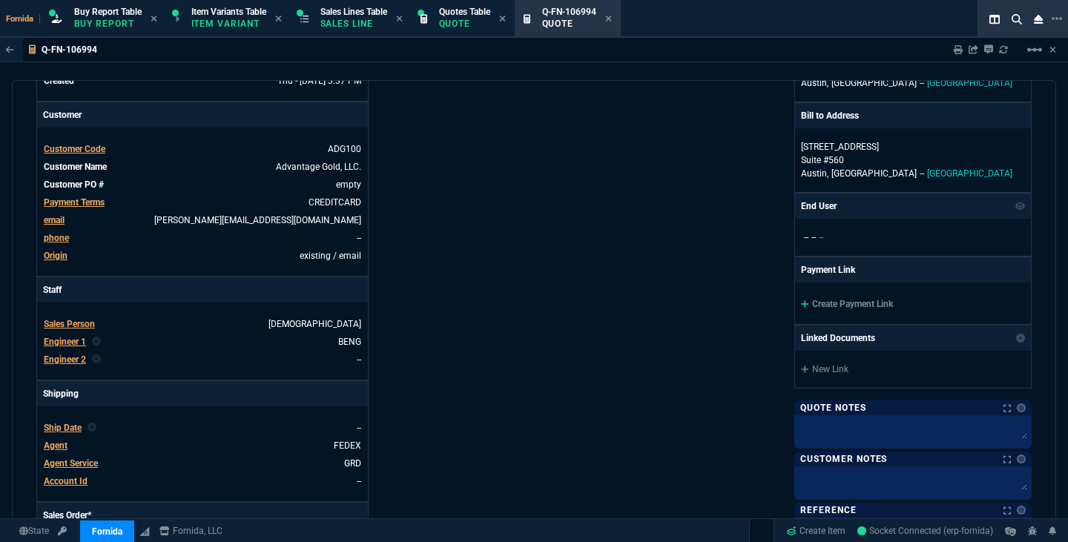
click at [680, 355] on div "Fornida, LLC 2609 Technology Dr Suite 300 Plano, TX 75074 Share Link Show More …" at bounding box center [783, 309] width 498 height 765
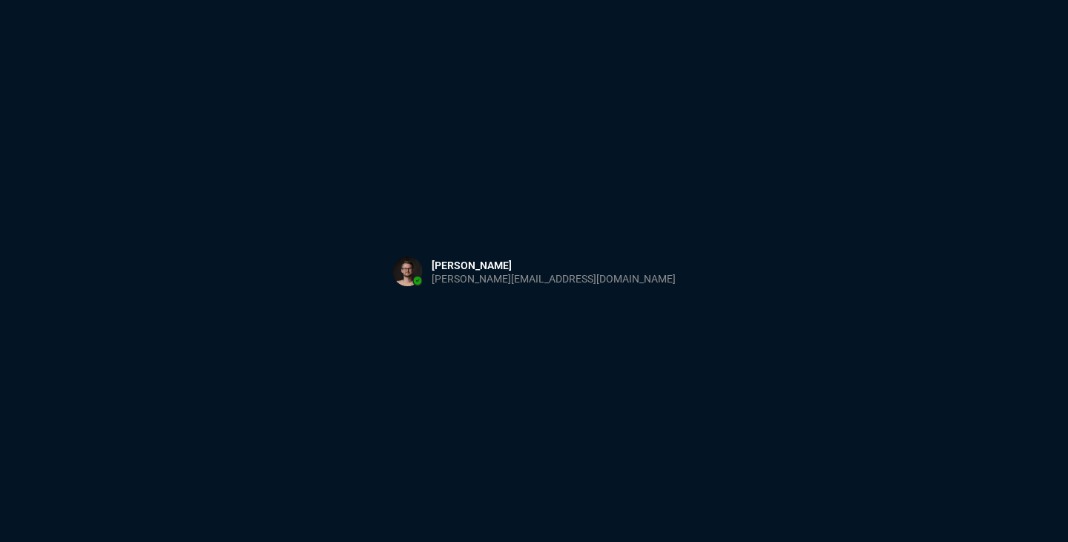
click at [817, 233] on div "Sign in with Microsoft" at bounding box center [534, 271] width 1068 height 542
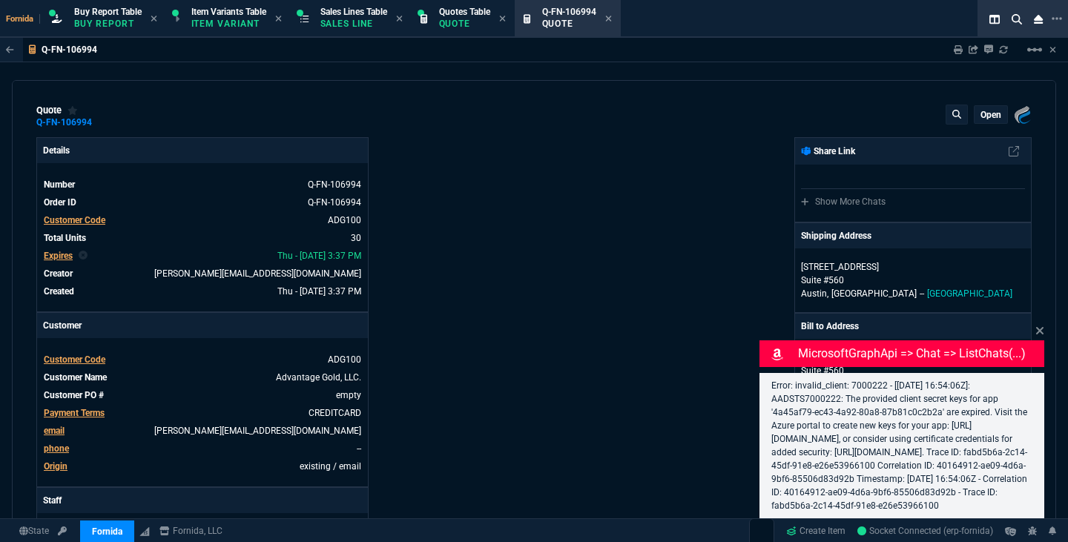
type input "9"
type input "51"
type input "100"
type input "250"
select select "1: BROV"
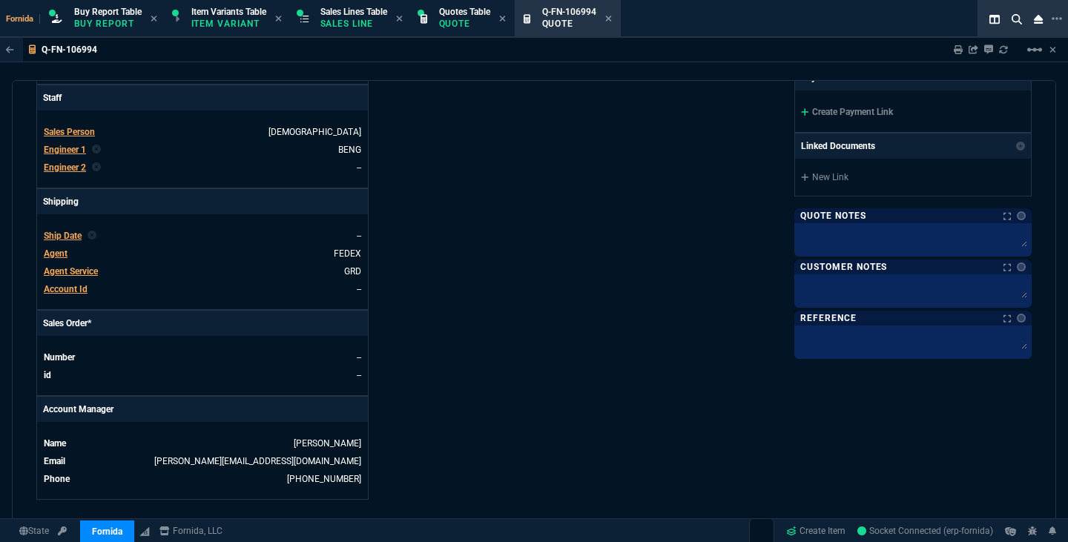
scroll to position [404, 0]
click at [840, 115] on link "Create Payment Link" at bounding box center [847, 111] width 92 height 10
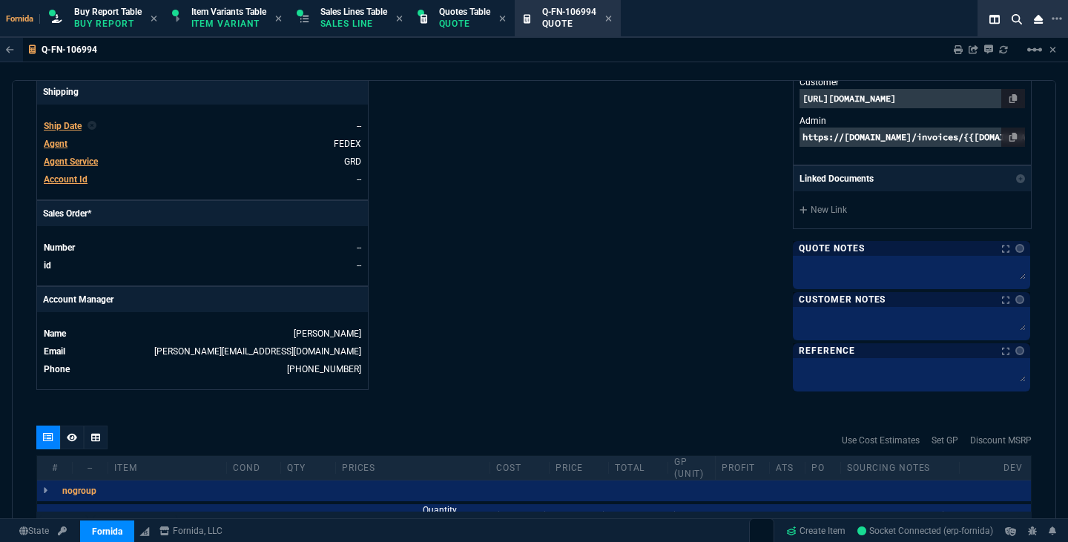
scroll to position [633, 0]
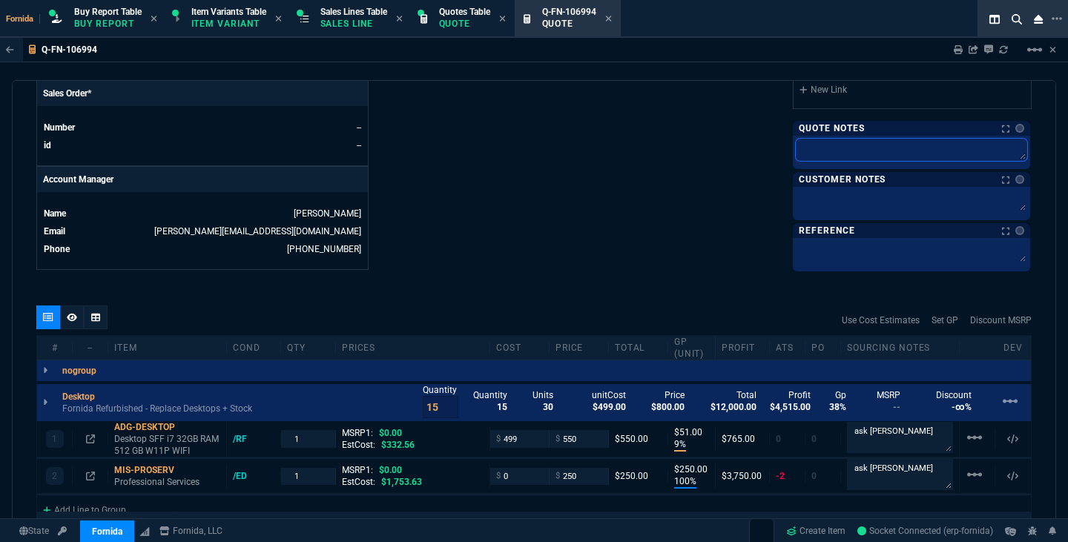
click at [831, 149] on textarea at bounding box center [911, 150] width 231 height 22
paste textarea "[URL][DOMAIN_NAME]"
type textarea "[URL][DOMAIN_NAME]"
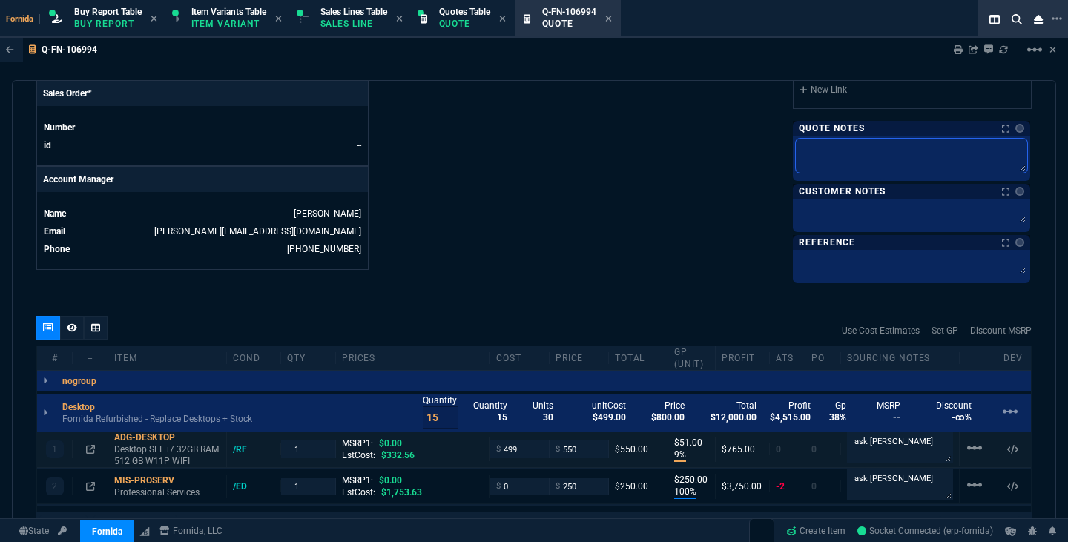
scroll to position [0, 0]
click at [899, 452] on textarea "ask [PERSON_NAME]" at bounding box center [900, 447] width 106 height 31
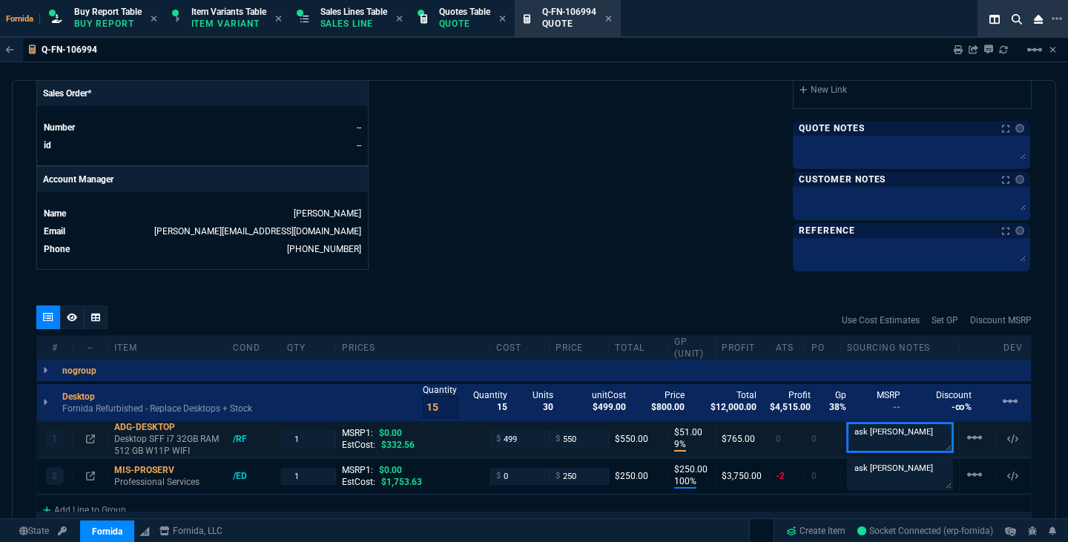
paste textarea "[URL][DOMAIN_NAME]"
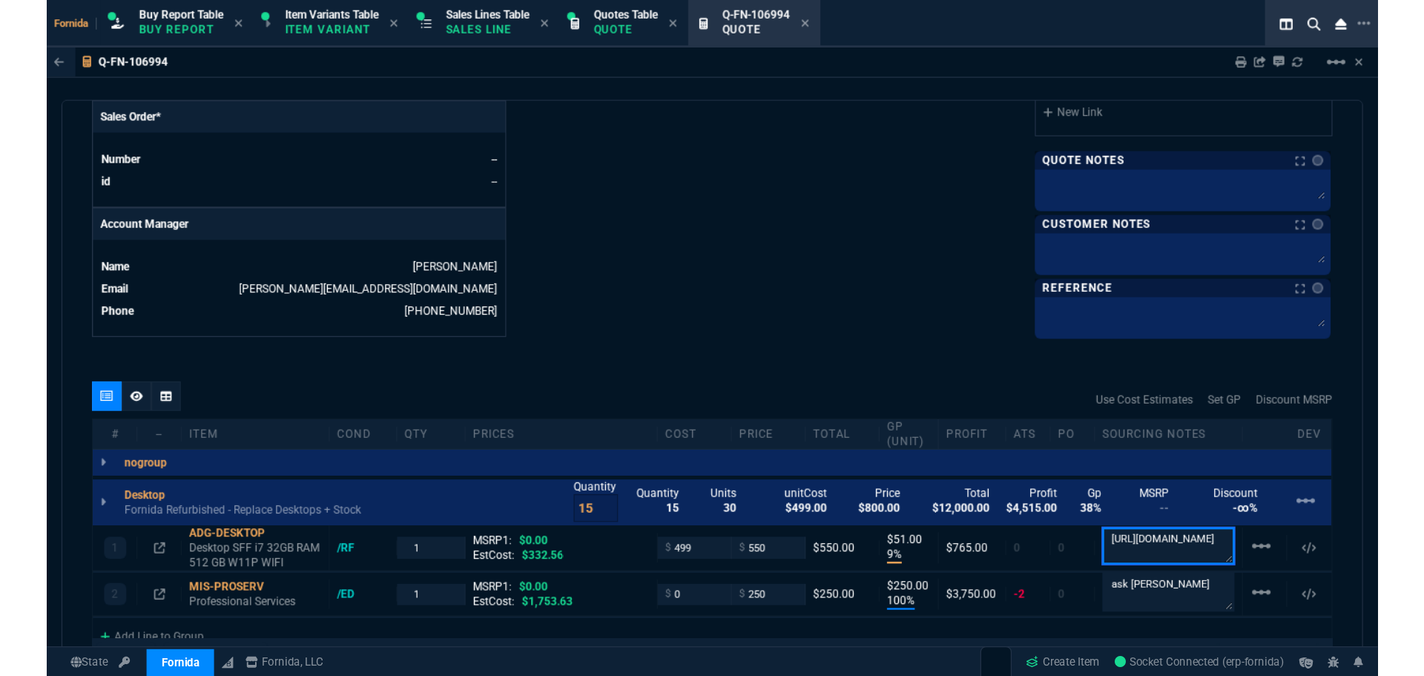
scroll to position [295, 0]
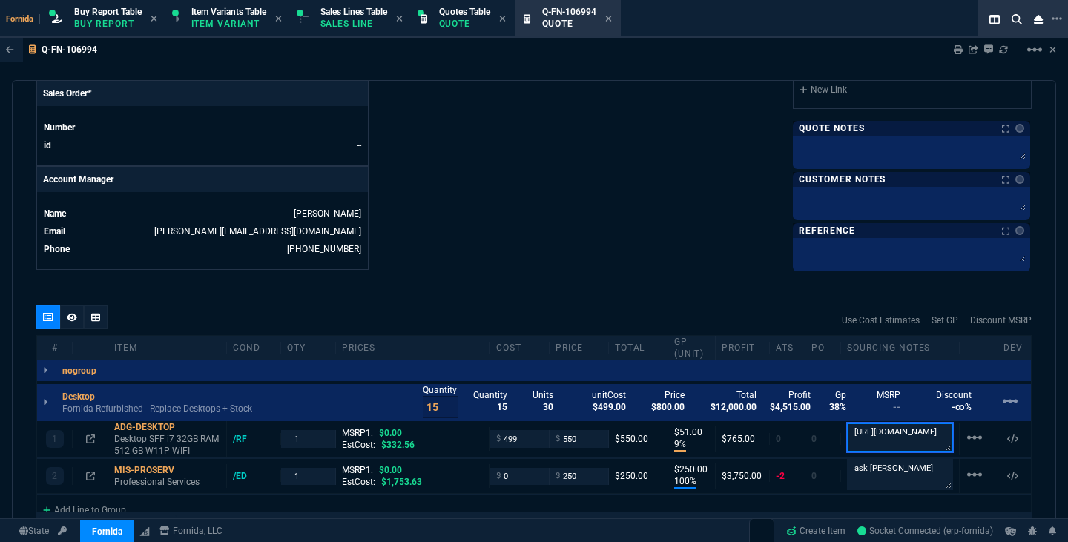
type textarea "[URL][DOMAIN_NAME]"
click at [880, 473] on textarea "ask [PERSON_NAME]" at bounding box center [900, 474] width 106 height 31
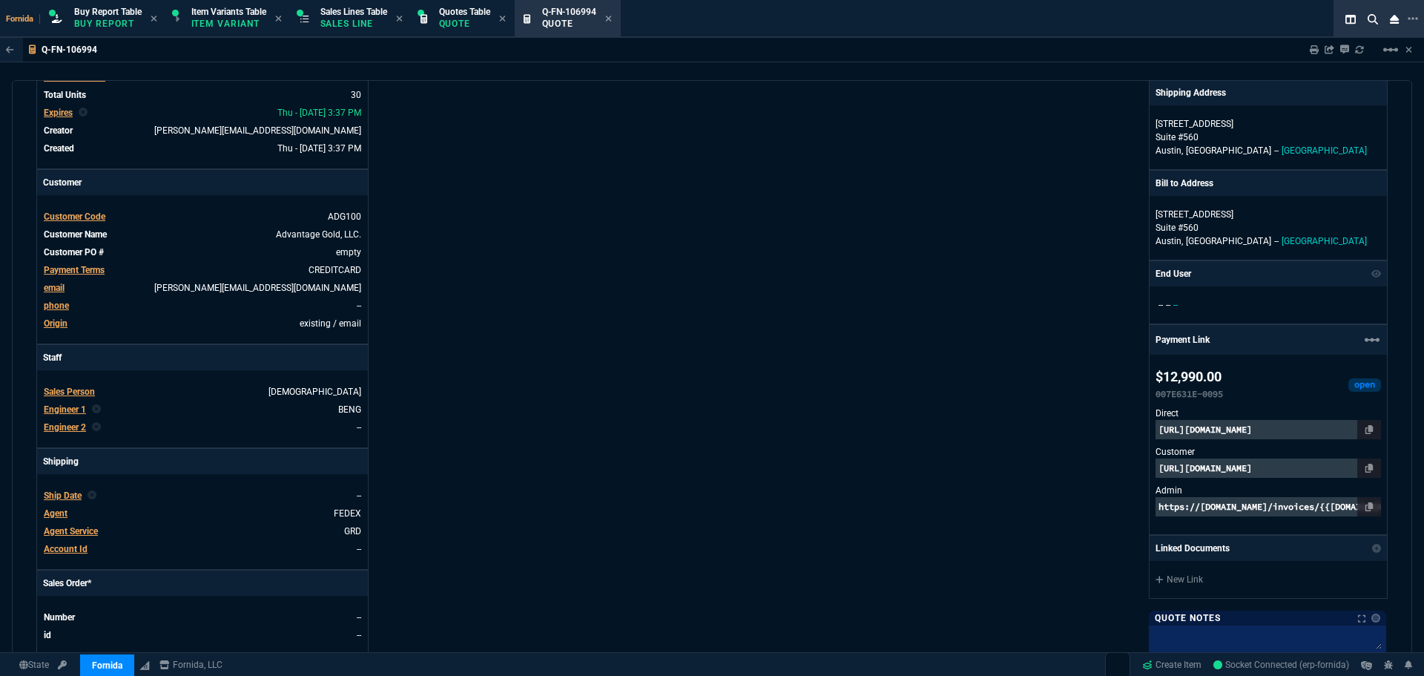
scroll to position [0, 0]
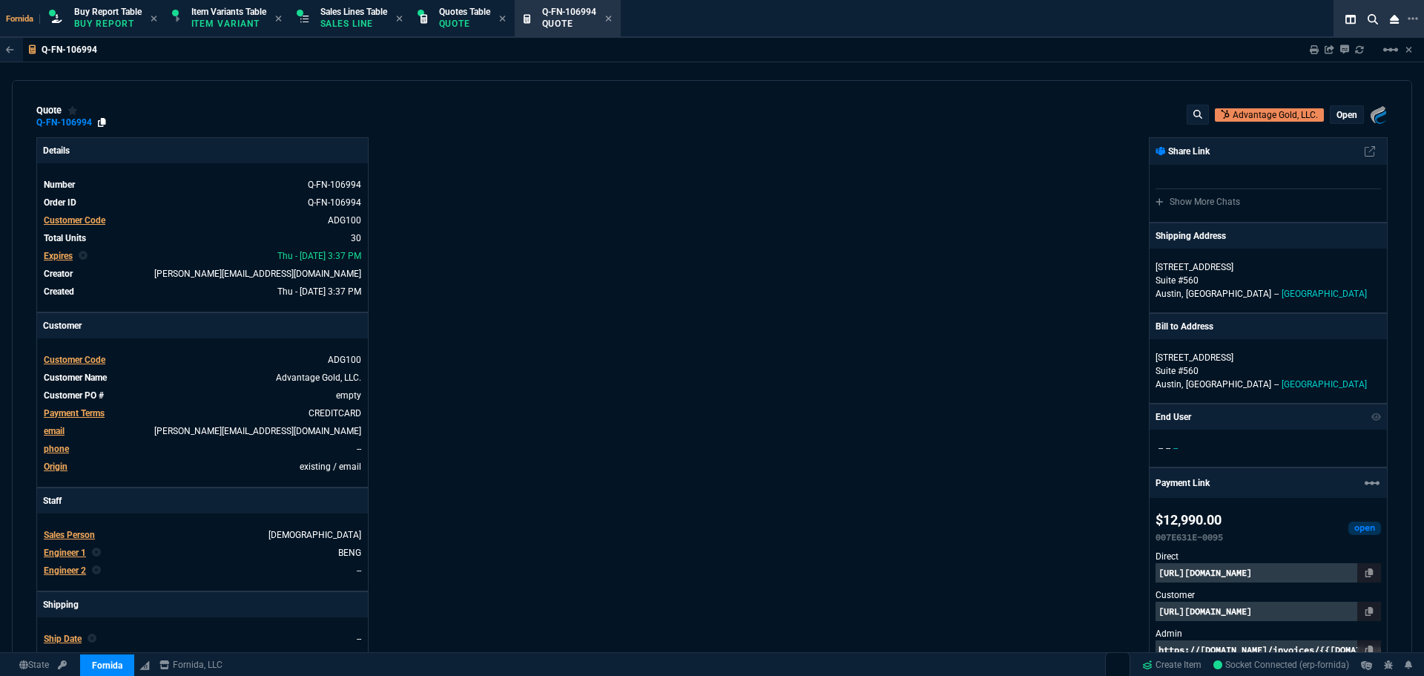
click at [98, 123] on icon at bounding box center [102, 122] width 8 height 9
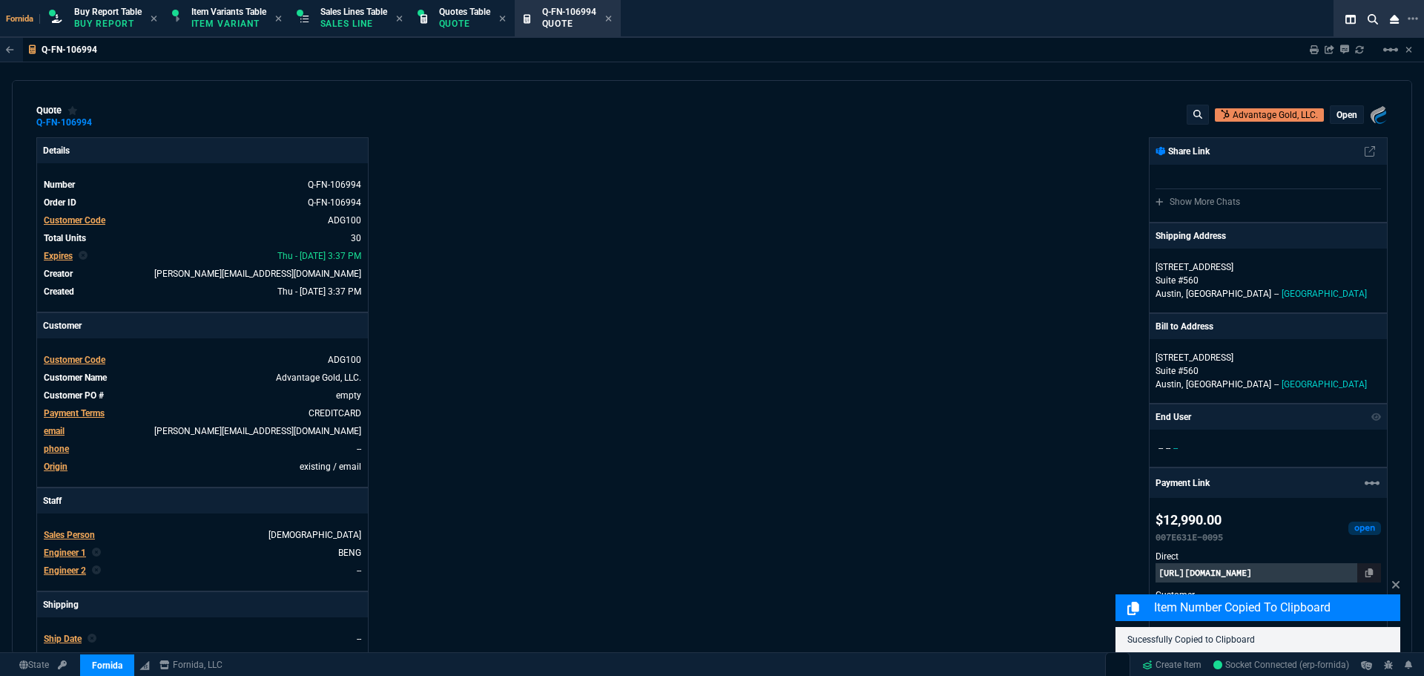
click at [783, 143] on div "Fornida, LLC [STREET_ADDRESS] Share Link Show More Chats Shipping Address [STRE…" at bounding box center [1050, 519] width 676 height 765
click at [1067, 52] on icon at bounding box center [1314, 49] width 9 height 9
click at [875, 220] on div "Fornida, LLC [STREET_ADDRESS] Share Link Show More Chats Shipping Address [STRE…" at bounding box center [1050, 519] width 676 height 765
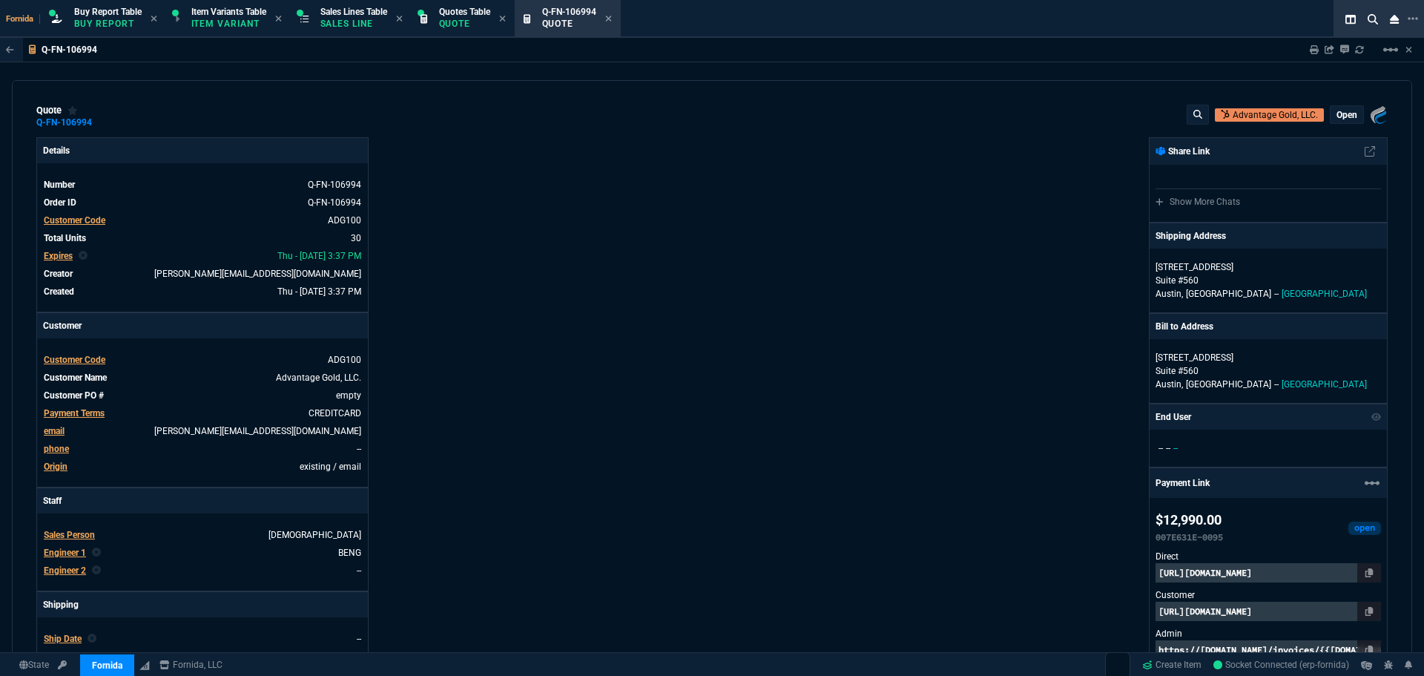
type input "9"
type input "51"
type input "100"
type input "250"
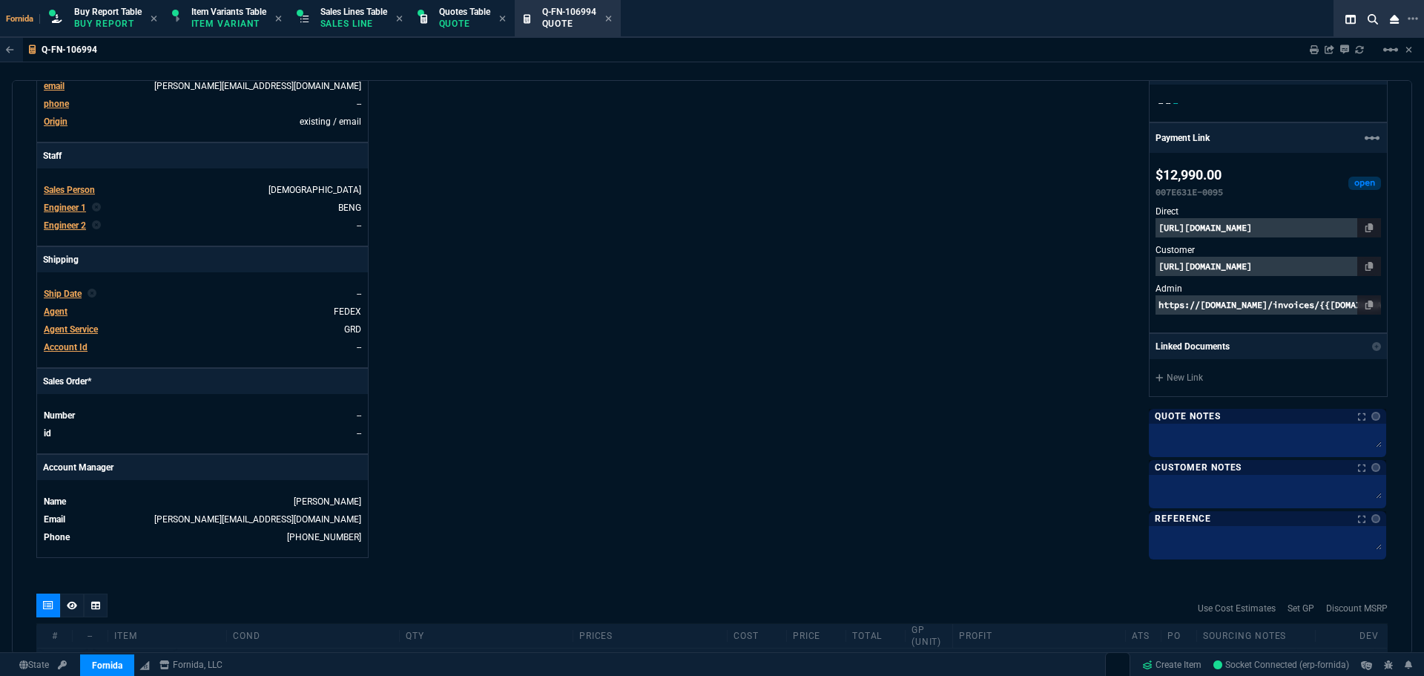
scroll to position [371, 0]
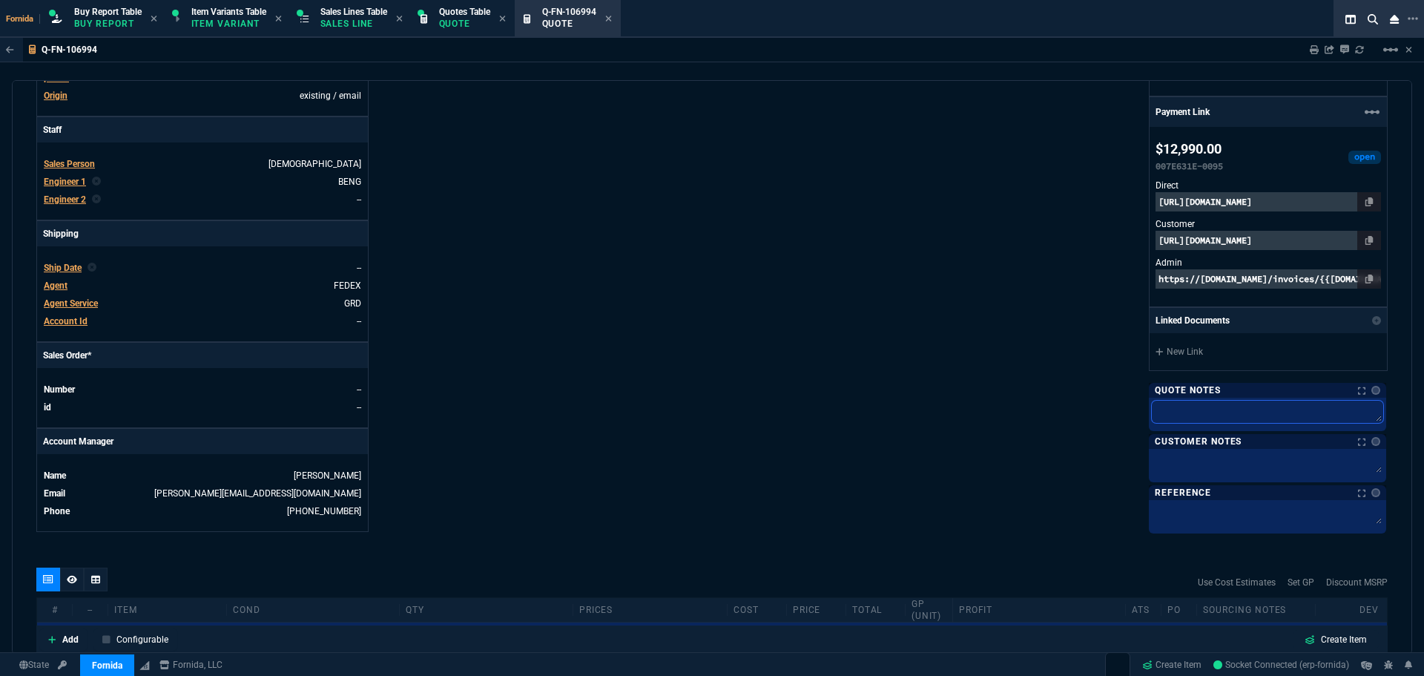
click at [1067, 415] on textarea at bounding box center [1267, 412] width 231 height 22
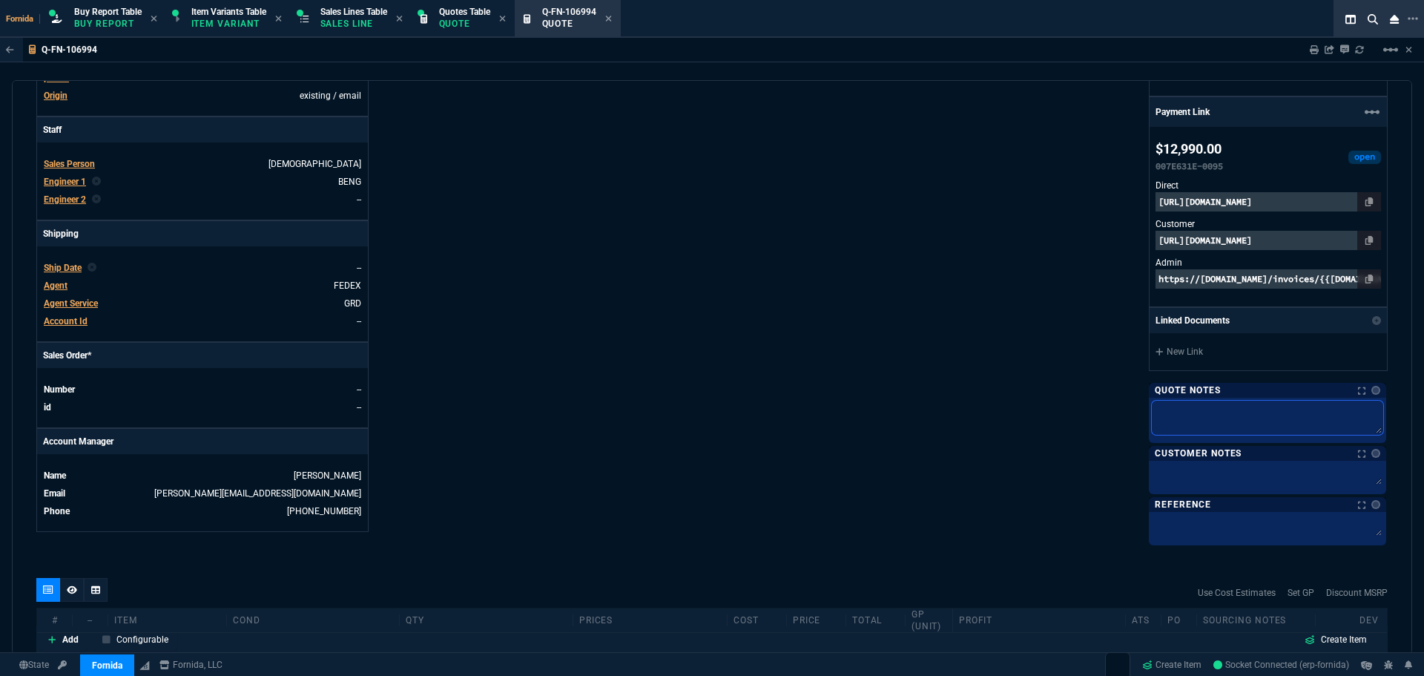
type textarea "B"
type textarea "BR"
type textarea "BRI"
type textarea "BRIN"
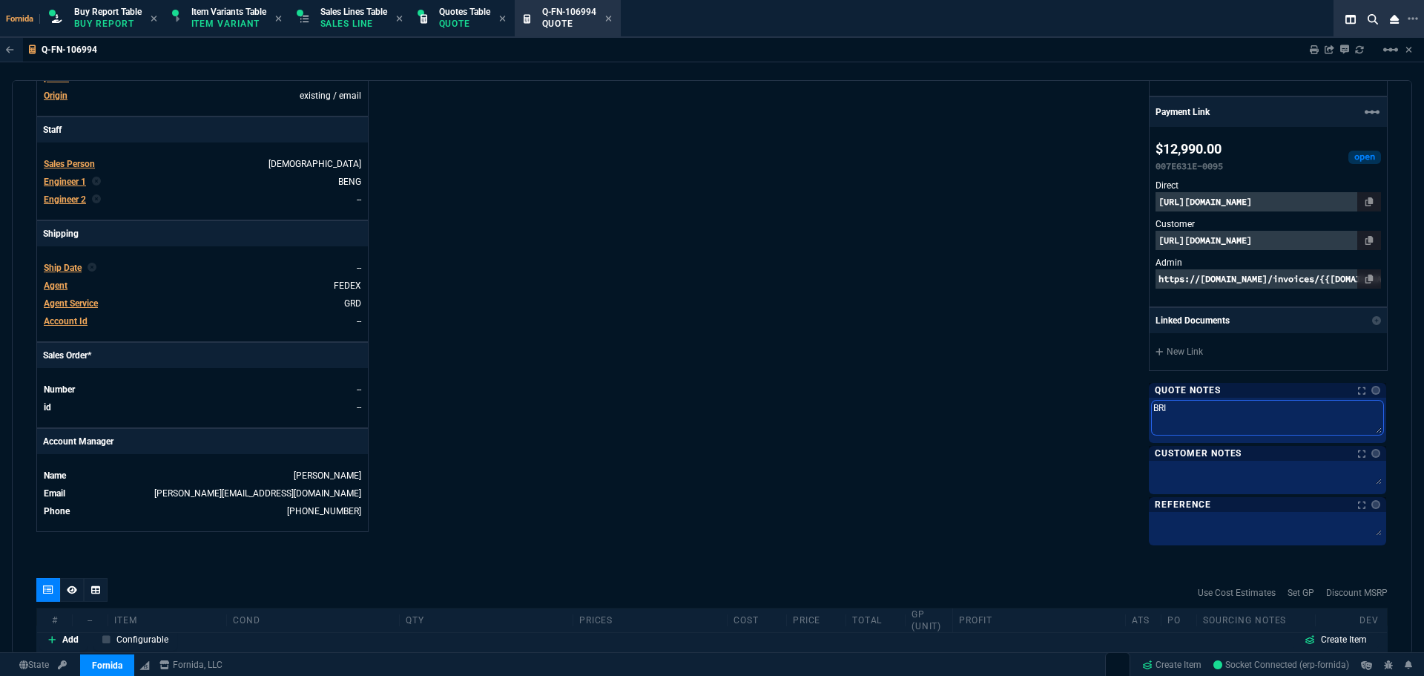
type textarea "BRIN"
type textarea "BRING"
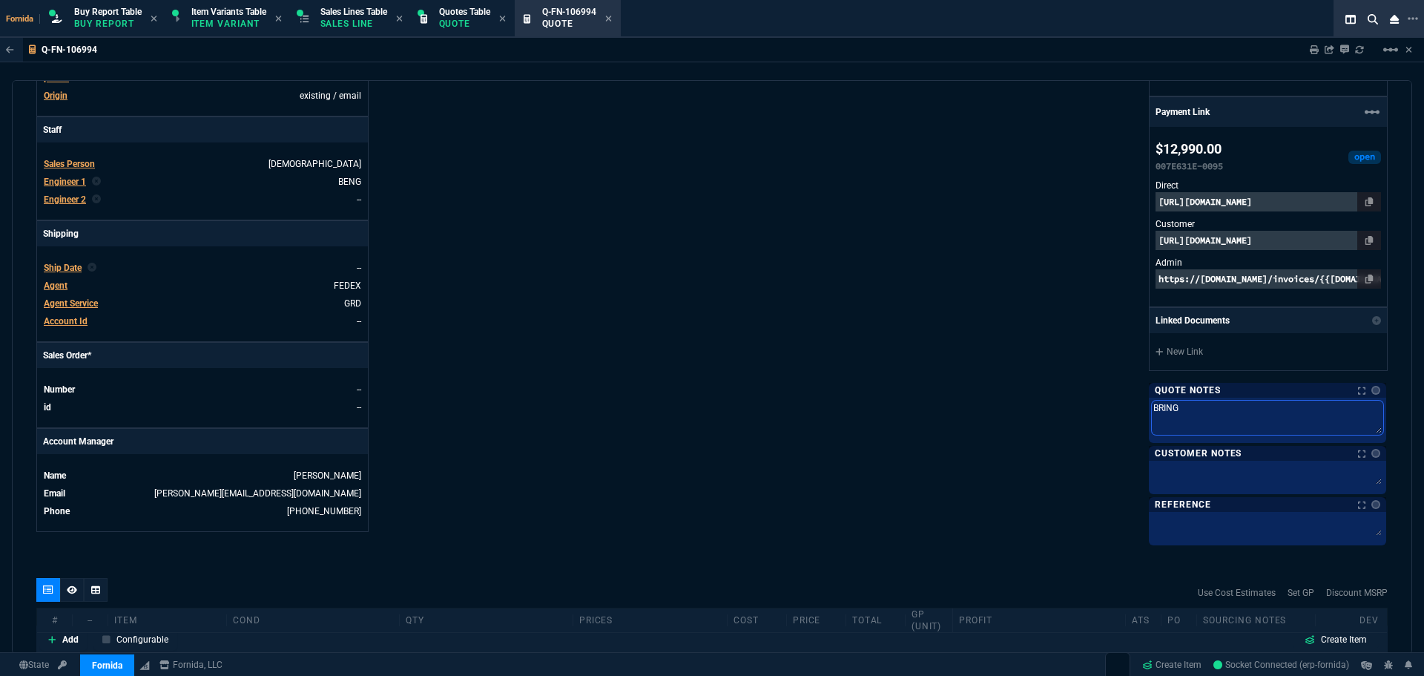
type textarea "BRING T"
type textarea "BRING TO"
type textarea "BRING TO F"
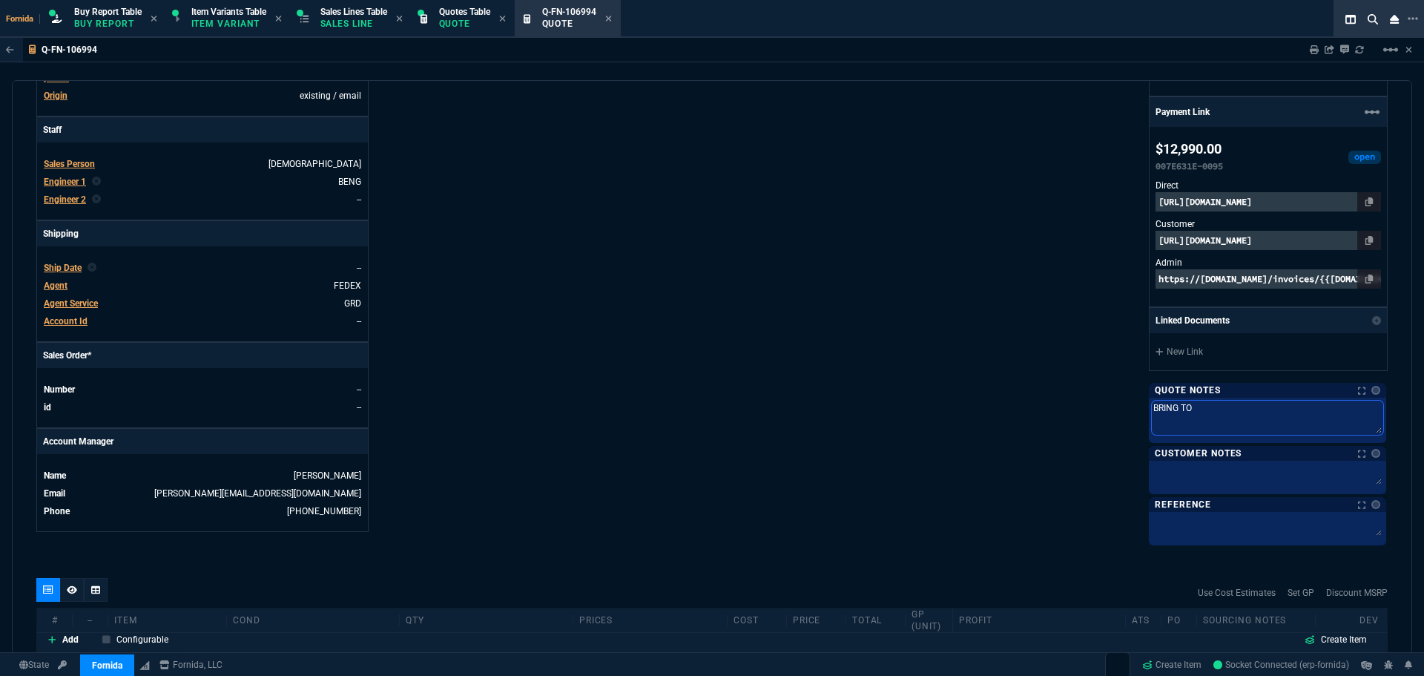
type textarea "BRING TO F"
type textarea "BRING TO FO"
type textarea "BRING TO FOR"
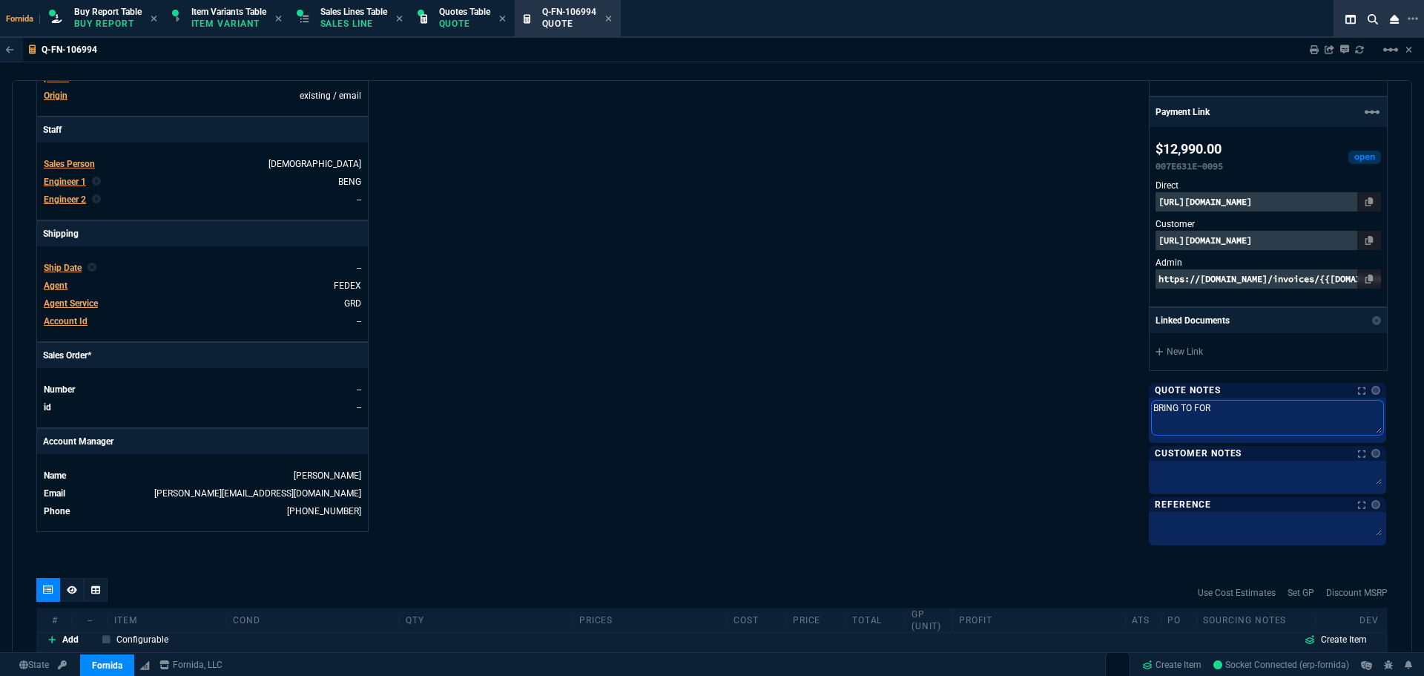
type textarea "BRING TO FORN"
type textarea "BRING TO [PERSON_NAME]"
type textarea "BRING TO FORNID"
type textarea "BRING TO FORNIDA"
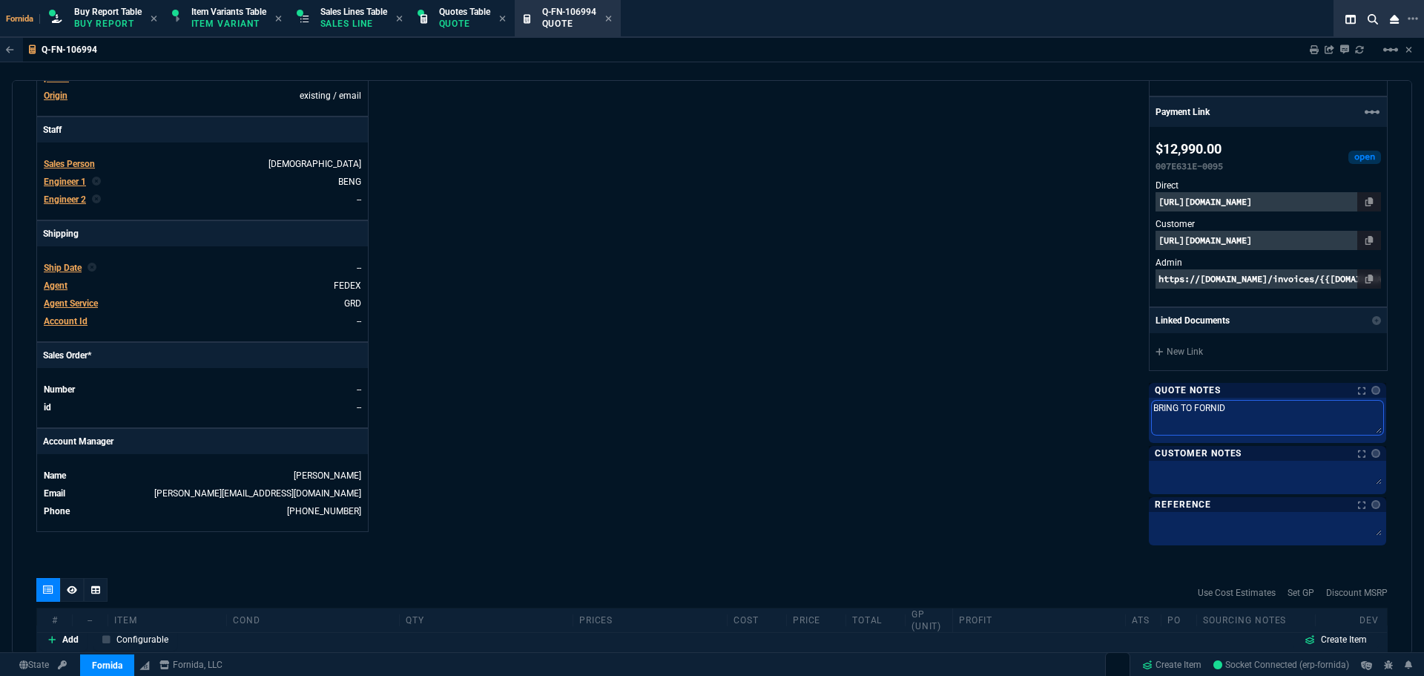
type textarea "BRING TO FORNIDA"
type textarea "BRING TO FORNIDA F"
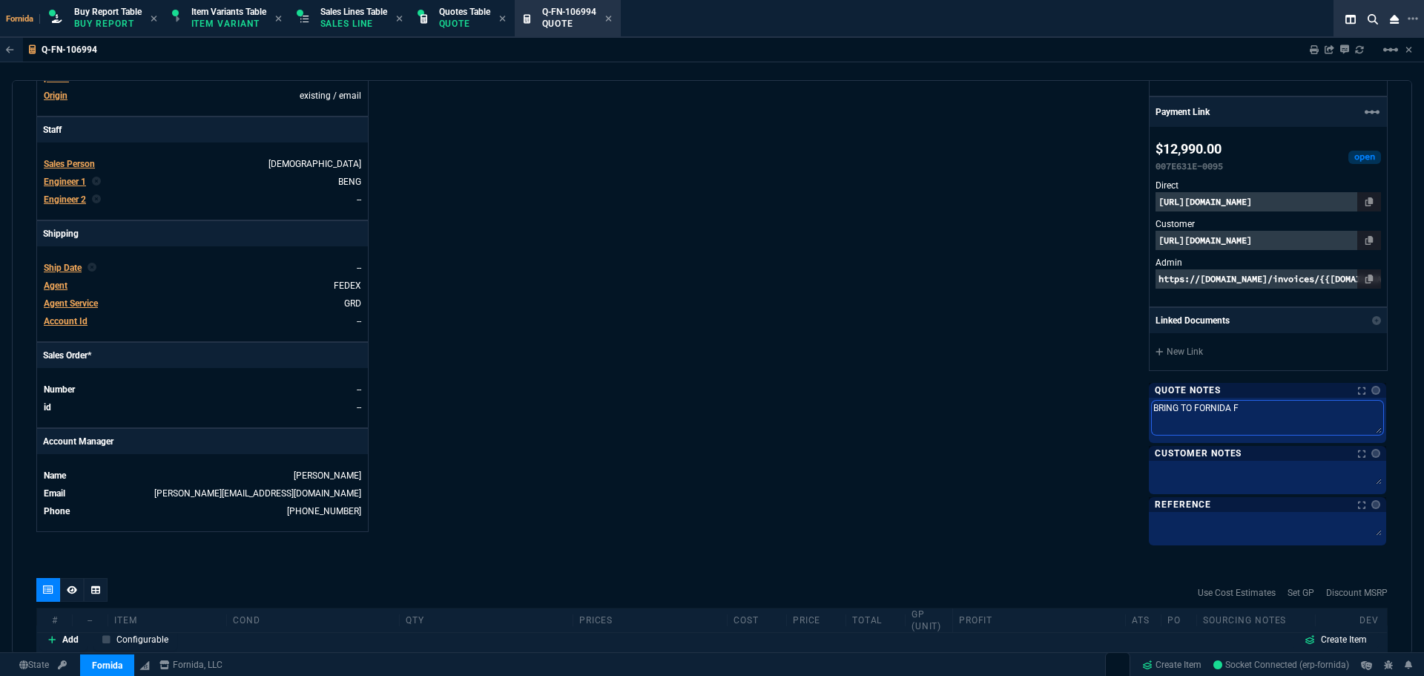
type textarea "BRING TO FORNIDA FI"
type textarea "BRING TO FORNIDA FIR"
type textarea "BRING TO FORNIDA FIRS"
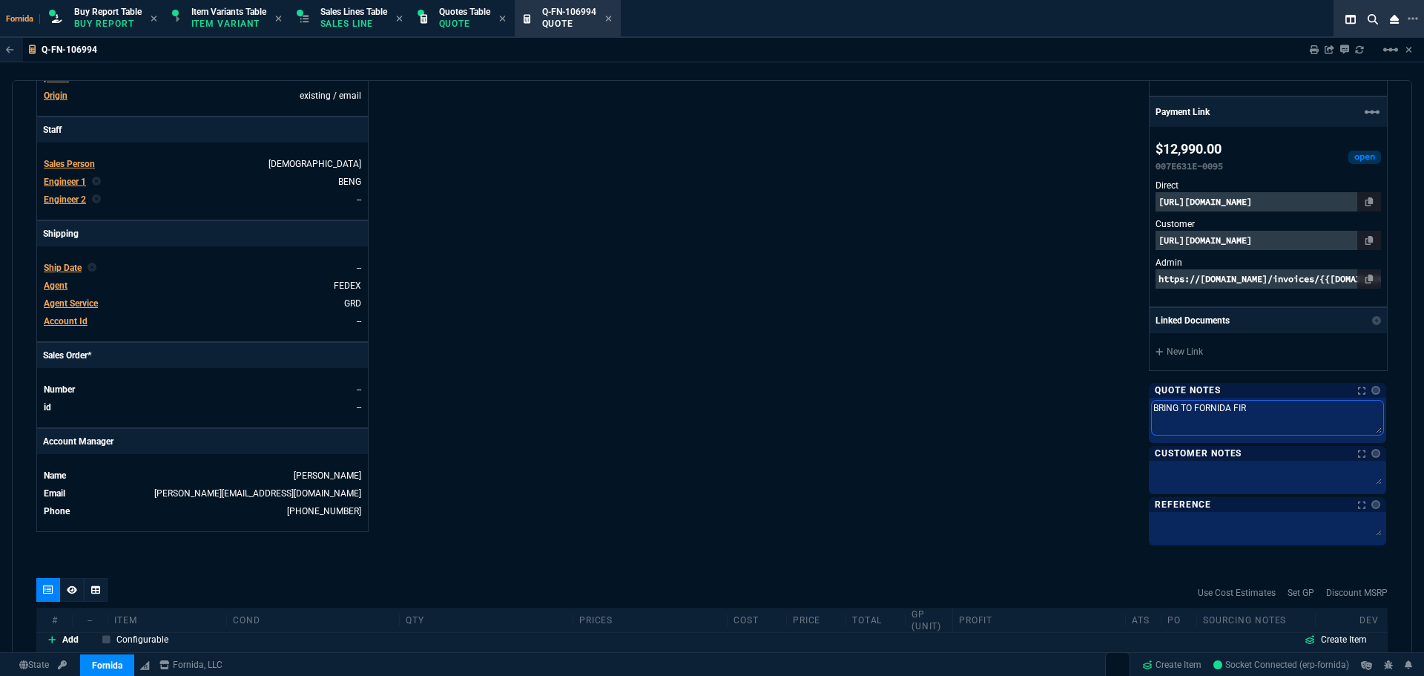
type textarea "BRING TO FORNIDA FIRS"
type textarea "BRING TO FORNIDA FIRST"
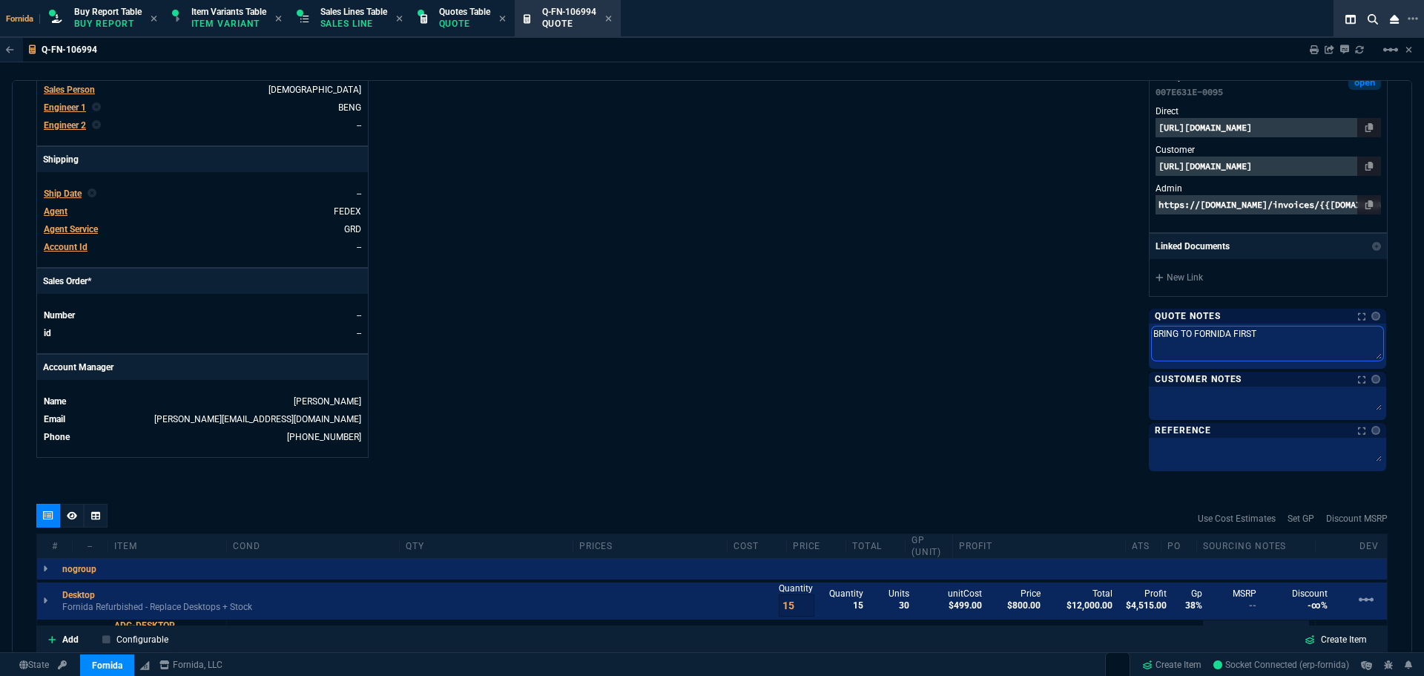
click at [1067, 345] on textarea "BRING TO FORNIDA FIRST" at bounding box center [1267, 343] width 231 height 34
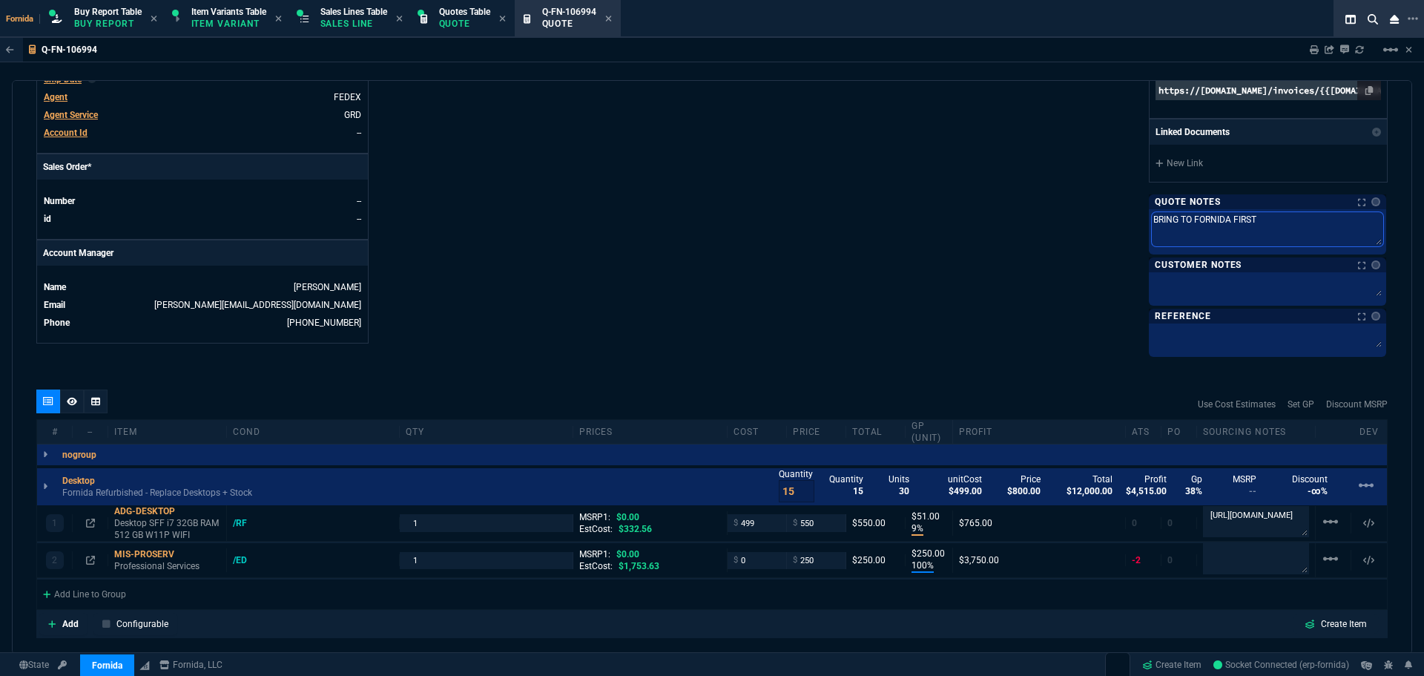
scroll to position [668, 0]
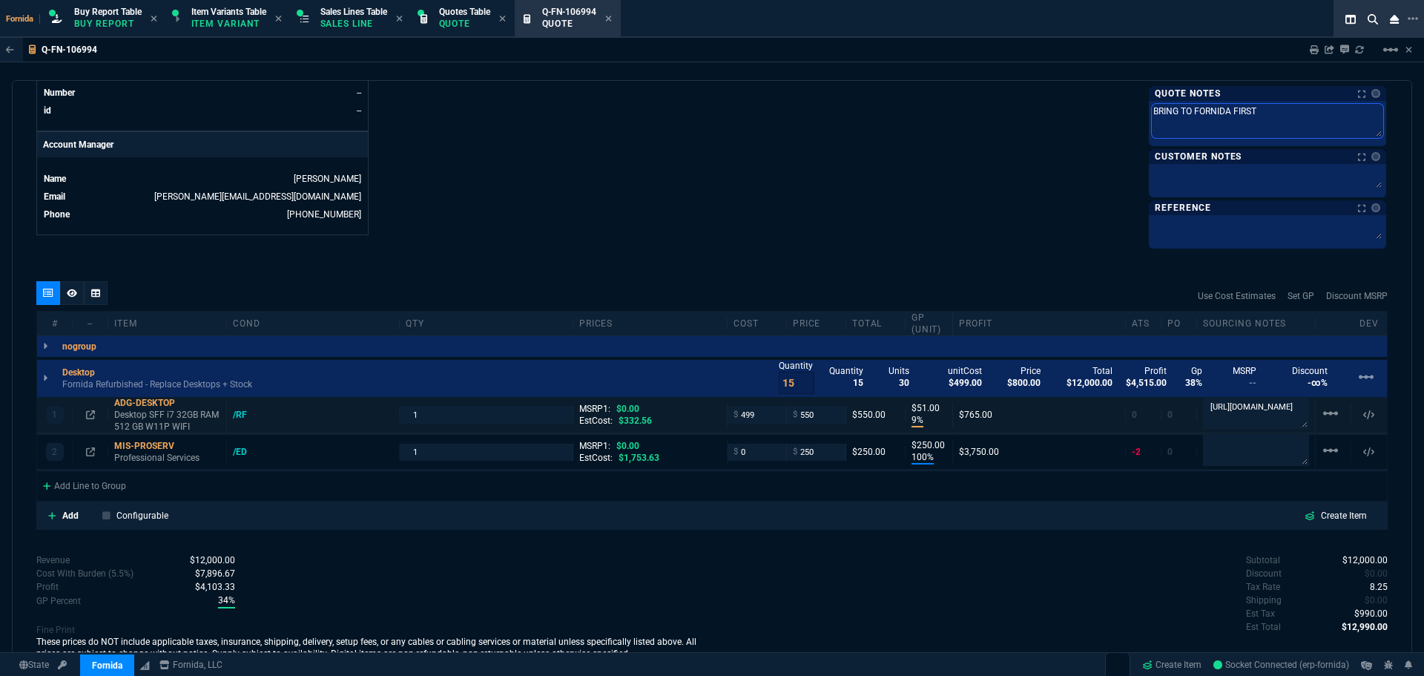
type textarea "BRING TO FORNIDA FIRST"
click at [1067, 418] on textarea "[URL][DOMAIN_NAME]" at bounding box center [1256, 413] width 106 height 31
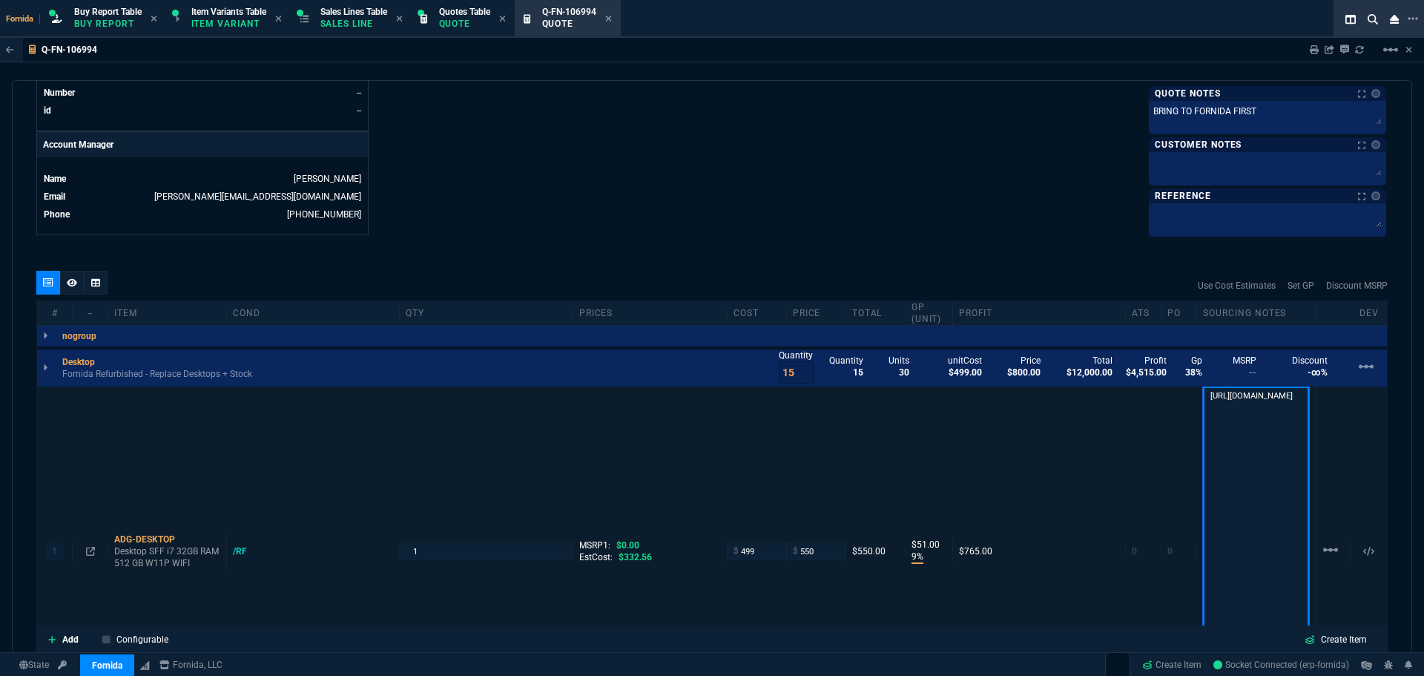
click at [1067, 395] on textarea "[URL][DOMAIN_NAME]" at bounding box center [1256, 549] width 106 height 326
click at [1067, 396] on textarea "[URL][DOMAIN_NAME]" at bounding box center [1256, 549] width 106 height 326
type textarea "please send offer for $450 [URL][DOMAIN_NAME]"
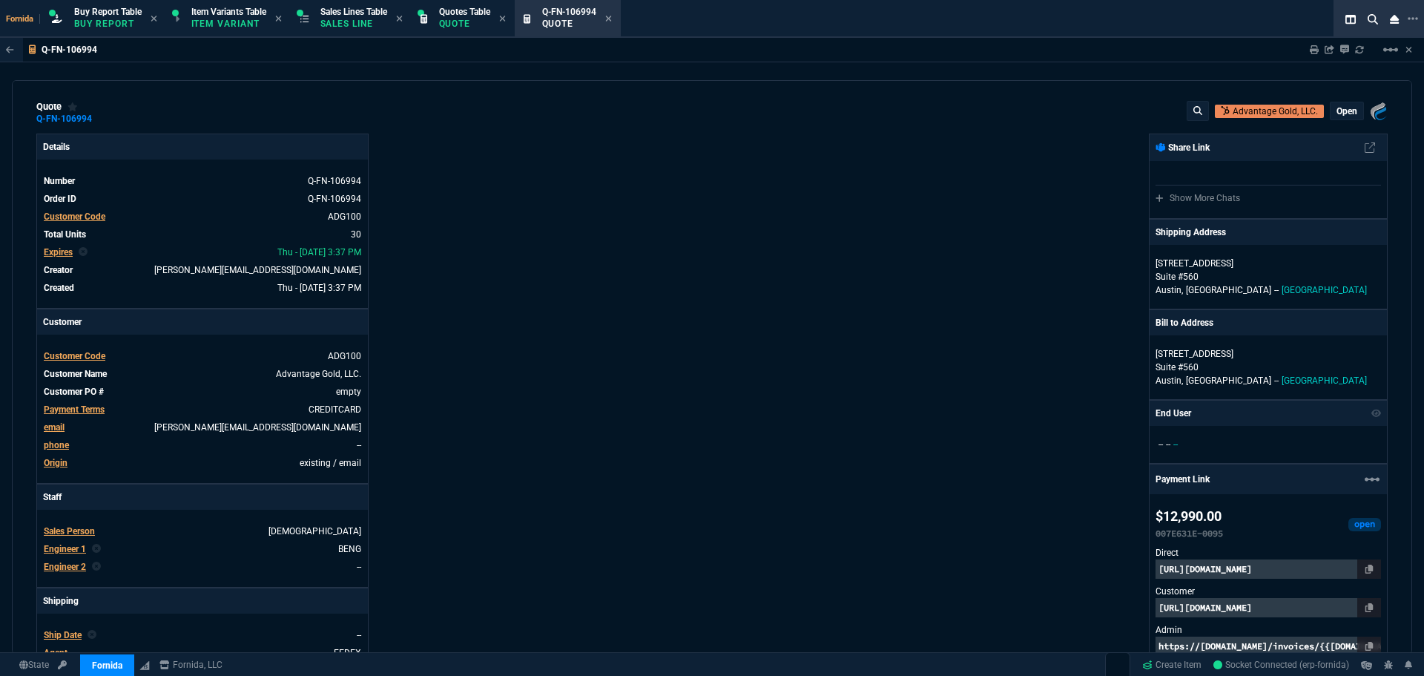
scroll to position [0, 0]
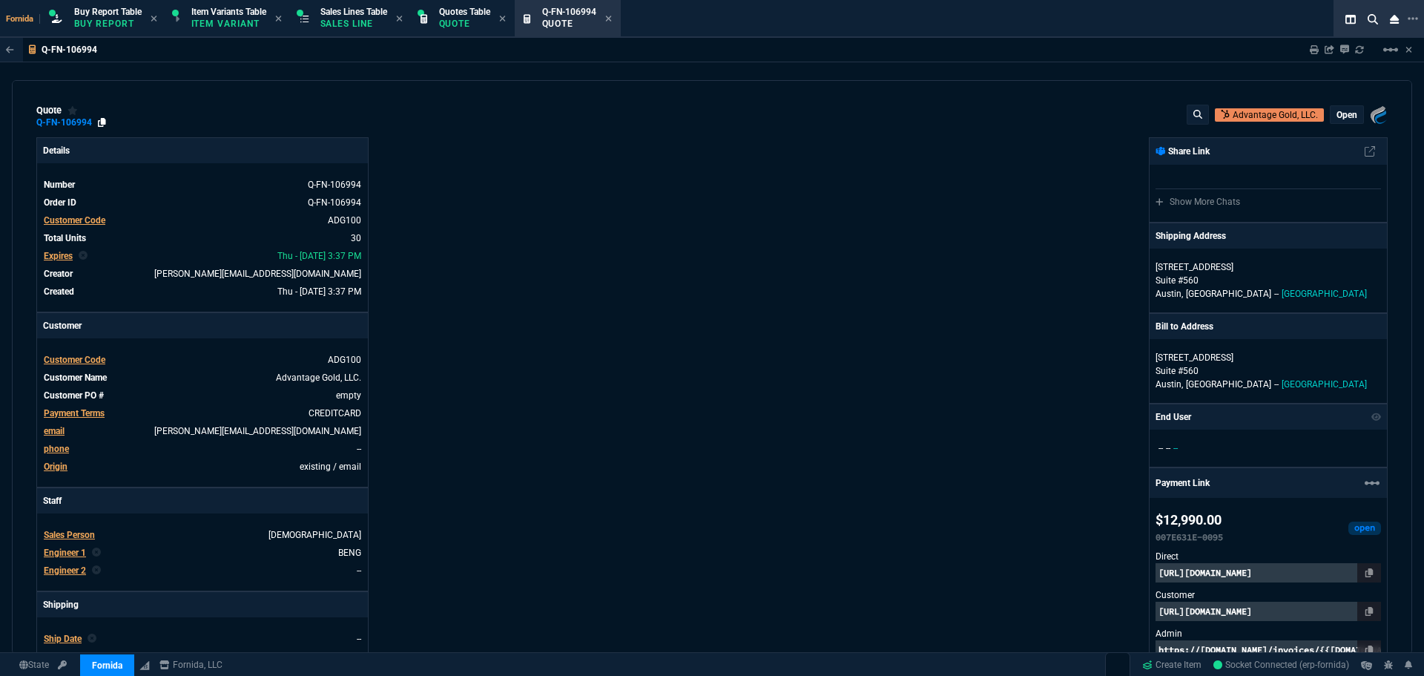
click at [104, 126] on icon at bounding box center [102, 122] width 8 height 9
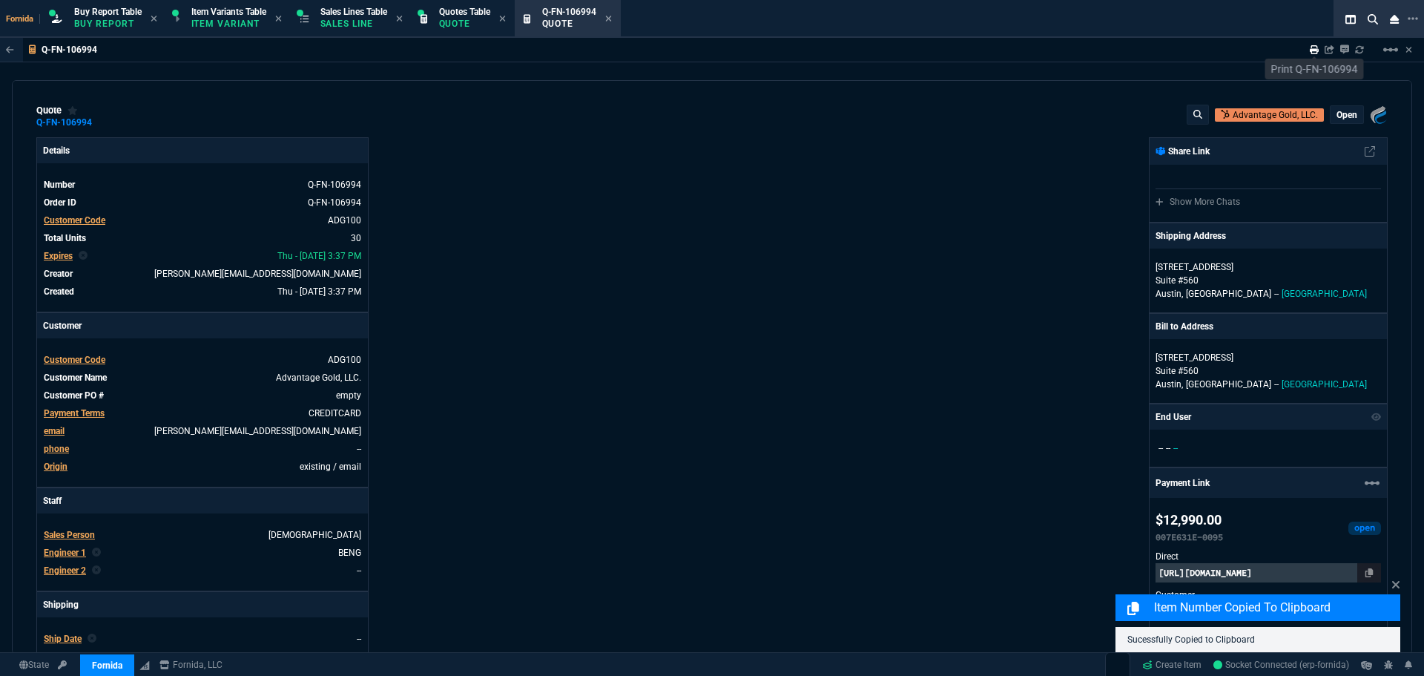
click at [1067, 52] on icon at bounding box center [1314, 49] width 9 height 9
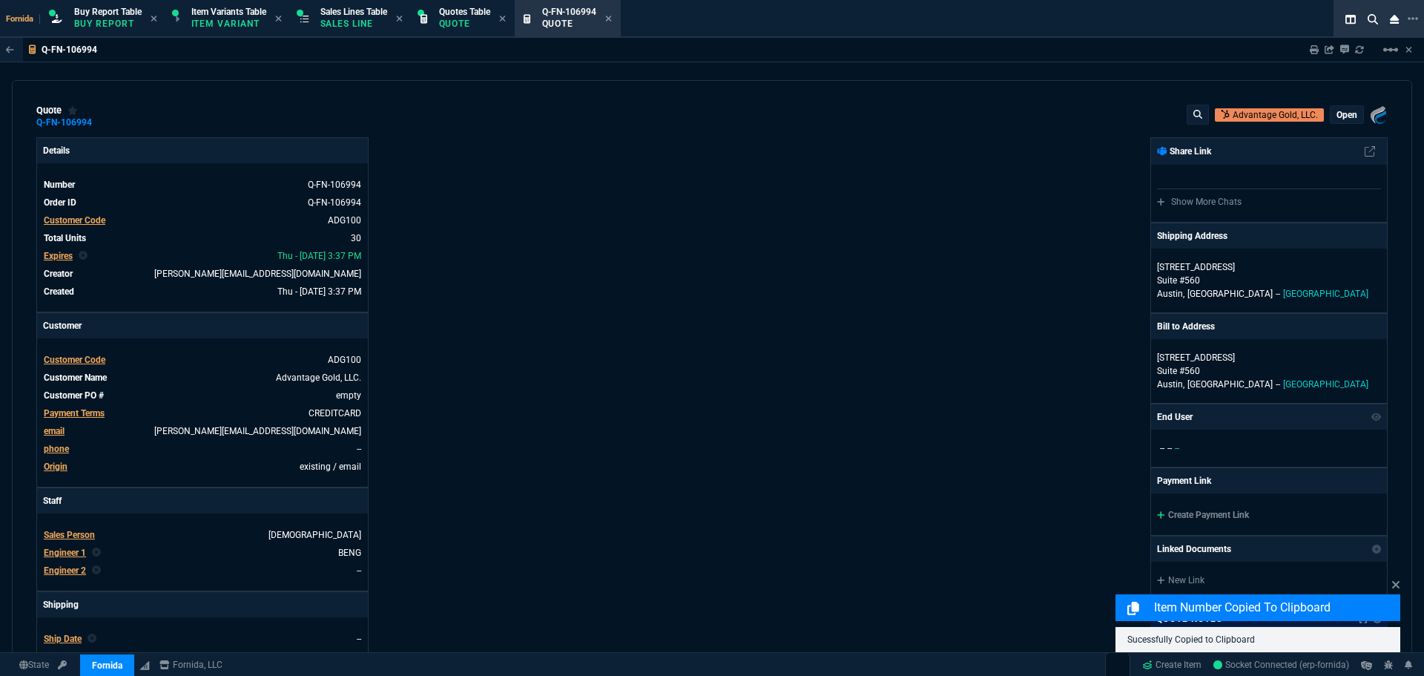
type input "9"
type input "51"
type input "100"
type input "250"
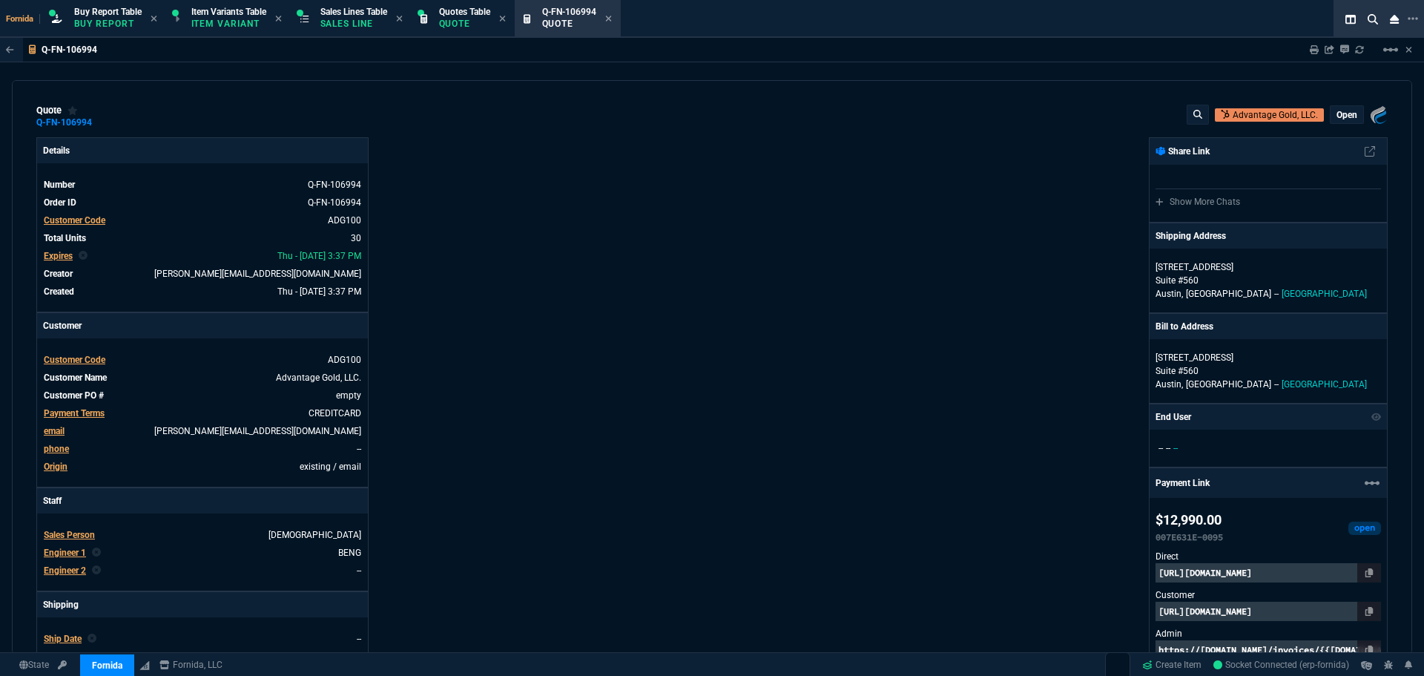
click at [435, 123] on div "quote Q-FN-106994 Advantage Gold, LLC. open Fornida, LLC [STREET_ADDRESS]" at bounding box center [711, 117] width 1351 height 24
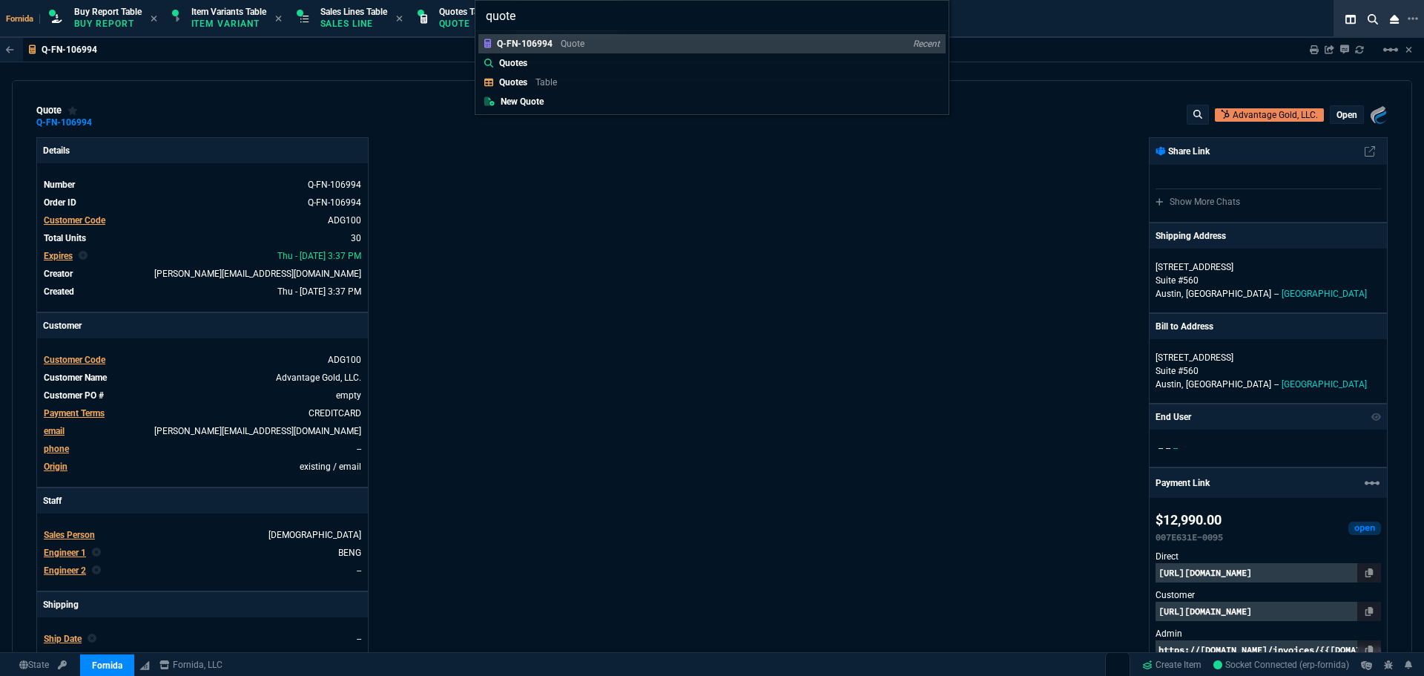
type input "quote"
click at [435, 123] on div "quote Q-FN-106994 Quote Recent Quotes Quotes Table New Quote" at bounding box center [712, 338] width 1424 height 676
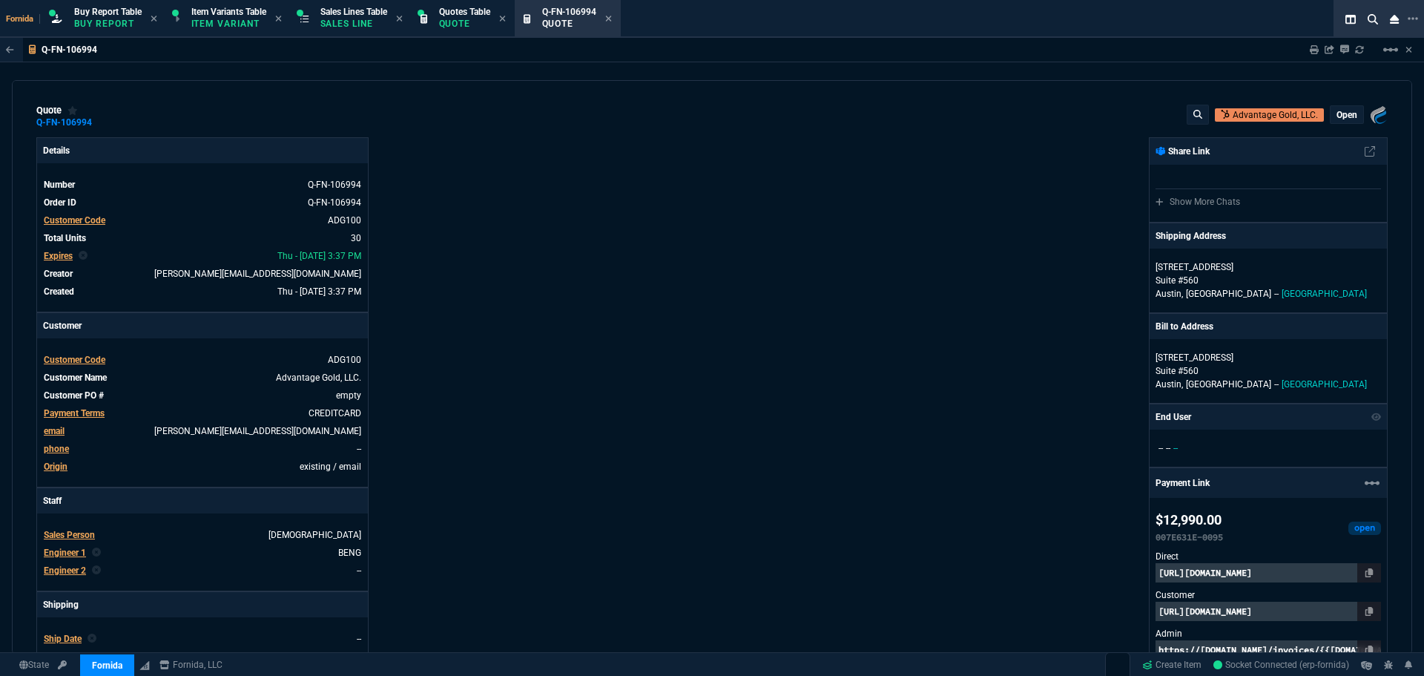
click at [432, 126] on div "quote Q-FN-106994 Advantage Gold, LLC. open Fornida, LLC [STREET_ADDRESS]" at bounding box center [711, 117] width 1351 height 24
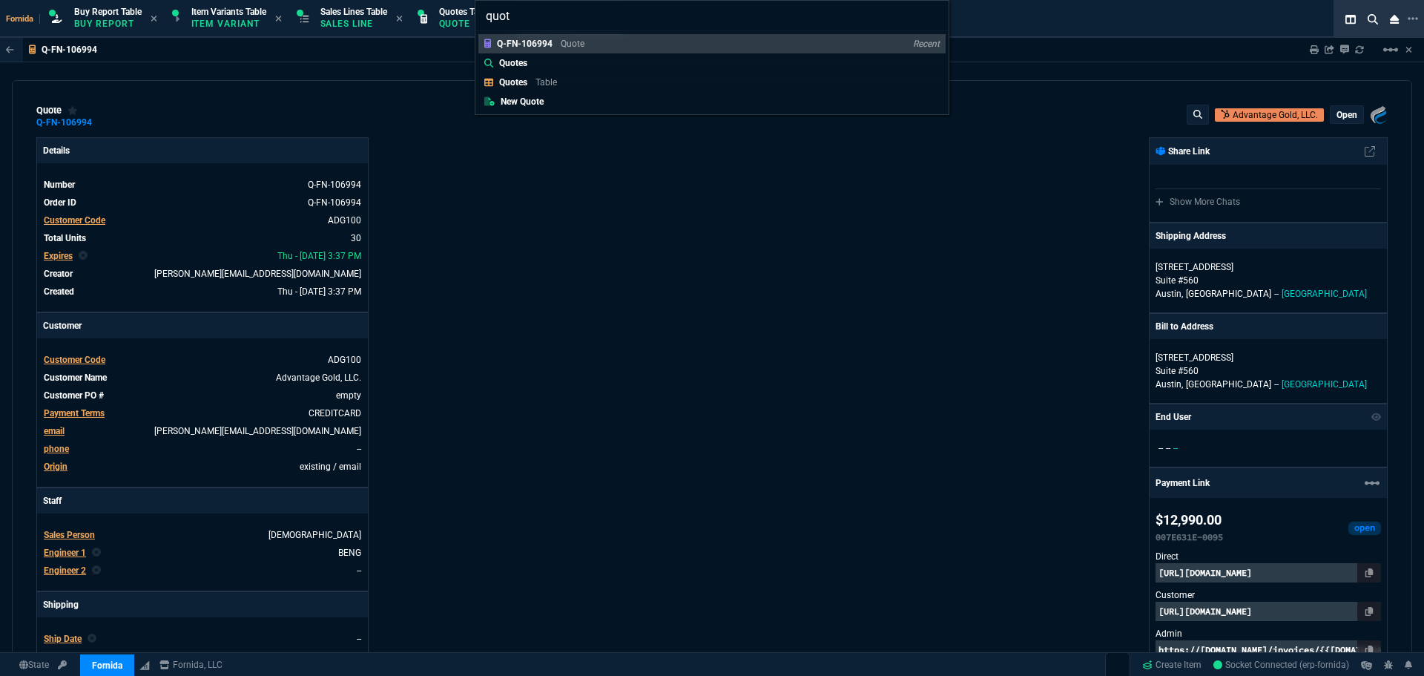
type input "quote"
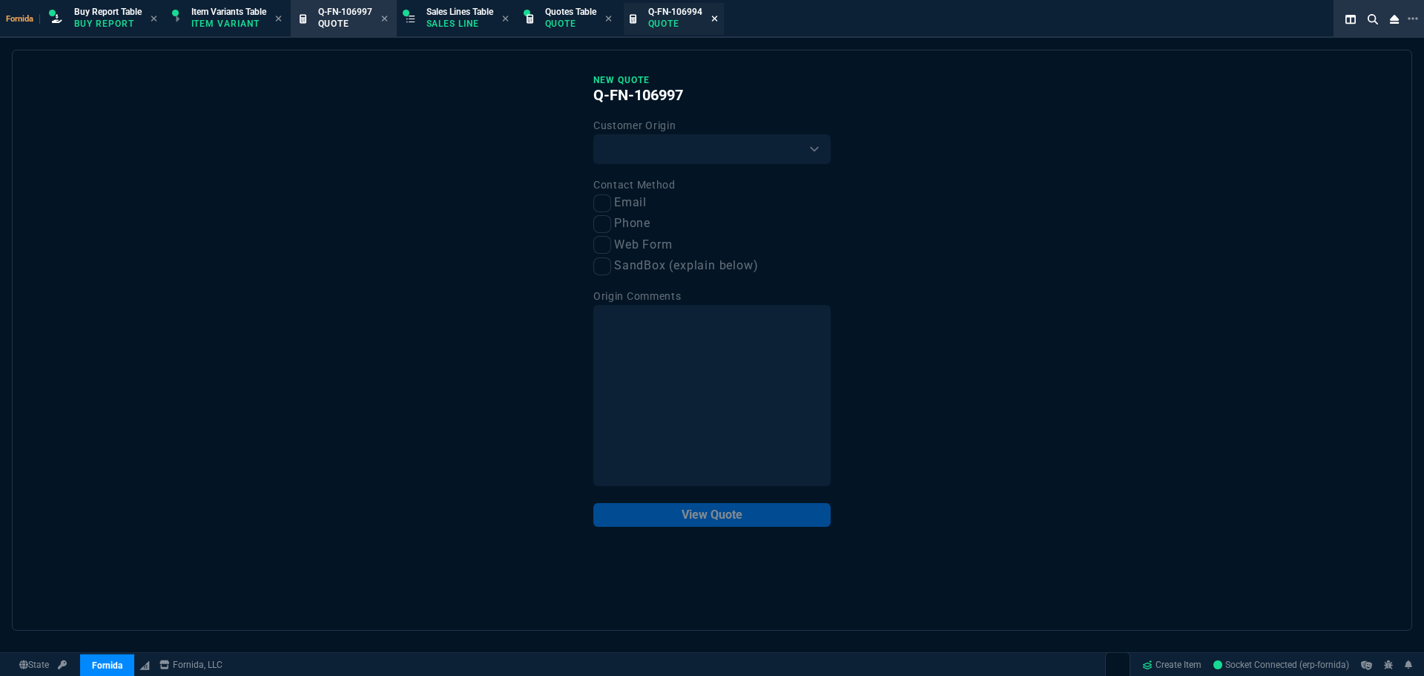
click at [718, 23] on fa-icon at bounding box center [714, 19] width 7 height 10
drag, startPoint x: 673, startPoint y: 155, endPoint x: 665, endPoint y: 163, distance: 11.0
click at [673, 155] on select "Existing Customer Amazon Lead (first order) Website Lead (first order) Called (…" at bounding box center [711, 149] width 237 height 30
select select "existing"
click at [593, 135] on select "Existing Customer Amazon Lead (first order) Website Lead (first order) Called (…" at bounding box center [711, 149] width 237 height 30
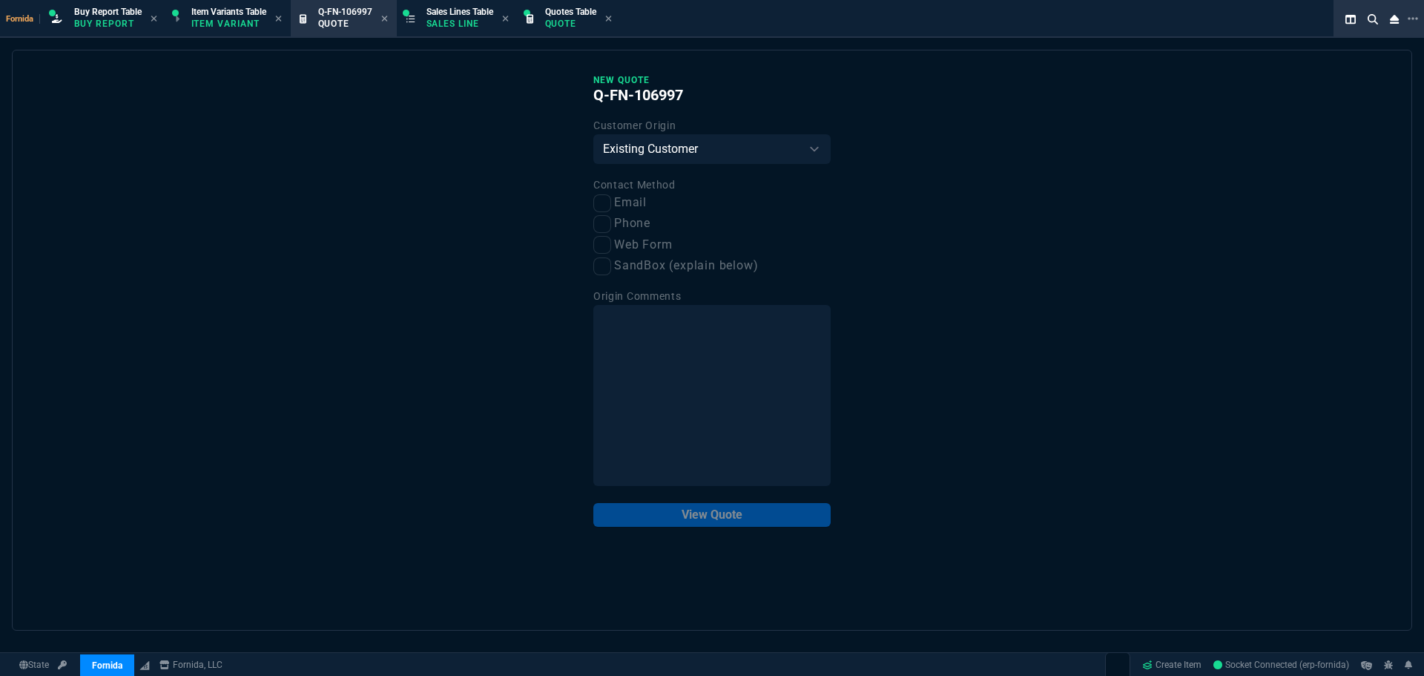
click at [612, 209] on label "Email" at bounding box center [711, 203] width 237 height 19
click at [611, 209] on input "Email" at bounding box center [602, 203] width 18 height 18
checkbox input "true"
click at [723, 517] on button "View Quote" at bounding box center [711, 515] width 237 height 24
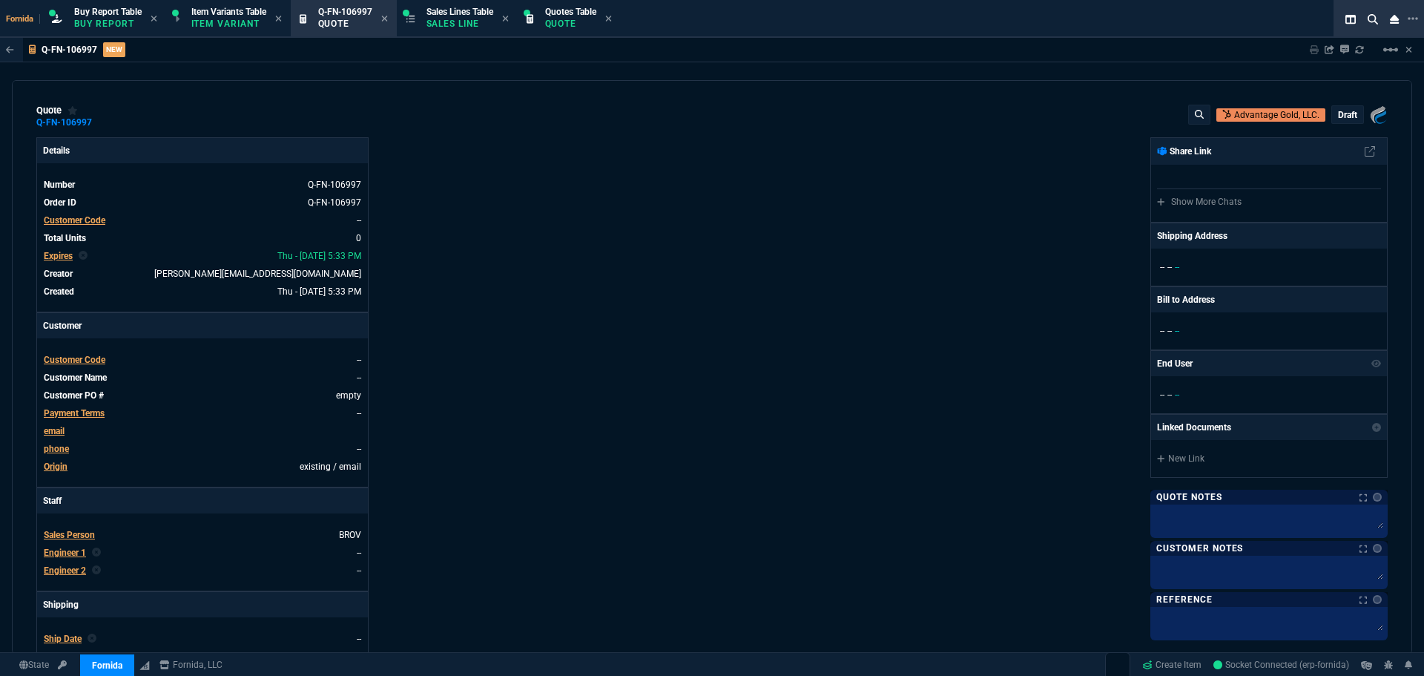
drag, startPoint x: 432, startPoint y: 386, endPoint x: 376, endPoint y: 369, distance: 59.1
click at [432, 386] on div "Details Number Q-FN-106997 Order ID Q-FN-106997 Customer Code -- Total Units 0 …" at bounding box center [374, 519] width 676 height 765
click at [101, 357] on span "Customer Code" at bounding box center [75, 360] width 62 height 10
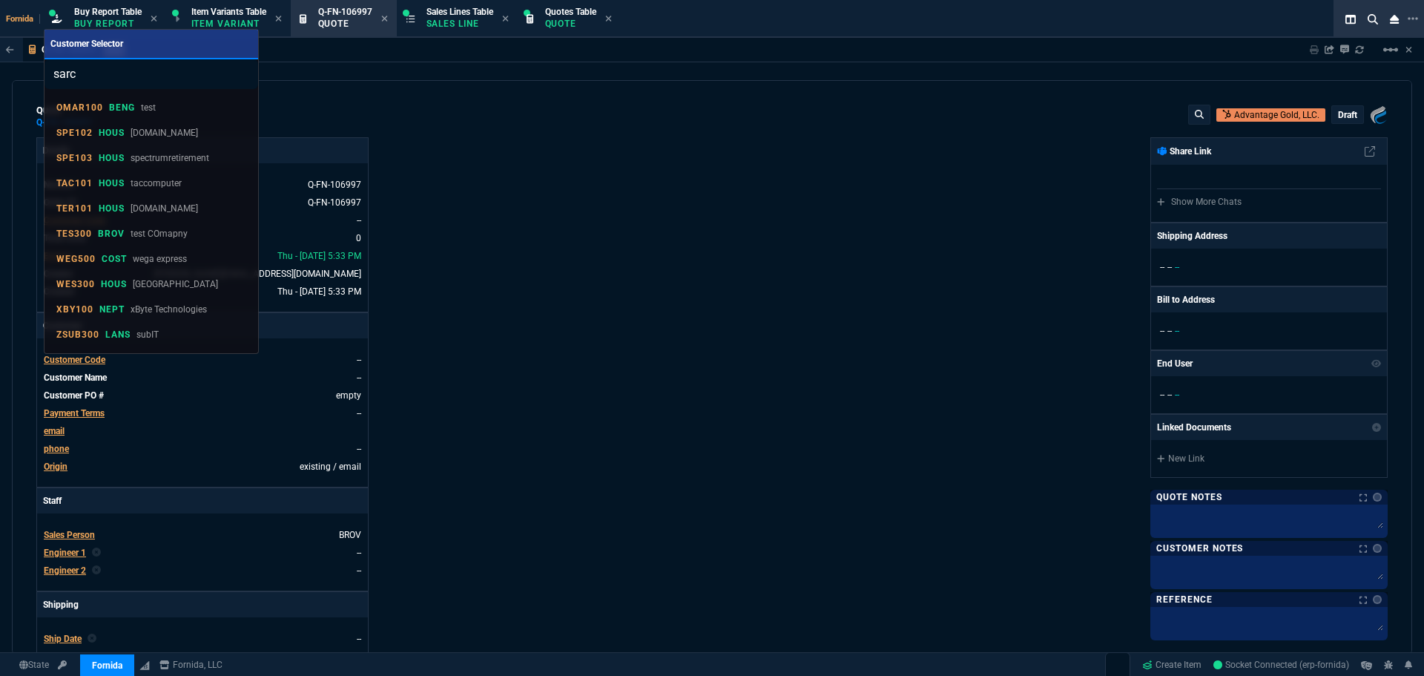
type input "sarco"
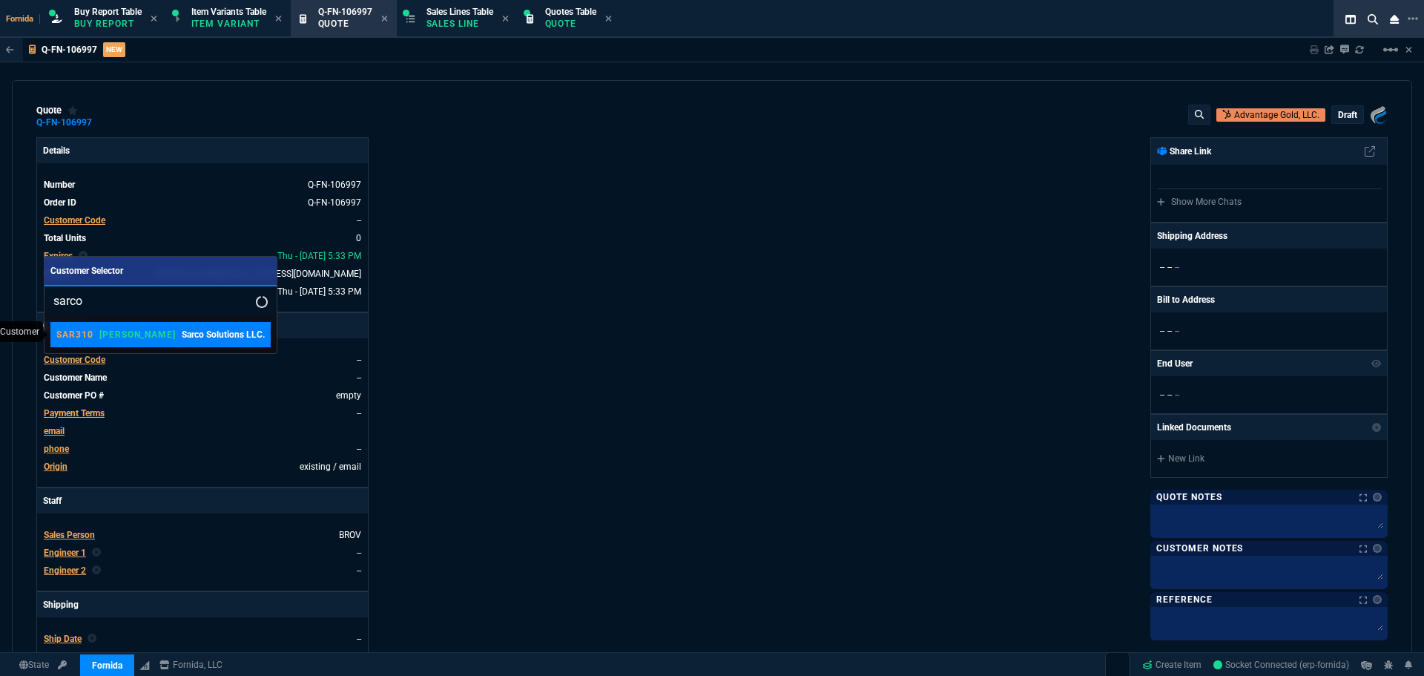
click at [167, 341] on link "SAR310 [PERSON_NAME] Solutions LLC." at bounding box center [160, 334] width 220 height 25
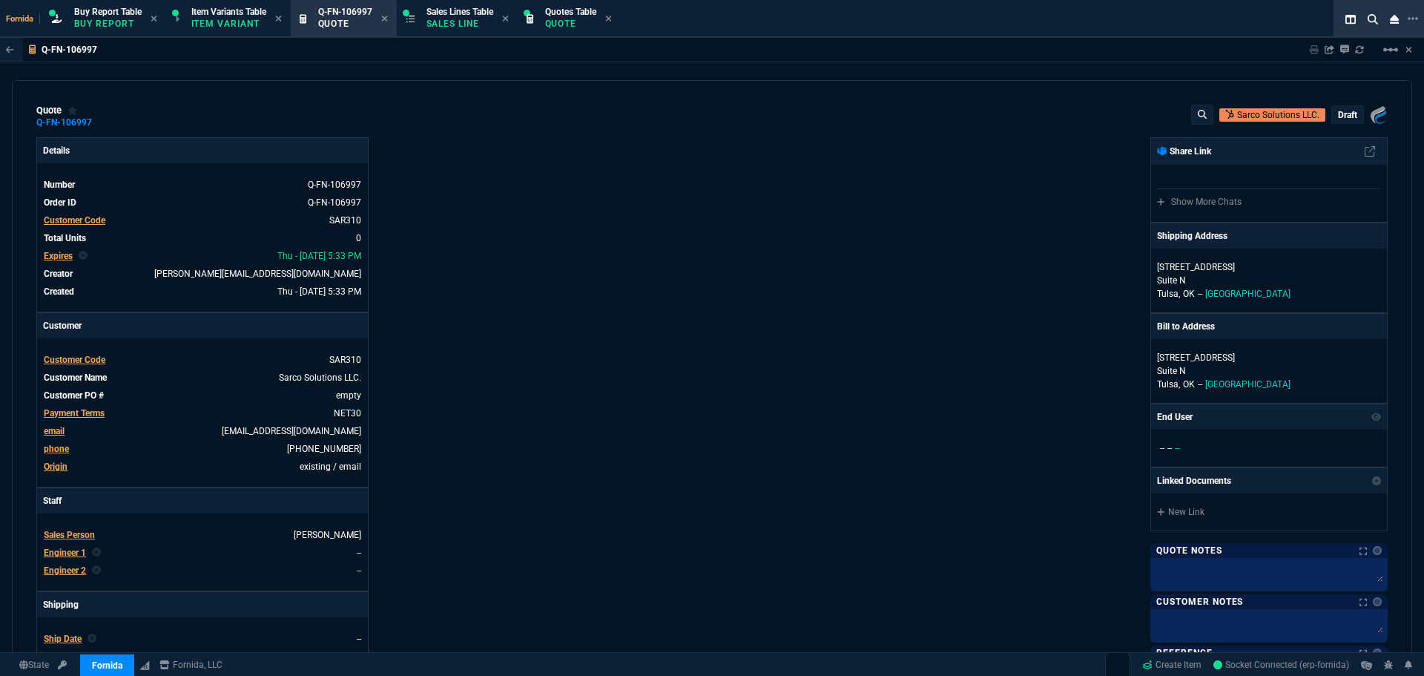
scroll to position [223, 0]
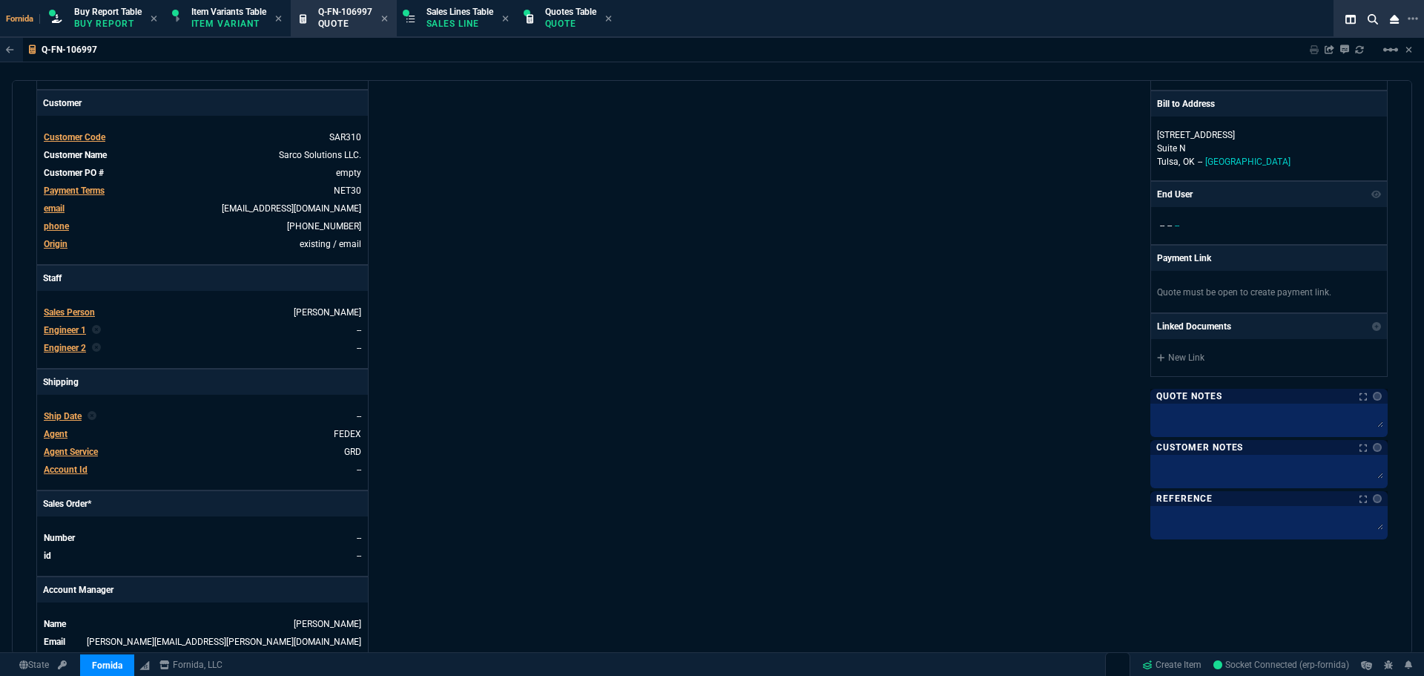
click at [76, 327] on span "Engineer 1" at bounding box center [65, 330] width 42 height 10
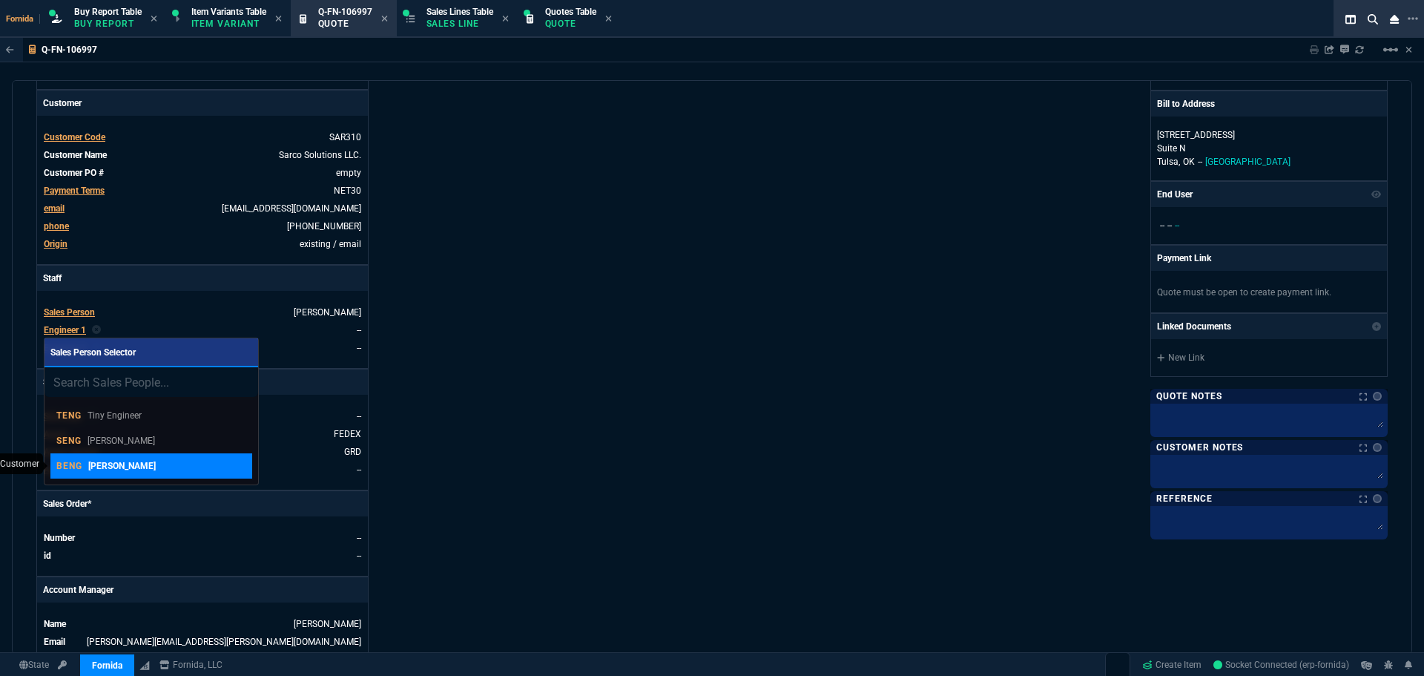
click at [122, 457] on link "BENG [PERSON_NAME]" at bounding box center [151, 465] width 202 height 25
click at [649, 384] on div "Details Number Q-FN-106997 Order ID Q-FN-106997 Customer Code SAR310 Total Unit…" at bounding box center [374, 297] width 676 height 765
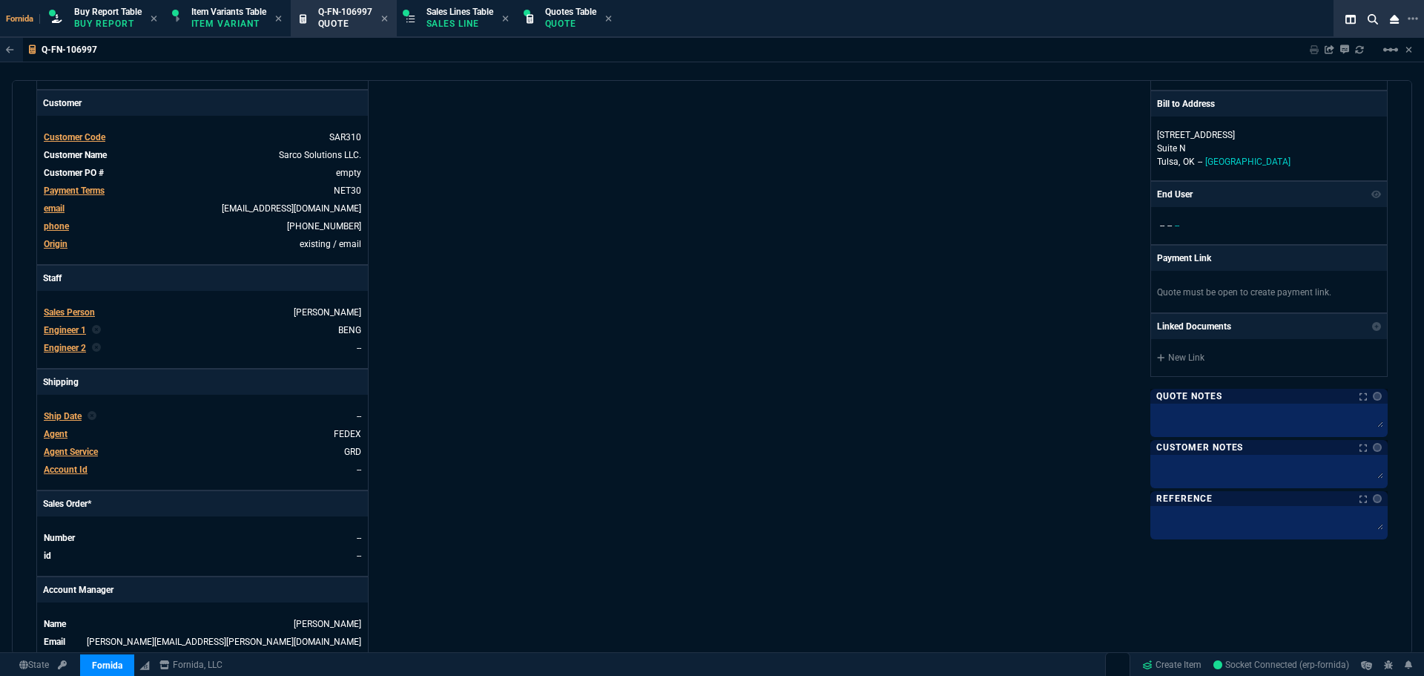
scroll to position [598, 0]
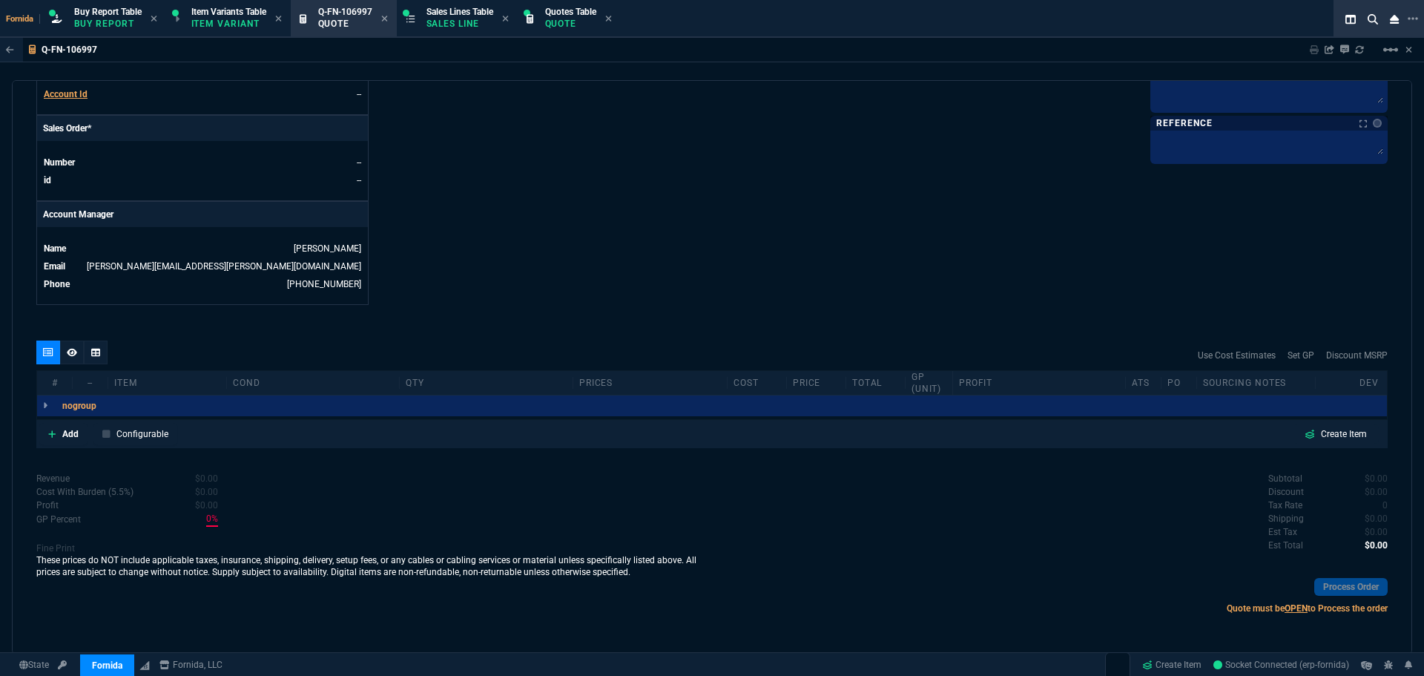
click at [80, 446] on div "Add Configurable Create Item" at bounding box center [711, 434] width 1351 height 28
click at [57, 429] on link "Add" at bounding box center [63, 434] width 48 height 22
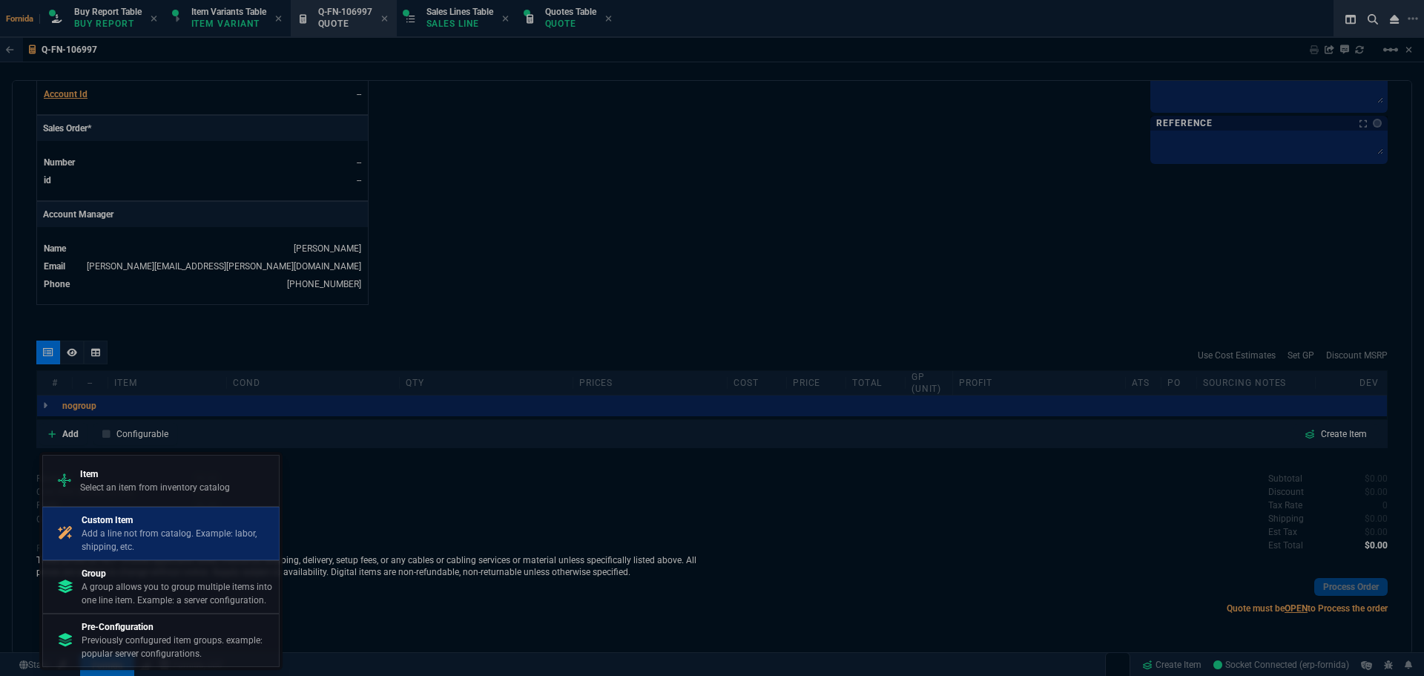
click at [154, 541] on link "Custom Item Add a line not from catalog. Example: labor, shipping, etc." at bounding box center [160, 533] width 237 height 53
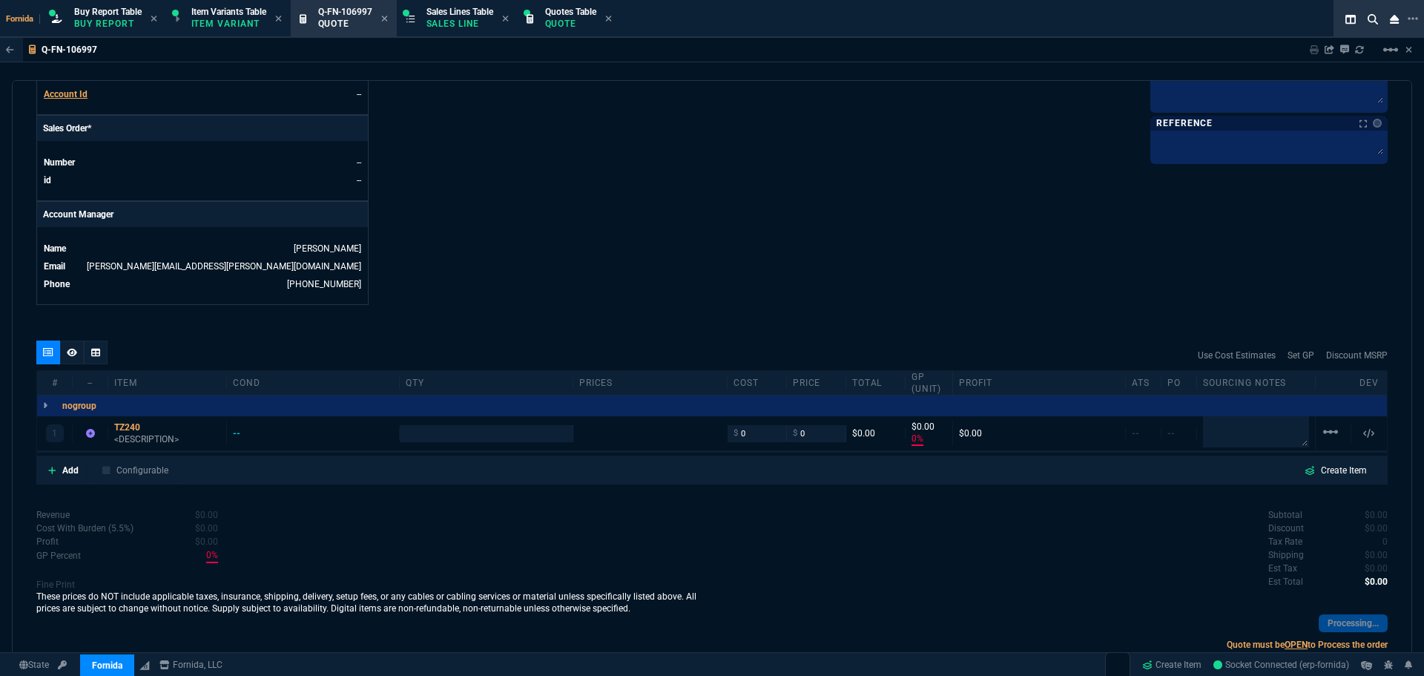
type input "0"
click at [637, 185] on nx-fornida-erp-document "Q-FN-106997 Sharing Q-FN-106997 Link Dev Link Share on Teams linear_scale quote…" at bounding box center [712, 382] width 1424 height 688
type input "0"
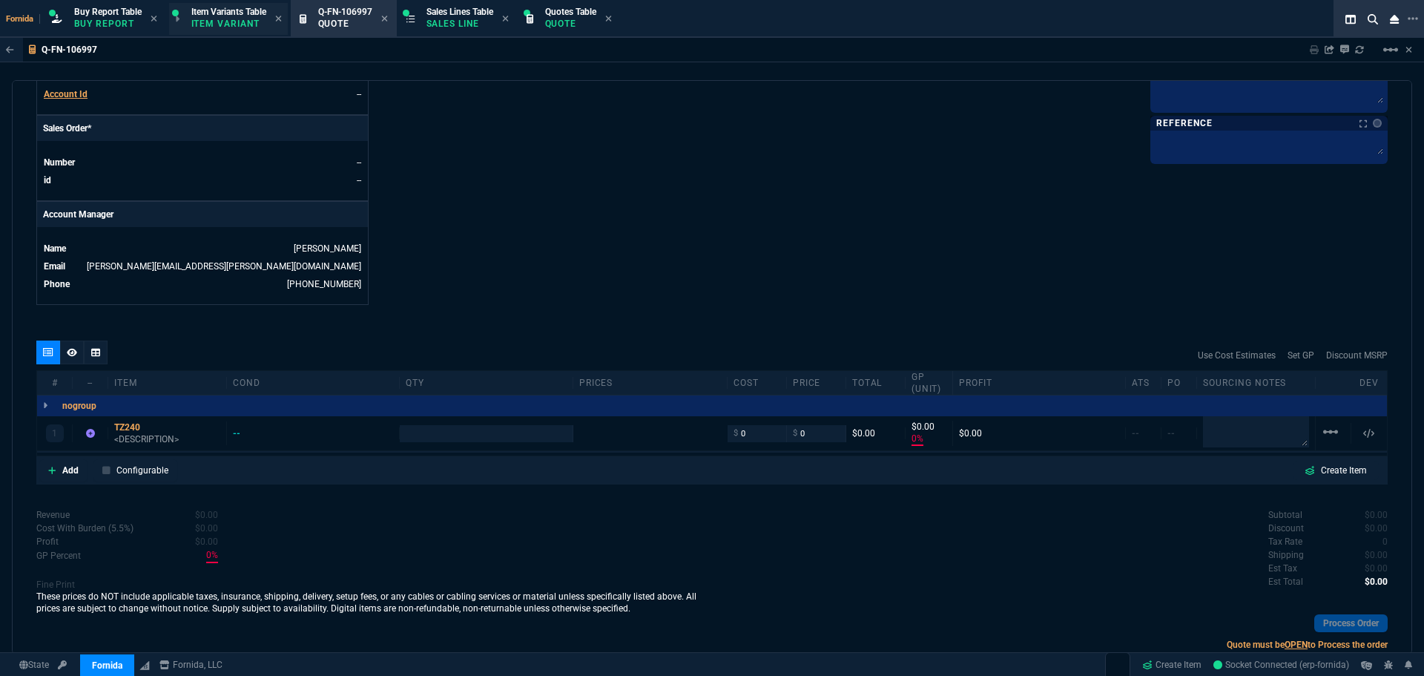
click at [213, 22] on p "Item Variant" at bounding box center [228, 24] width 74 height 12
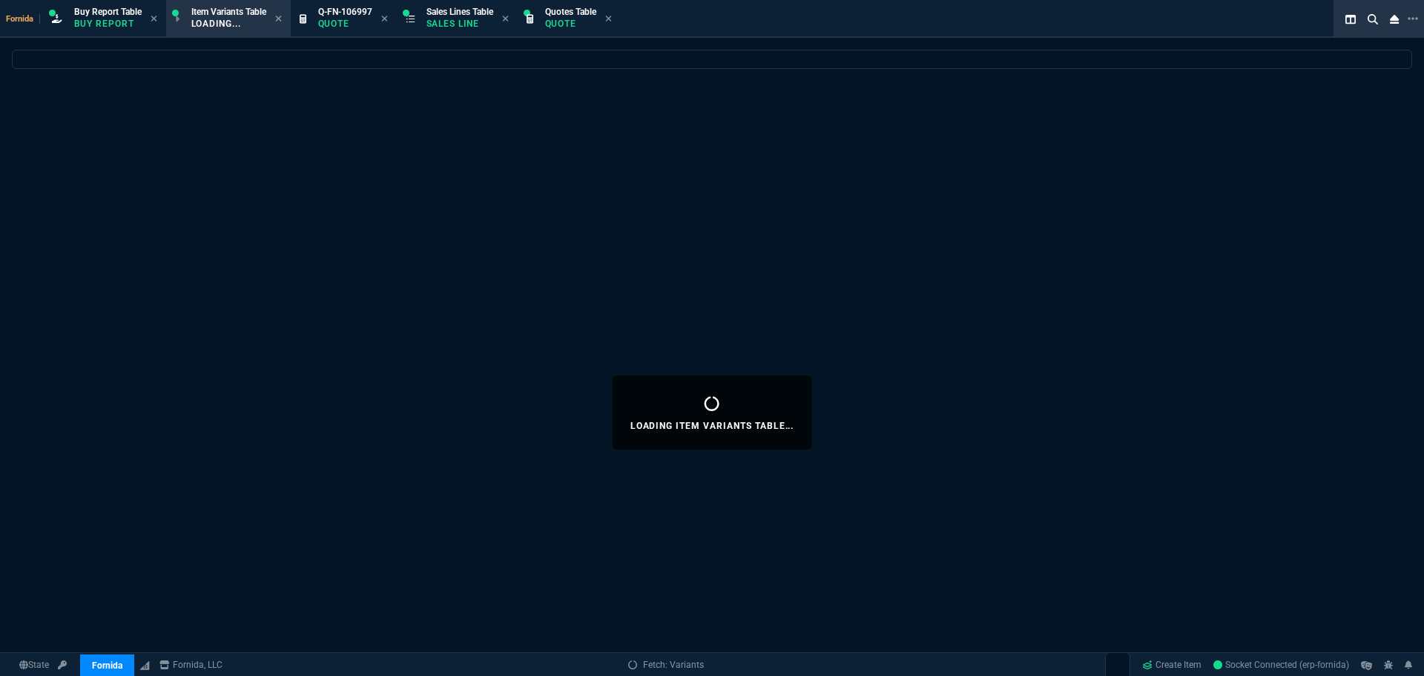
select select
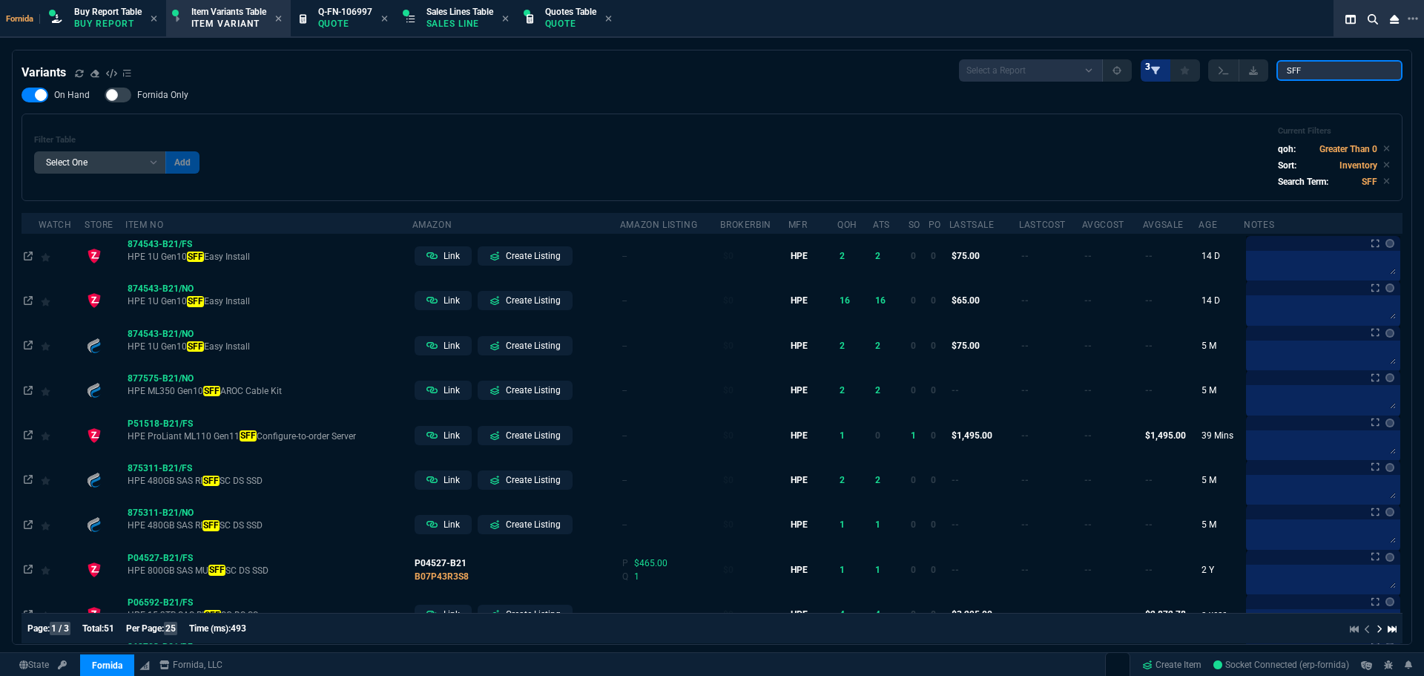
drag, startPoint x: 1331, startPoint y: 71, endPoint x: 1165, endPoint y: 76, distance: 166.2
click at [1067, 76] on div "Select a Report ProblemInventory-7-17-23 BrokerBin22 Listed On Amazon Stock not…" at bounding box center [1181, 70] width 444 height 22
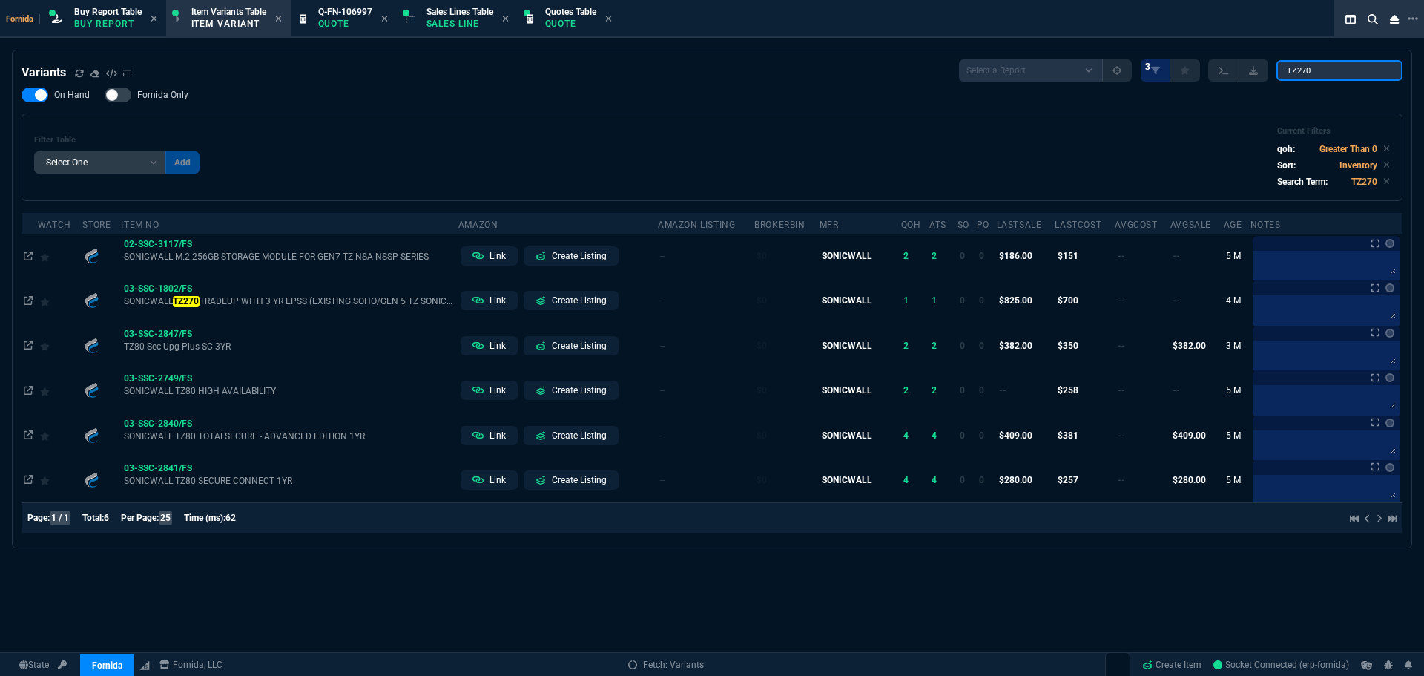
type input "TZ270"
click at [607, 49] on div "Fornida Buy Report Table Buy Report Item Variants Table Item Variant Q-FN-10699…" at bounding box center [712, 362] width 1424 height 725
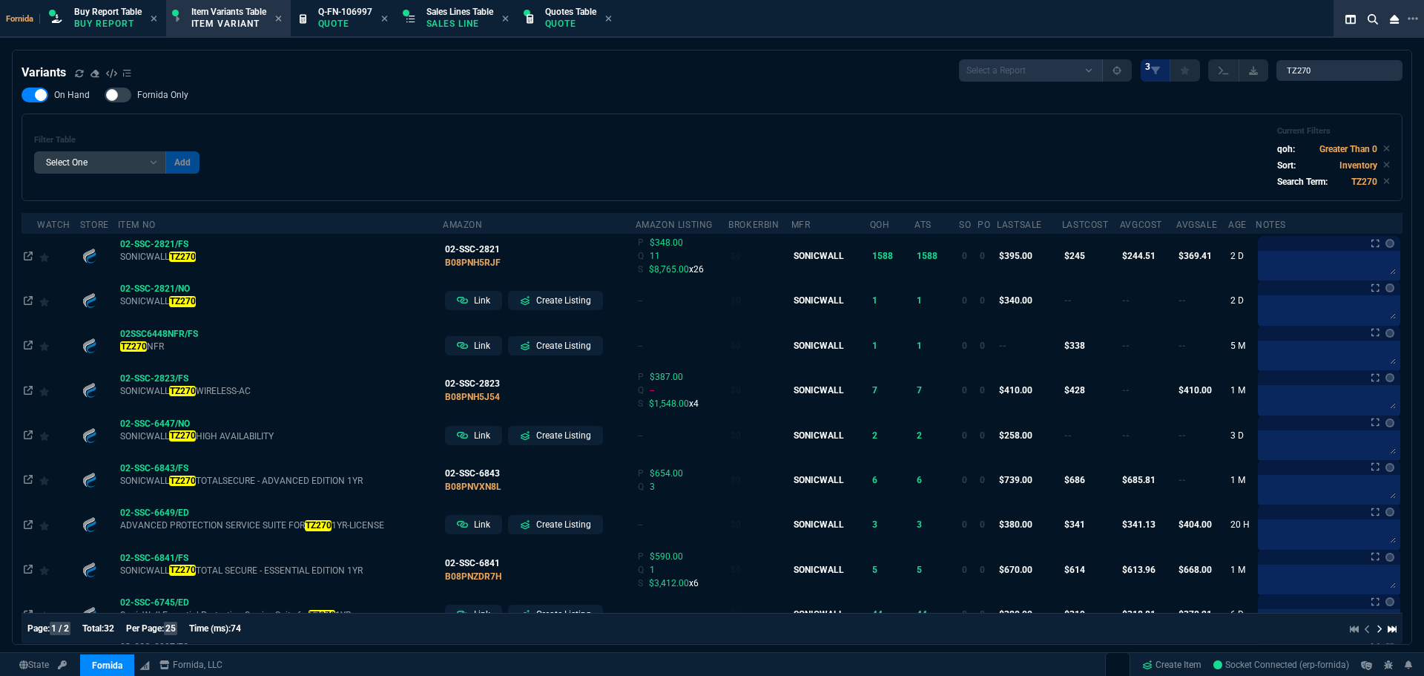
click at [533, 154] on div "Filter Table Select One Add Filter () Age (daysAgo) Amazon (asin) Amazon Listin…" at bounding box center [712, 157] width 1356 height 62
drag, startPoint x: 1327, startPoint y: 61, endPoint x: 1236, endPoint y: 69, distance: 91.6
click at [1067, 69] on div "Select a Report ProblemInventory-7-17-23 BrokerBin22 Listed On Amazon Stock not…" at bounding box center [1181, 70] width 444 height 22
click at [573, 152] on div "Filter Table Select One Add Filter () Age (daysAgo) Amazon (asin) Amazon Listin…" at bounding box center [712, 157] width 1356 height 62
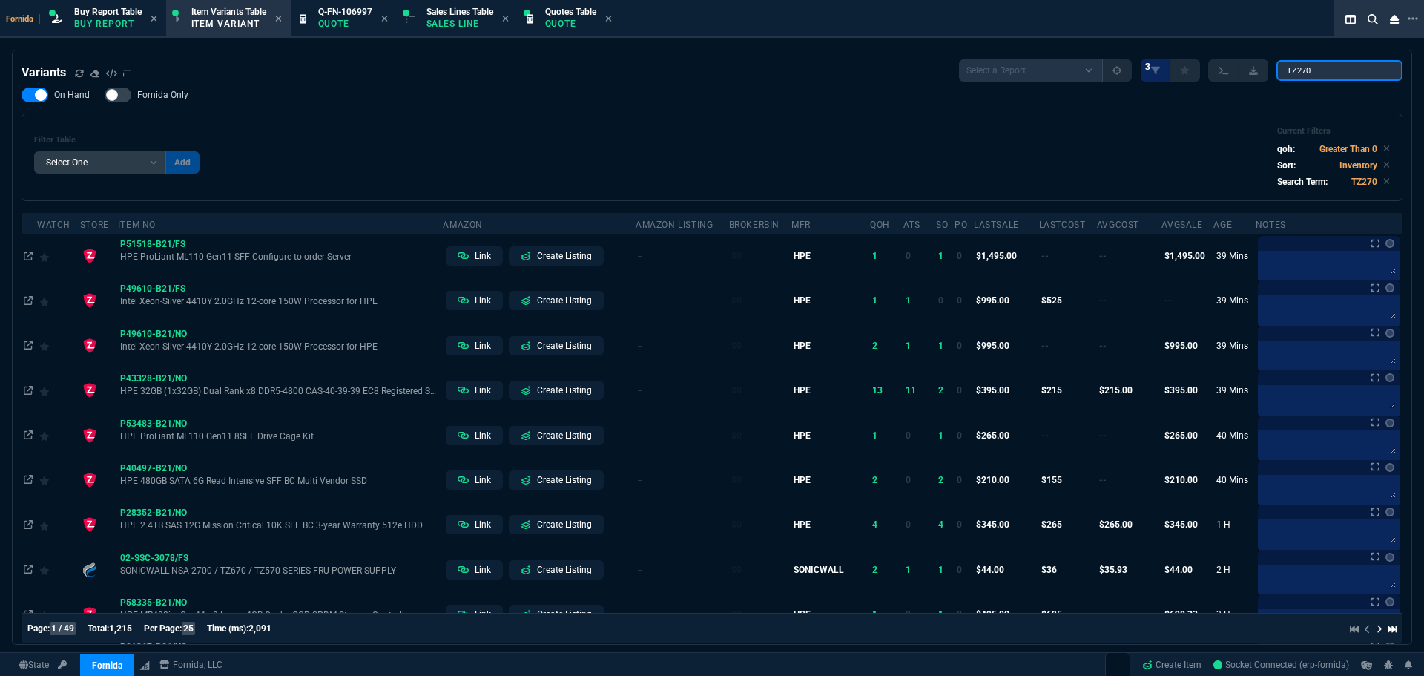
click at [1067, 65] on input "TZ270" at bounding box center [1340, 70] width 126 height 21
type input "TZ270"
click at [834, 140] on div "Filter Table Select One Add Filter () Age (daysAgo) Amazon (asin) Amazon Listin…" at bounding box center [712, 157] width 1356 height 62
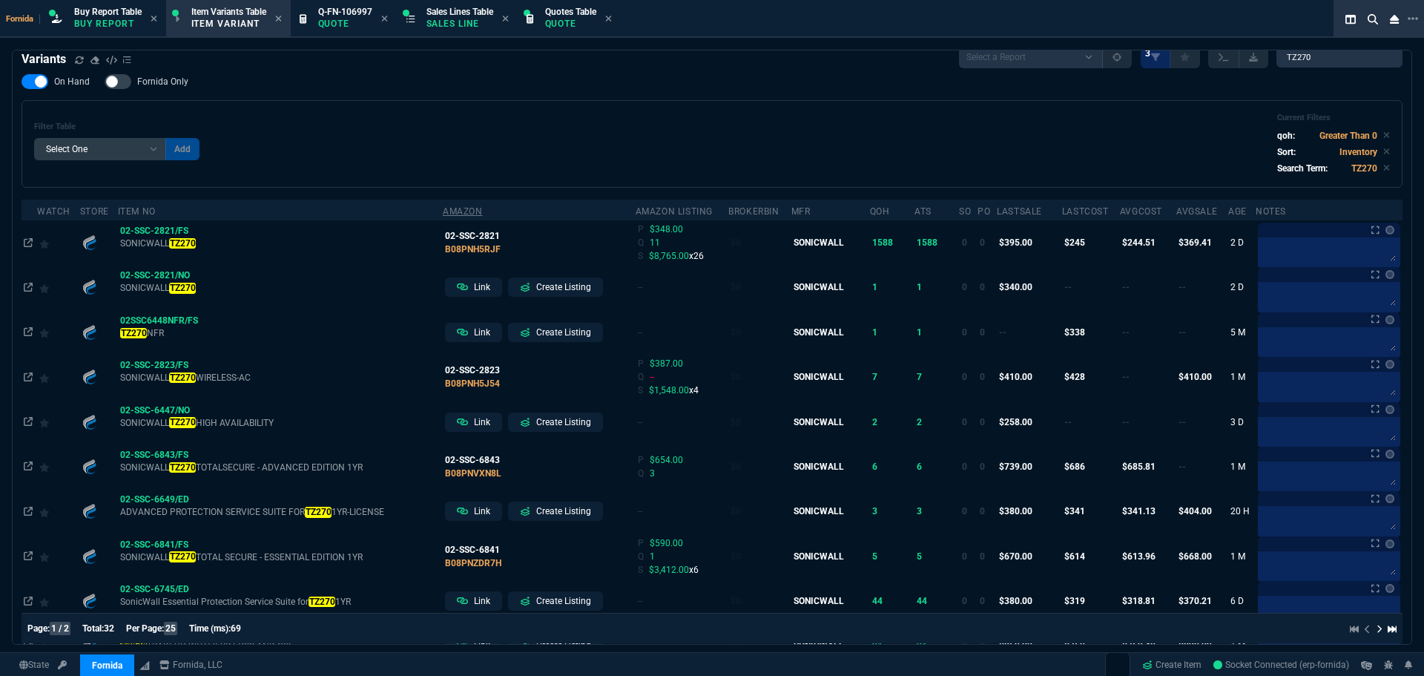
scroll to position [0, 0]
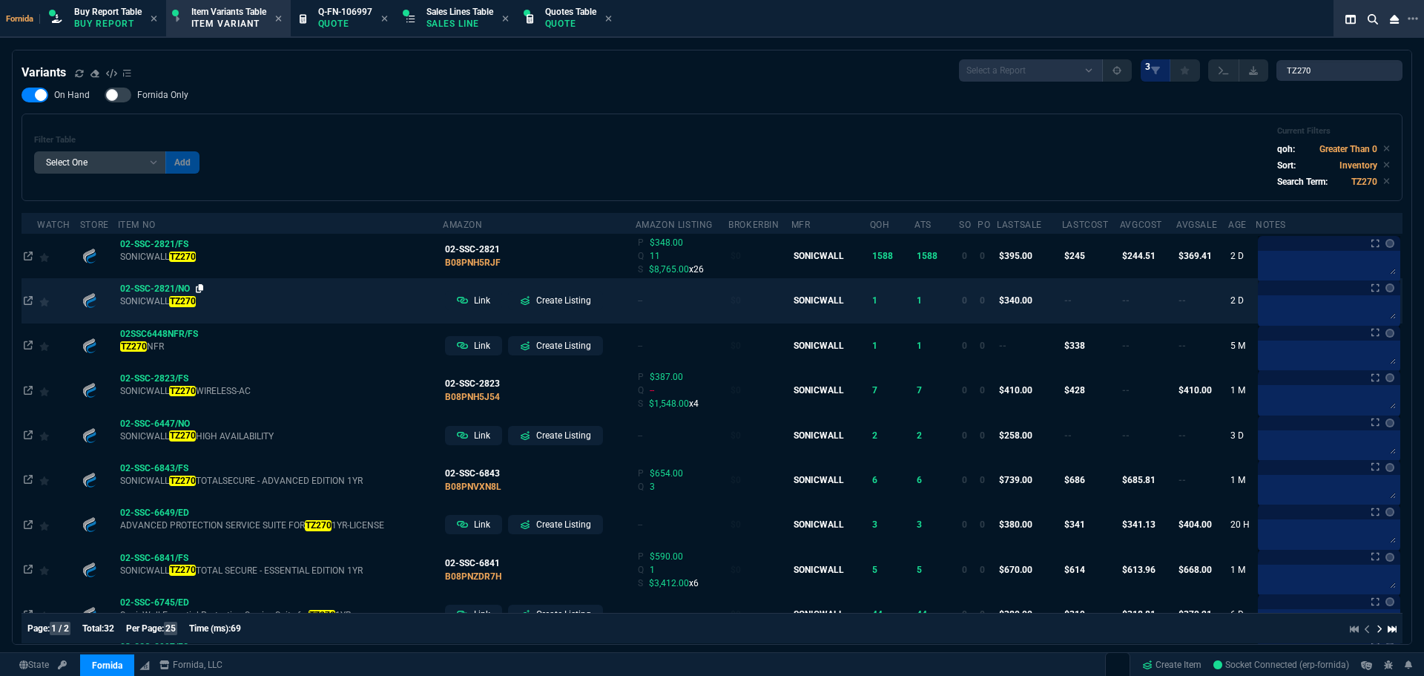
click at [197, 289] on icon at bounding box center [200, 288] width 8 height 9
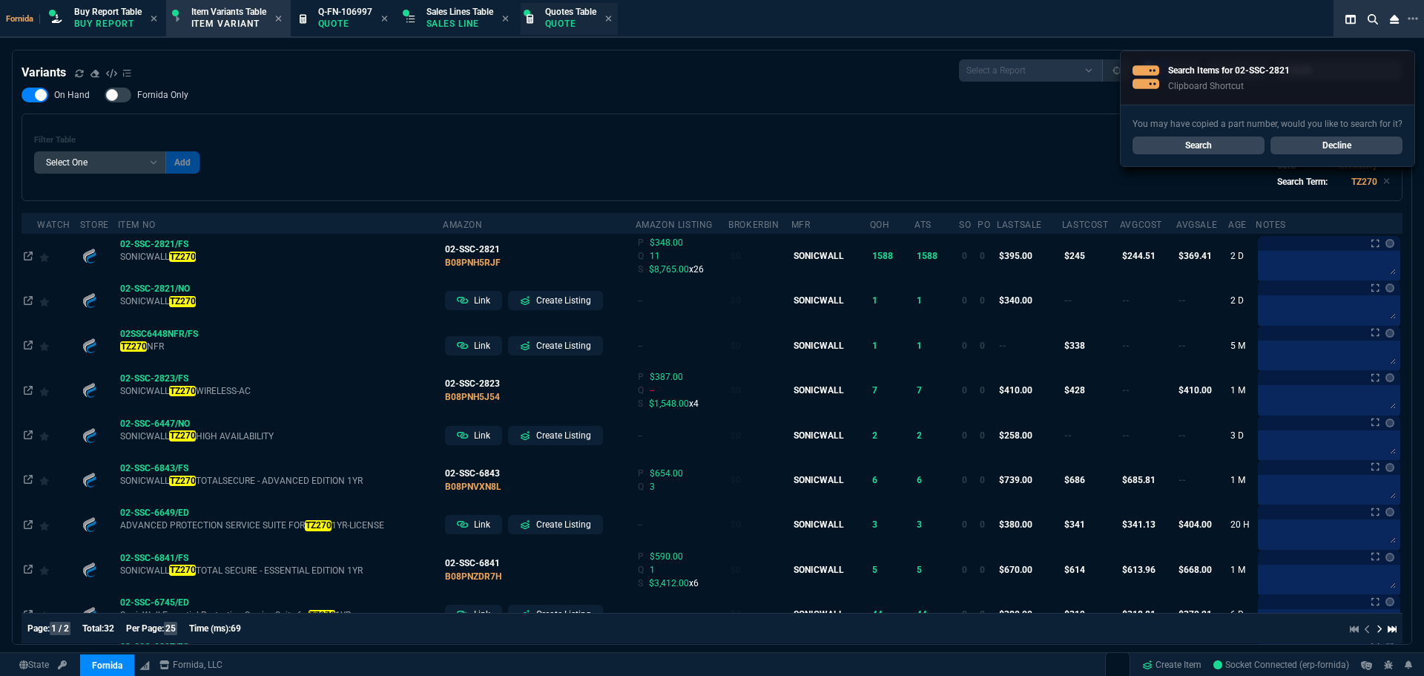
click at [561, 9] on span "Quotes Table" at bounding box center [570, 12] width 51 height 10
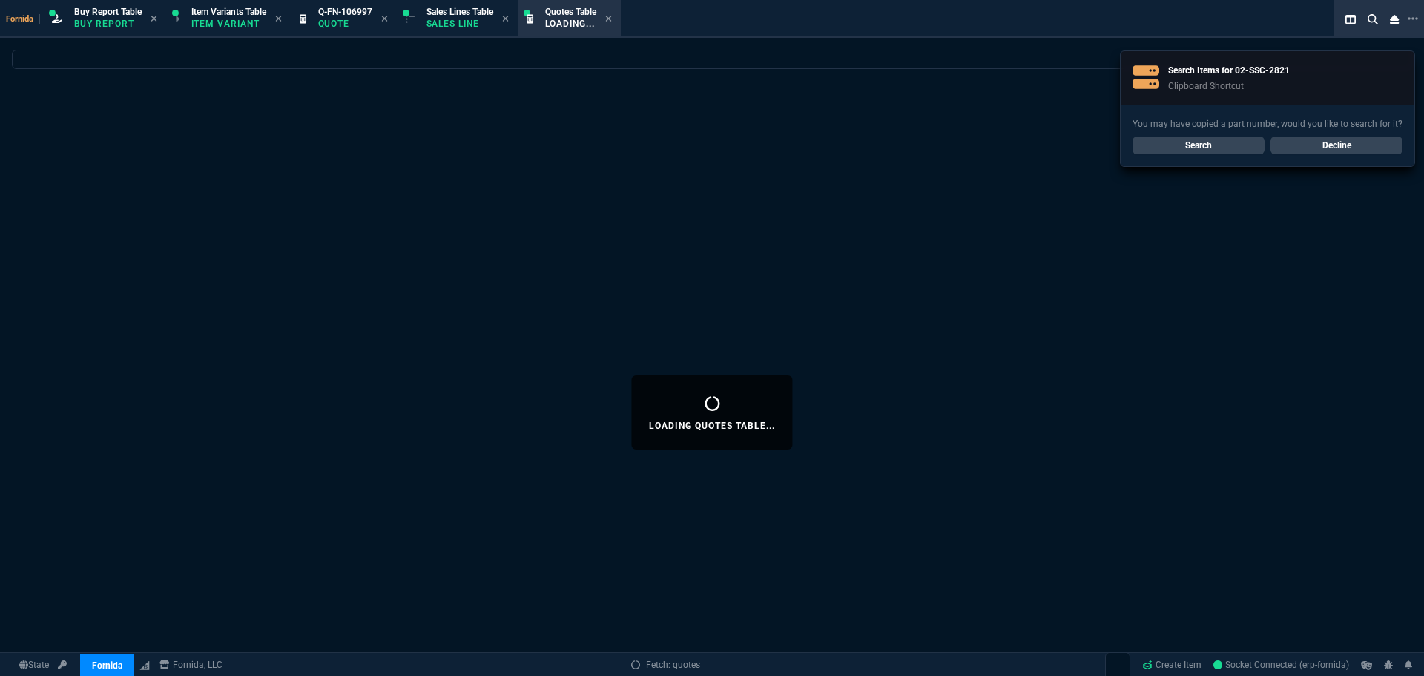
drag, startPoint x: 349, startPoint y: 22, endPoint x: 715, endPoint y: 22, distance: 366.4
click at [342, 22] on p "Quote" at bounding box center [345, 24] width 54 height 12
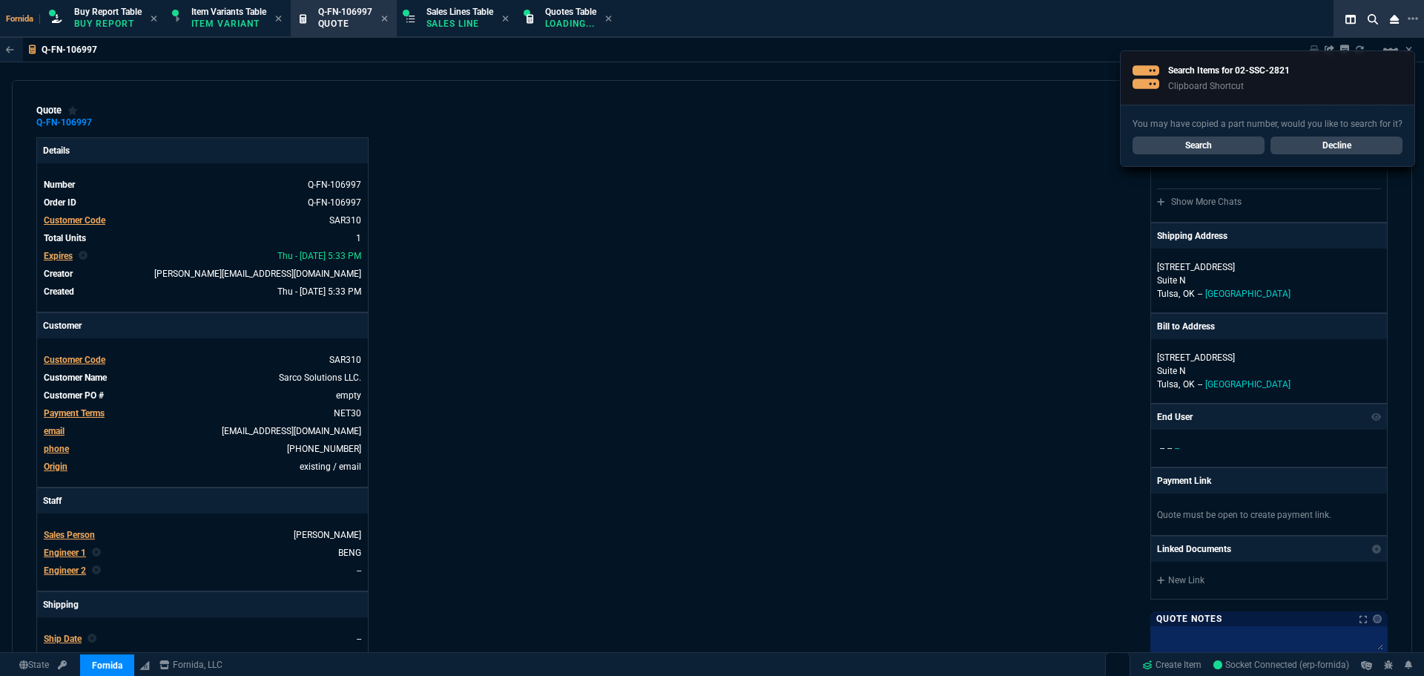
type input "0"
click at [1067, 146] on link "Decline" at bounding box center [1337, 145] width 132 height 18
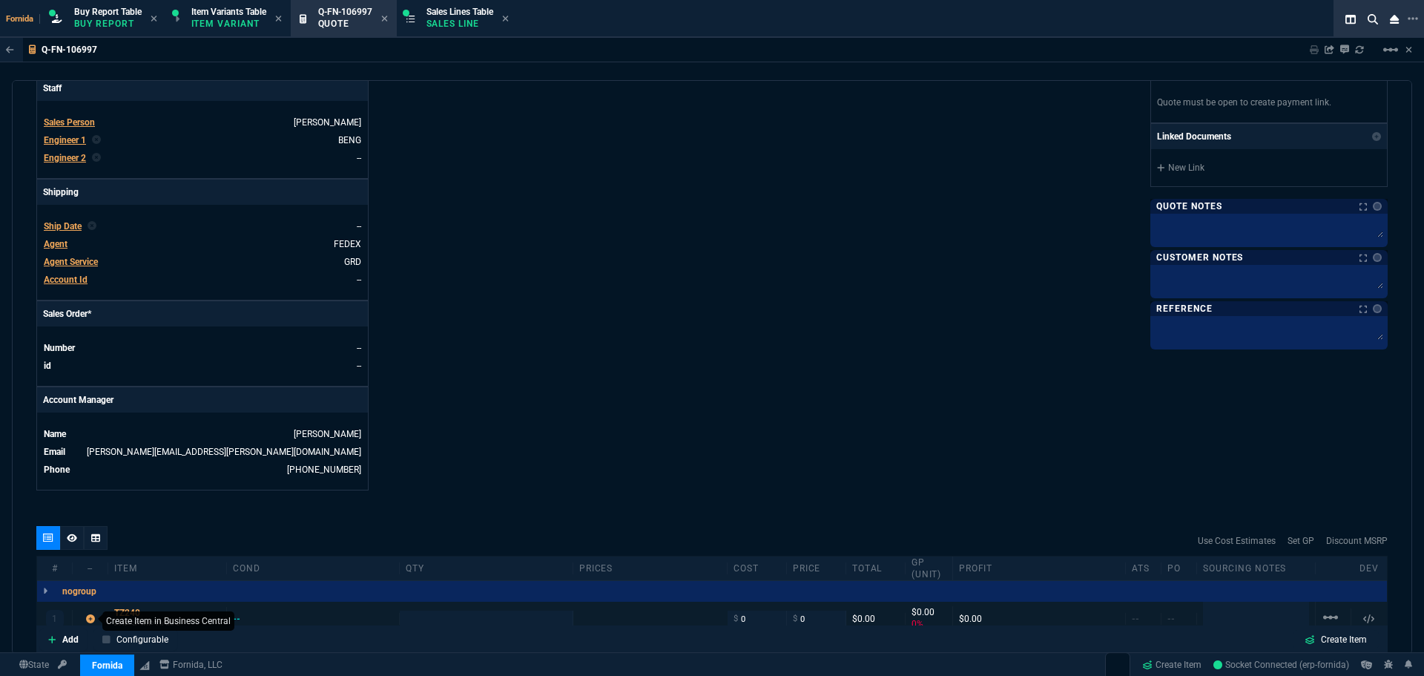
scroll to position [519, 0]
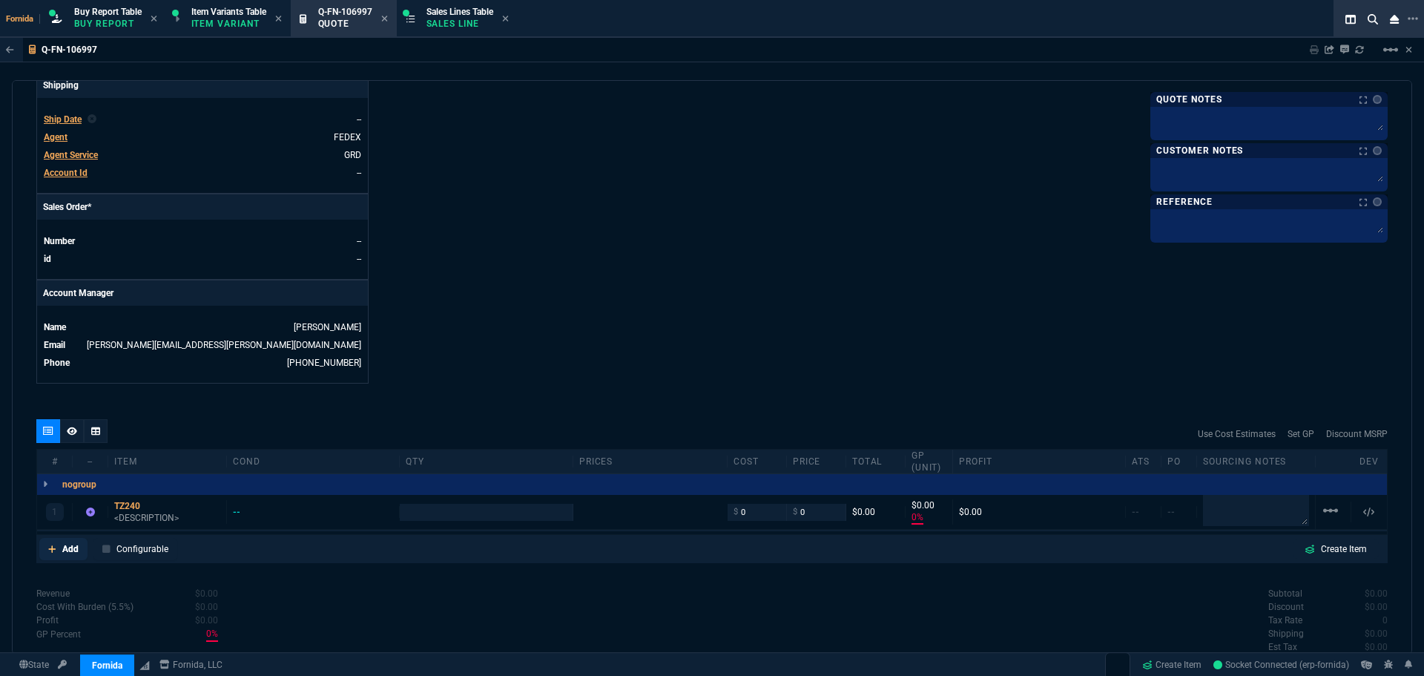
click at [82, 541] on link "Add" at bounding box center [63, 549] width 48 height 22
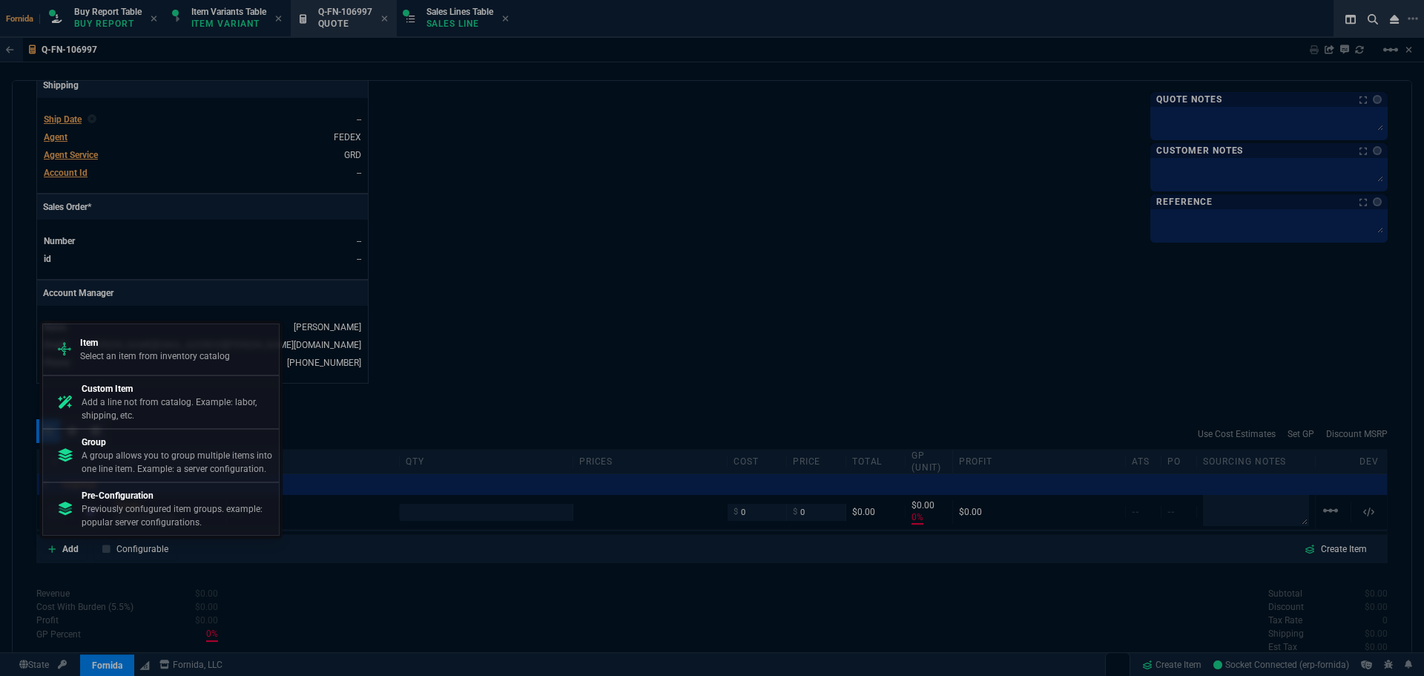
click at [476, 494] on div at bounding box center [712, 338] width 1424 height 676
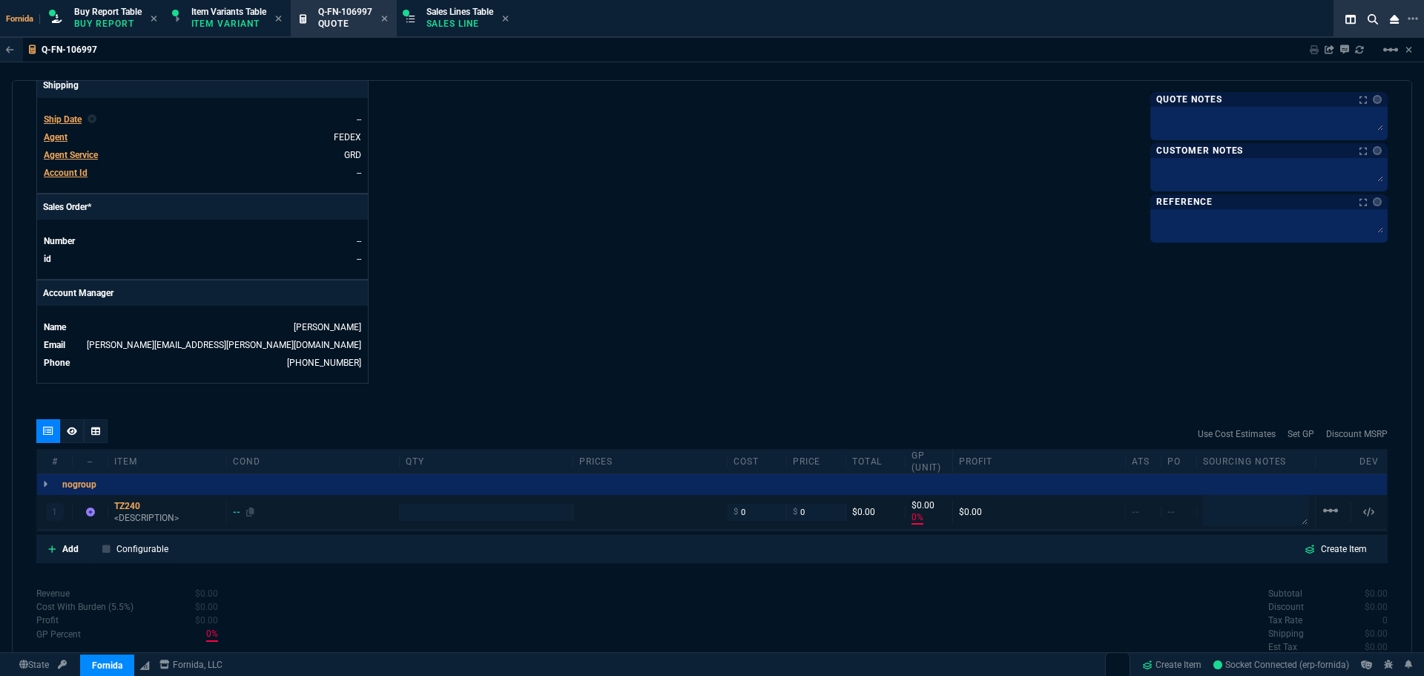
click at [233, 513] on div "--" at bounding box center [244, 512] width 22 height 12
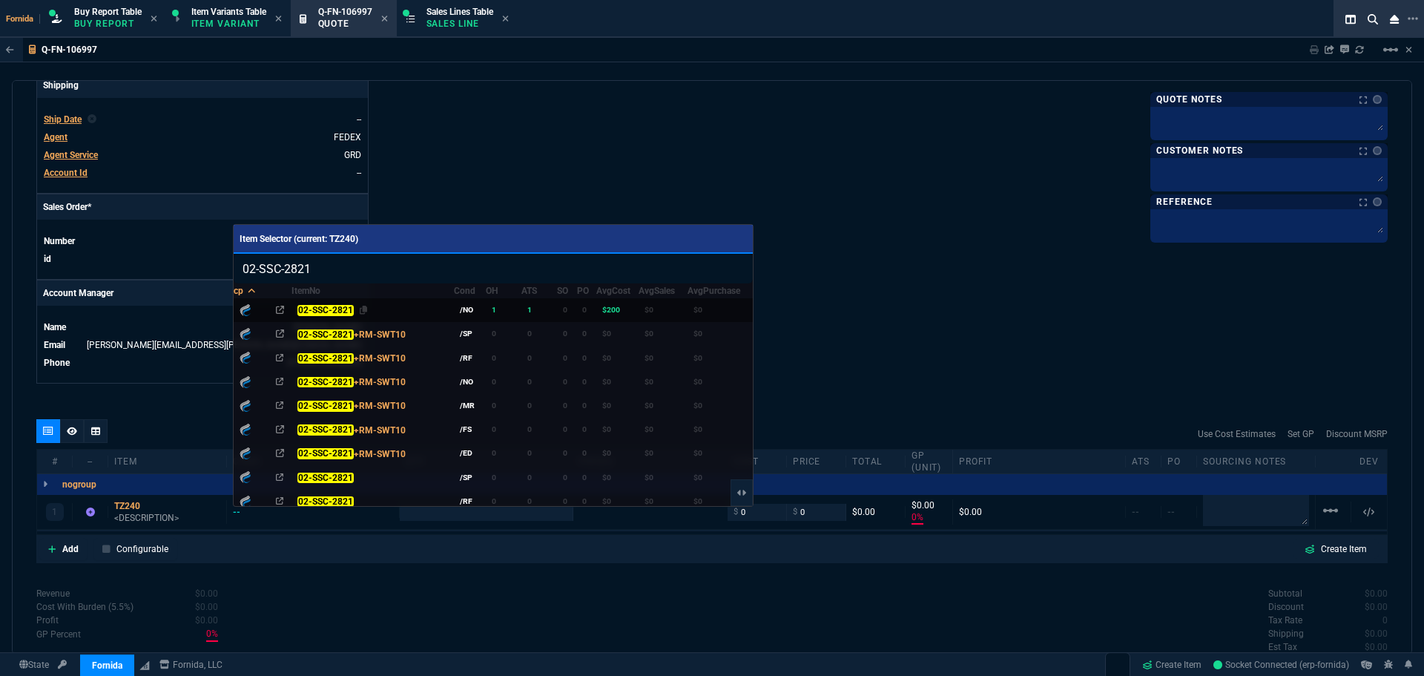
type input "02-SSC-2821"
click at [411, 307] on div "02-SSC-2821" at bounding box center [372, 311] width 151 height 16
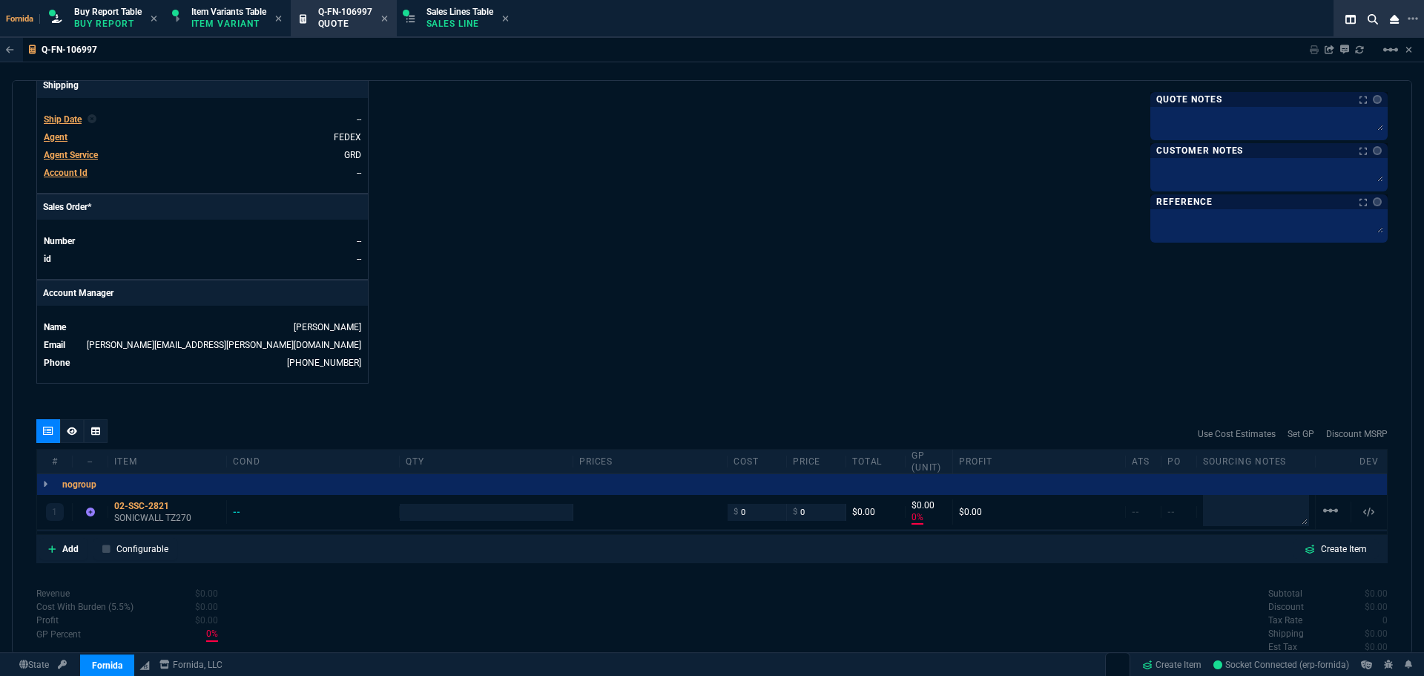
type input "1"
click at [80, 541] on link "Add" at bounding box center [63, 549] width 48 height 22
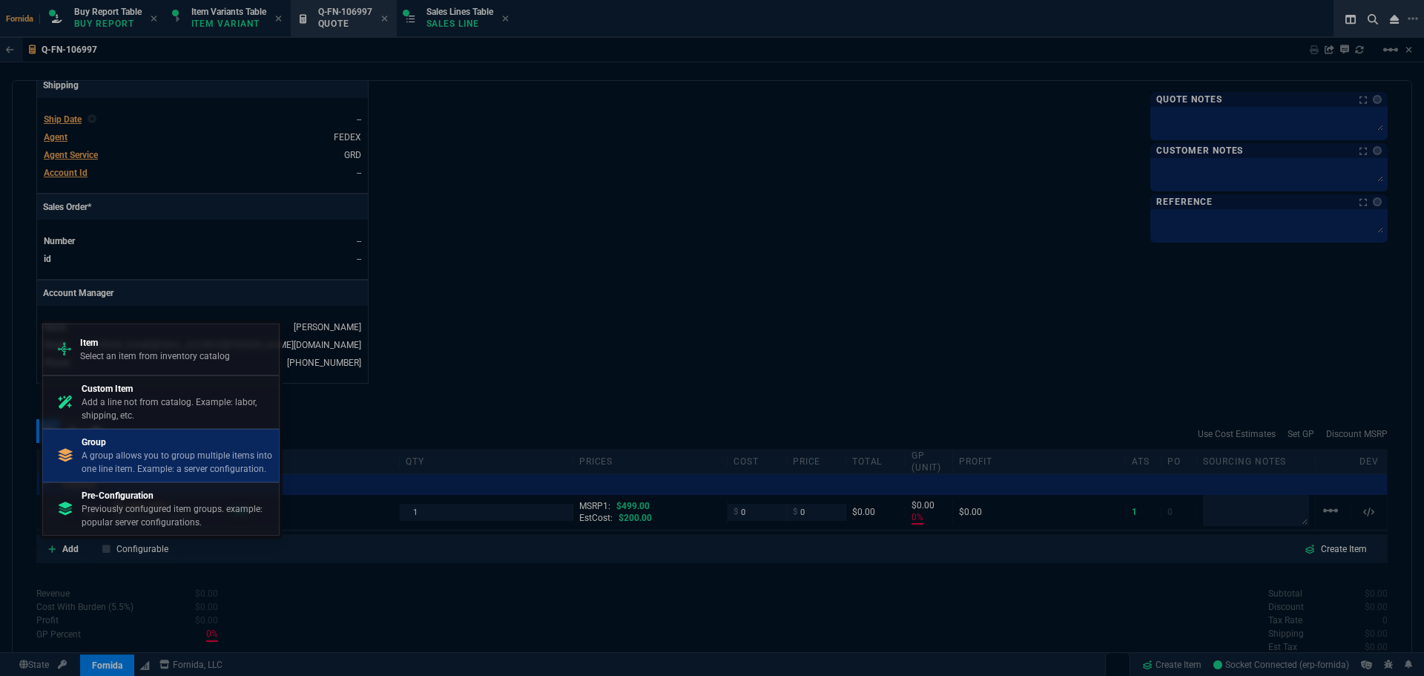
type input "499"
type input "100"
click at [156, 438] on p "Group" at bounding box center [177, 441] width 191 height 13
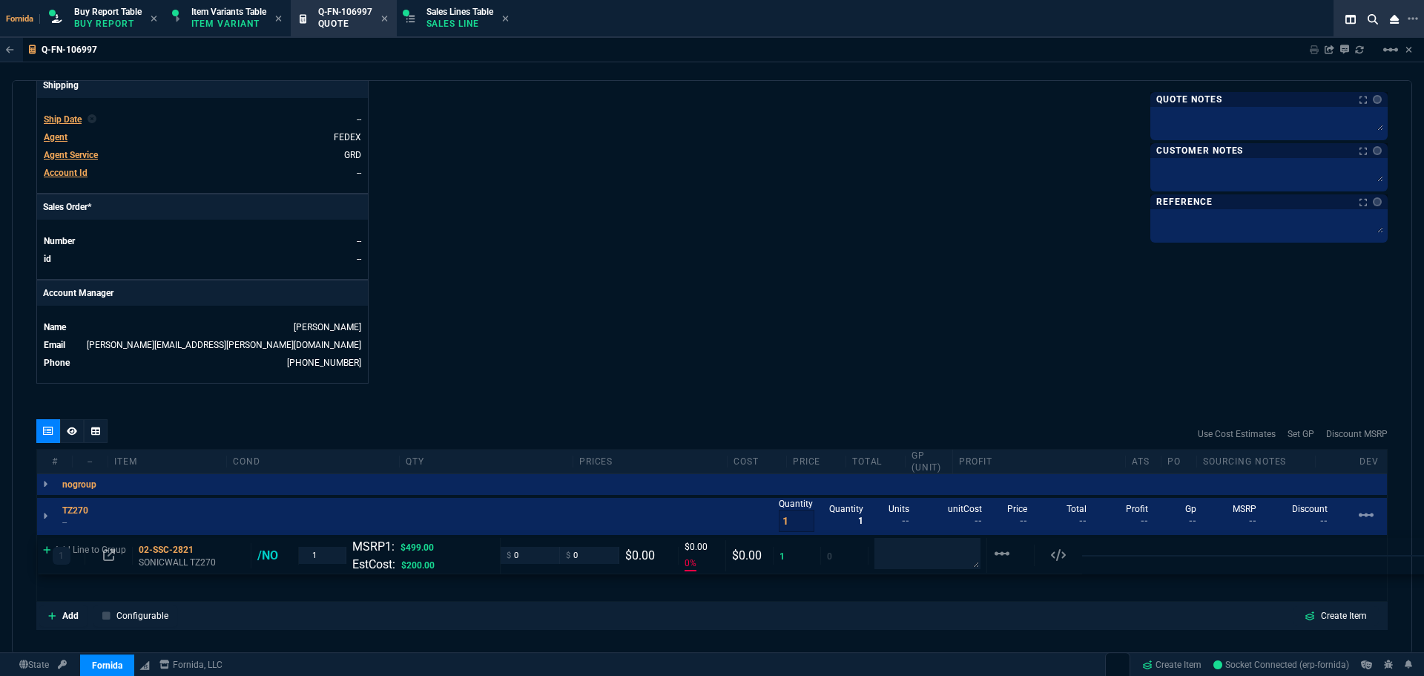
drag, startPoint x: 138, startPoint y: 515, endPoint x: 139, endPoint y: 558, distance: 43.0
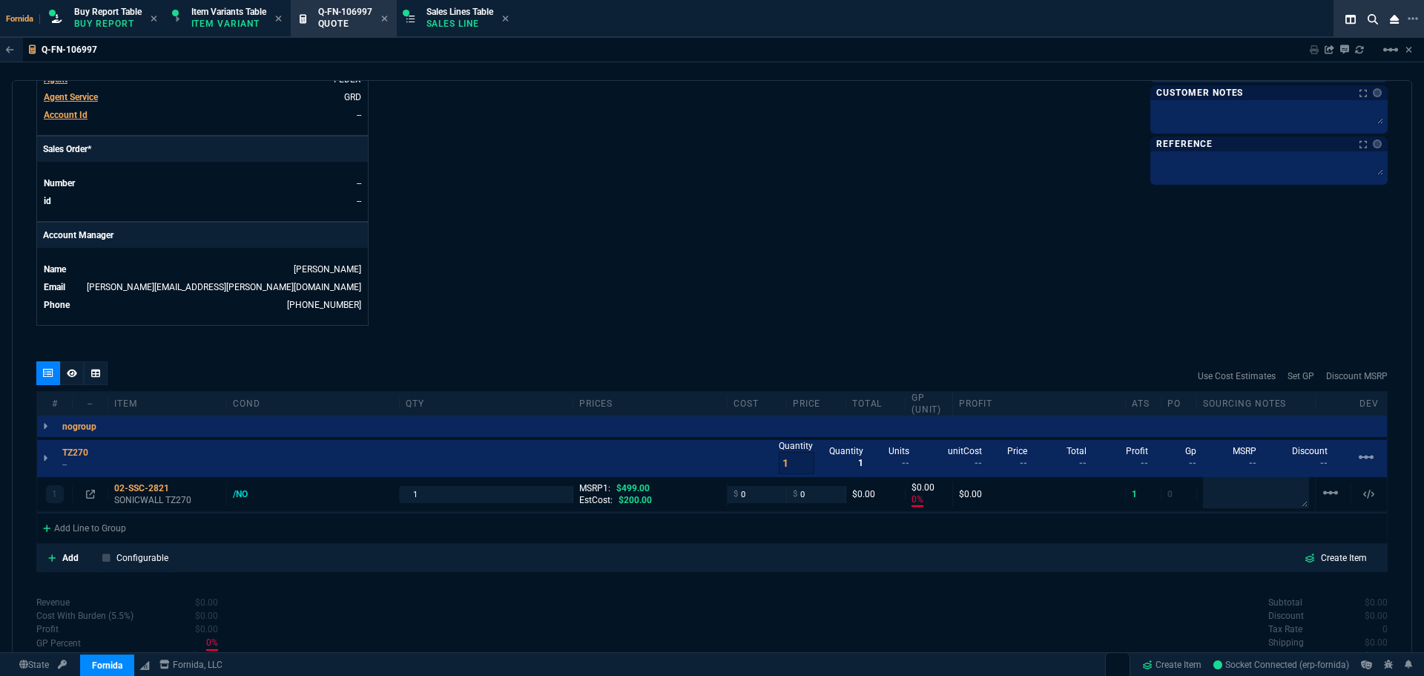
type input "0"
type input "100"
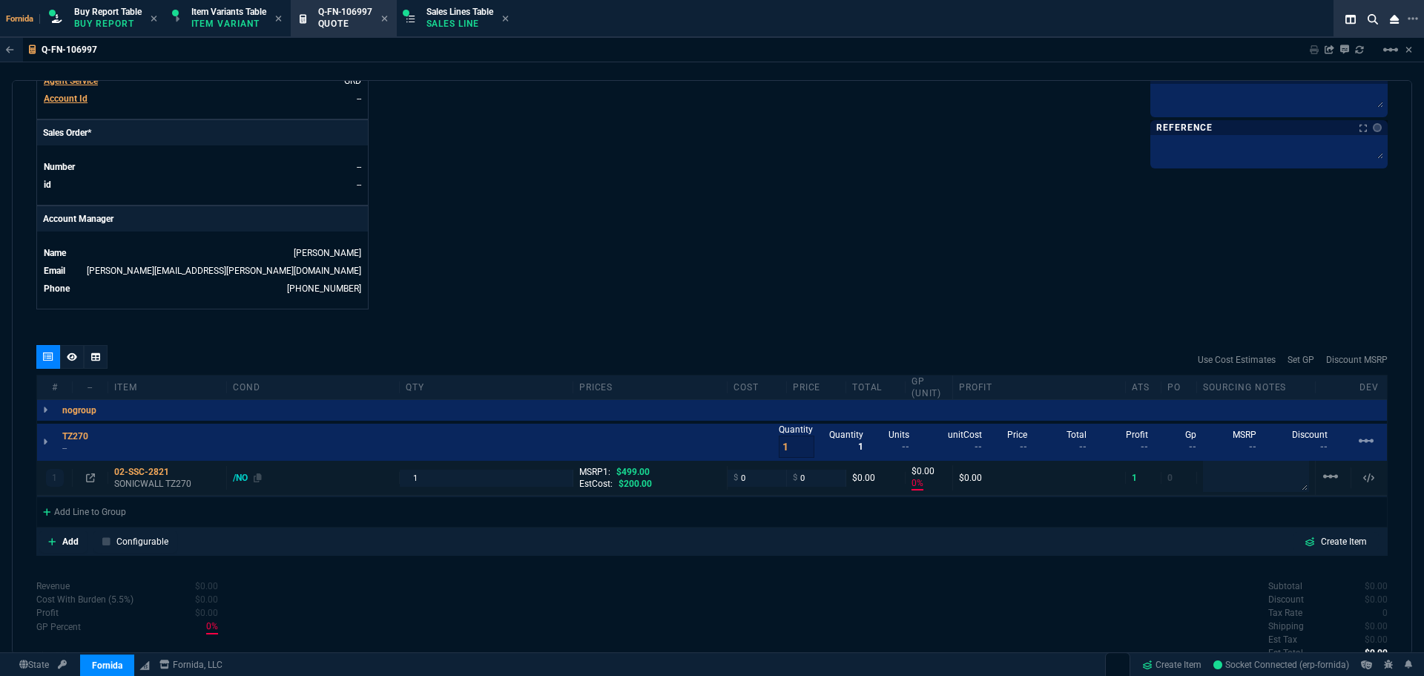
click at [247, 481] on div "/NO" at bounding box center [247, 478] width 29 height 12
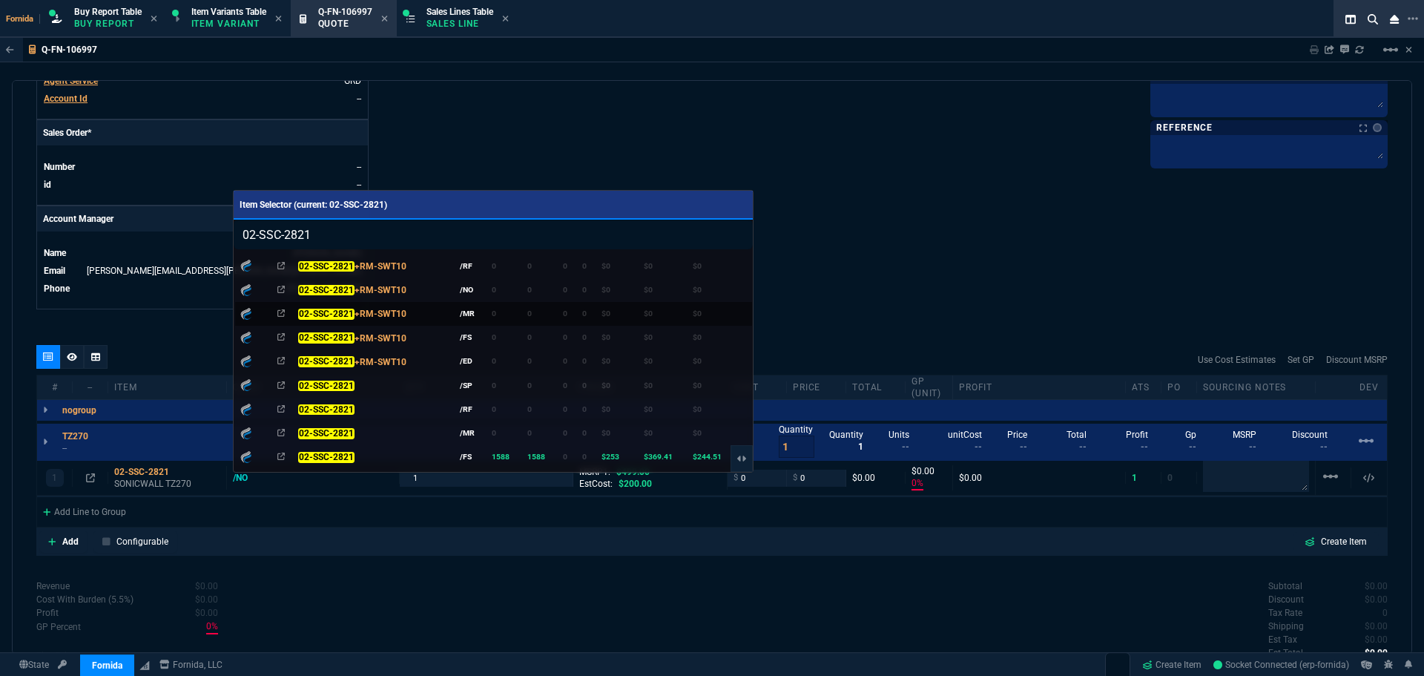
scroll to position [148, 0]
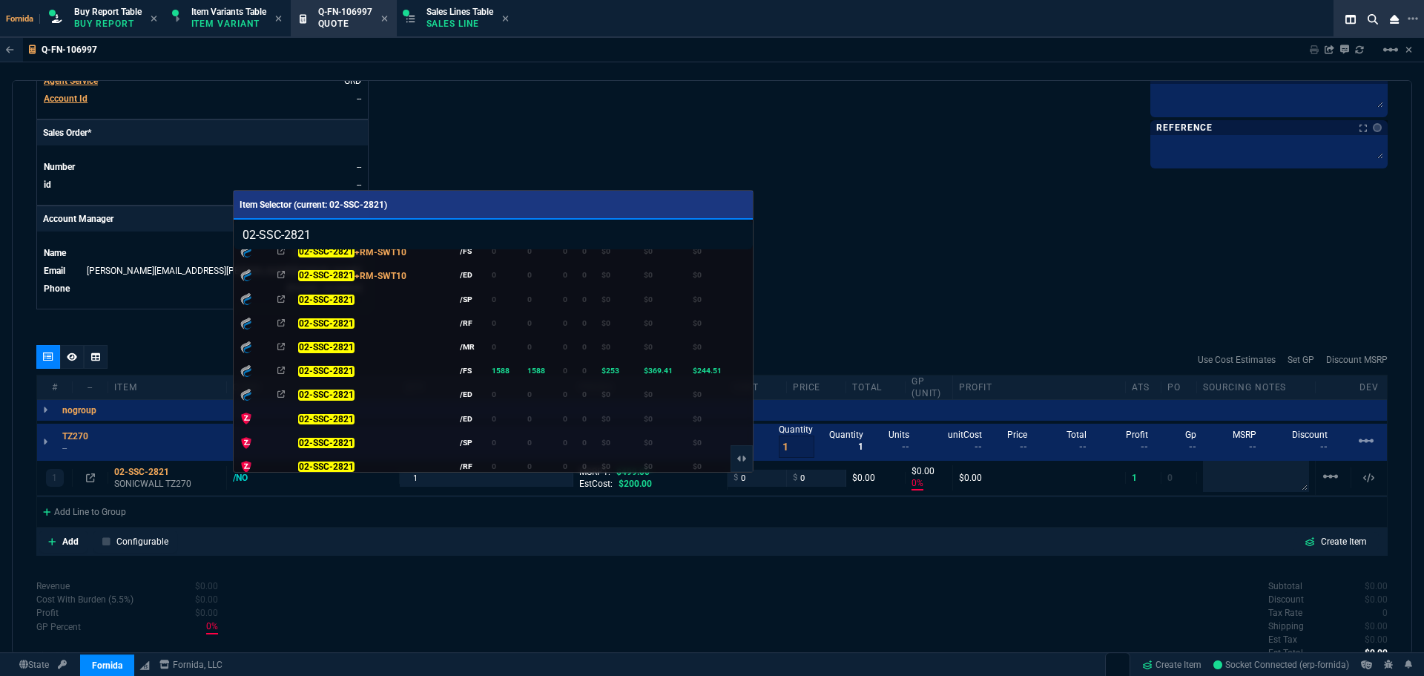
click at [515, 360] on td "1588" at bounding box center [504, 371] width 36 height 24
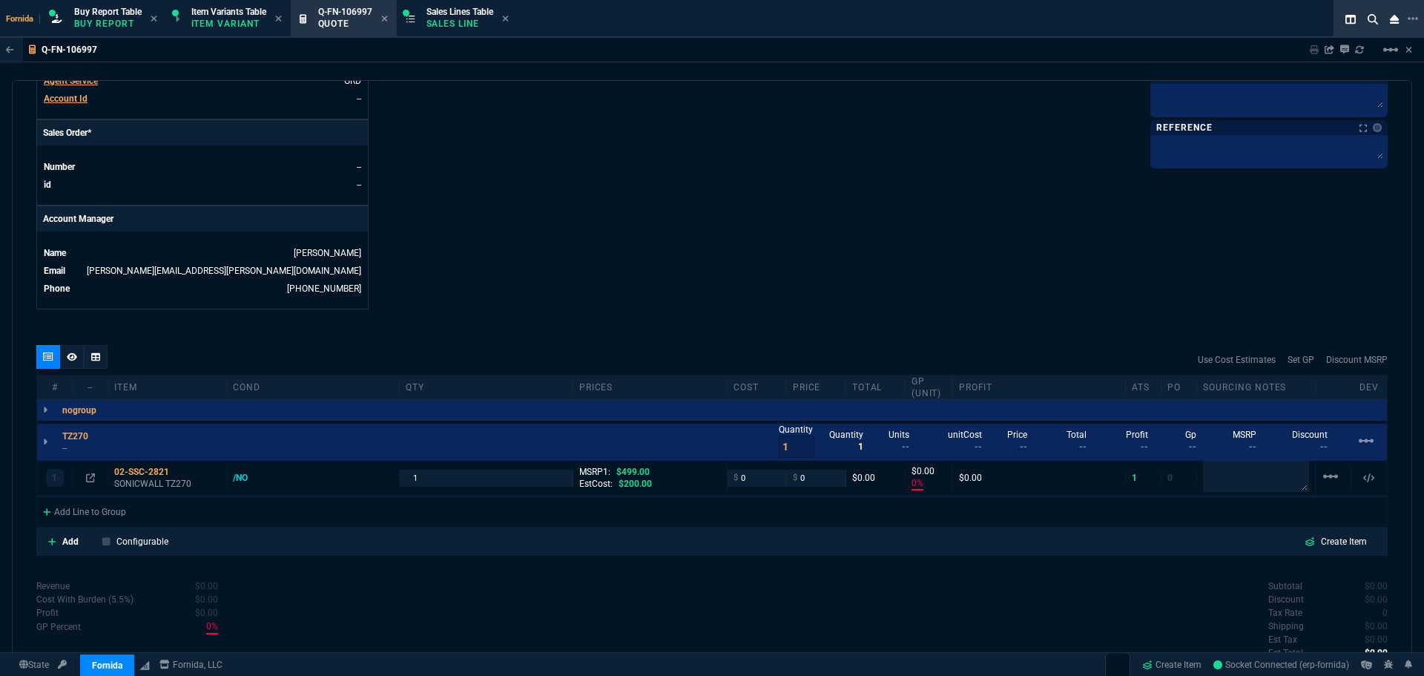
type input "244.51"
type input "369.41"
type input "244.51"
type input "369.41"
type input "34"
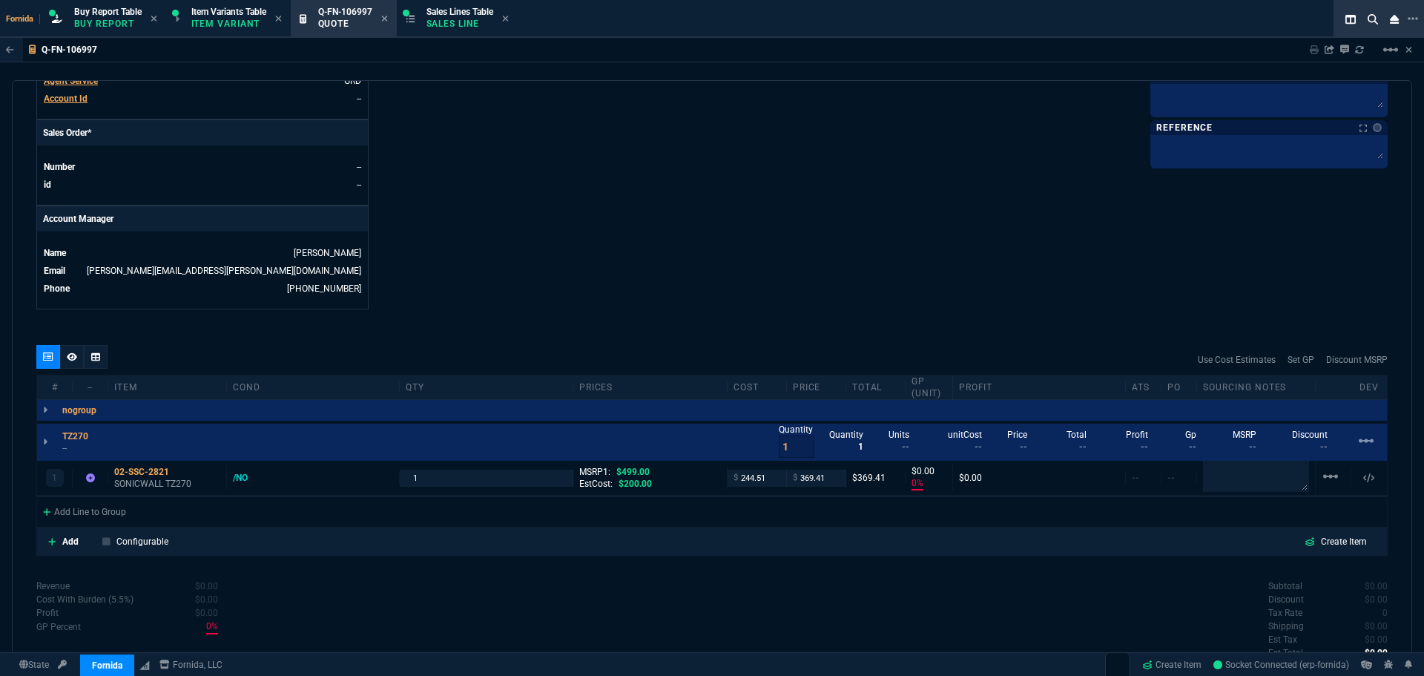
type input "125"
type input "26"
click at [160, 471] on div "02-SSC-2821" at bounding box center [167, 472] width 106 height 12
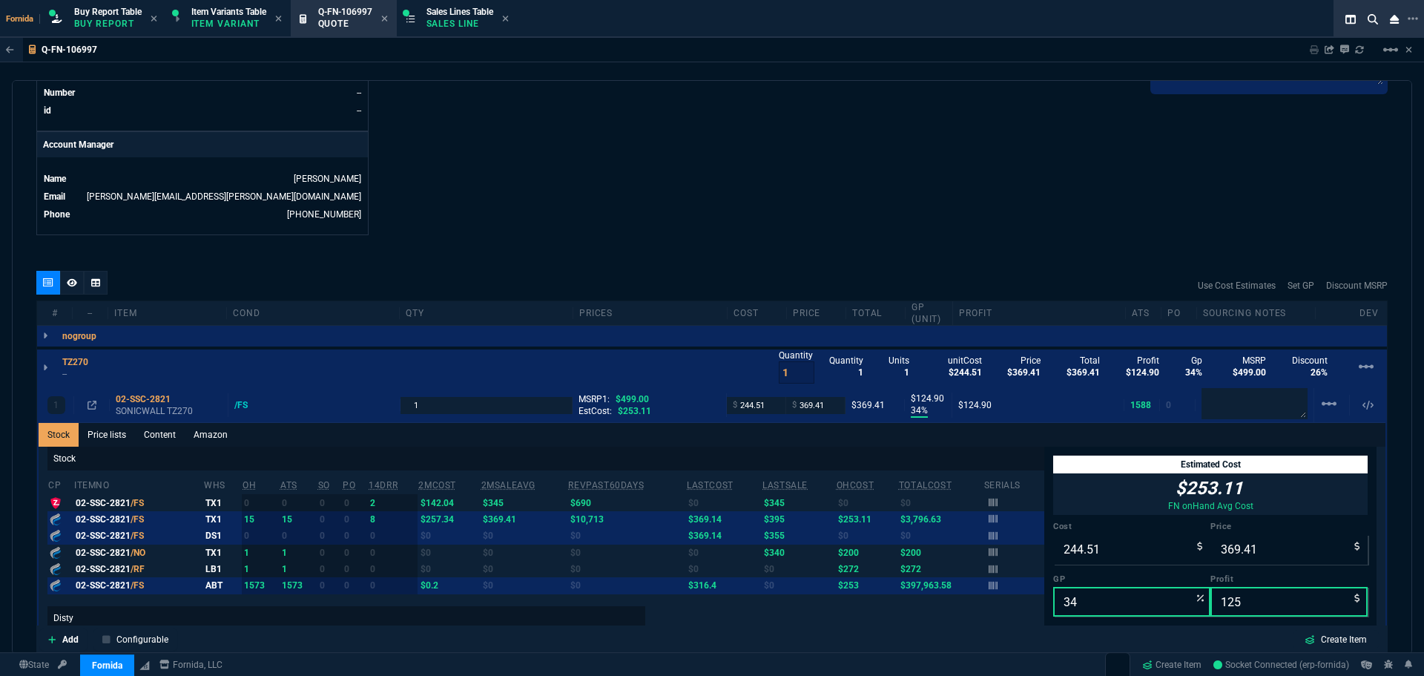
scroll to position [742, 0]
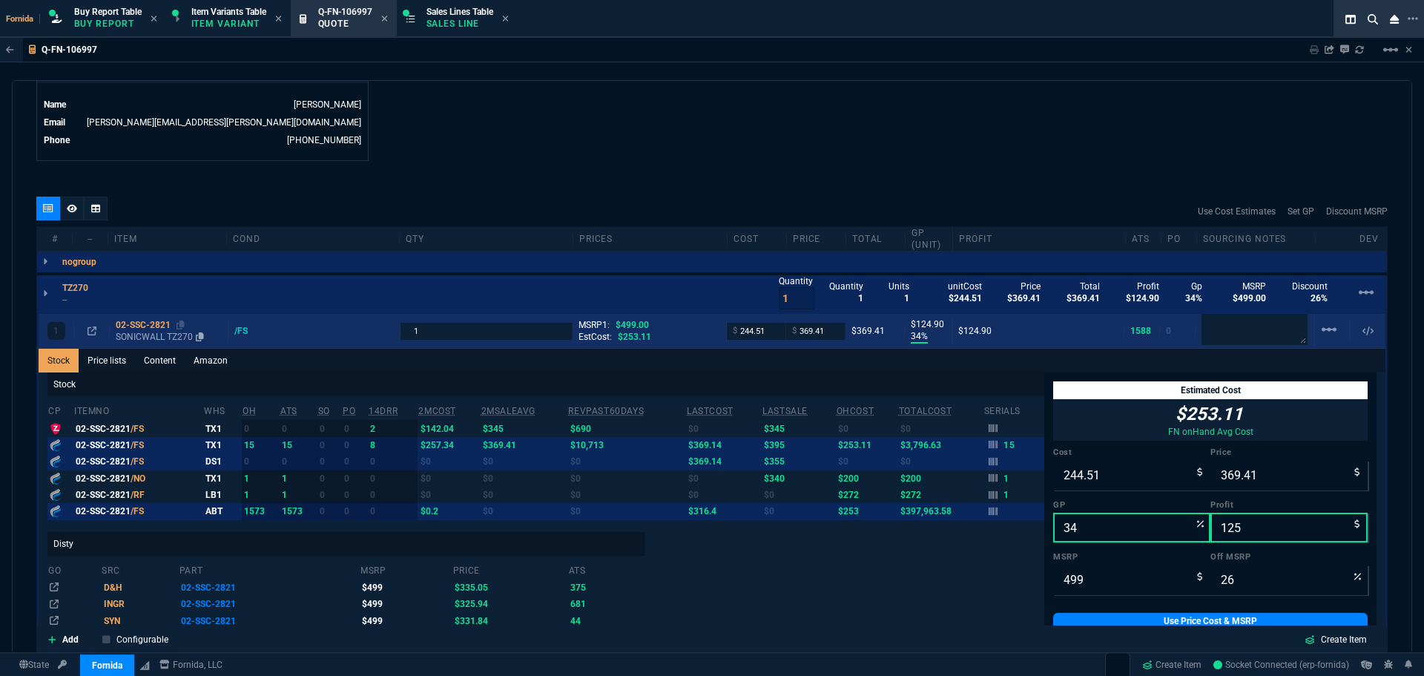
click at [145, 334] on p "SONICWALL TZ270" at bounding box center [169, 337] width 106 height 12
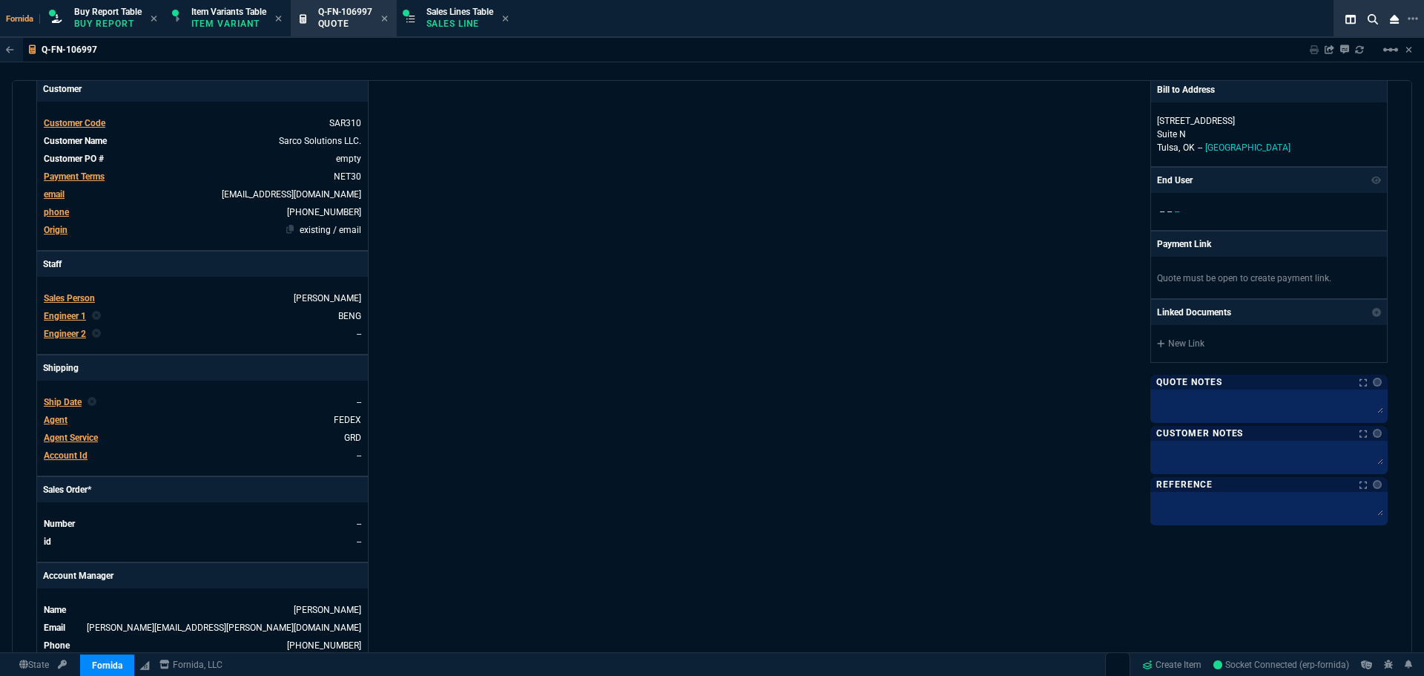
scroll to position [223, 0]
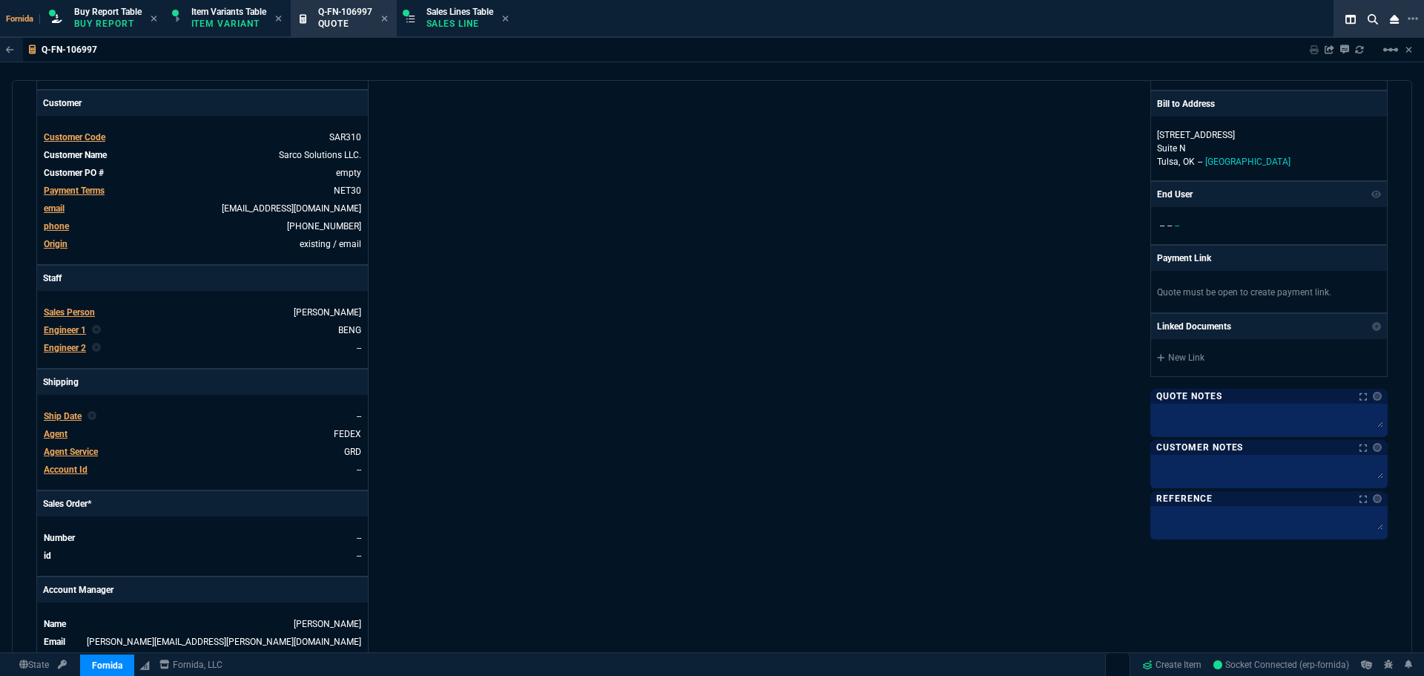
drag, startPoint x: 340, startPoint y: 142, endPoint x: 530, endPoint y: 220, distance: 204.8
click at [340, 142] on span "SAR310" at bounding box center [345, 137] width 32 height 10
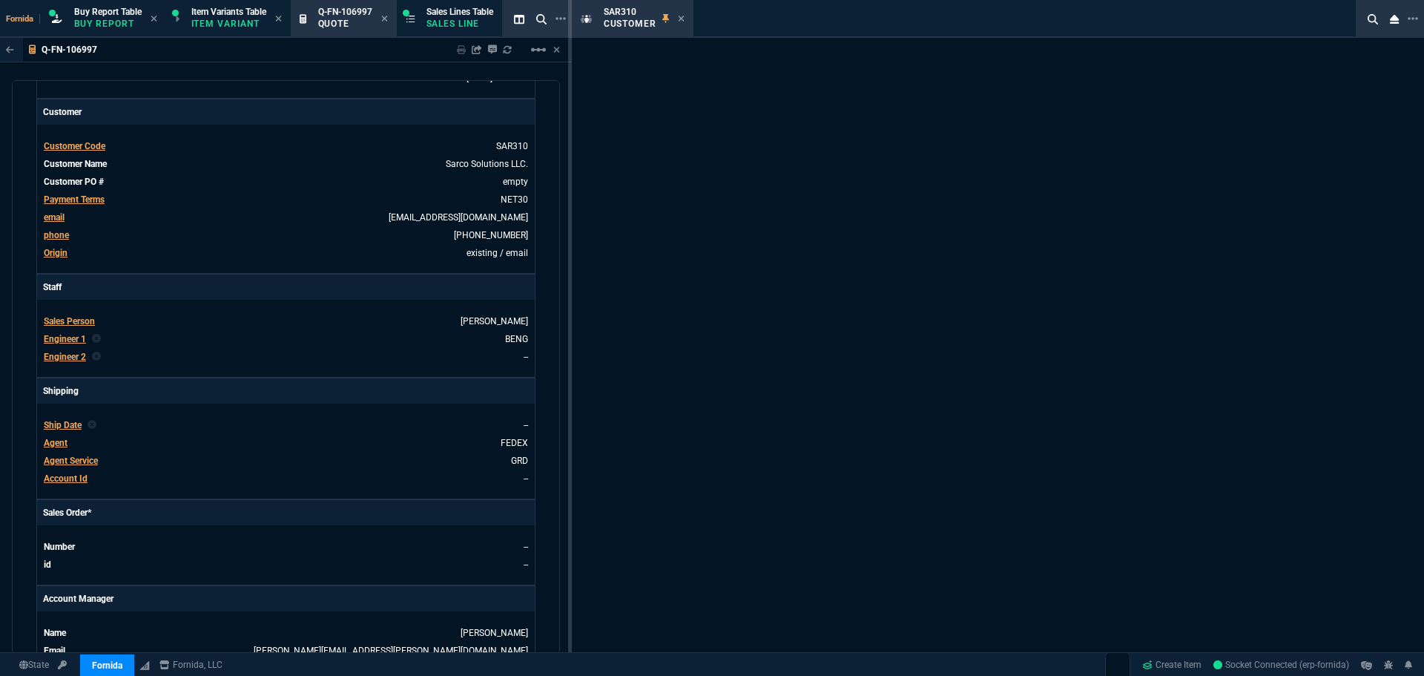
select select "1: quotes"
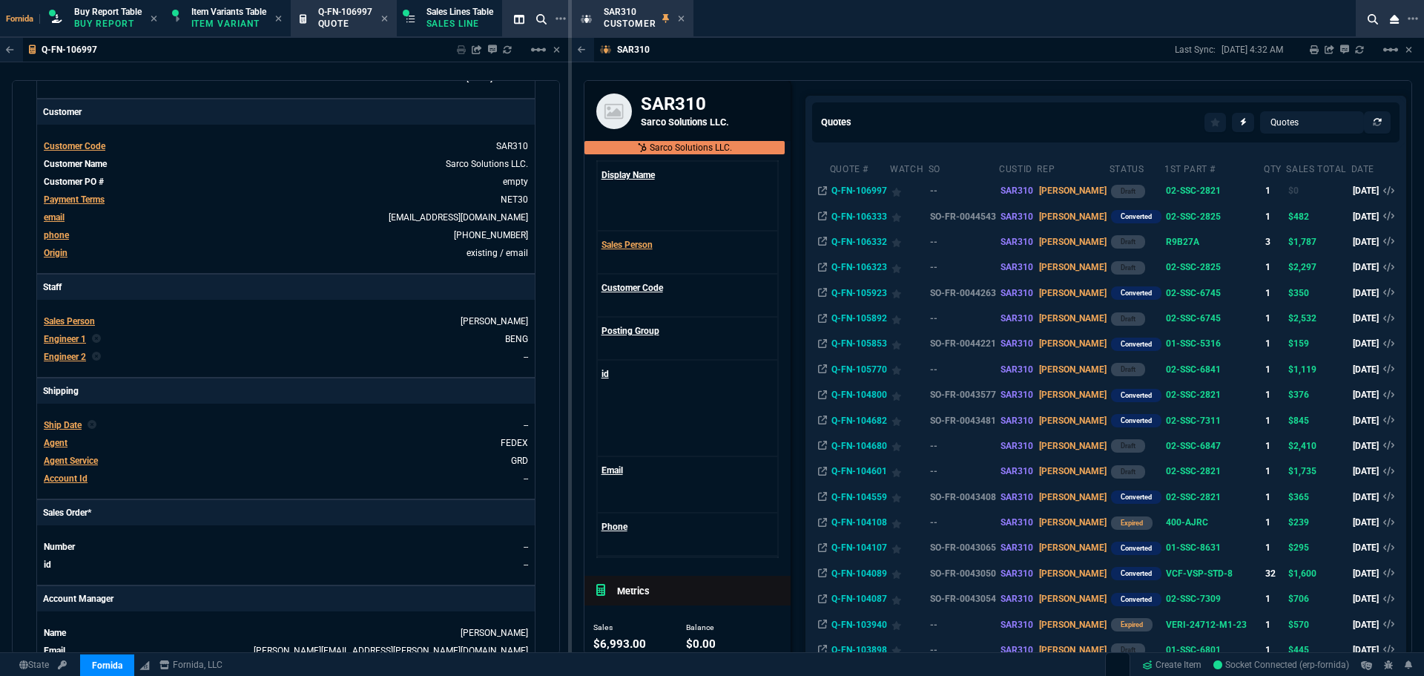
scroll to position [1337, 0]
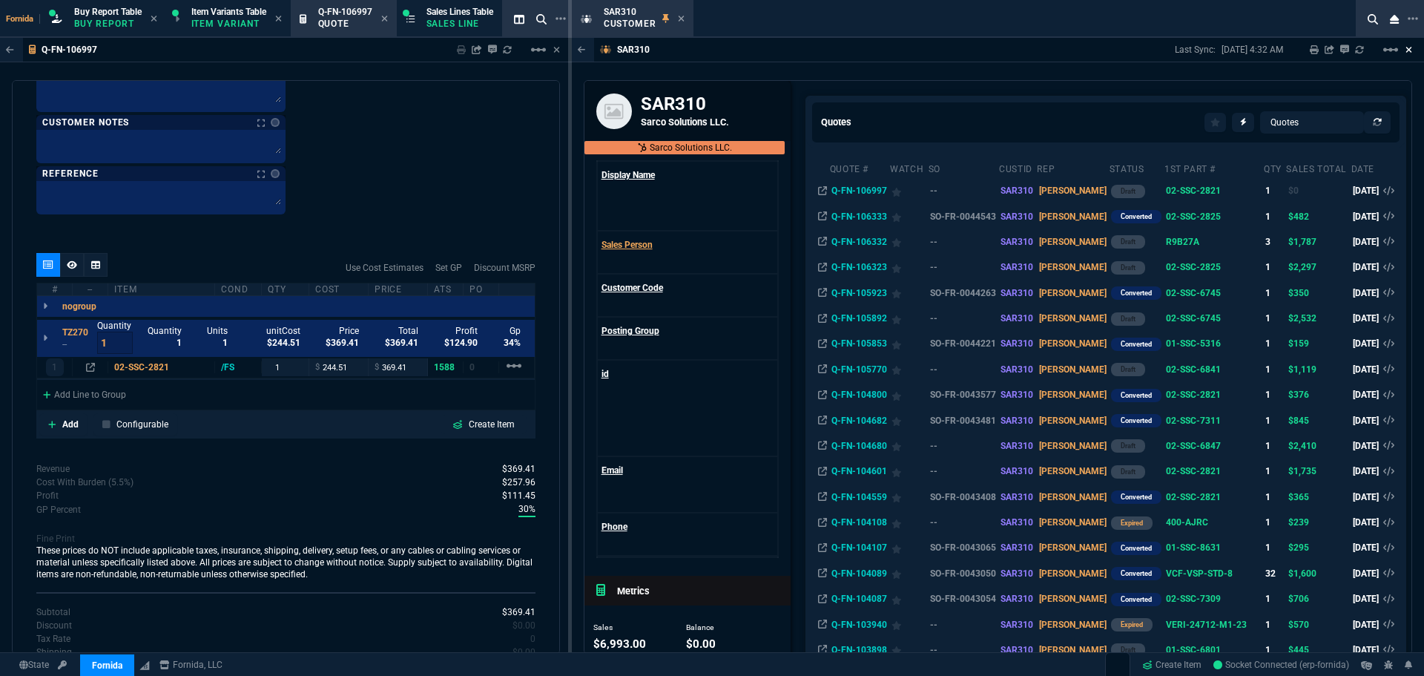
click at [1067, 52] on icon at bounding box center [1409, 49] width 7 height 9
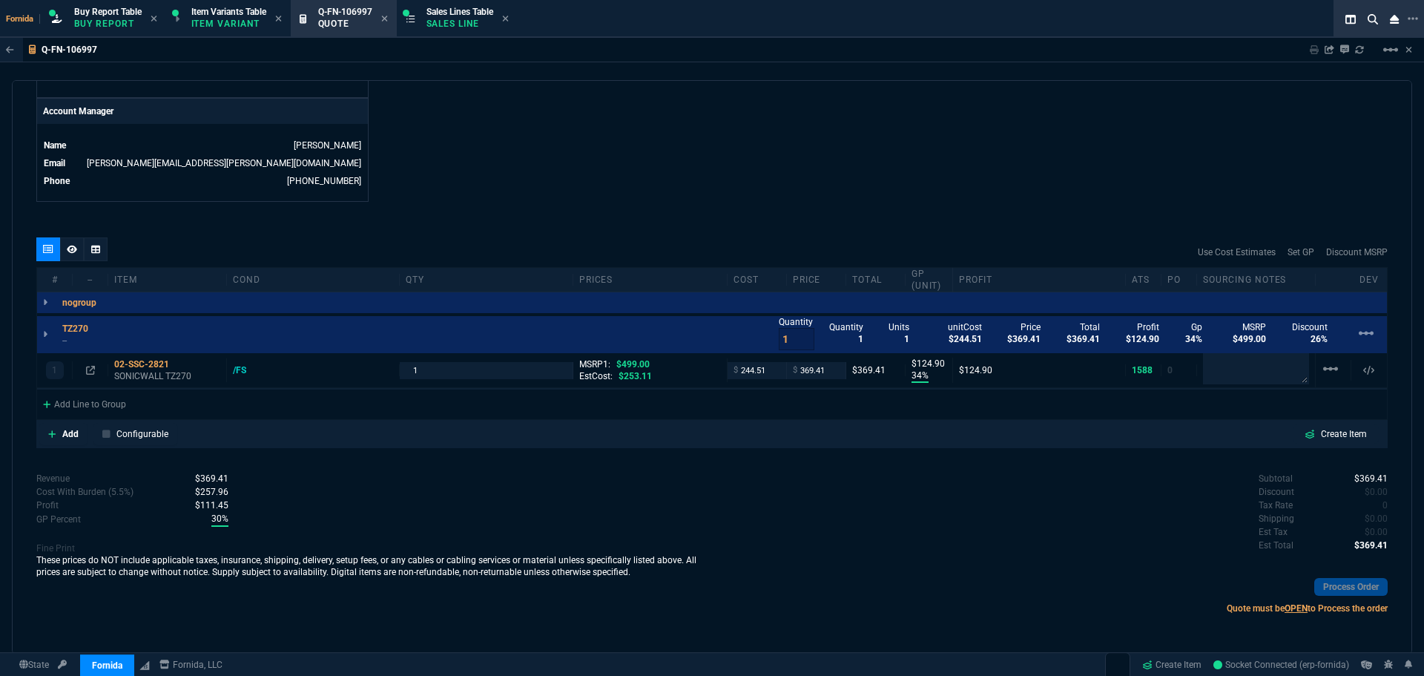
scroll to position [701, 0]
click at [143, 369] on div "02-SSC-2821" at bounding box center [167, 364] width 106 height 12
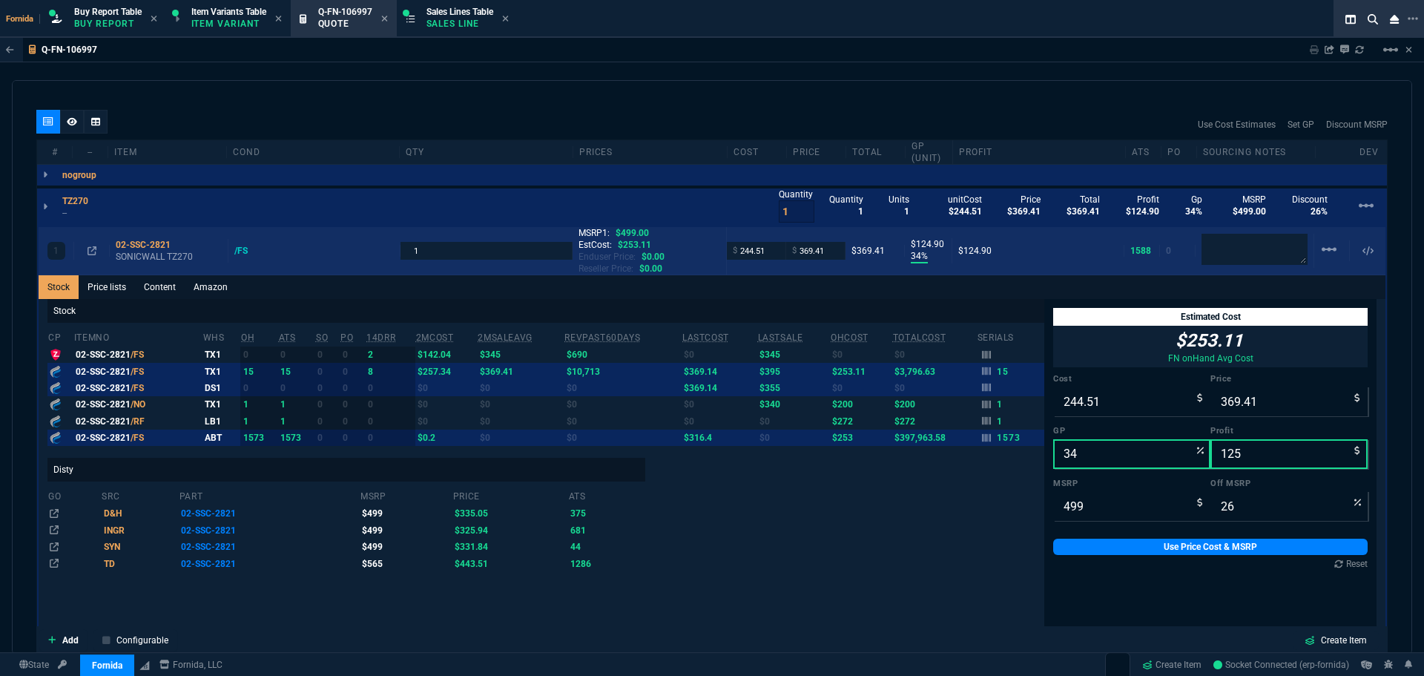
click at [628, 260] on div "Enduser Price: $0.00" at bounding box center [650, 257] width 142 height 12
click at [635, 248] on span "$253.11" at bounding box center [634, 245] width 33 height 10
type input "253.11"
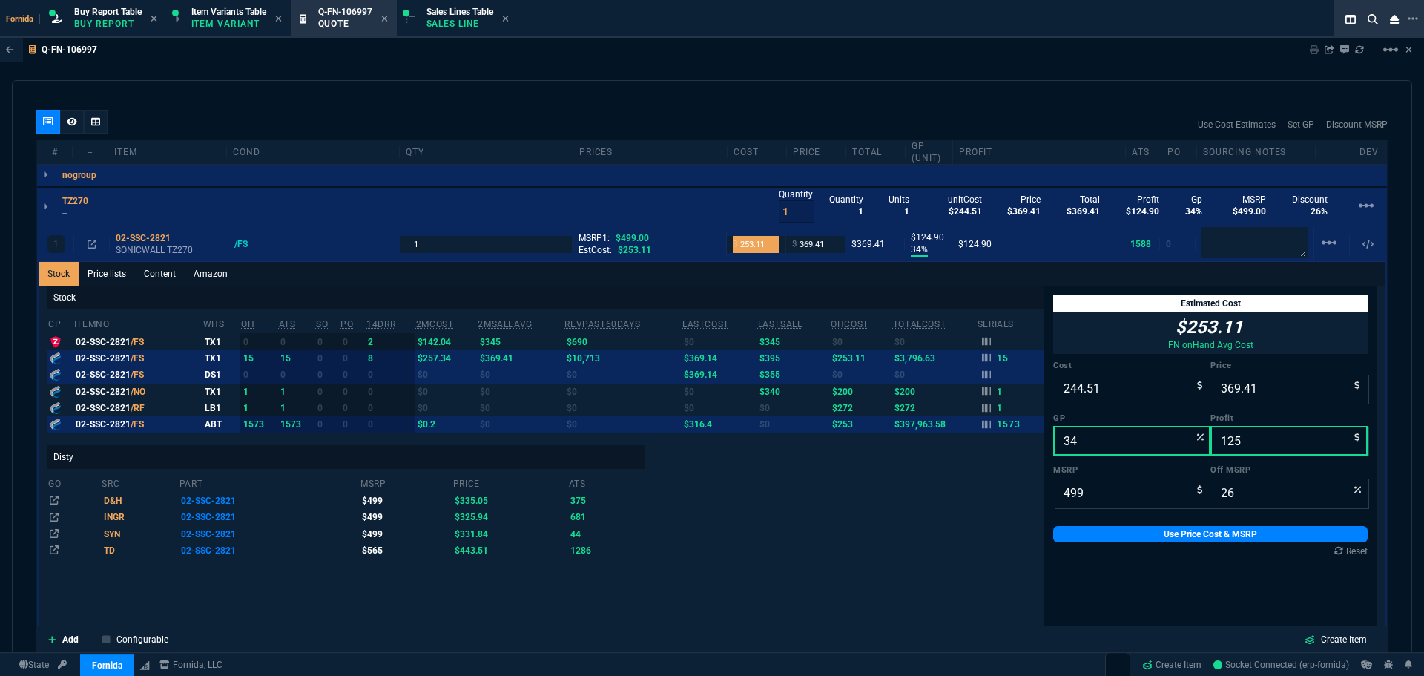
scroll to position [822, 0]
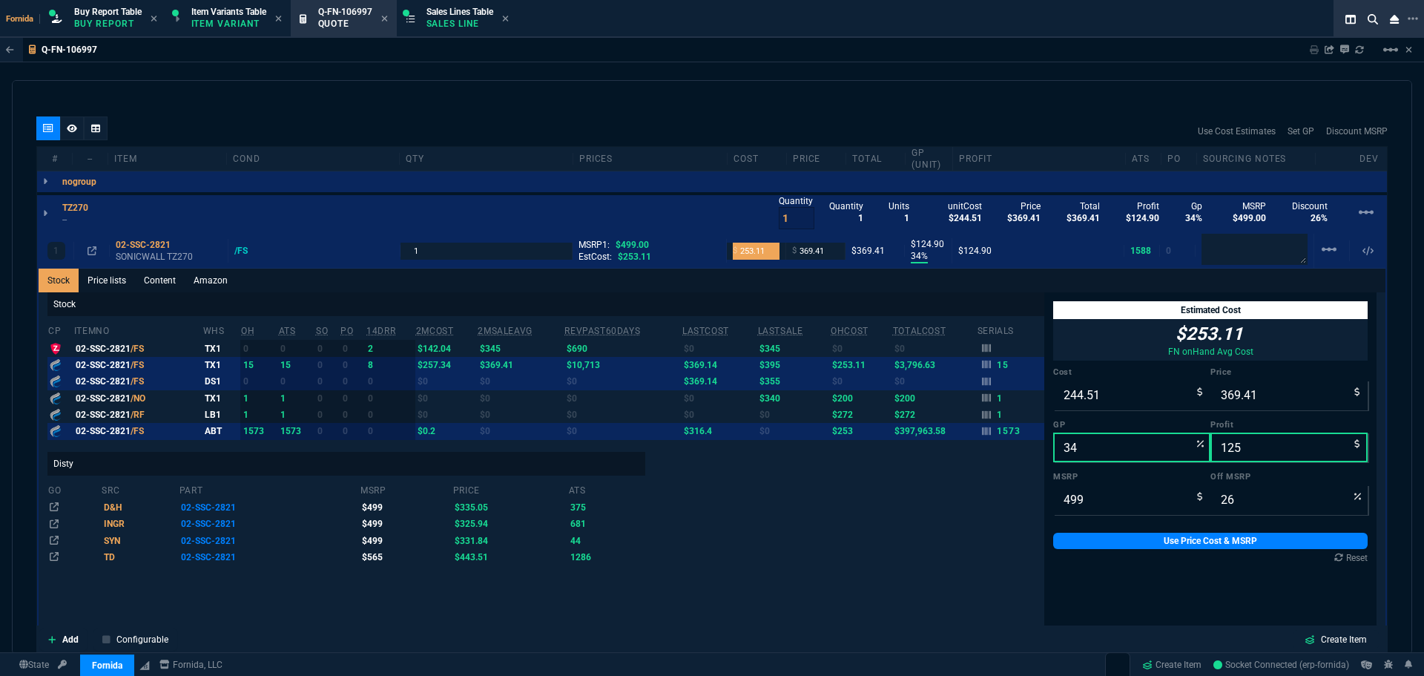
type input "253.11"
type input "31"
type input "116"
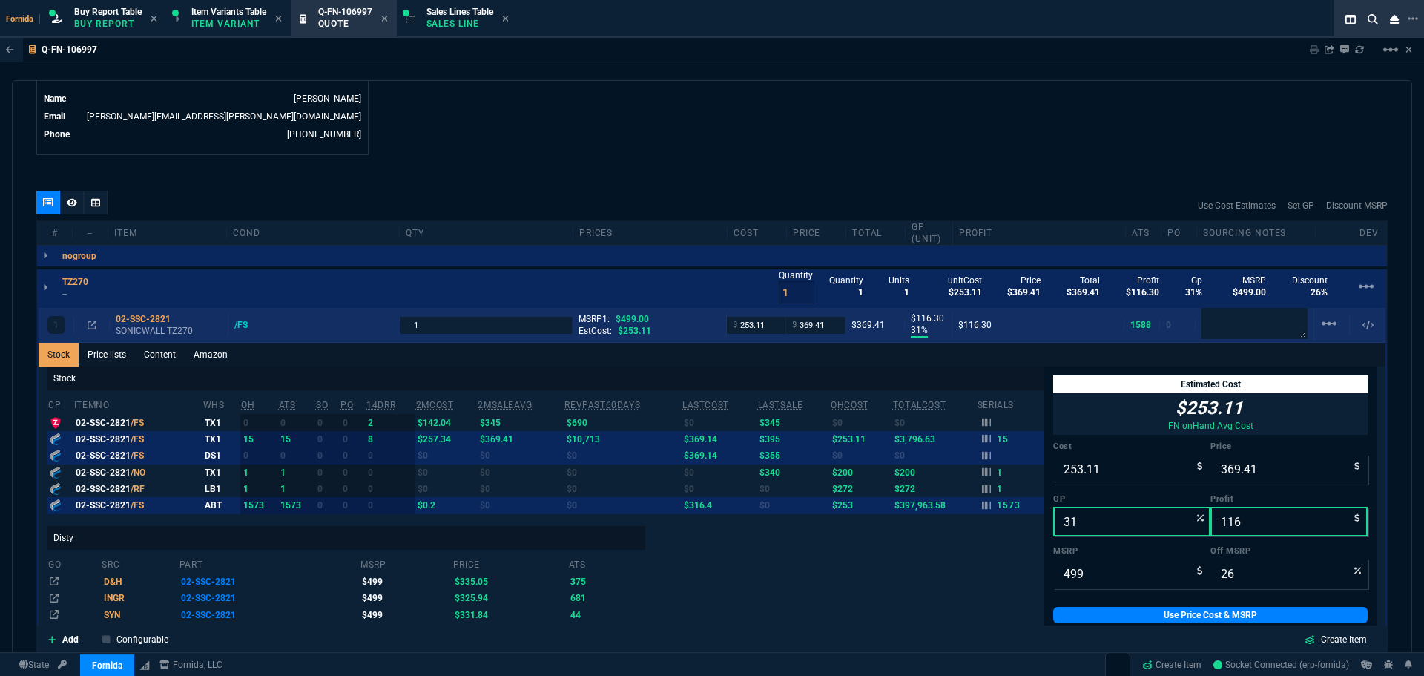
scroll to position [748, 0]
click at [806, 332] on input "369.41" at bounding box center [815, 325] width 47 height 17
type input "370"
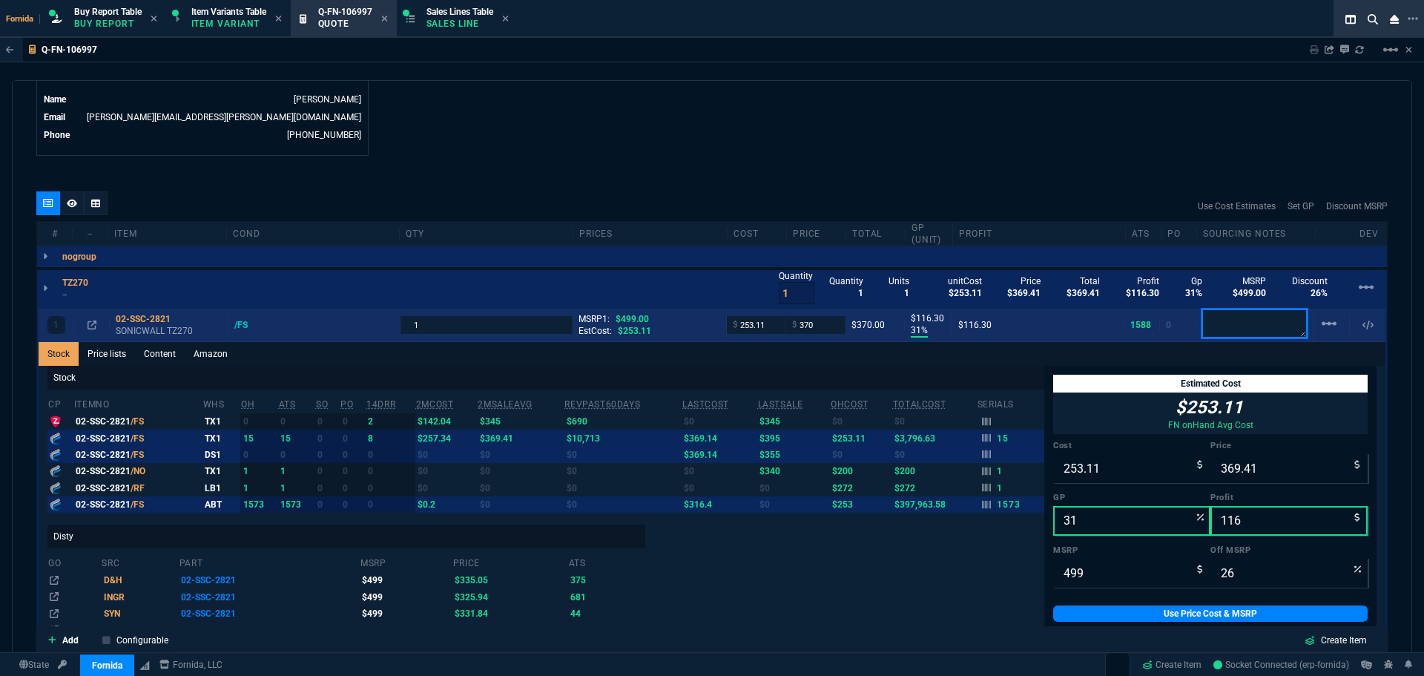
type input "370"
type input "32"
type input "117"
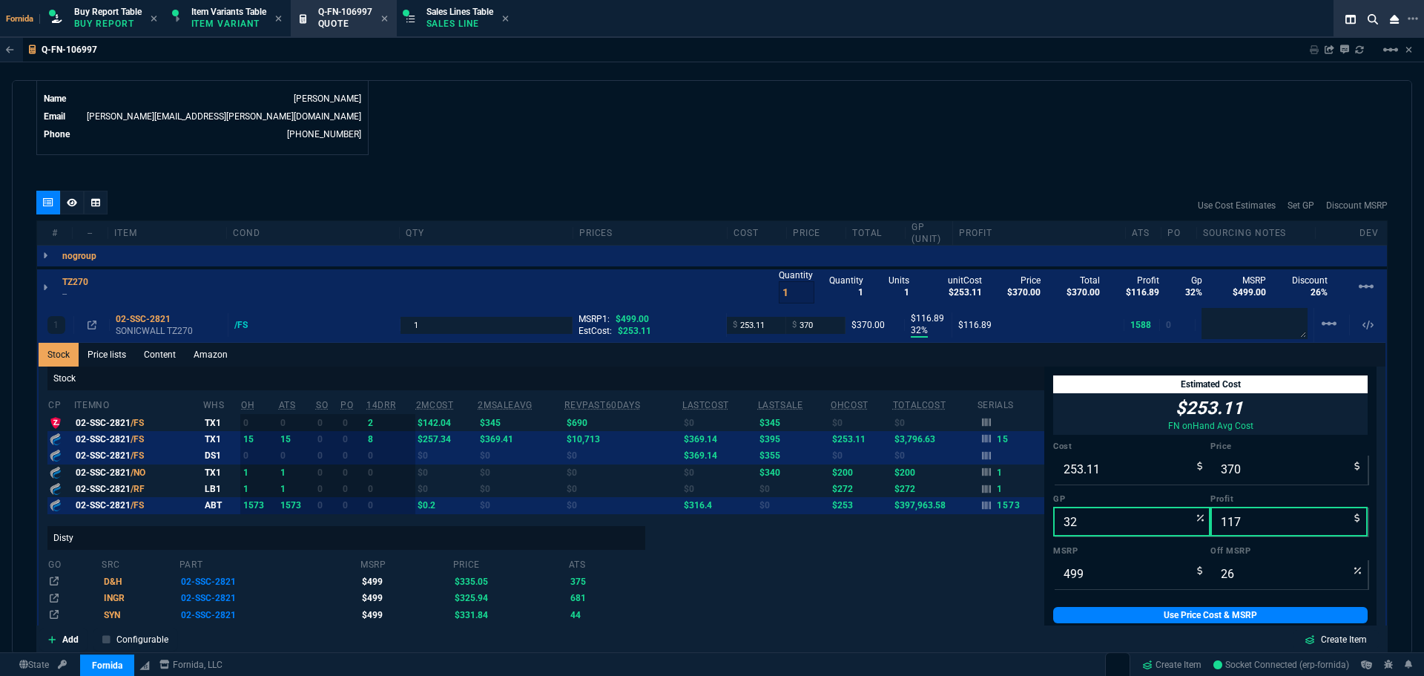
click at [92, 327] on icon at bounding box center [92, 324] width 9 height 9
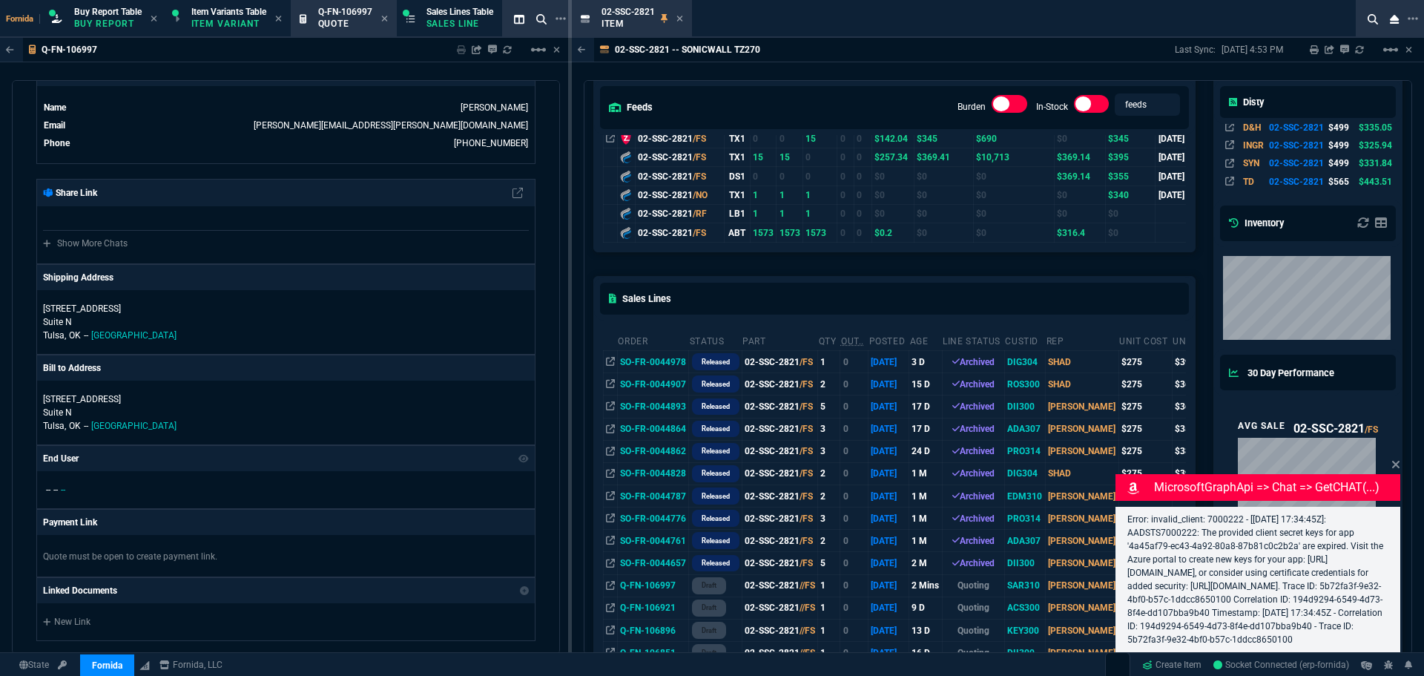
scroll to position [223, 0]
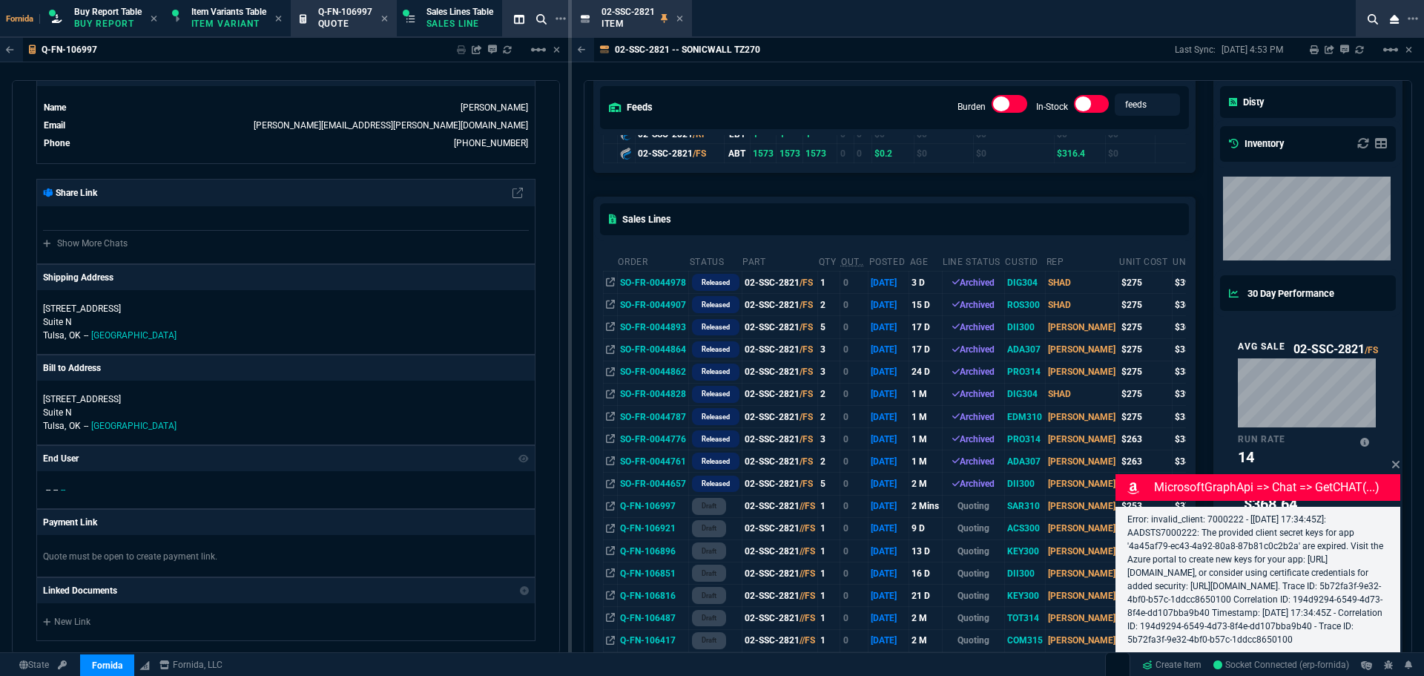
drag, startPoint x: 682, startPoint y: 19, endPoint x: 673, endPoint y: 42, distance: 24.0
click at [682, 19] on icon at bounding box center [679, 18] width 7 height 9
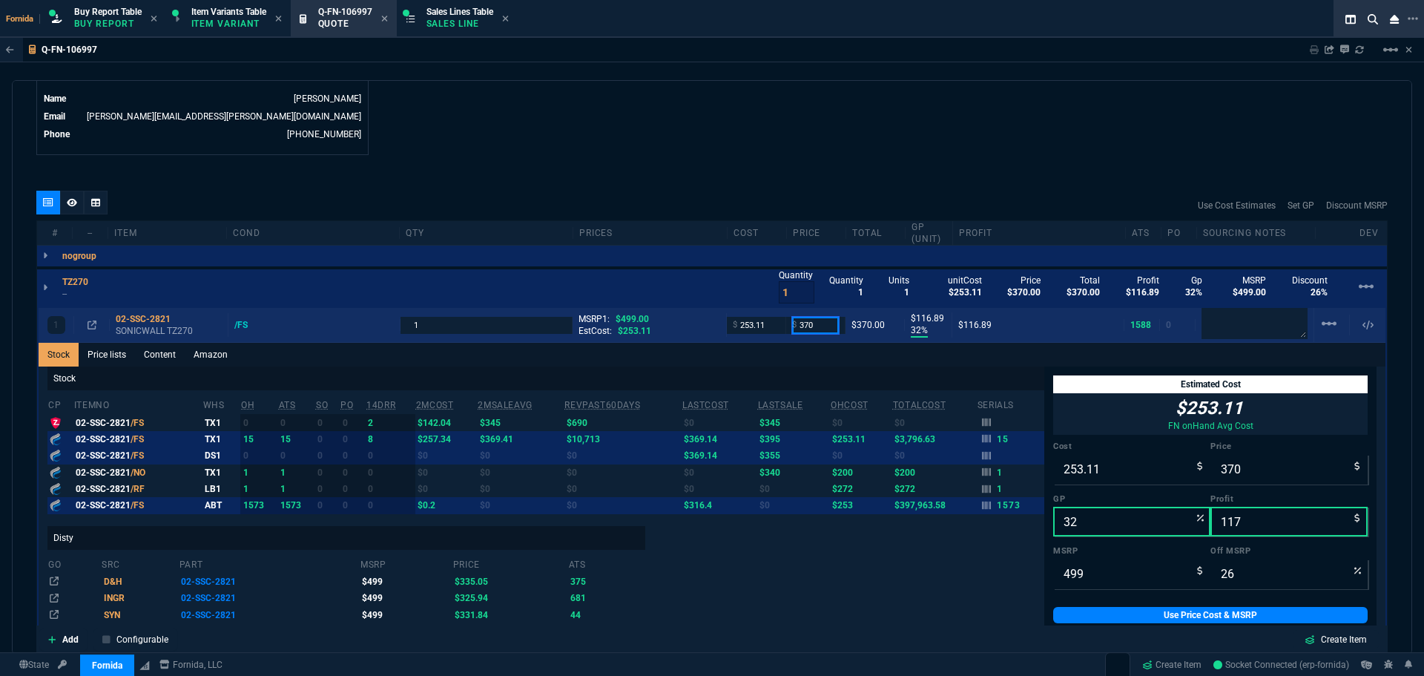
click at [817, 330] on input "370" at bounding box center [815, 325] width 47 height 17
type input "375"
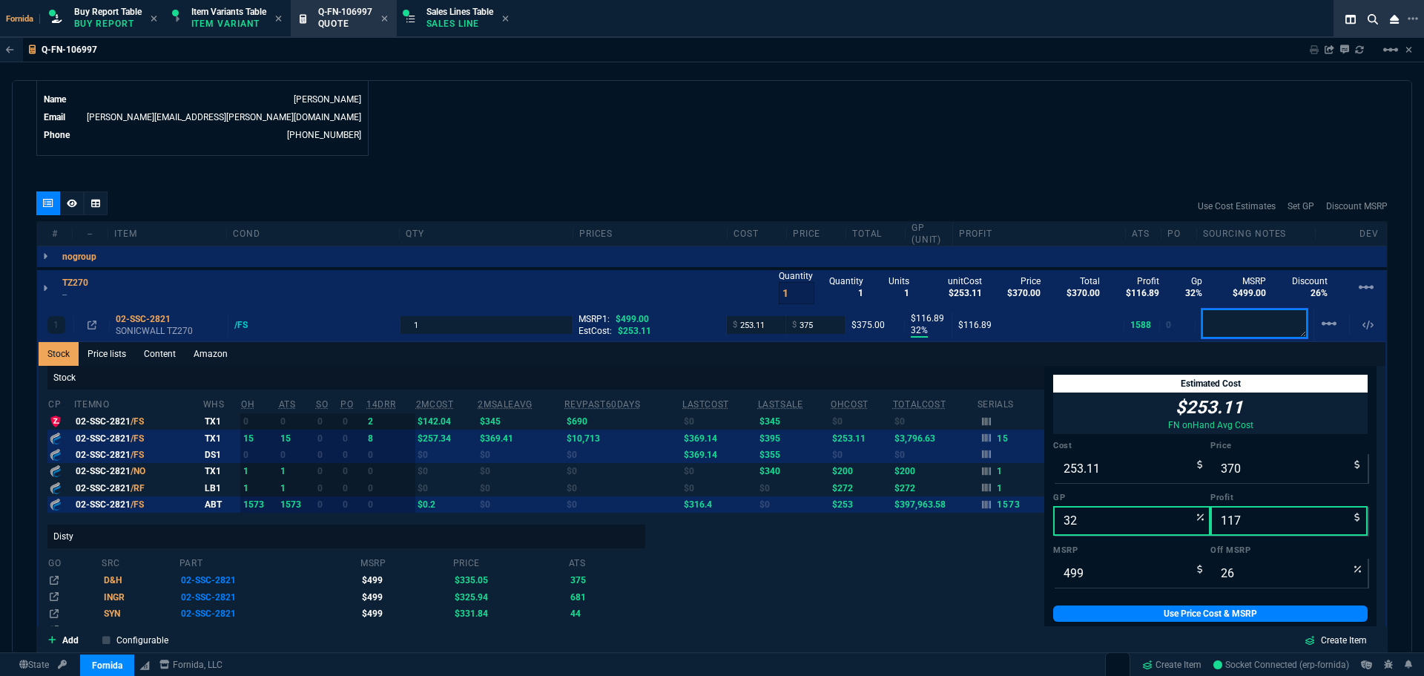
type input "375"
type input "33"
type input "122"
type input "25"
click at [111, 326] on div "02-SSC-2821 SONICWALL TZ270" at bounding box center [169, 325] width 119 height 24
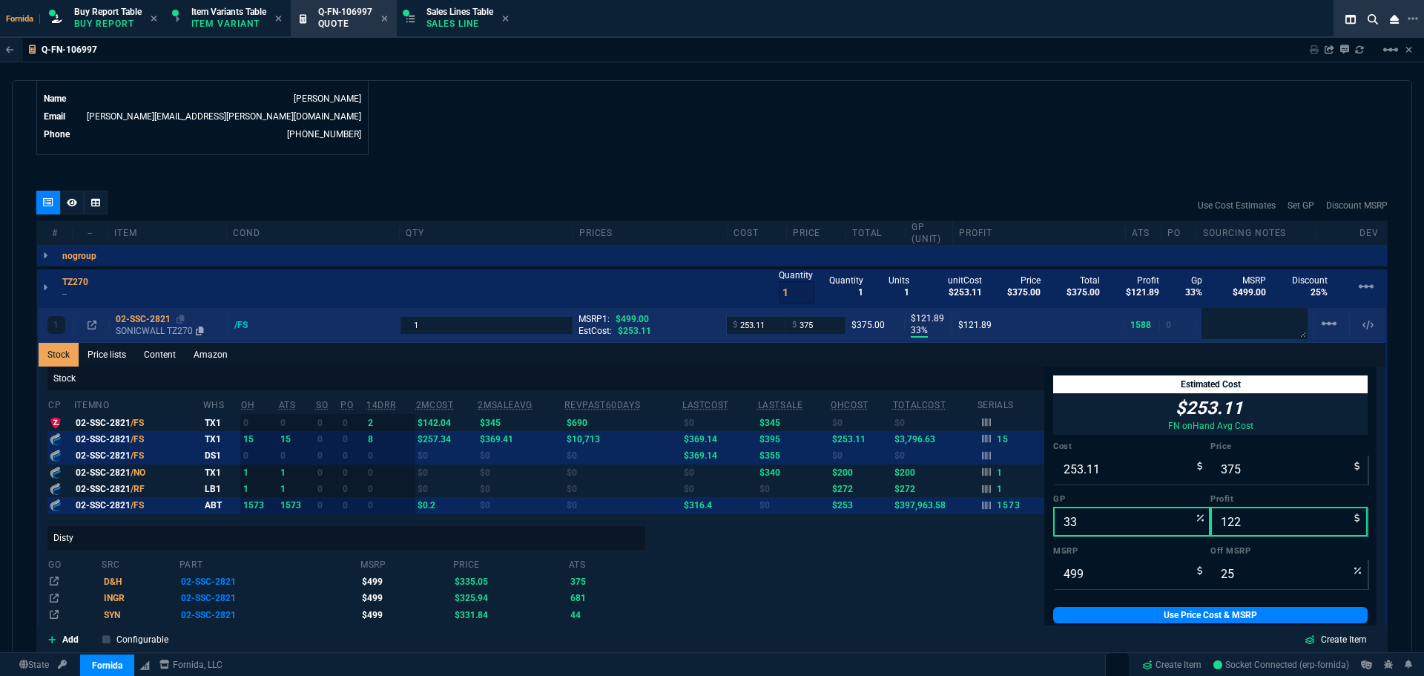
click at [130, 321] on div "02-SSC-2821" at bounding box center [169, 319] width 106 height 12
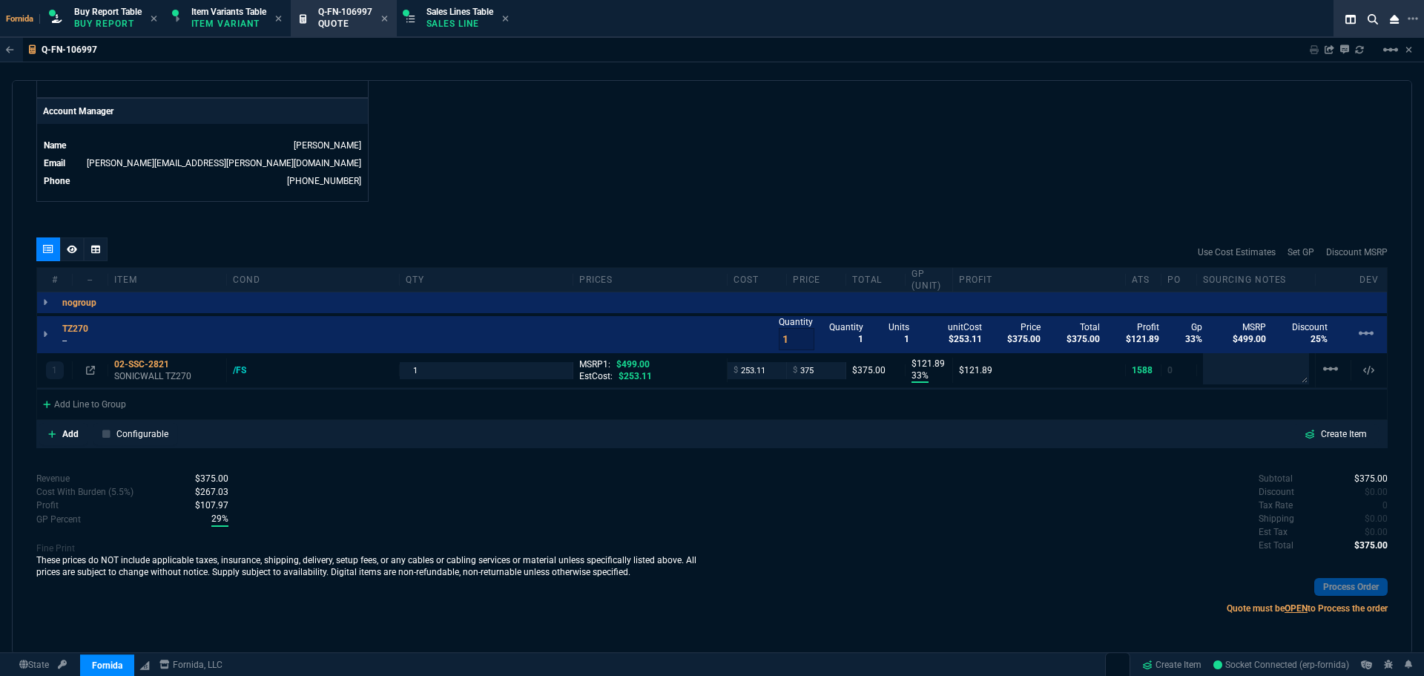
scroll to position [701, 0]
click at [78, 347] on div "TZ270 -- Quantity 1 Quantity 1 Units 1 unitCost $253.11 Price $375.00 Total $37…" at bounding box center [712, 334] width 1350 height 37
click at [88, 341] on p "--" at bounding box center [79, 341] width 35 height 12
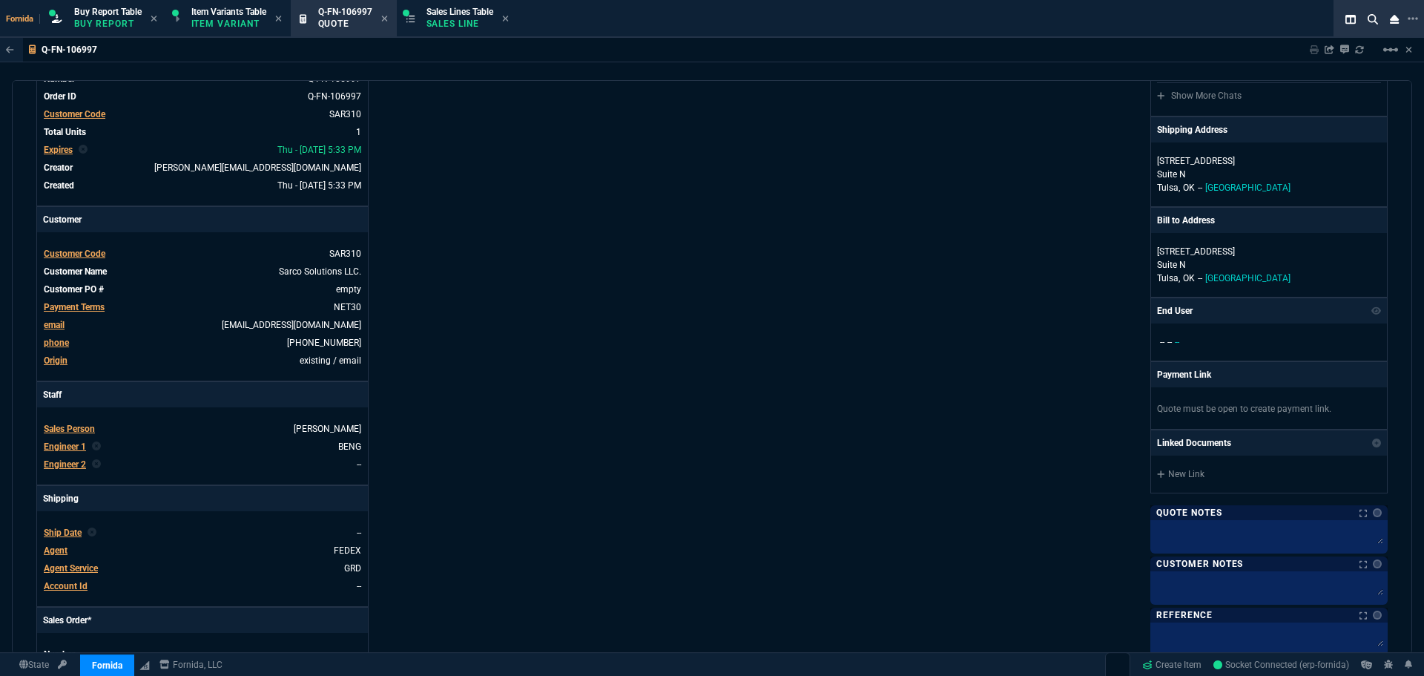
scroll to position [0, 0]
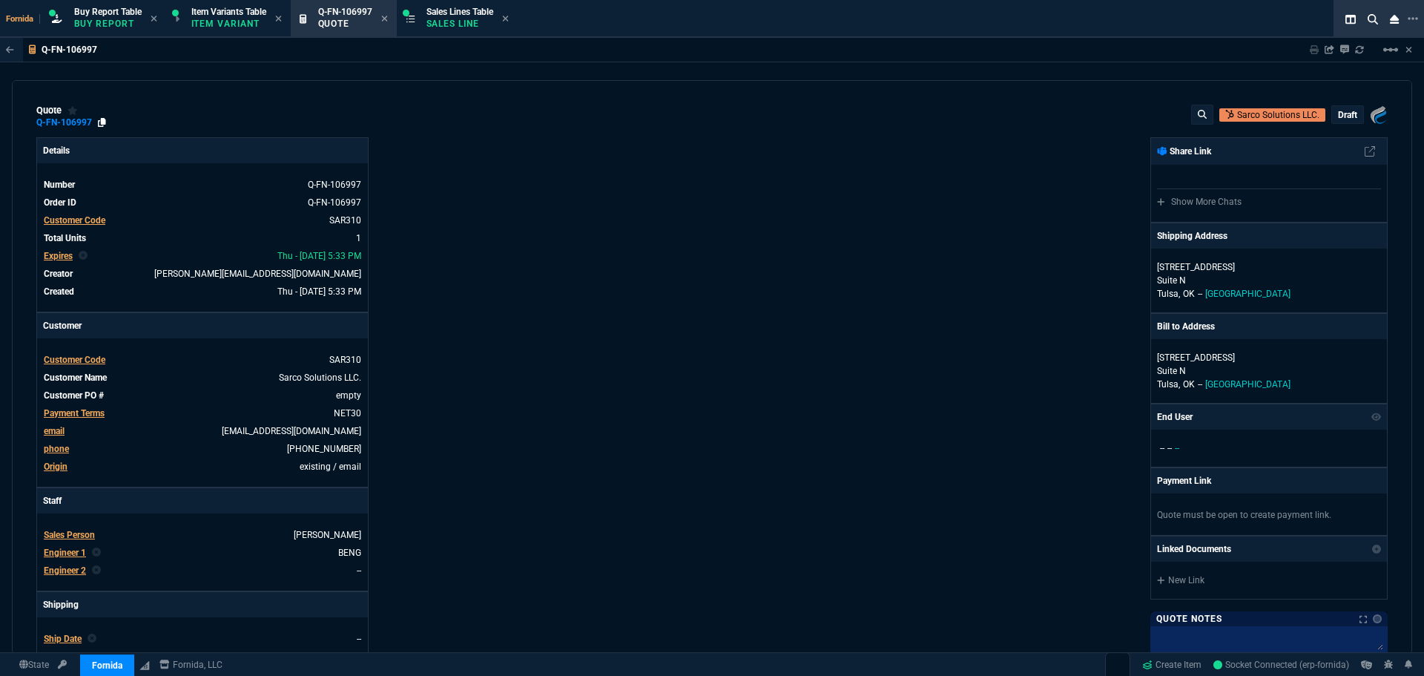
click at [99, 124] on icon at bounding box center [102, 122] width 8 height 9
click at [980, 111] on div "quote Q-FN-106997 Sarco Solutions LLC. draft Fornida, LLC [STREET_ADDRESS]" at bounding box center [711, 117] width 1351 height 24
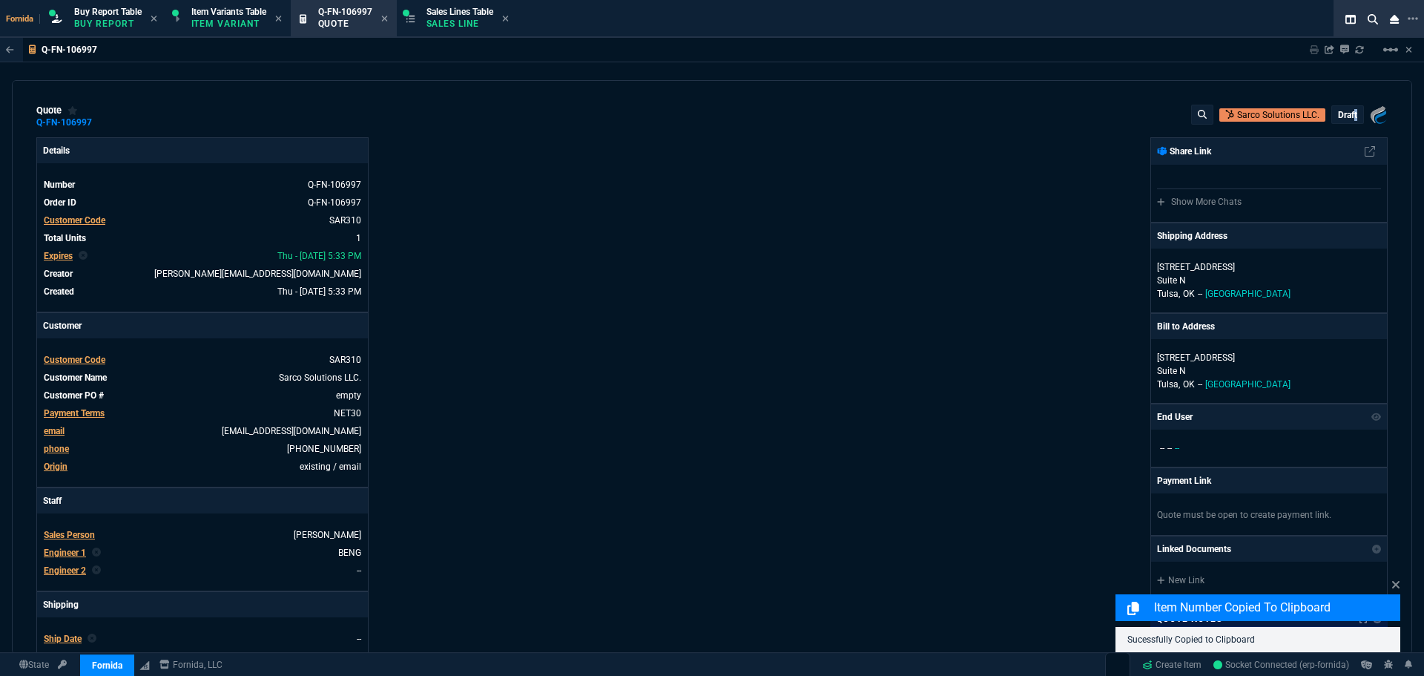
drag, startPoint x: 1348, startPoint y: 108, endPoint x: 1340, endPoint y: 113, distance: 9.7
click at [1067, 109] on div "draft" at bounding box center [1347, 114] width 31 height 17
click at [1067, 113] on p "draft" at bounding box center [1347, 115] width 19 height 12
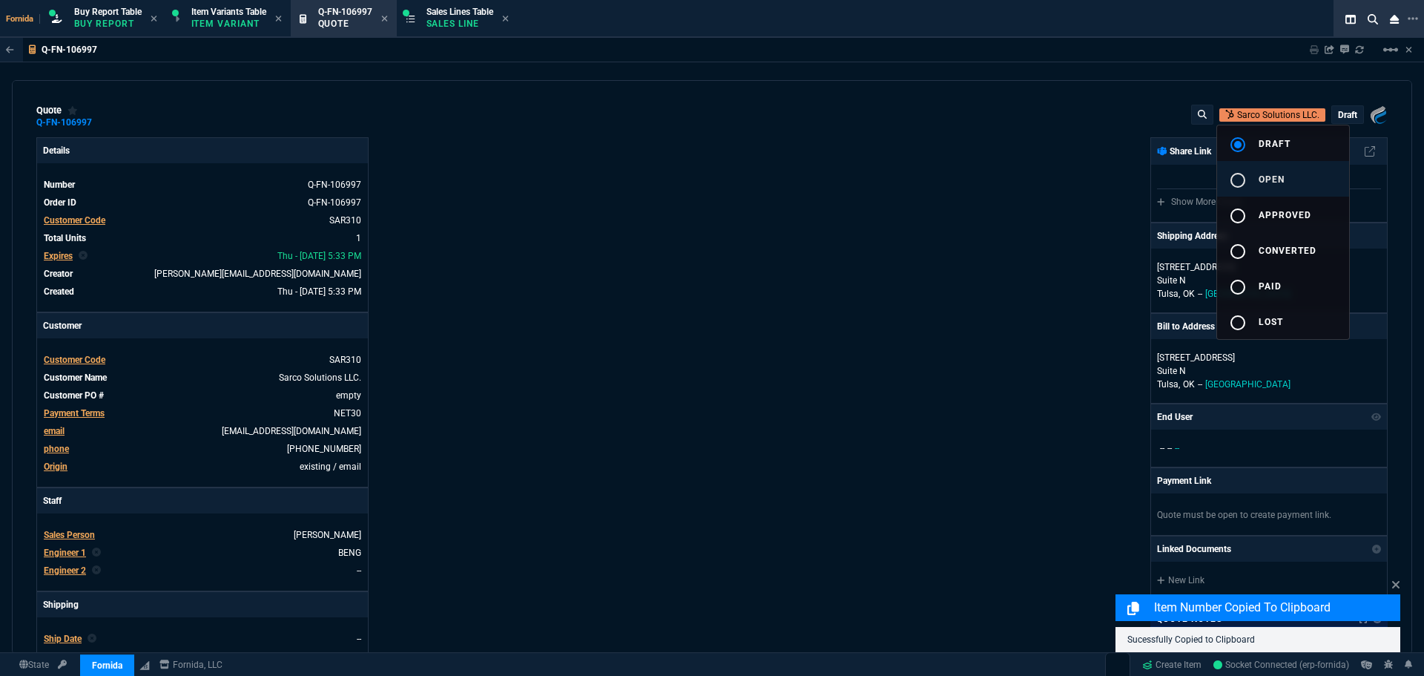
click at [1067, 181] on div "radio_button_unchecked" at bounding box center [1244, 180] width 30 height 18
click at [1035, 202] on div at bounding box center [712, 338] width 1424 height 676
click at [1067, 157] on nx-fornida-erp-document "Q-FN-106997 Sharing Q-FN-106997 Link Dev Link Share on Teams linear_scale quote…" at bounding box center [712, 382] width 1424 height 688
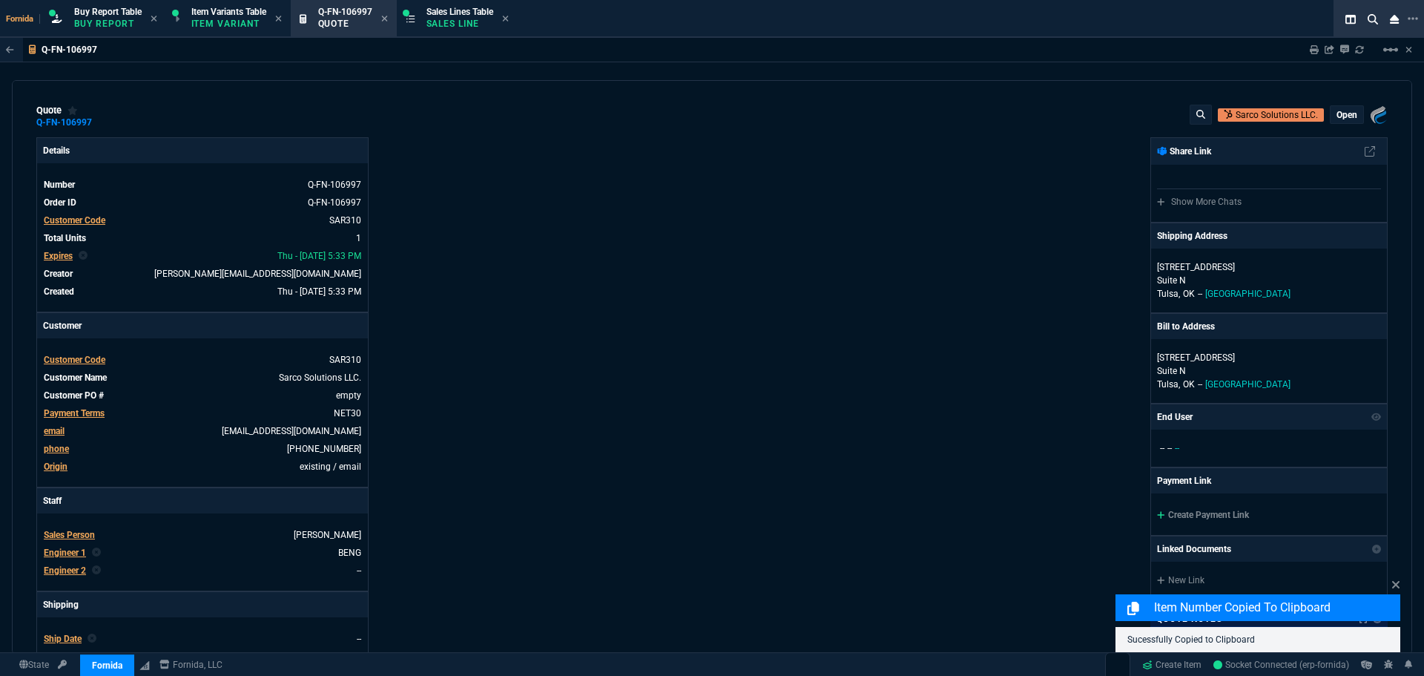
type input "499"
type input "33"
type input "122"
type input "25"
click at [1067, 51] on icon at bounding box center [1314, 49] width 9 height 9
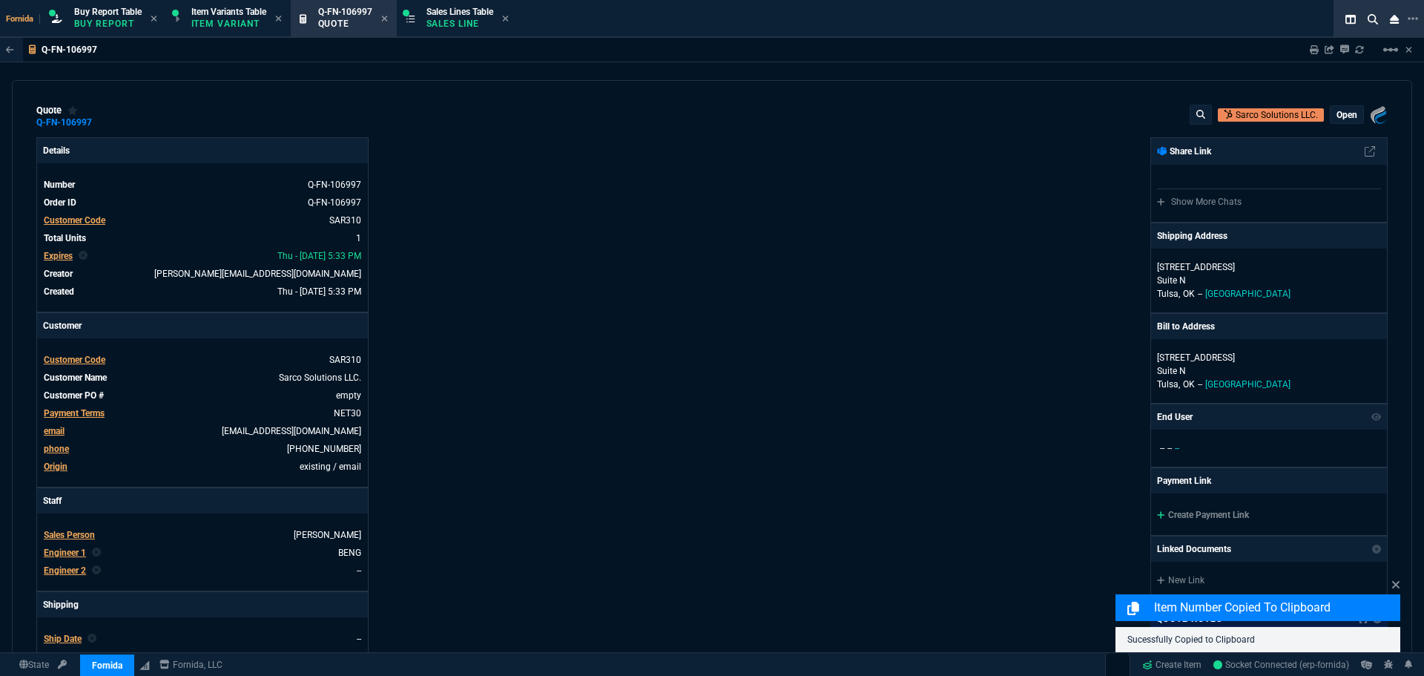
type input "33"
type input "122"
type input "25"
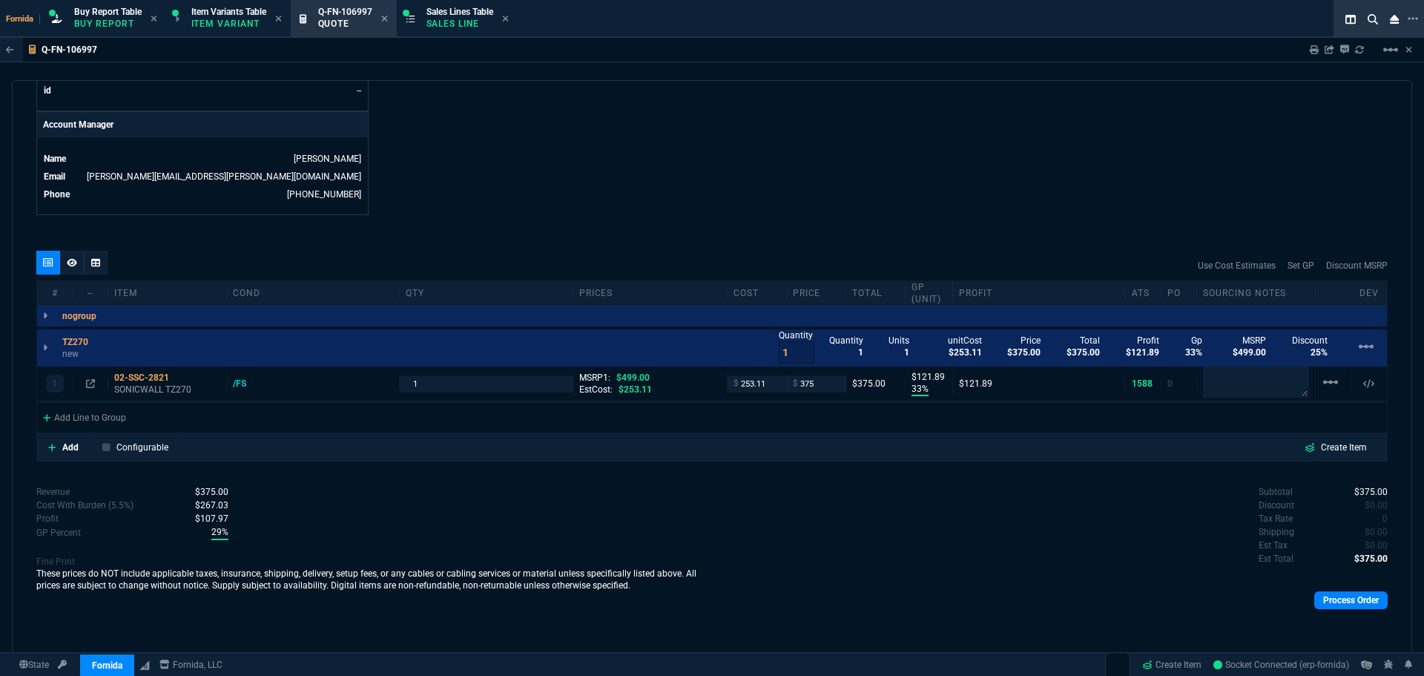
click at [78, 264] on div at bounding box center [72, 263] width 24 height 24
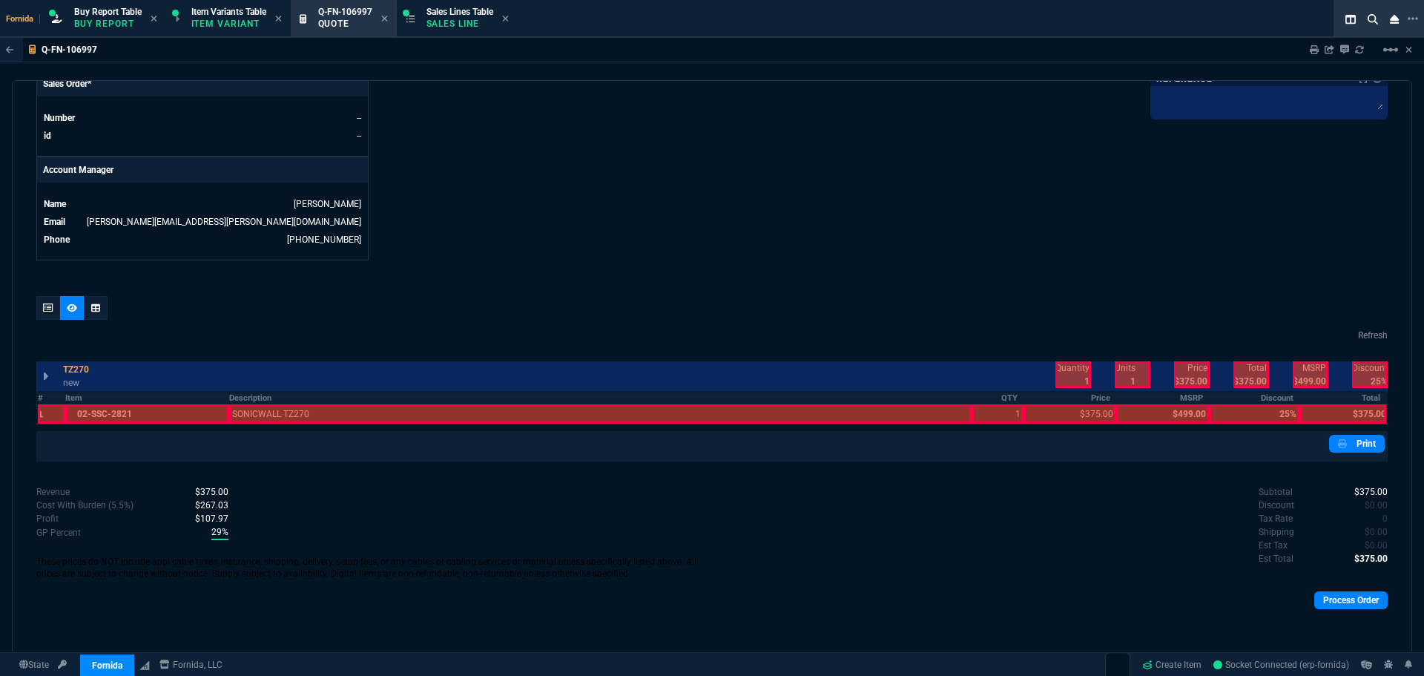
click at [273, 412] on div at bounding box center [600, 413] width 742 height 19
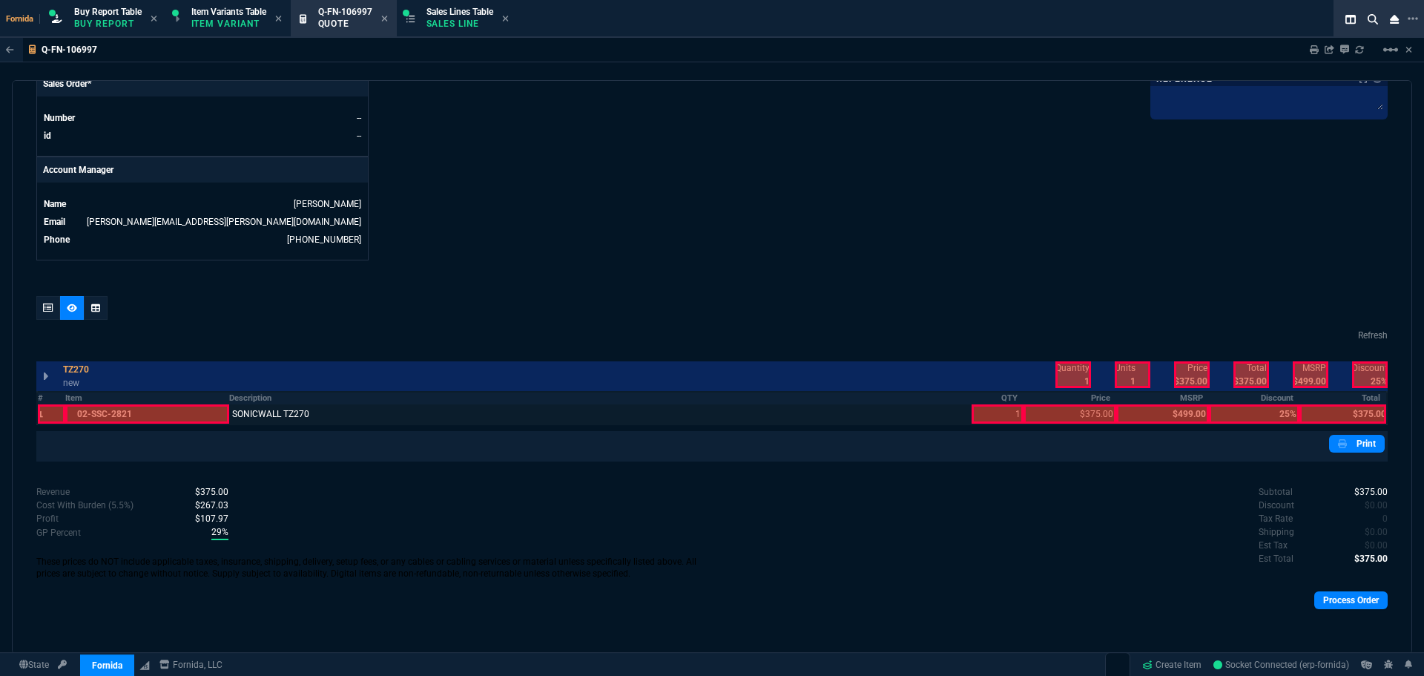
click at [197, 412] on div at bounding box center [147, 413] width 164 height 19
click at [998, 415] on div at bounding box center [998, 413] width 53 height 19
click at [1067, 415] on div at bounding box center [1070, 413] width 93 height 19
click at [1065, 366] on div at bounding box center [1073, 374] width 36 height 27
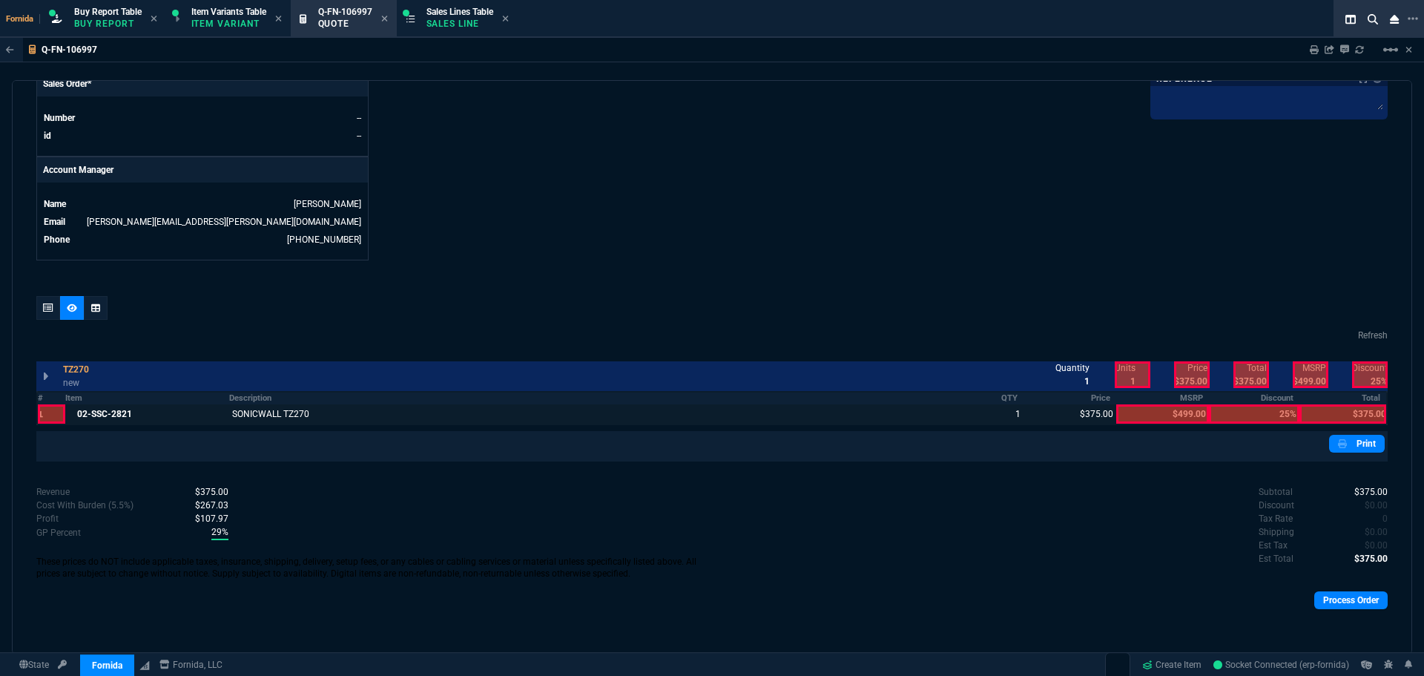
click at [1067, 365] on div at bounding box center [1192, 374] width 36 height 27
click at [1067, 371] on div at bounding box center [1252, 374] width 36 height 27
click at [1067, 414] on div at bounding box center [1343, 413] width 87 height 19
click at [91, 411] on div at bounding box center [147, 413] width 164 height 19
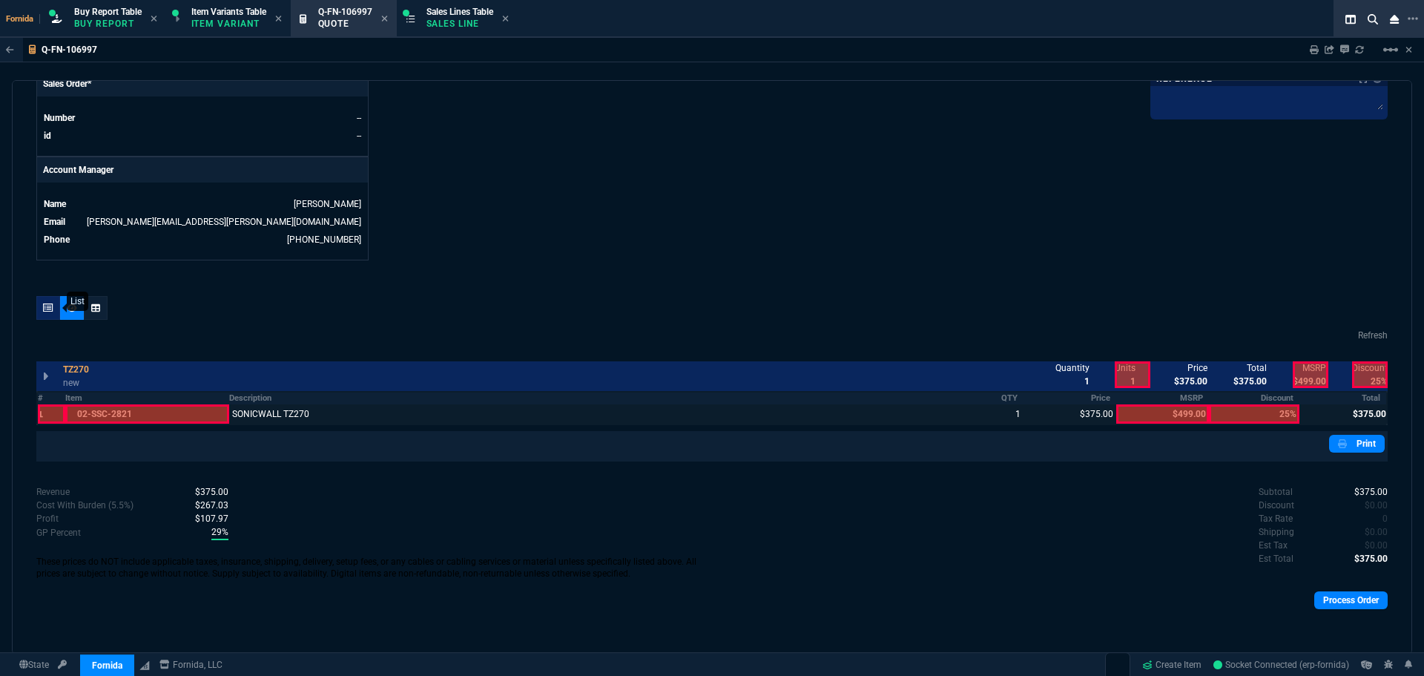
click at [48, 306] on icon at bounding box center [48, 307] width 10 height 9
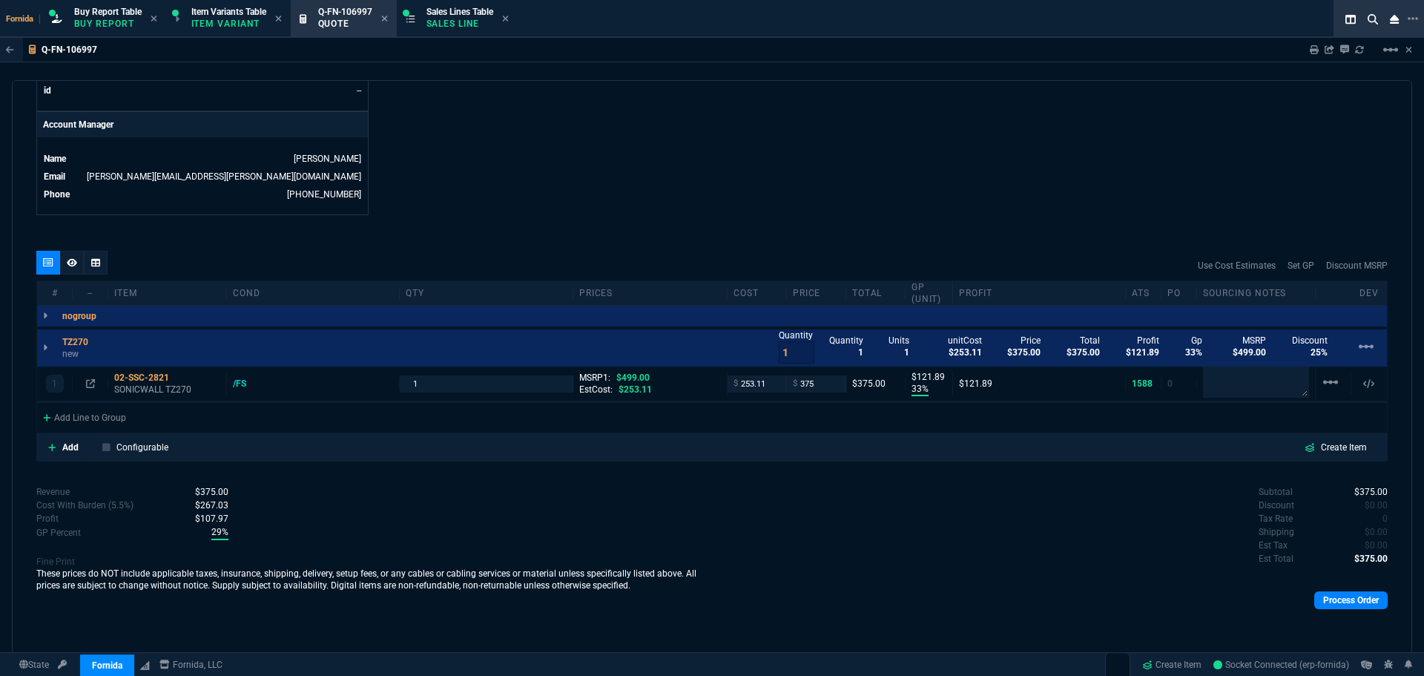
type input "25"
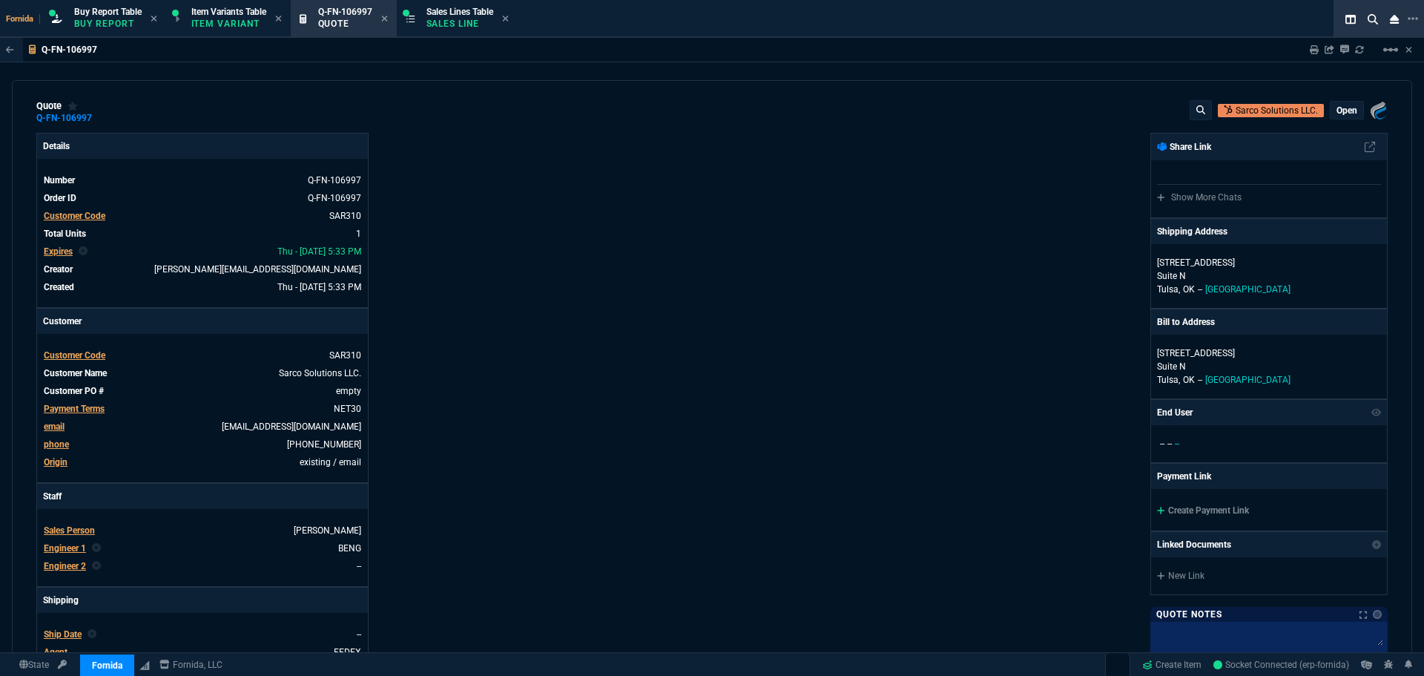
scroll to position [0, 0]
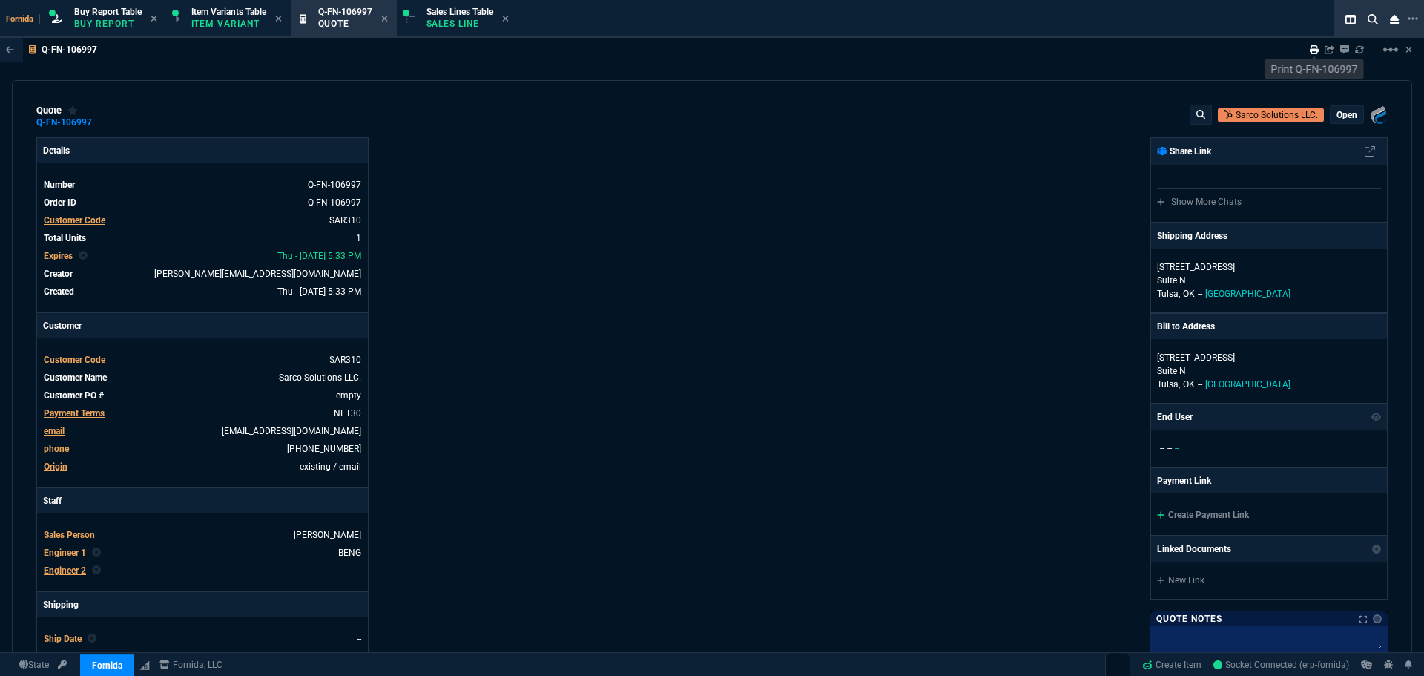
click at [1067, 47] on icon at bounding box center [1314, 49] width 9 height 9
type input "33"
type input "122"
type input "25"
